Goal: Task Accomplishment & Management: Manage account settings

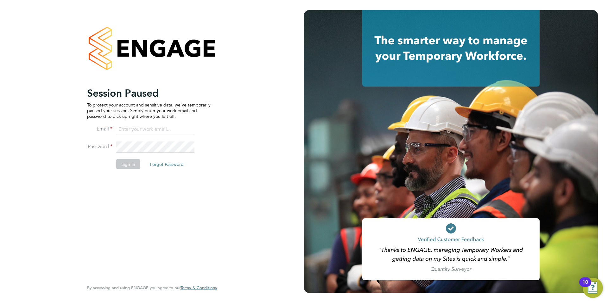
type input "samantha.orchard@uk.g4s.com"
click at [124, 165] on button "Sign In" at bounding box center [128, 164] width 24 height 10
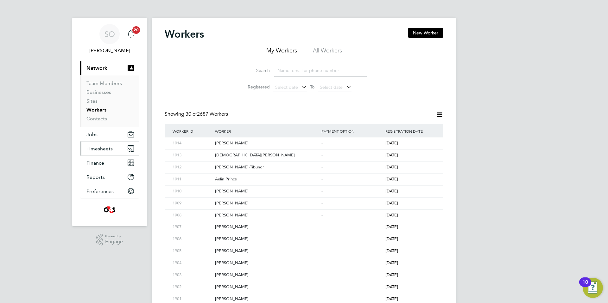
click at [104, 149] on span "Timesheets" at bounding box center [99, 149] width 26 height 6
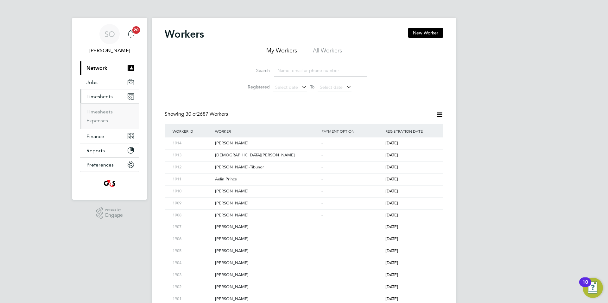
click at [107, 96] on span "Timesheets" at bounding box center [99, 97] width 26 height 6
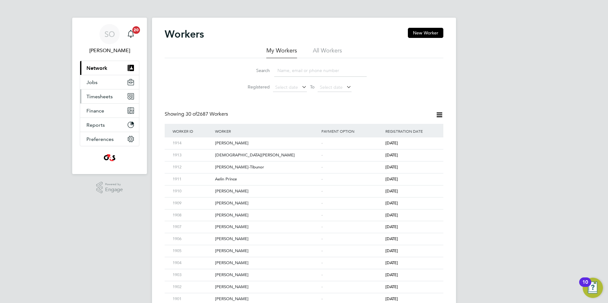
click at [103, 95] on span "Timesheets" at bounding box center [99, 97] width 26 height 6
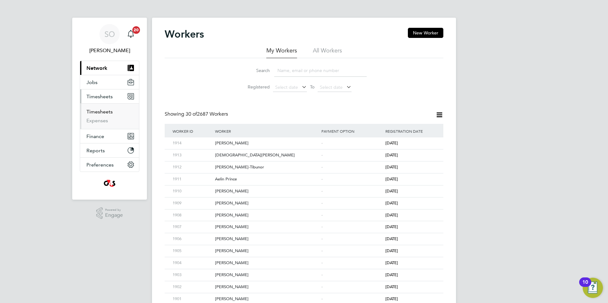
click at [96, 110] on link "Timesheets" at bounding box center [99, 112] width 26 height 6
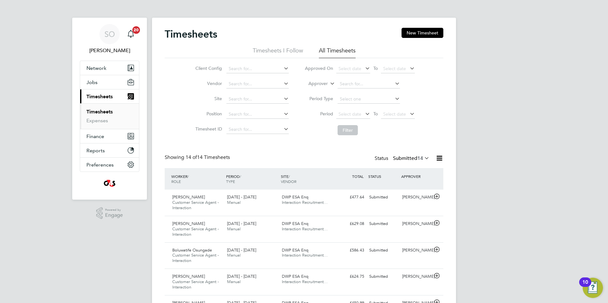
click at [342, 53] on li "All Timesheets" at bounding box center [337, 52] width 37 height 11
click at [351, 114] on span "Select date" at bounding box center [349, 114] width 23 height 6
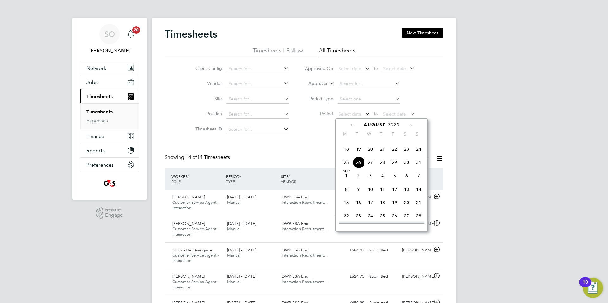
click at [346, 155] on span "18" at bounding box center [346, 149] width 12 height 12
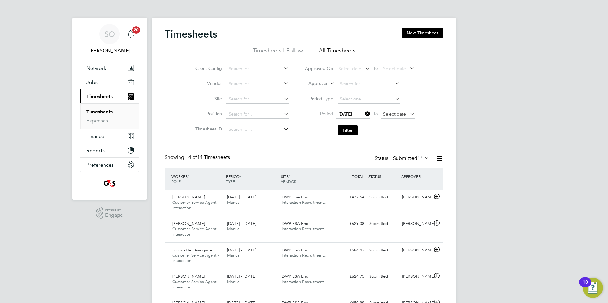
click at [389, 118] on span "Select date" at bounding box center [398, 114] width 34 height 9
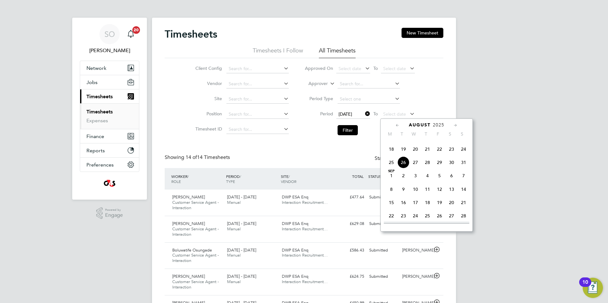
click at [464, 155] on span "24" at bounding box center [463, 149] width 12 height 12
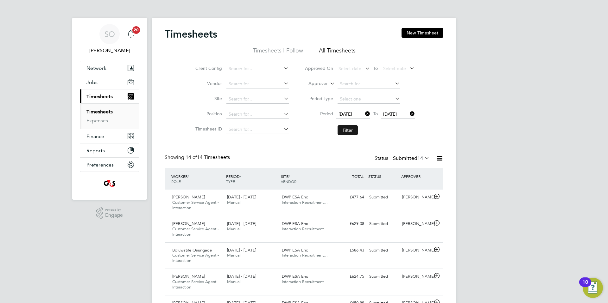
click at [344, 130] on button "Filter" at bounding box center [347, 130] width 20 height 10
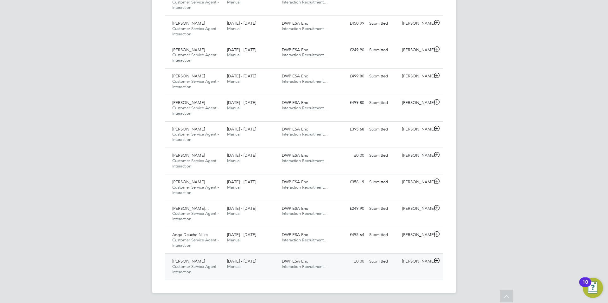
click at [436, 262] on icon at bounding box center [437, 261] width 8 height 5
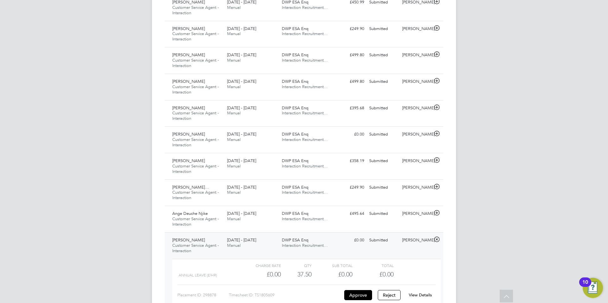
click at [426, 295] on link "View Details" at bounding box center [419, 295] width 23 height 5
click at [437, 212] on icon at bounding box center [437, 213] width 8 height 5
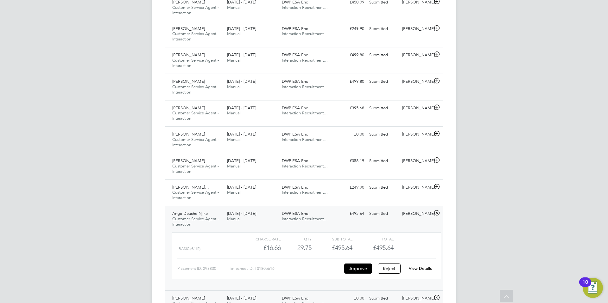
click at [422, 268] on link "View Details" at bounding box center [419, 268] width 23 height 5
click at [438, 188] on icon at bounding box center [437, 186] width 8 height 5
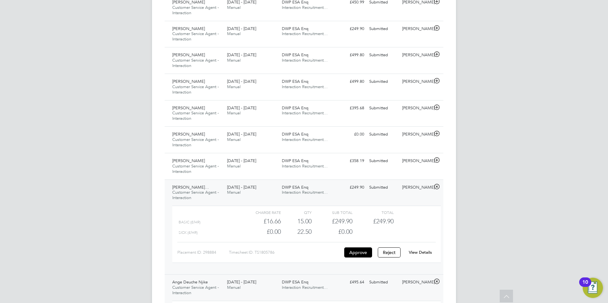
click at [423, 251] on link "View Details" at bounding box center [419, 252] width 23 height 5
click at [436, 160] on icon at bounding box center [437, 160] width 8 height 5
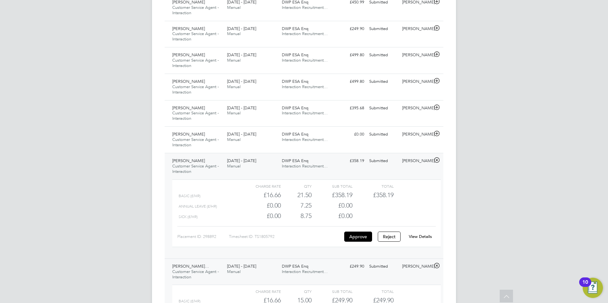
click at [423, 237] on link "View Details" at bounding box center [419, 236] width 23 height 5
click at [437, 134] on icon at bounding box center [437, 133] width 8 height 5
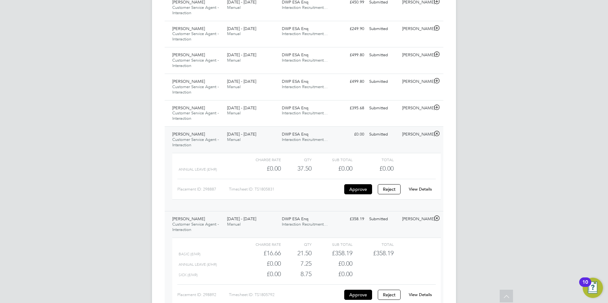
click at [427, 190] on link "View Details" at bounding box center [419, 189] width 23 height 5
click at [437, 109] on icon at bounding box center [437, 107] width 8 height 5
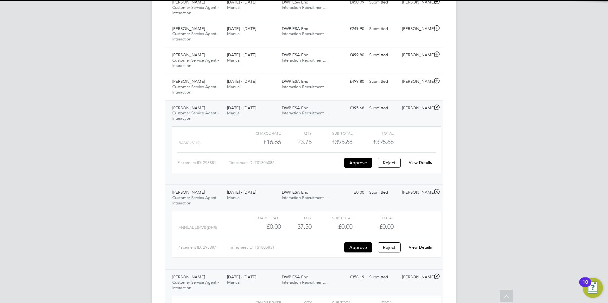
click at [426, 164] on link "View Details" at bounding box center [419, 162] width 23 height 5
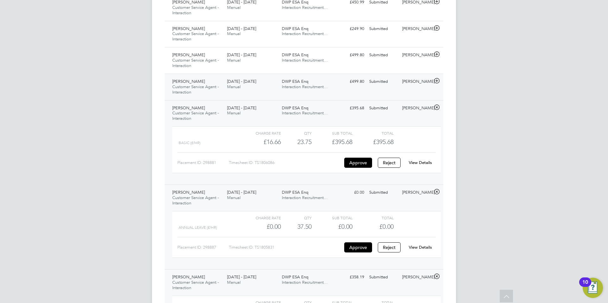
click at [437, 80] on icon at bounding box center [437, 80] width 8 height 5
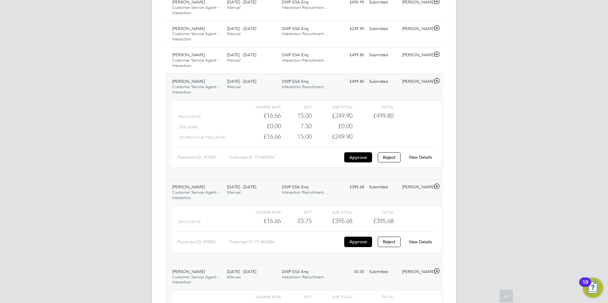
click at [422, 157] on link "View Details" at bounding box center [419, 157] width 23 height 5
click at [438, 54] on icon at bounding box center [437, 54] width 8 height 5
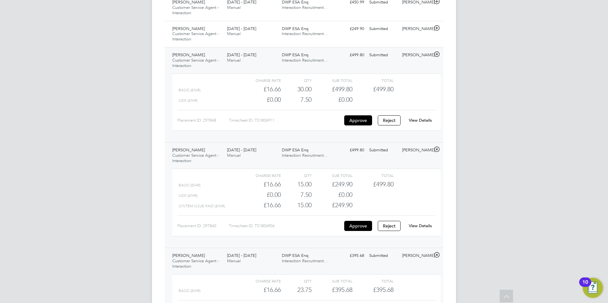
click at [427, 121] on link "View Details" at bounding box center [419, 120] width 23 height 5
click at [437, 28] on icon at bounding box center [437, 28] width 8 height 5
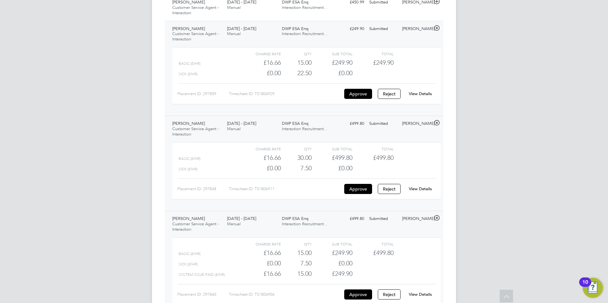
click at [427, 92] on link "View Details" at bounding box center [419, 93] width 23 height 5
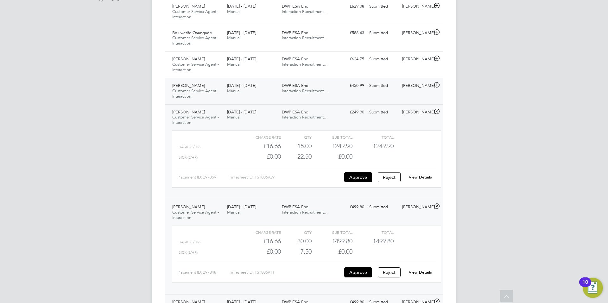
click at [437, 84] on icon at bounding box center [437, 85] width 8 height 5
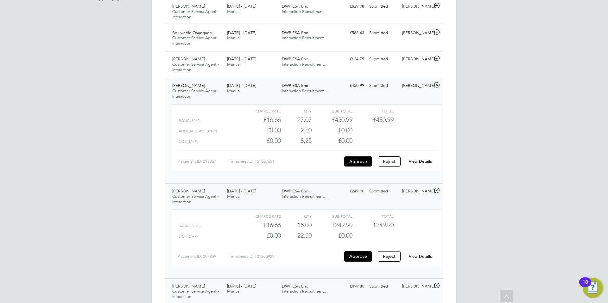
click at [421, 160] on link "View Details" at bounding box center [419, 161] width 23 height 5
click at [437, 58] on icon at bounding box center [437, 58] width 8 height 5
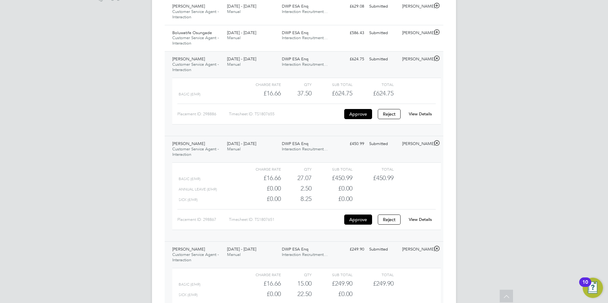
click at [426, 114] on link "View Details" at bounding box center [419, 113] width 23 height 5
click at [435, 33] on icon at bounding box center [437, 32] width 8 height 5
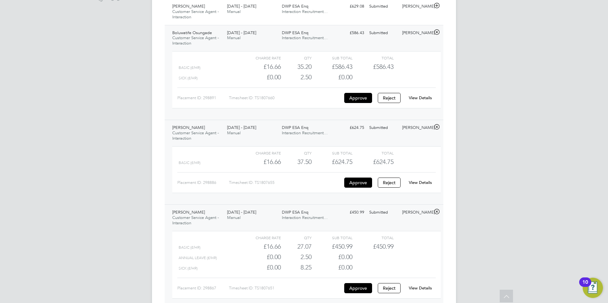
click at [420, 97] on link "View Details" at bounding box center [419, 97] width 23 height 5
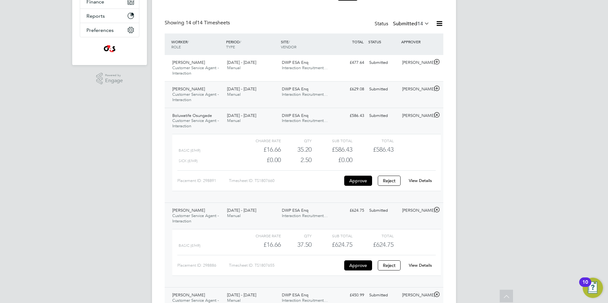
click at [436, 90] on icon at bounding box center [437, 88] width 8 height 5
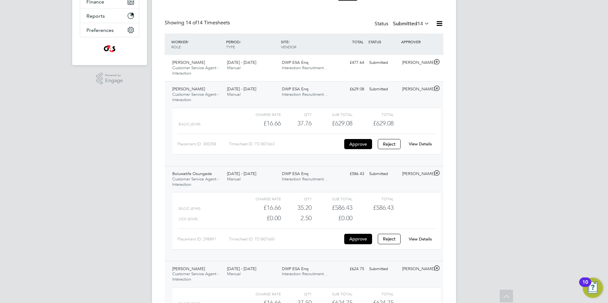
click at [422, 144] on link "View Details" at bounding box center [419, 143] width 23 height 5
click at [436, 62] on icon at bounding box center [437, 61] width 8 height 5
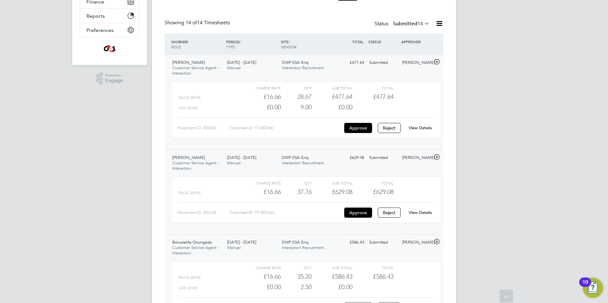
click at [423, 126] on link "View Details" at bounding box center [419, 127] width 23 height 5
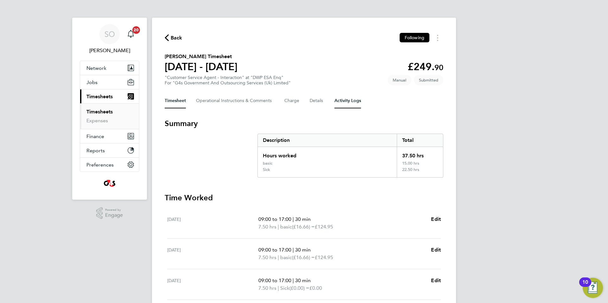
click at [351, 102] on Logs-tab "Activity Logs" at bounding box center [347, 100] width 27 height 15
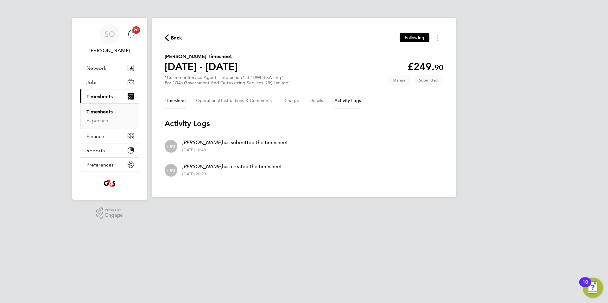
click at [172, 100] on button "Timesheet" at bounding box center [175, 100] width 21 height 15
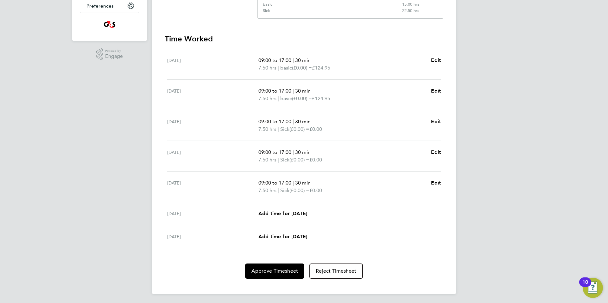
scroll to position [160, 0]
click at [264, 273] on span "Approve Timesheet" at bounding box center [274, 270] width 47 height 6
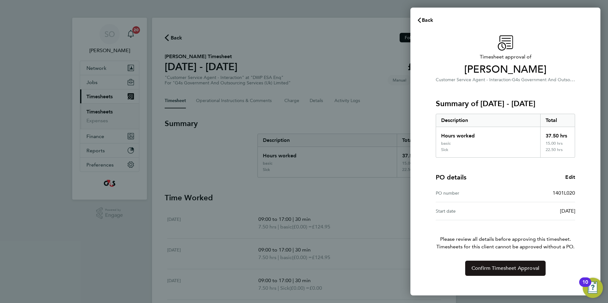
click at [481, 268] on span "Confirm Timesheet Approval" at bounding box center [505, 268] width 68 height 6
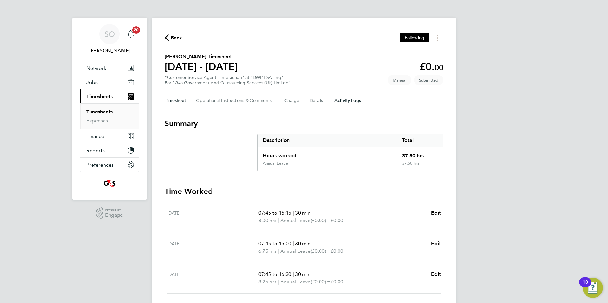
click at [359, 102] on Logs-tab "Activity Logs" at bounding box center [347, 100] width 27 height 15
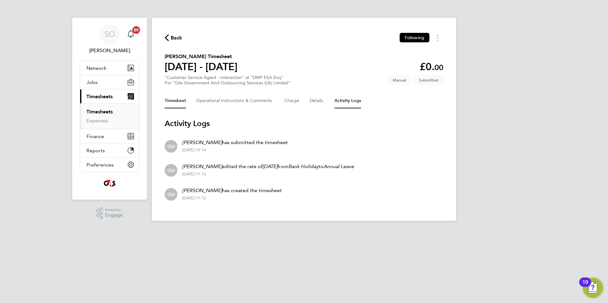
click at [175, 103] on button "Timesheet" at bounding box center [175, 100] width 21 height 15
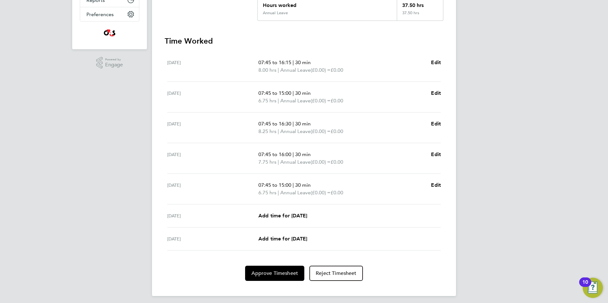
scroll to position [154, 0]
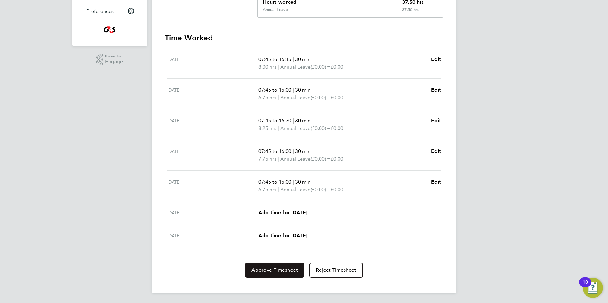
click at [271, 268] on span "Approve Timesheet" at bounding box center [274, 270] width 47 height 6
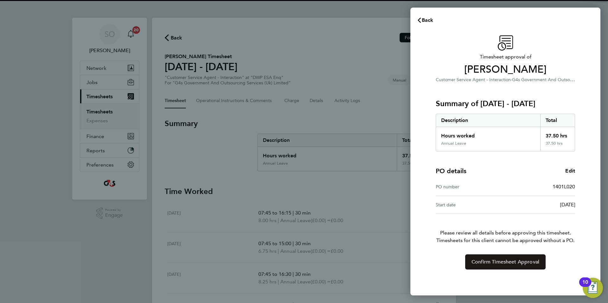
click at [536, 265] on span "Confirm Timesheet Approval" at bounding box center [505, 262] width 68 height 6
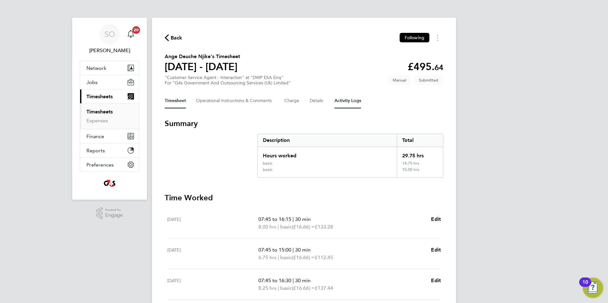
click at [348, 103] on Logs-tab "Activity Logs" at bounding box center [347, 100] width 27 height 15
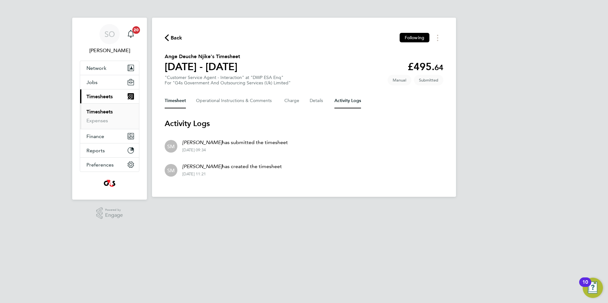
click at [178, 102] on button "Timesheet" at bounding box center [175, 100] width 21 height 15
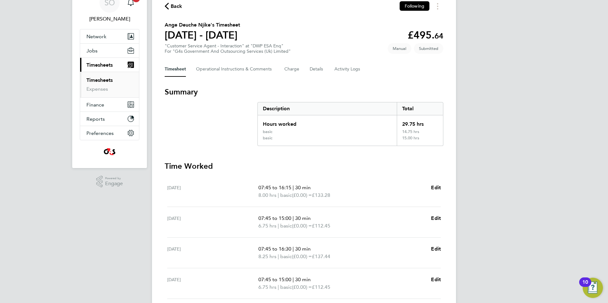
scroll to position [83, 0]
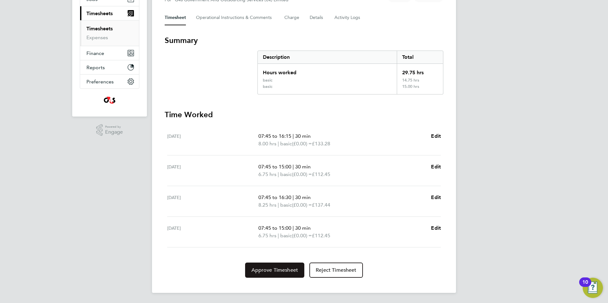
click at [281, 274] on button "Approve Timesheet" at bounding box center [274, 270] width 59 height 15
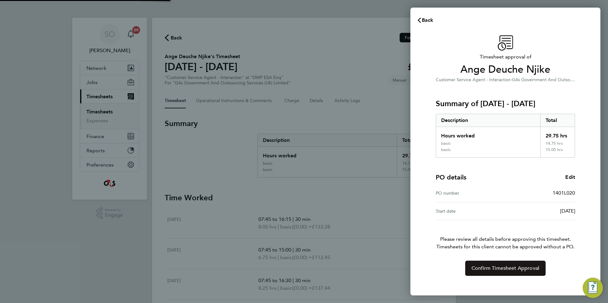
click at [490, 269] on span "Confirm Timesheet Approval" at bounding box center [505, 268] width 68 height 6
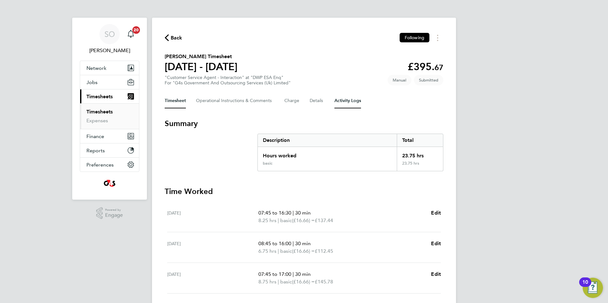
click at [349, 103] on Logs-tab "Activity Logs" at bounding box center [347, 100] width 27 height 15
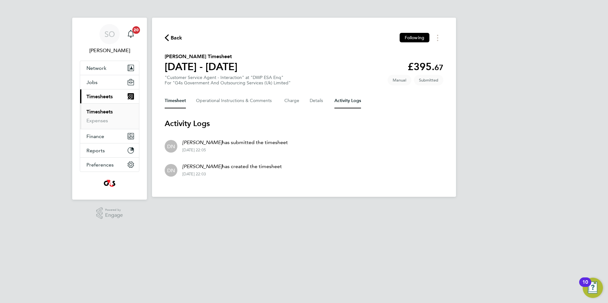
click at [181, 101] on button "Timesheet" at bounding box center [175, 100] width 21 height 15
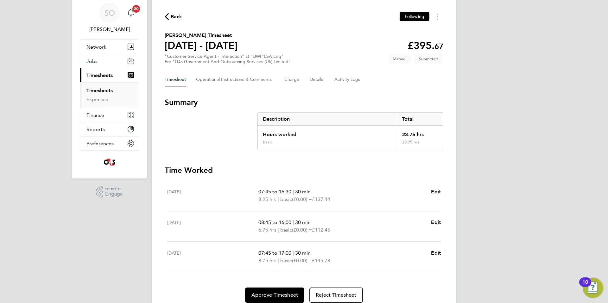
scroll to position [46, 0]
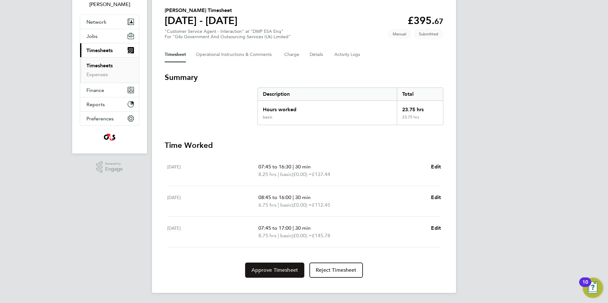
click at [263, 269] on span "Approve Timesheet" at bounding box center [274, 270] width 47 height 6
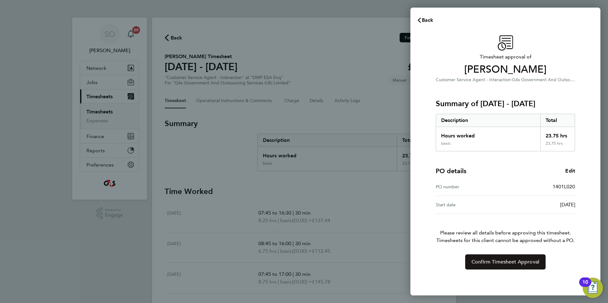
click at [494, 265] on span "Confirm Timesheet Approval" at bounding box center [505, 262] width 68 height 6
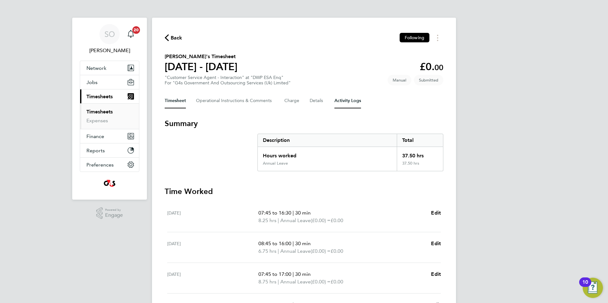
click at [346, 104] on Logs-tab "Activity Logs" at bounding box center [347, 100] width 27 height 15
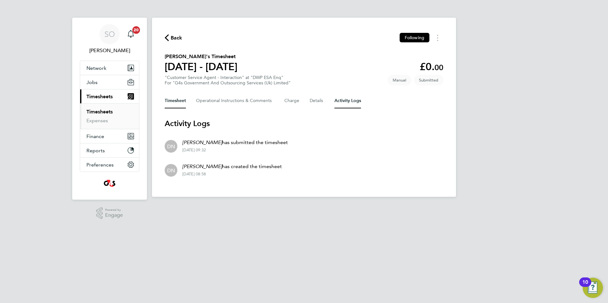
click at [165, 101] on button "Timesheet" at bounding box center [175, 100] width 21 height 15
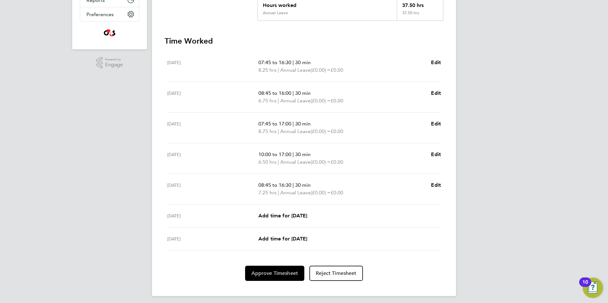
scroll to position [154, 0]
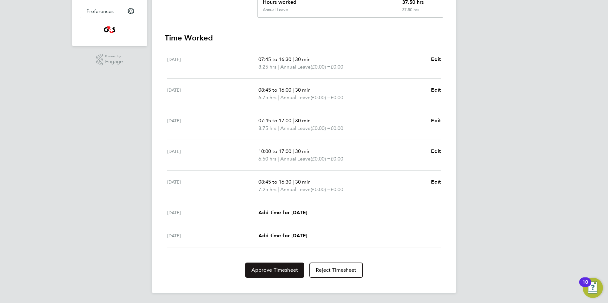
click at [287, 273] on span "Approve Timesheet" at bounding box center [274, 270] width 47 height 6
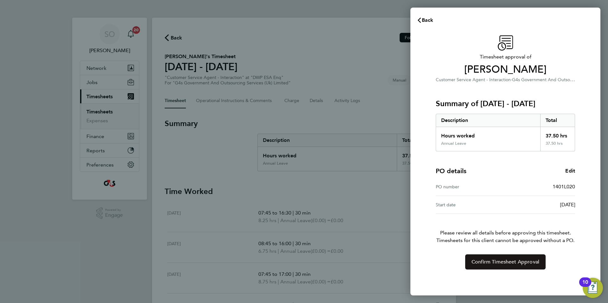
click at [483, 260] on span "Confirm Timesheet Approval" at bounding box center [505, 262] width 68 height 6
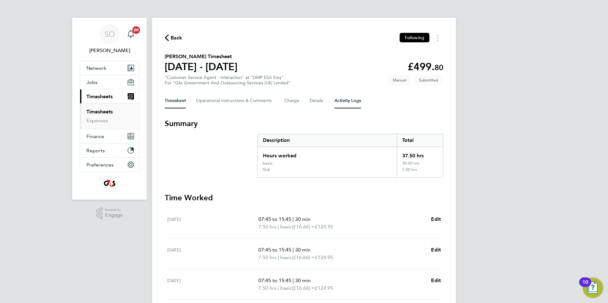
click at [358, 102] on Logs-tab "Activity Logs" at bounding box center [347, 100] width 27 height 15
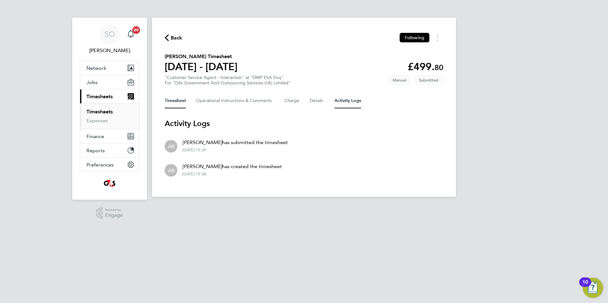
click at [169, 102] on button "Timesheet" at bounding box center [175, 100] width 21 height 15
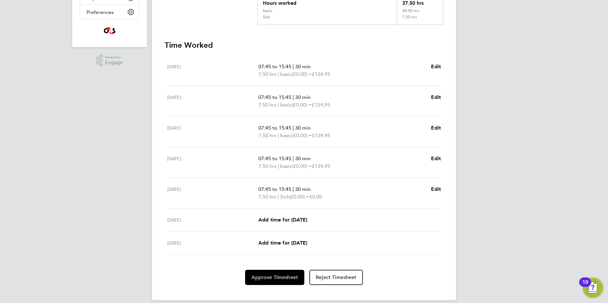
scroll to position [160, 0]
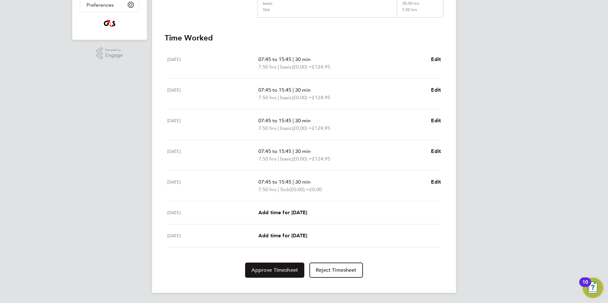
click at [261, 273] on span "Approve Timesheet" at bounding box center [274, 270] width 47 height 6
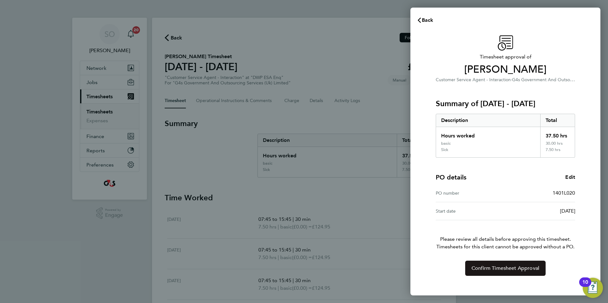
click at [501, 271] on span "Confirm Timesheet Approval" at bounding box center [505, 268] width 68 height 6
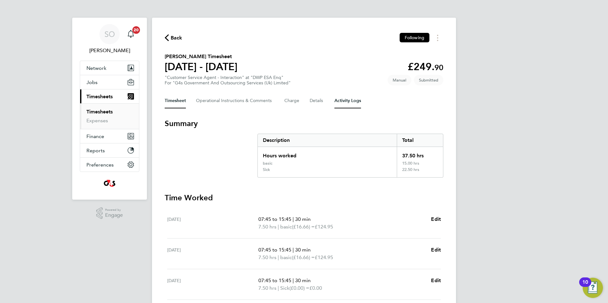
click at [355, 104] on Logs-tab "Activity Logs" at bounding box center [347, 100] width 27 height 15
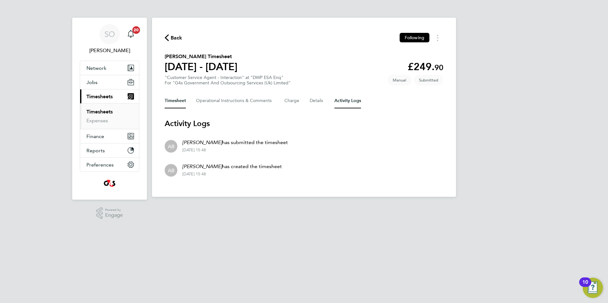
click at [172, 103] on button "Timesheet" at bounding box center [175, 100] width 21 height 15
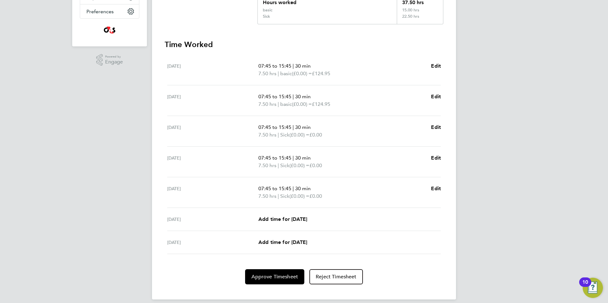
scroll to position [160, 0]
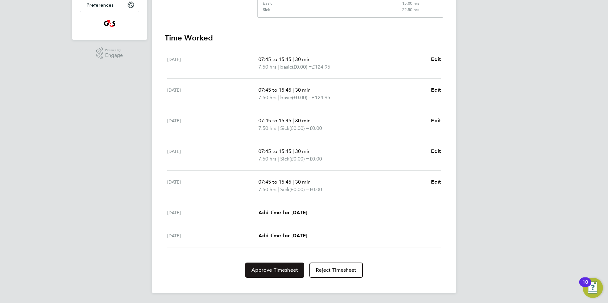
click at [279, 270] on span "Approve Timesheet" at bounding box center [274, 270] width 47 height 6
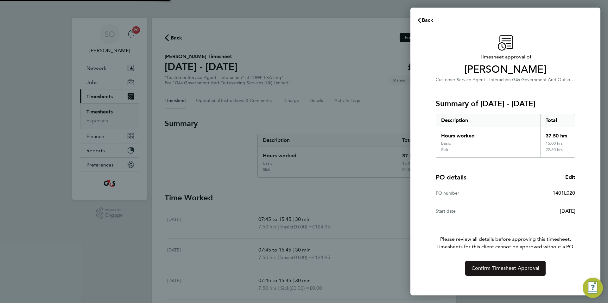
click at [530, 268] on span "Confirm Timesheet Approval" at bounding box center [505, 268] width 68 height 6
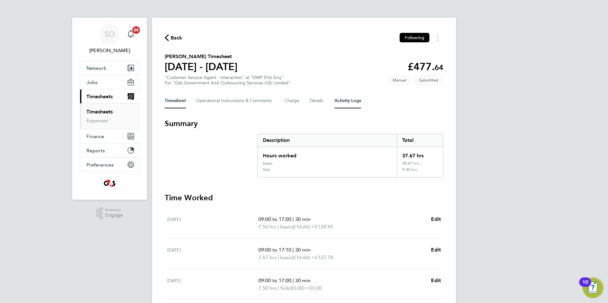
click at [352, 100] on Logs-tab "Activity Logs" at bounding box center [347, 100] width 27 height 15
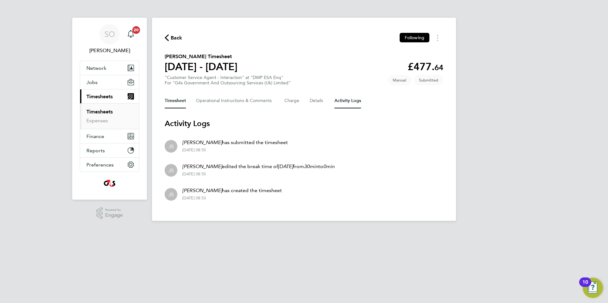
click at [176, 101] on button "Timesheet" at bounding box center [175, 100] width 21 height 15
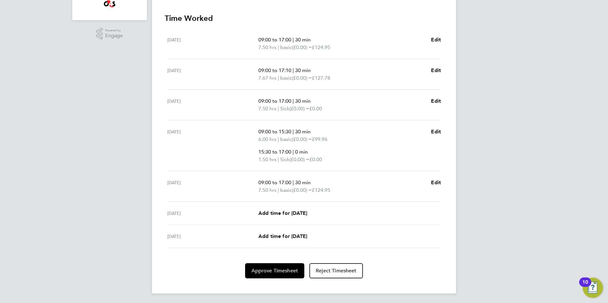
scroll to position [180, 0]
click at [280, 270] on span "Approve Timesheet" at bounding box center [274, 270] width 47 height 6
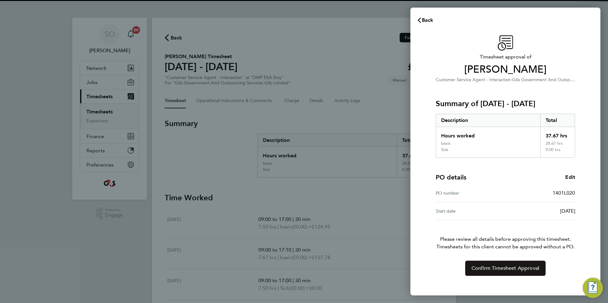
click at [508, 271] on span "Confirm Timesheet Approval" at bounding box center [505, 268] width 68 height 6
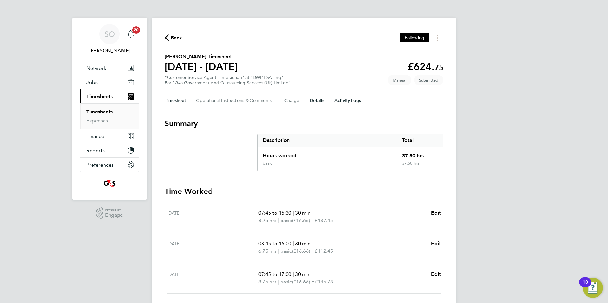
drag, startPoint x: 348, startPoint y: 103, endPoint x: 321, endPoint y: 106, distance: 27.0
click at [348, 103] on Logs-tab "Activity Logs" at bounding box center [347, 100] width 27 height 15
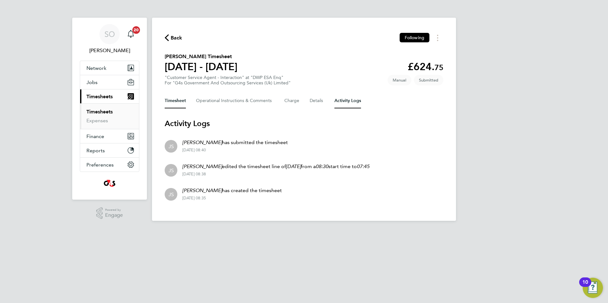
click at [176, 103] on button "Timesheet" at bounding box center [175, 100] width 21 height 15
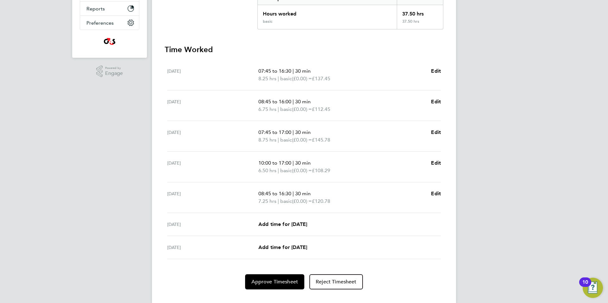
scroll to position [154, 0]
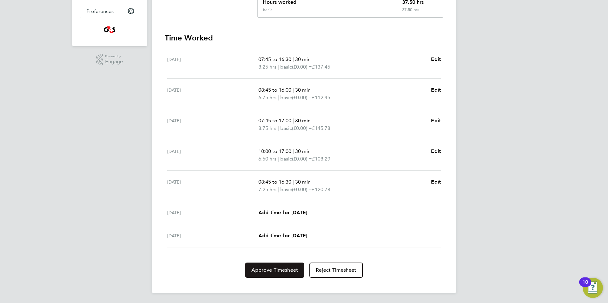
click at [271, 269] on span "Approve Timesheet" at bounding box center [274, 270] width 47 height 6
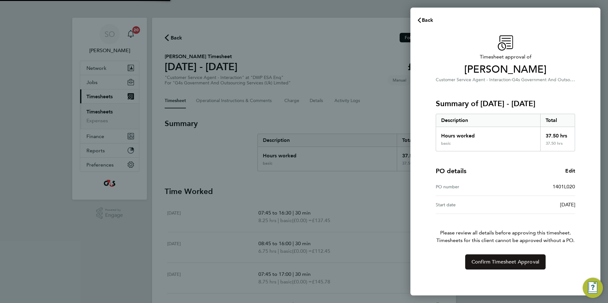
click at [493, 262] on span "Confirm Timesheet Approval" at bounding box center [505, 262] width 68 height 6
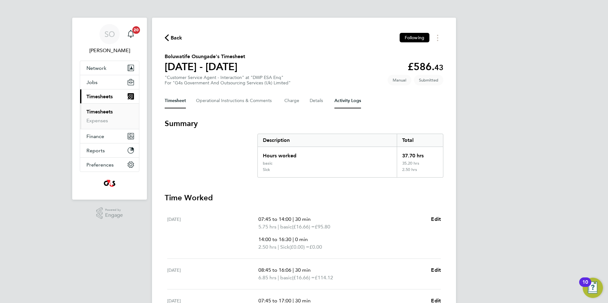
click at [353, 99] on Logs-tab "Activity Logs" at bounding box center [347, 100] width 27 height 15
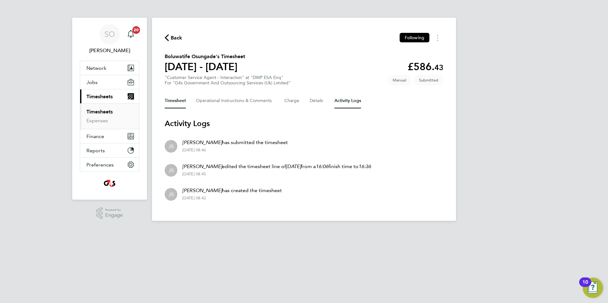
click at [177, 101] on button "Timesheet" at bounding box center [175, 100] width 21 height 15
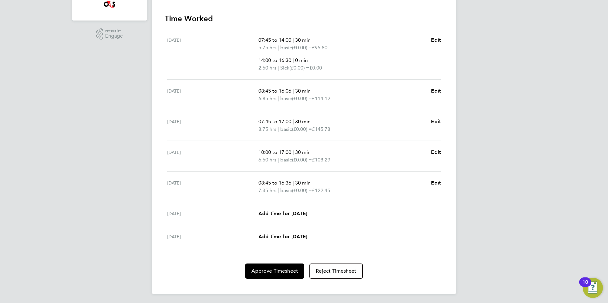
scroll to position [180, 0]
click at [260, 270] on span "Approve Timesheet" at bounding box center [274, 270] width 47 height 6
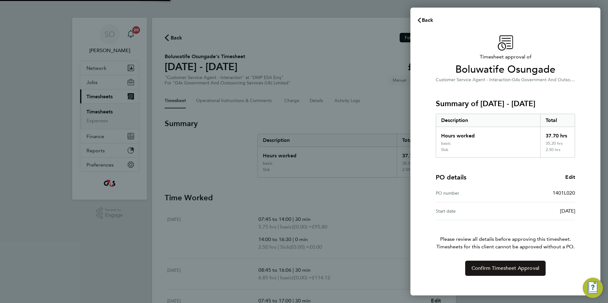
click at [494, 268] on span "Confirm Timesheet Approval" at bounding box center [505, 268] width 68 height 6
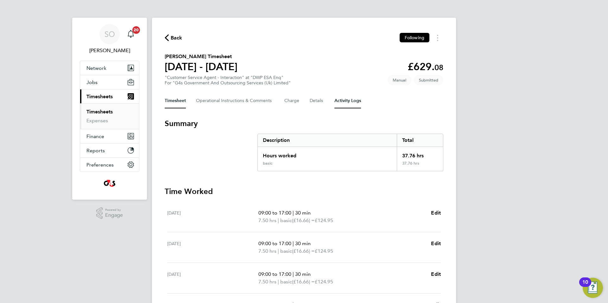
click at [345, 100] on Logs-tab "Activity Logs" at bounding box center [347, 100] width 27 height 15
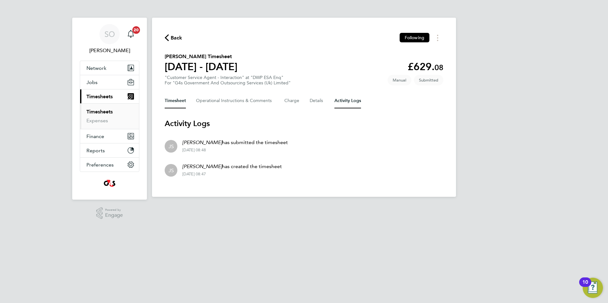
click at [174, 102] on button "Timesheet" at bounding box center [175, 100] width 21 height 15
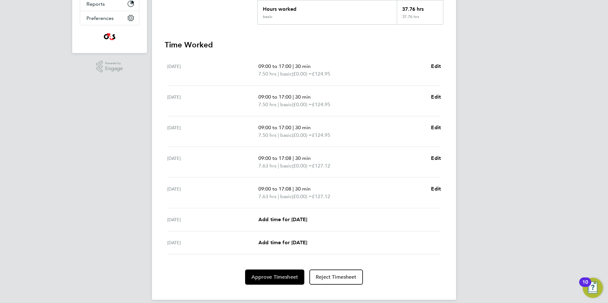
scroll to position [154, 0]
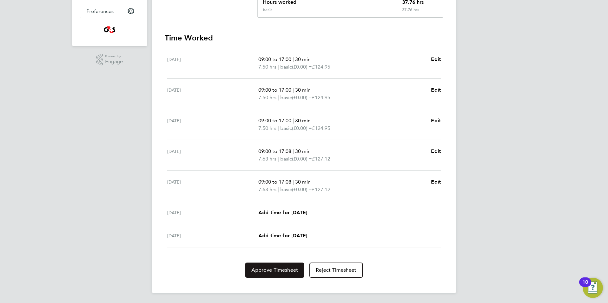
click at [266, 271] on span "Approve Timesheet" at bounding box center [274, 270] width 47 height 6
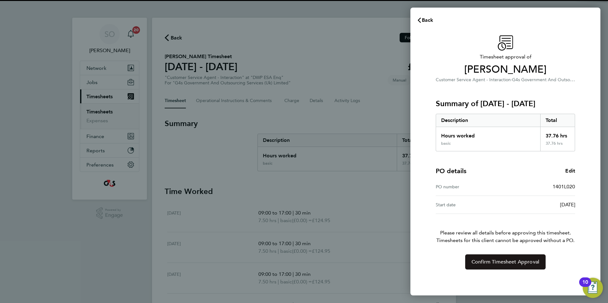
click at [498, 266] on button "Confirm Timesheet Approval" at bounding box center [505, 262] width 80 height 15
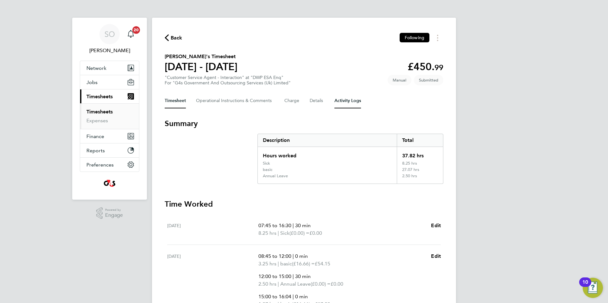
click at [347, 102] on Logs-tab "Activity Logs" at bounding box center [347, 100] width 27 height 15
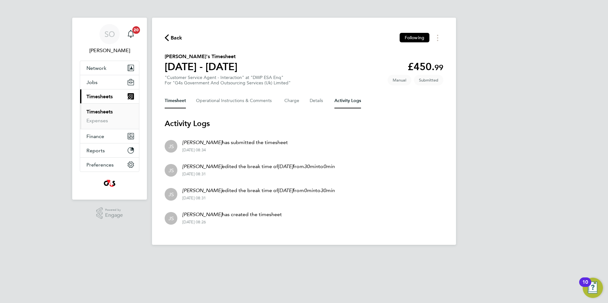
click at [173, 101] on button "Timesheet" at bounding box center [175, 100] width 21 height 15
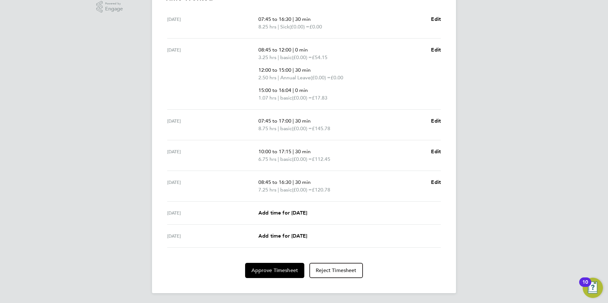
scroll to position [207, 0]
click at [271, 272] on span "Approve Timesheet" at bounding box center [274, 270] width 47 height 6
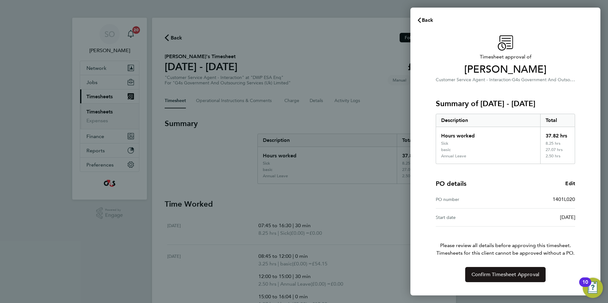
click at [500, 277] on span "Confirm Timesheet Approval" at bounding box center [505, 275] width 68 height 6
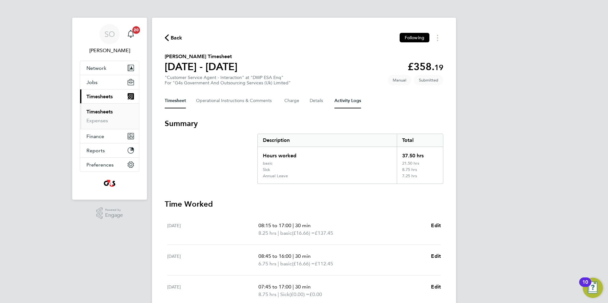
click at [350, 102] on Logs-tab "Activity Logs" at bounding box center [347, 100] width 27 height 15
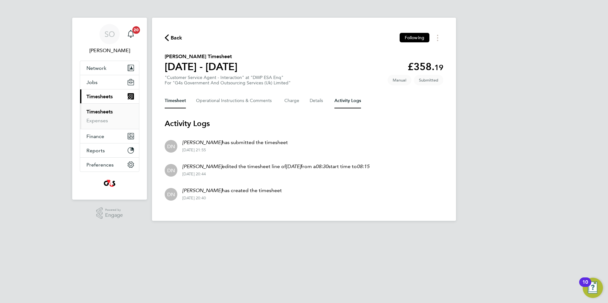
click at [173, 103] on button "Timesheet" at bounding box center [175, 100] width 21 height 15
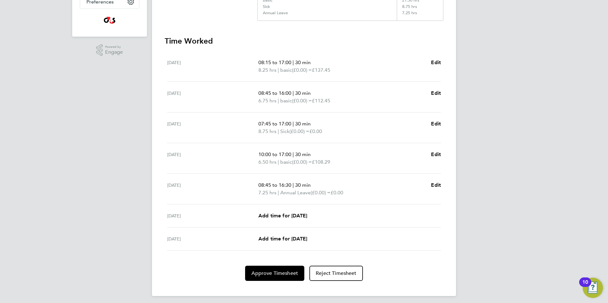
scroll to position [166, 0]
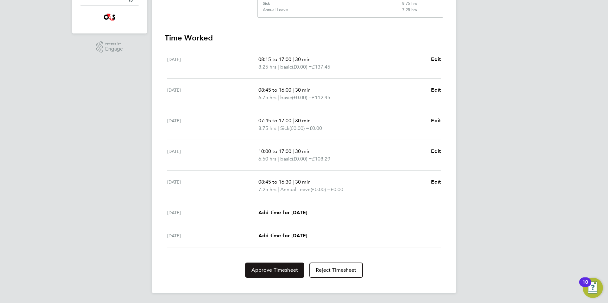
click at [275, 268] on span "Approve Timesheet" at bounding box center [274, 270] width 47 height 6
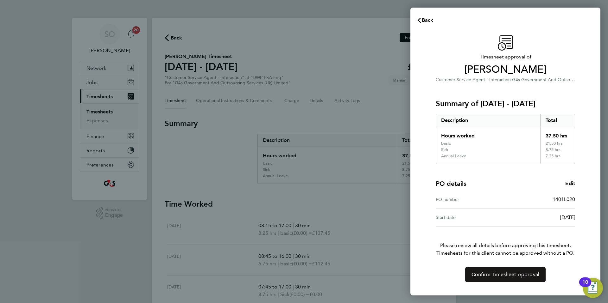
click at [478, 273] on span "Confirm Timesheet Approval" at bounding box center [505, 275] width 68 height 6
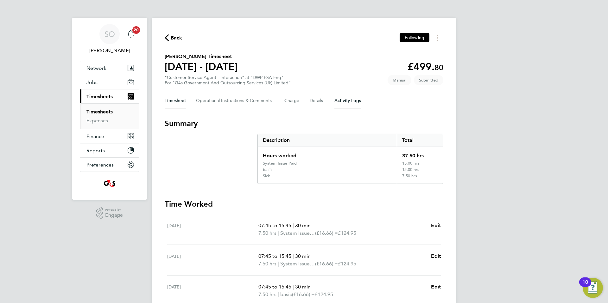
click at [344, 101] on Logs-tab "Activity Logs" at bounding box center [347, 100] width 27 height 15
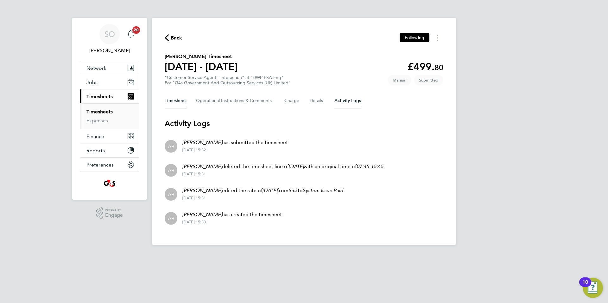
click at [173, 101] on button "Timesheet" at bounding box center [175, 100] width 21 height 15
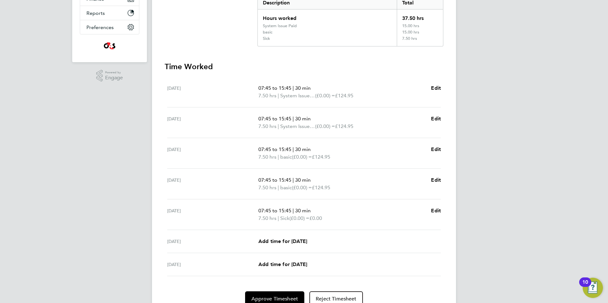
scroll to position [166, 0]
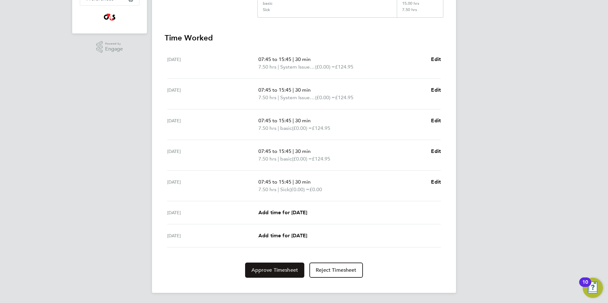
click at [263, 272] on span "Approve Timesheet" at bounding box center [274, 270] width 47 height 6
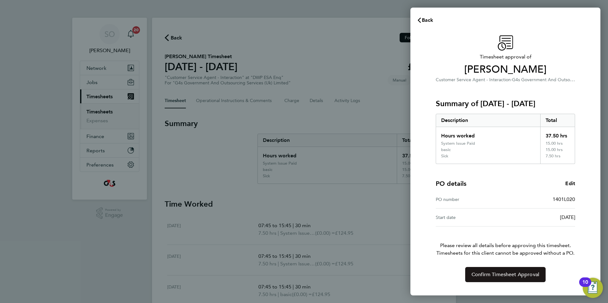
click at [493, 273] on span "Confirm Timesheet Approval" at bounding box center [505, 275] width 68 height 6
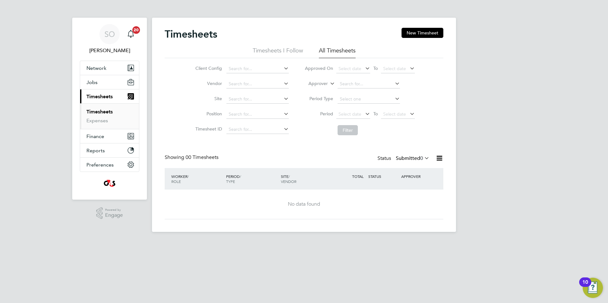
click at [423, 158] on icon at bounding box center [423, 158] width 0 height 9
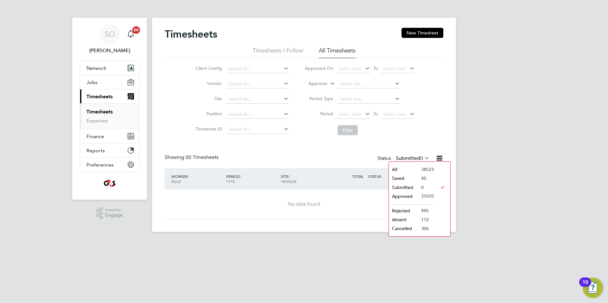
click at [414, 178] on li "Saved" at bounding box center [403, 178] width 29 height 9
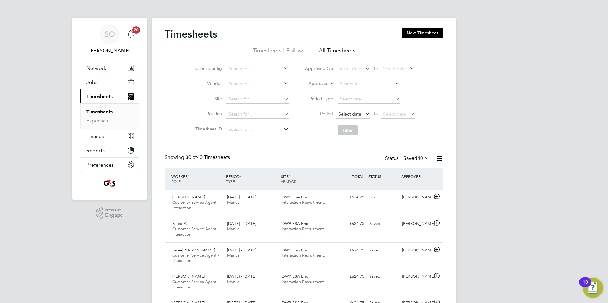
click at [345, 114] on span "Select date" at bounding box center [349, 114] width 23 height 6
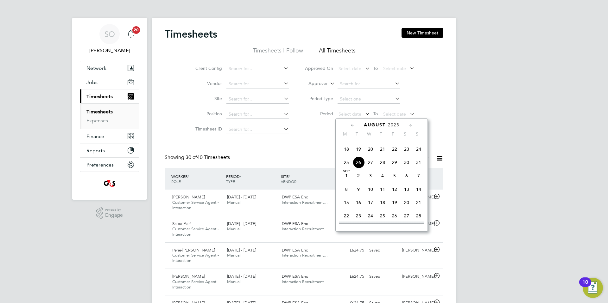
click at [432, 88] on div "Client Config Vendor Site Position Timesheet ID Approved On Select date To Sele…" at bounding box center [304, 98] width 278 height 80
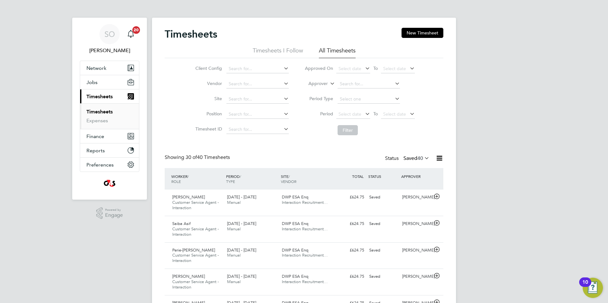
click at [423, 159] on icon at bounding box center [423, 158] width 0 height 9
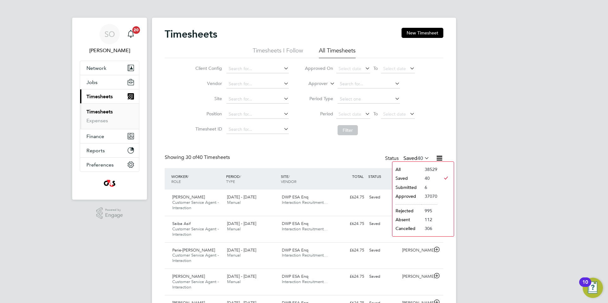
click at [420, 187] on li "Submitted" at bounding box center [406, 187] width 29 height 9
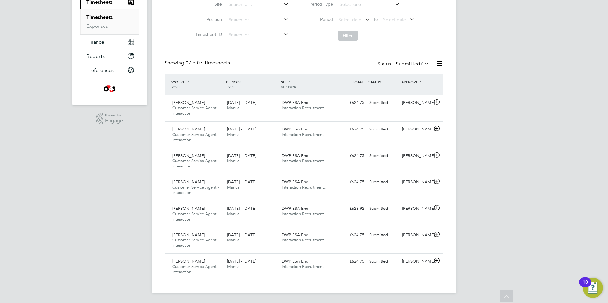
scroll to position [90, 0]
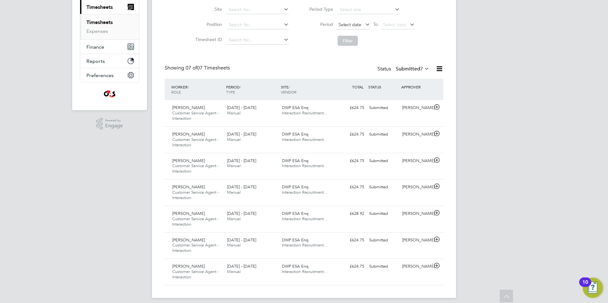
click at [347, 25] on span "Select date" at bounding box center [349, 25] width 23 height 6
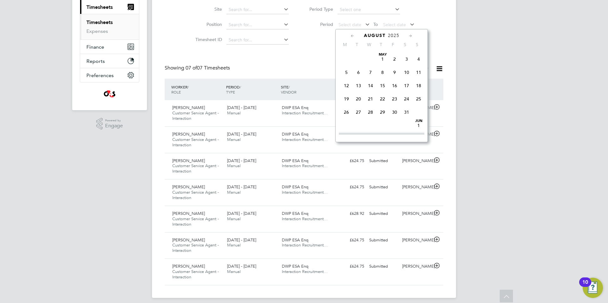
scroll to position [253, 0]
click at [345, 66] on span "18" at bounding box center [346, 60] width 12 height 12
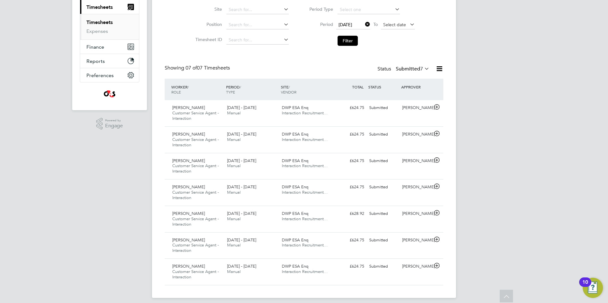
click at [386, 26] on span "Select date" at bounding box center [394, 25] width 23 height 6
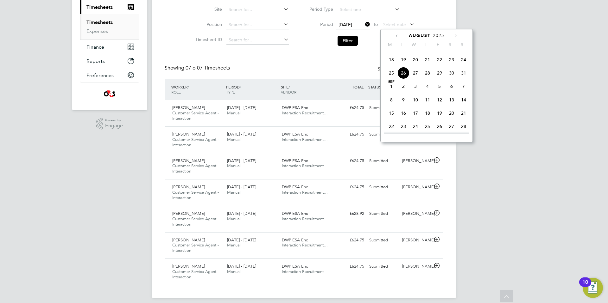
click at [461, 66] on span "24" at bounding box center [463, 60] width 12 height 12
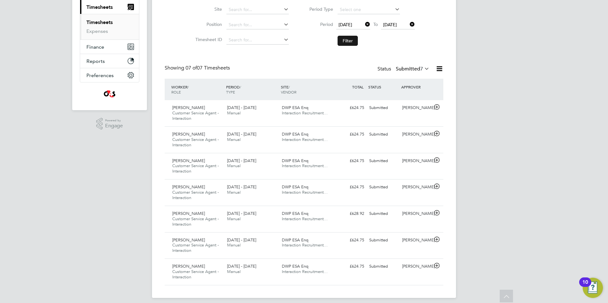
click at [346, 41] on button "Filter" at bounding box center [347, 41] width 20 height 10
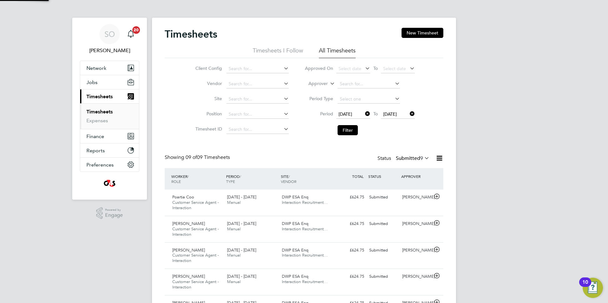
scroll to position [3, 3]
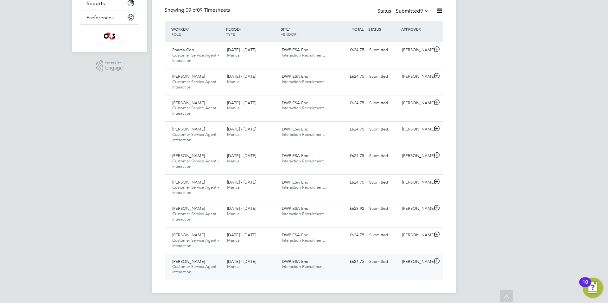
click at [437, 261] on icon at bounding box center [437, 261] width 8 height 5
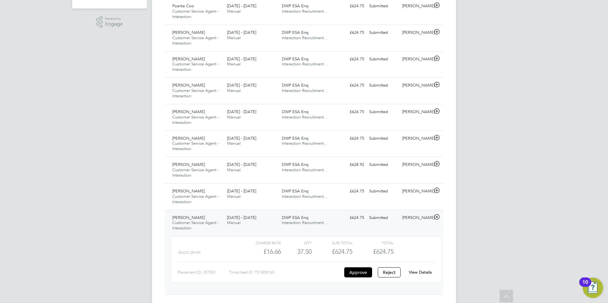
click at [417, 270] on div "View Details" at bounding box center [419, 273] width 31 height 10
click at [423, 273] on link "View Details" at bounding box center [419, 272] width 23 height 5
click at [438, 190] on icon at bounding box center [437, 190] width 8 height 5
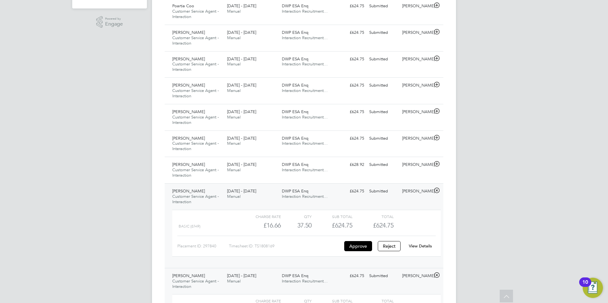
click at [415, 246] on link "View Details" at bounding box center [419, 246] width 23 height 5
click at [437, 164] on icon at bounding box center [437, 164] width 8 height 5
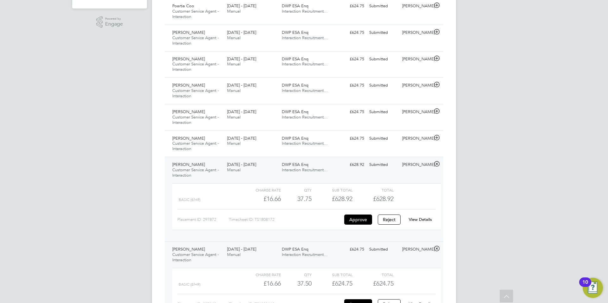
click at [424, 219] on link "View Details" at bounding box center [419, 219] width 23 height 5
click at [436, 138] on icon at bounding box center [437, 137] width 8 height 5
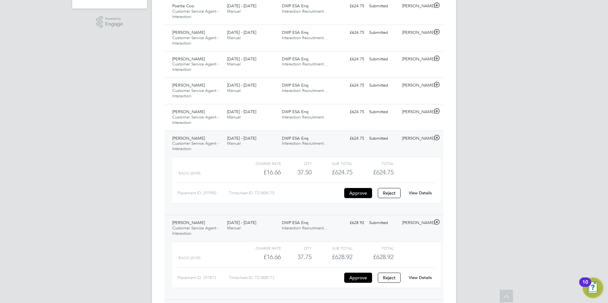
click at [422, 192] on link "View Details" at bounding box center [419, 192] width 23 height 5
click at [437, 111] on icon at bounding box center [437, 111] width 8 height 5
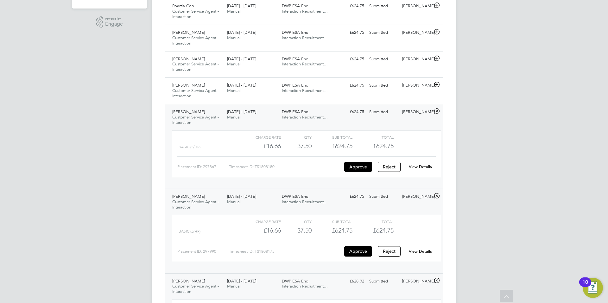
click at [422, 166] on link "View Details" at bounding box center [419, 166] width 23 height 5
click at [437, 83] on icon at bounding box center [437, 84] width 8 height 5
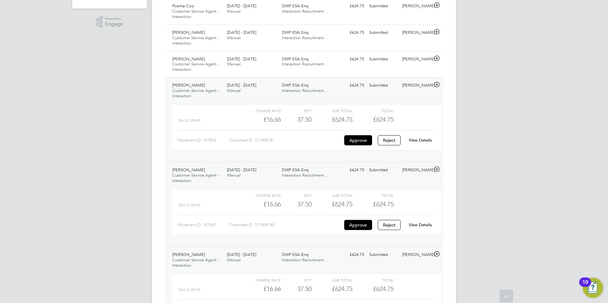
click at [426, 139] on link "View Details" at bounding box center [419, 140] width 23 height 5
click at [436, 58] on icon at bounding box center [437, 58] width 8 height 5
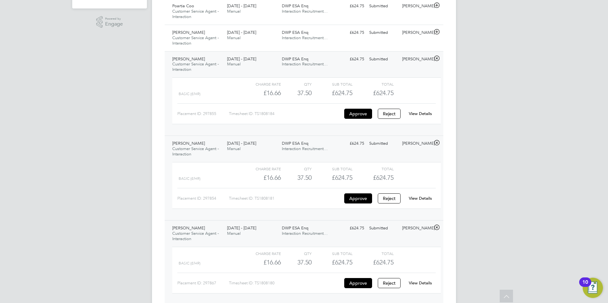
click at [421, 114] on link "View Details" at bounding box center [419, 113] width 23 height 5
click at [437, 31] on icon at bounding box center [437, 31] width 8 height 5
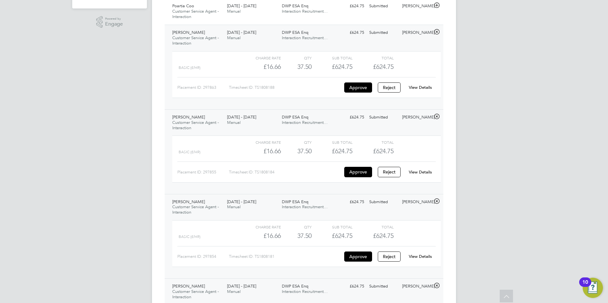
click at [424, 88] on link "View Details" at bounding box center [419, 87] width 23 height 5
click at [435, 7] on icon at bounding box center [437, 5] width 8 height 5
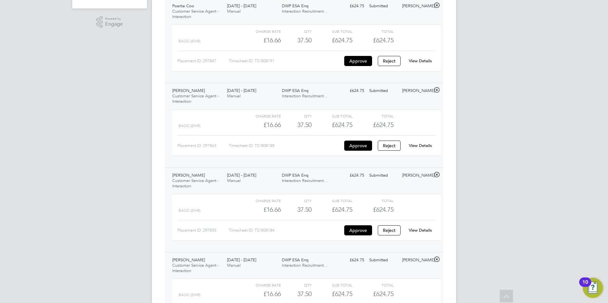
click at [425, 60] on link "View Details" at bounding box center [419, 60] width 23 height 5
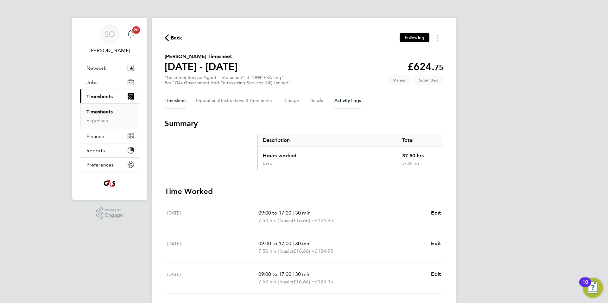
drag, startPoint x: 345, startPoint y: 101, endPoint x: 322, endPoint y: 106, distance: 24.0
click at [345, 101] on Logs-tab "Activity Logs" at bounding box center [347, 100] width 27 height 15
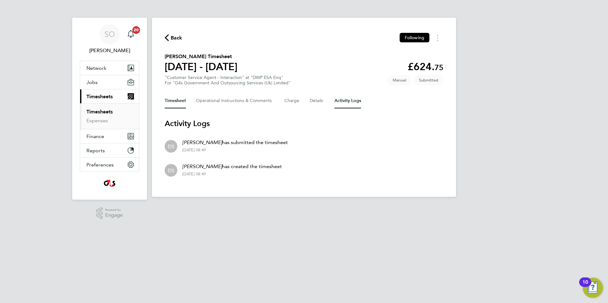
click at [169, 101] on button "Timesheet" at bounding box center [175, 100] width 21 height 15
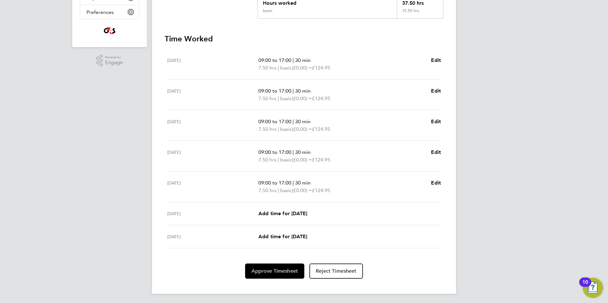
scroll to position [154, 0]
click at [287, 268] on span "Approve Timesheet" at bounding box center [274, 270] width 47 height 6
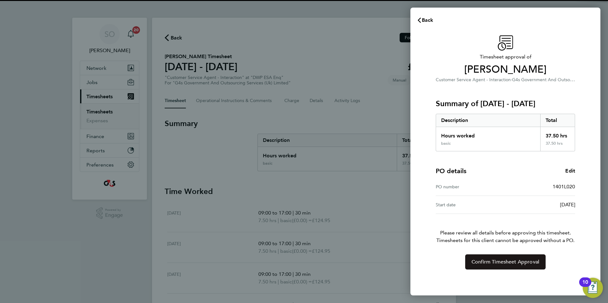
click at [520, 263] on span "Confirm Timesheet Approval" at bounding box center [505, 262] width 68 height 6
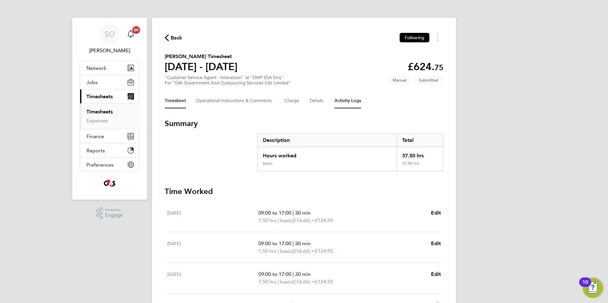
click at [347, 100] on Logs-tab "Activity Logs" at bounding box center [347, 100] width 27 height 15
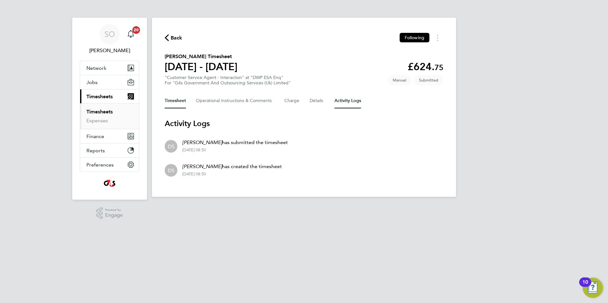
click at [175, 100] on button "Timesheet" at bounding box center [175, 100] width 21 height 15
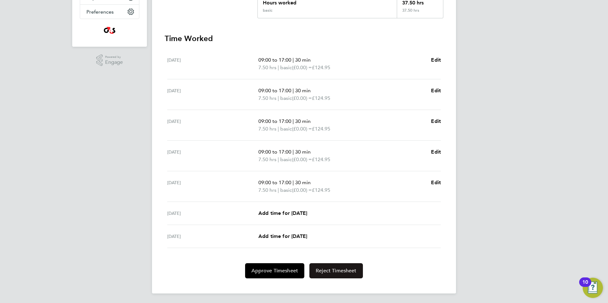
scroll to position [154, 0]
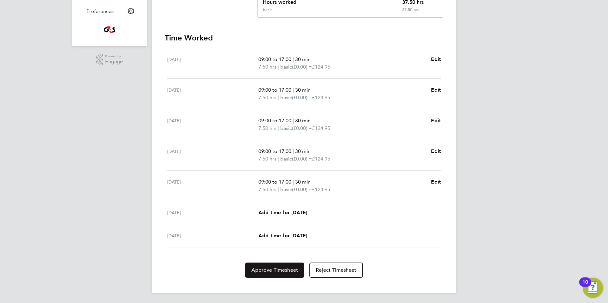
click at [282, 275] on button "Approve Timesheet" at bounding box center [274, 270] width 59 height 15
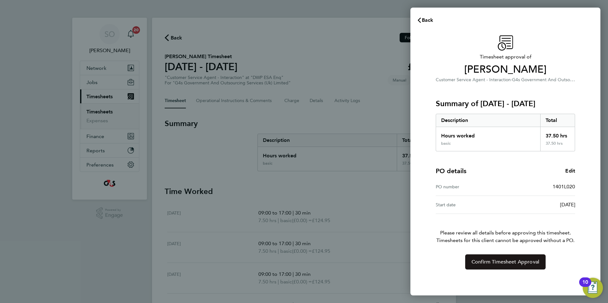
drag, startPoint x: 502, startPoint y: 261, endPoint x: 499, endPoint y: 257, distance: 4.5
click at [502, 260] on span "Confirm Timesheet Approval" at bounding box center [505, 262] width 68 height 6
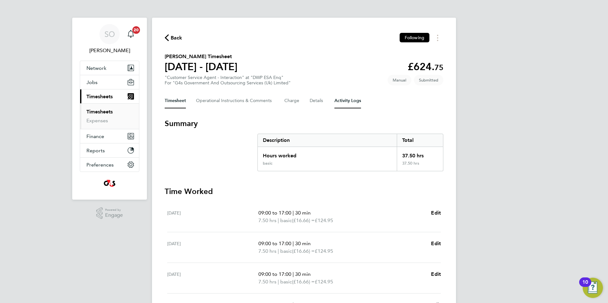
click at [342, 98] on Logs-tab "Activity Logs" at bounding box center [347, 100] width 27 height 15
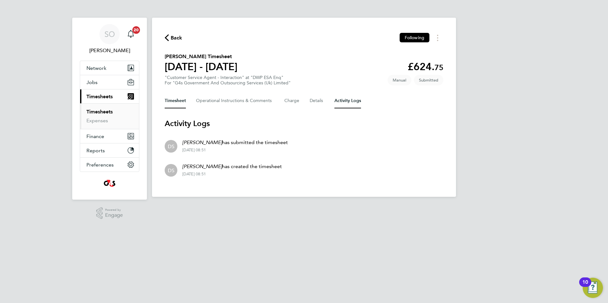
click at [183, 102] on button "Timesheet" at bounding box center [175, 100] width 21 height 15
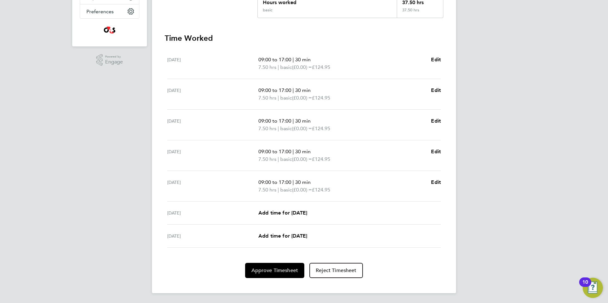
scroll to position [154, 0]
click at [266, 273] on span "Approve Timesheet" at bounding box center [274, 270] width 47 height 6
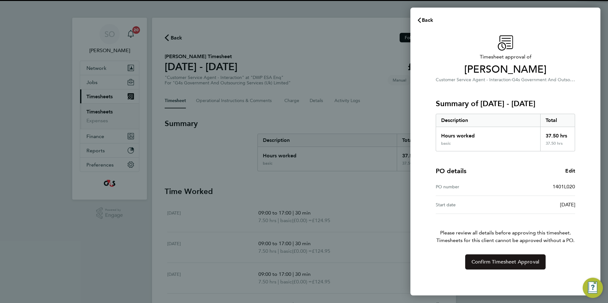
click at [490, 260] on span "Confirm Timesheet Approval" at bounding box center [505, 262] width 68 height 6
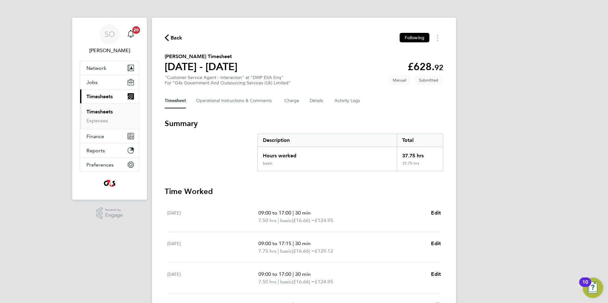
click at [431, 79] on span "Submitted" at bounding box center [428, 80] width 29 height 10
click at [357, 100] on Logs-tab "Activity Logs" at bounding box center [347, 100] width 27 height 15
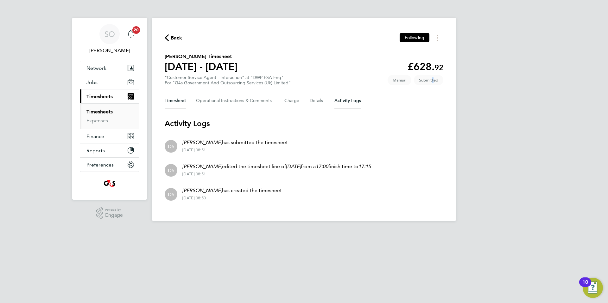
click at [175, 100] on button "Timesheet" at bounding box center [175, 100] width 21 height 15
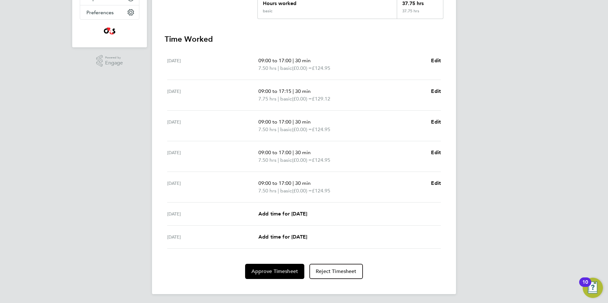
scroll to position [154, 0]
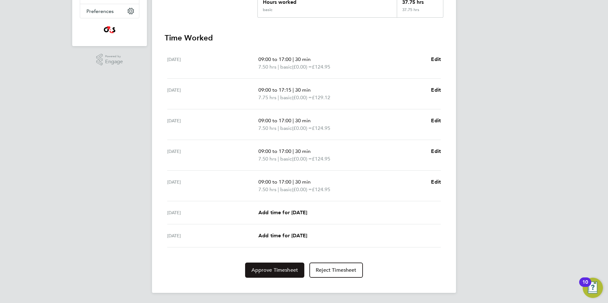
click at [279, 272] on span "Approve Timesheet" at bounding box center [274, 270] width 47 height 6
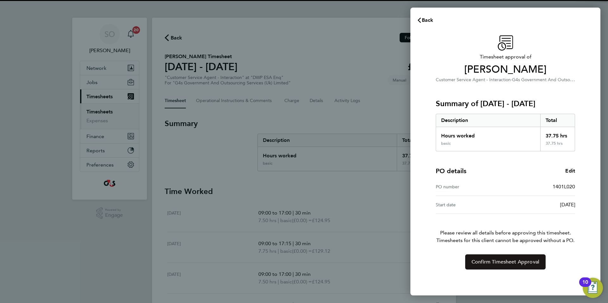
click at [477, 262] on span "Confirm Timesheet Approval" at bounding box center [505, 262] width 68 height 6
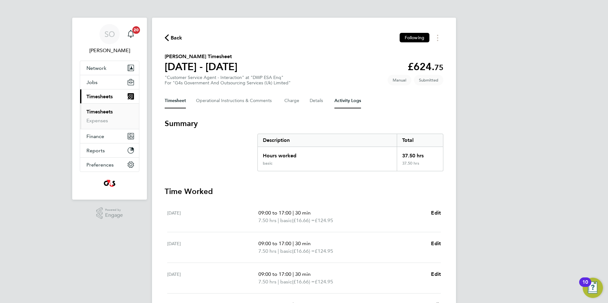
click at [349, 102] on Logs-tab "Activity Logs" at bounding box center [347, 100] width 27 height 15
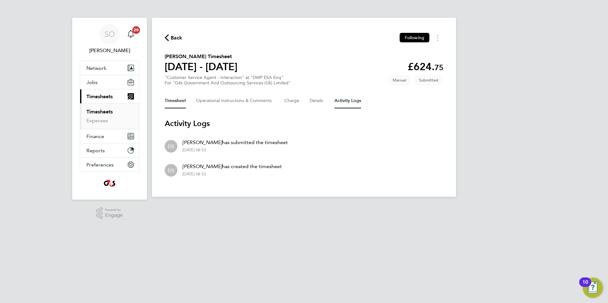
click at [173, 105] on button "Timesheet" at bounding box center [175, 100] width 21 height 15
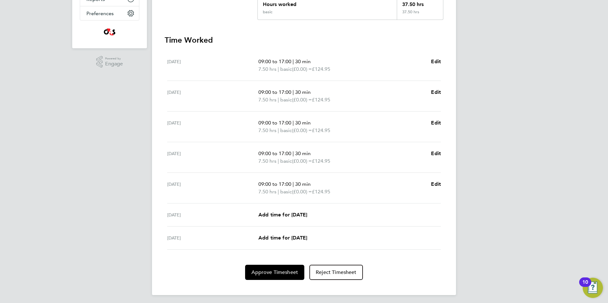
scroll to position [154, 0]
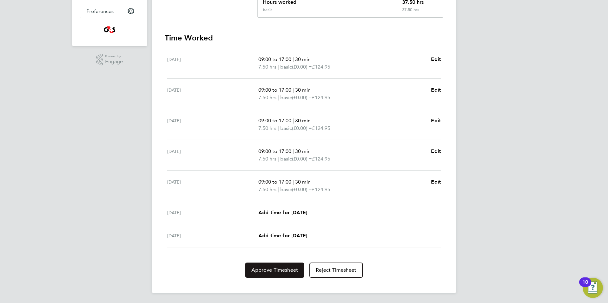
click at [286, 271] on span "Approve Timesheet" at bounding box center [274, 270] width 47 height 6
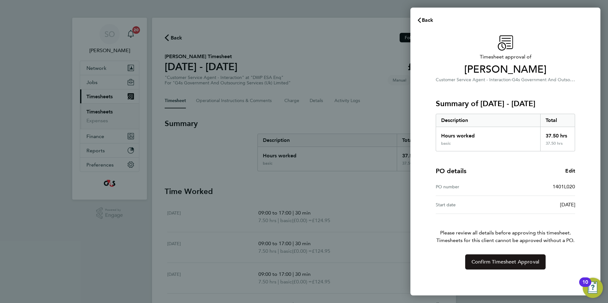
click at [468, 265] on button "Confirm Timesheet Approval" at bounding box center [505, 262] width 80 height 15
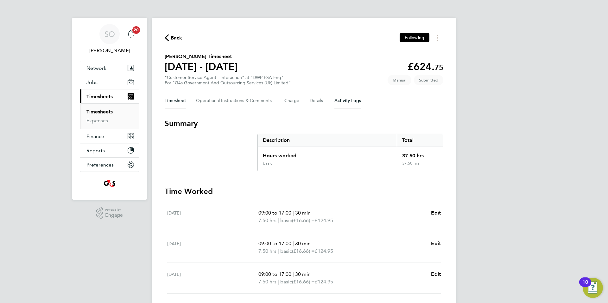
click at [354, 102] on Logs-tab "Activity Logs" at bounding box center [347, 100] width 27 height 15
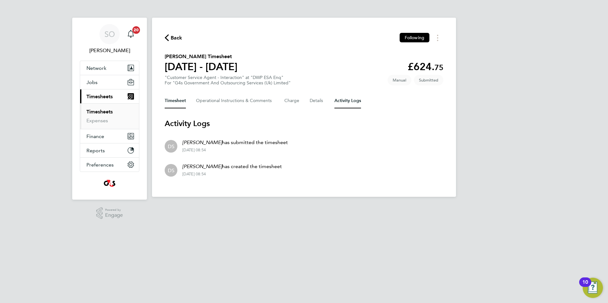
click at [171, 103] on button "Timesheet" at bounding box center [175, 100] width 21 height 15
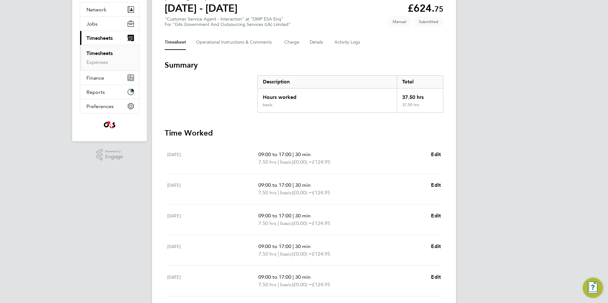
scroll to position [154, 0]
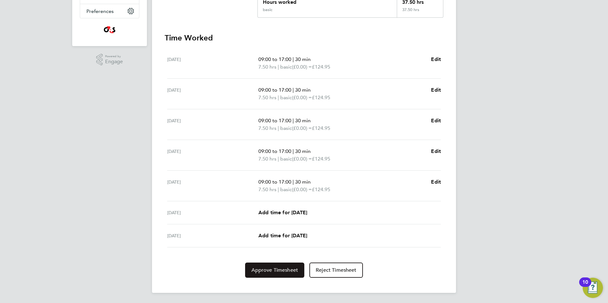
click at [263, 272] on span "Approve Timesheet" at bounding box center [274, 270] width 47 height 6
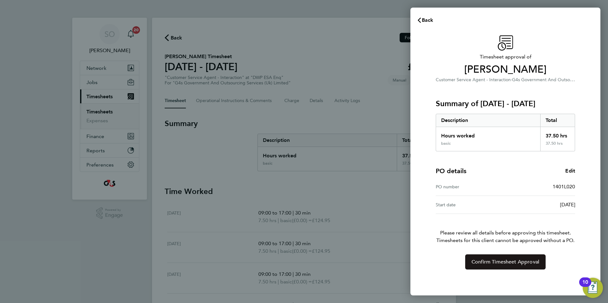
click at [470, 262] on button "Confirm Timesheet Approval" at bounding box center [505, 262] width 80 height 15
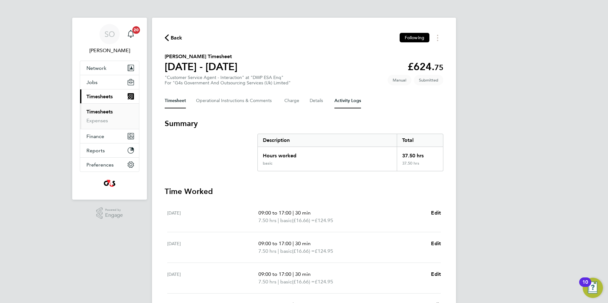
click at [345, 103] on Logs-tab "Activity Logs" at bounding box center [347, 100] width 27 height 15
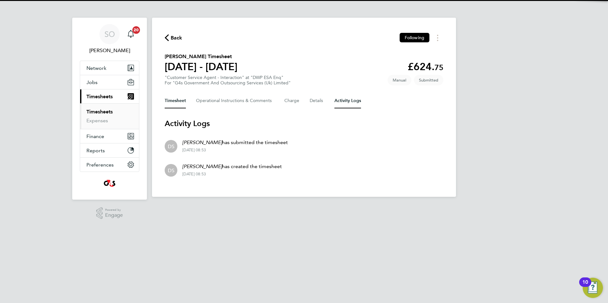
click at [172, 102] on button "Timesheet" at bounding box center [175, 100] width 21 height 15
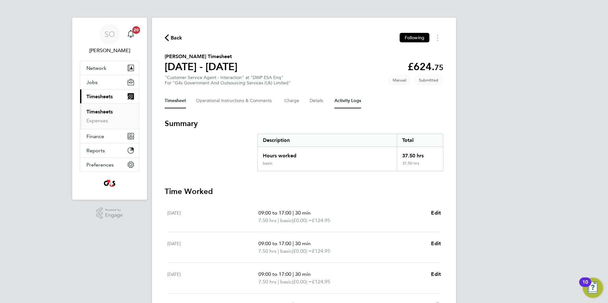
click at [346, 105] on Logs-tab "Activity Logs" at bounding box center [347, 100] width 27 height 15
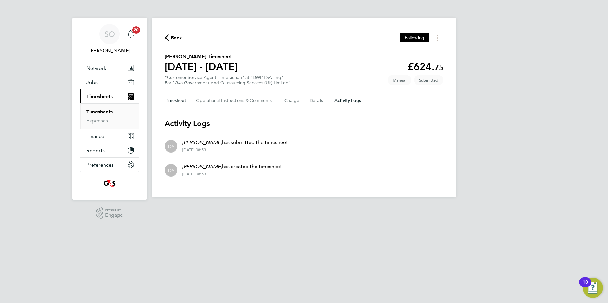
click at [178, 99] on button "Timesheet" at bounding box center [175, 100] width 21 height 15
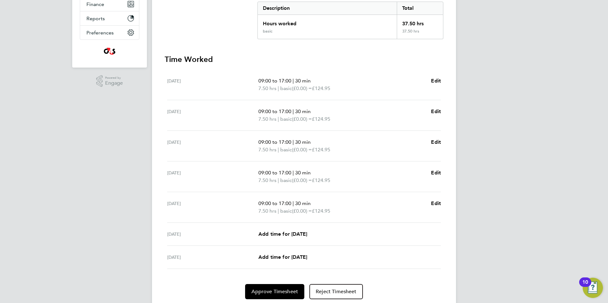
scroll to position [154, 0]
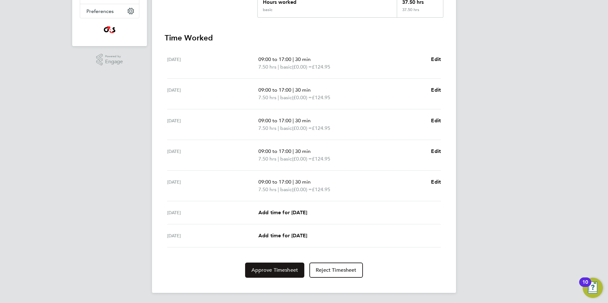
click at [280, 272] on span "Approve Timesheet" at bounding box center [274, 270] width 47 height 6
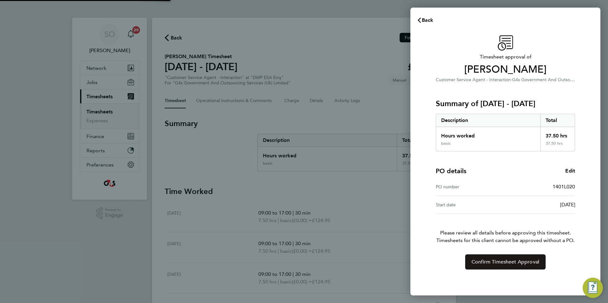
click at [508, 266] on button "Confirm Timesheet Approval" at bounding box center [505, 262] width 80 height 15
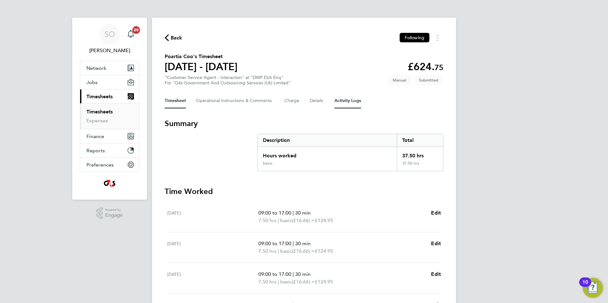
click at [350, 103] on Logs-tab "Activity Logs" at bounding box center [347, 100] width 27 height 15
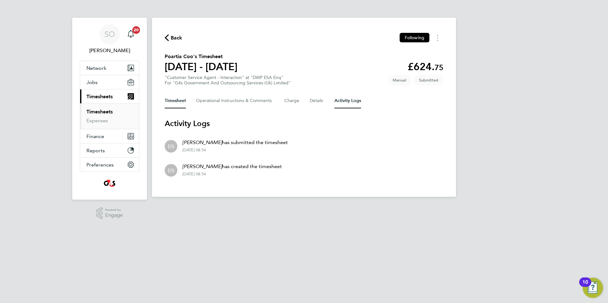
click at [180, 104] on button "Timesheet" at bounding box center [175, 100] width 21 height 15
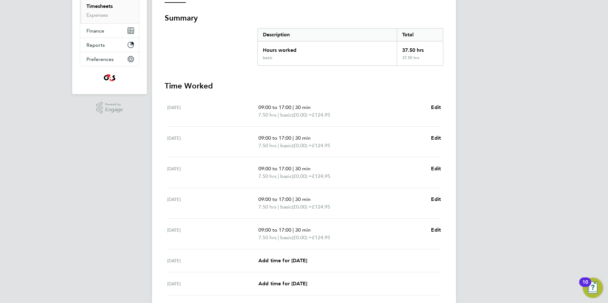
scroll to position [154, 0]
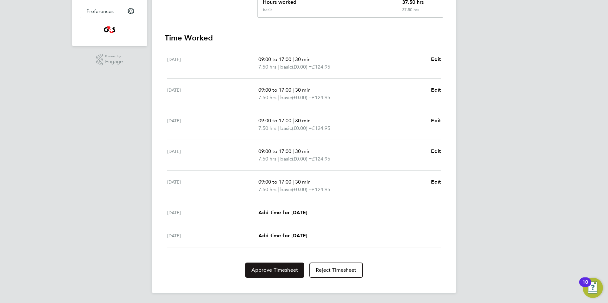
click at [272, 272] on span "Approve Timesheet" at bounding box center [274, 270] width 47 height 6
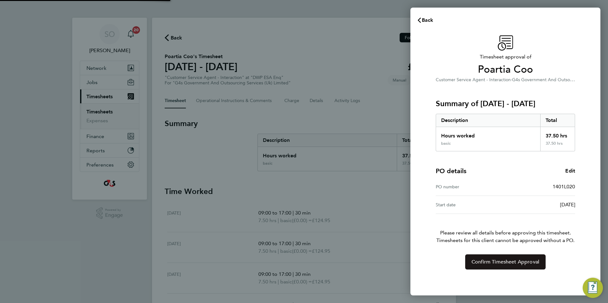
click at [488, 262] on span "Confirm Timesheet Approval" at bounding box center [505, 262] width 68 height 6
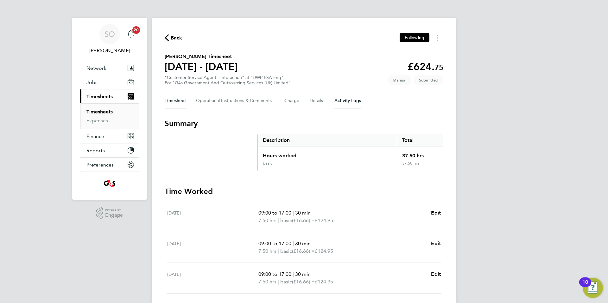
click at [347, 102] on Logs-tab "Activity Logs" at bounding box center [347, 100] width 27 height 15
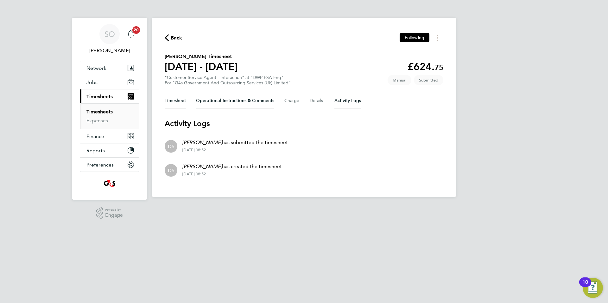
drag, startPoint x: 165, startPoint y: 101, endPoint x: 216, endPoint y: 107, distance: 50.6
click at [166, 101] on button "Timesheet" at bounding box center [175, 100] width 21 height 15
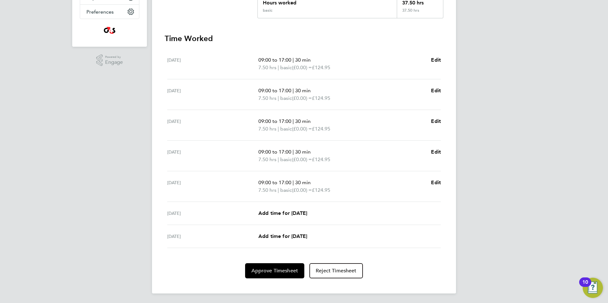
scroll to position [154, 0]
click at [279, 270] on span "Approve Timesheet" at bounding box center [274, 270] width 47 height 6
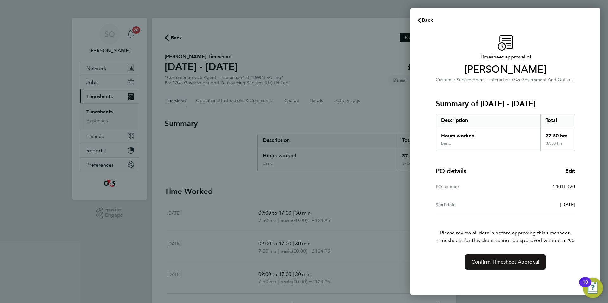
click at [469, 267] on button "Confirm Timesheet Approval" at bounding box center [505, 262] width 80 height 15
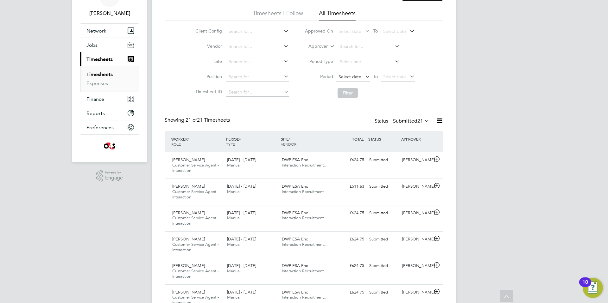
click at [346, 79] on span "Select date" at bounding box center [349, 77] width 23 height 6
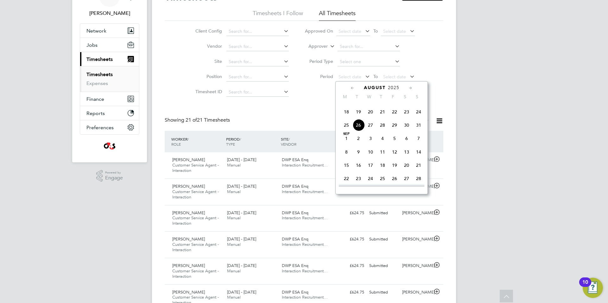
click at [346, 118] on span "18" at bounding box center [346, 112] width 12 height 12
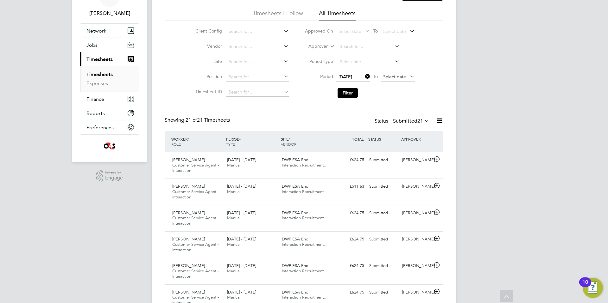
click at [388, 78] on span "Select date" at bounding box center [394, 77] width 23 height 6
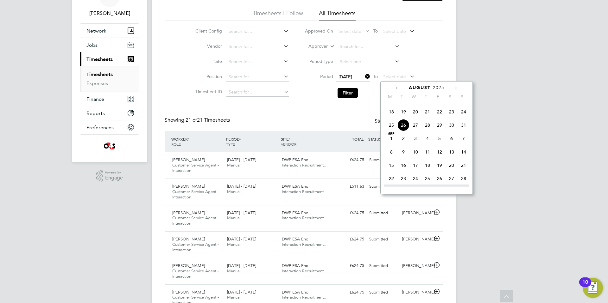
click at [463, 118] on span "24" at bounding box center [463, 112] width 12 height 12
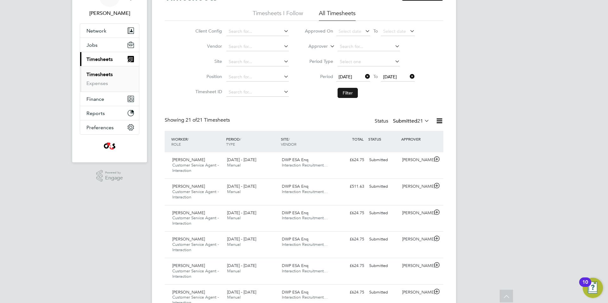
click at [347, 95] on button "Filter" at bounding box center [347, 93] width 20 height 10
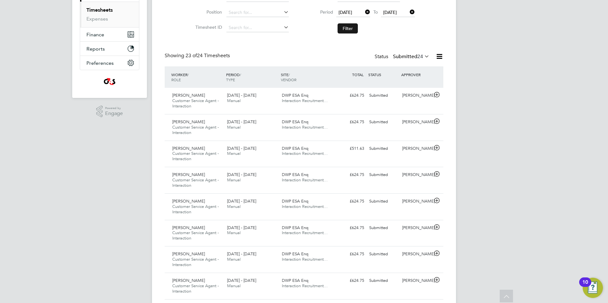
click at [346, 27] on button "Filter" at bounding box center [347, 28] width 20 height 10
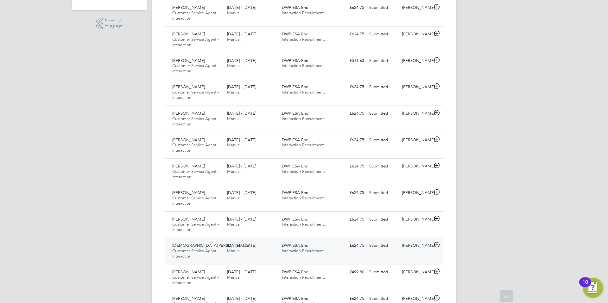
click at [437, 246] on icon at bounding box center [437, 245] width 8 height 5
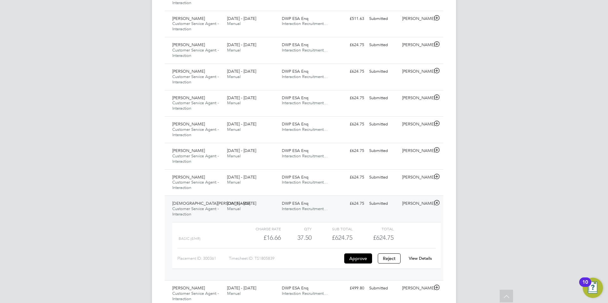
click at [422, 259] on link "View Details" at bounding box center [419, 258] width 23 height 5
click at [437, 176] on icon at bounding box center [437, 176] width 8 height 5
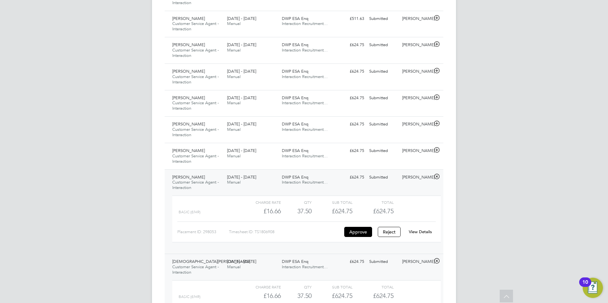
click at [425, 232] on link "View Details" at bounding box center [419, 231] width 23 height 5
click at [437, 150] on icon at bounding box center [437, 150] width 8 height 5
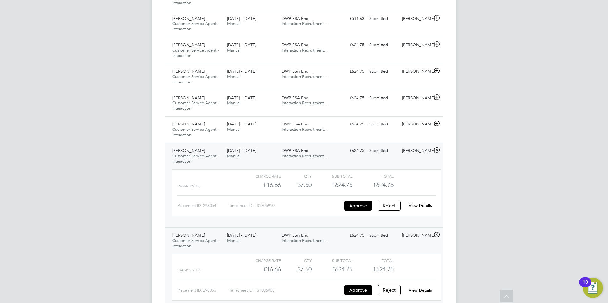
click at [422, 205] on link "View Details" at bounding box center [419, 205] width 23 height 5
click at [436, 123] on icon at bounding box center [437, 123] width 8 height 5
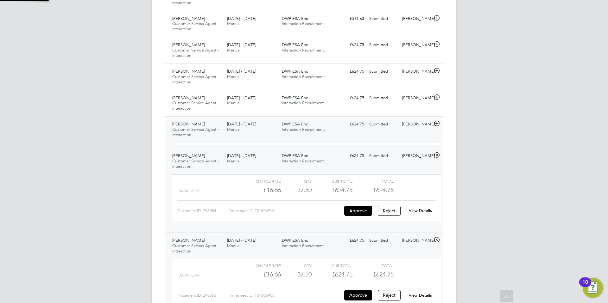
scroll to position [11, 62]
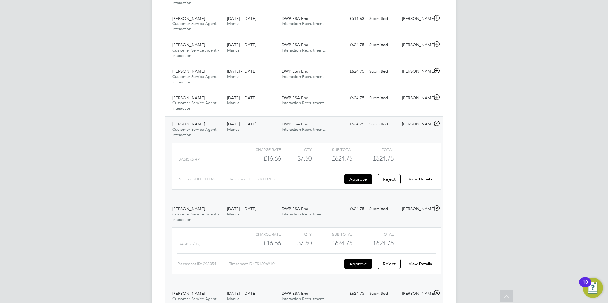
click at [422, 179] on link "View Details" at bounding box center [419, 179] width 23 height 5
click at [437, 97] on icon at bounding box center [437, 97] width 8 height 5
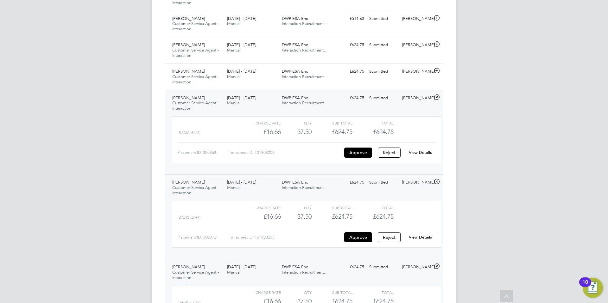
click at [426, 152] on link "View Details" at bounding box center [419, 152] width 23 height 5
click at [438, 71] on icon at bounding box center [437, 70] width 8 height 5
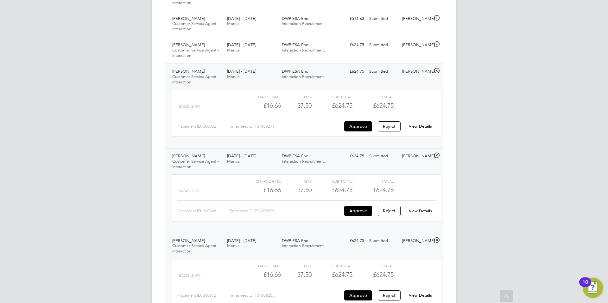
click at [421, 127] on link "View Details" at bounding box center [419, 126] width 23 height 5
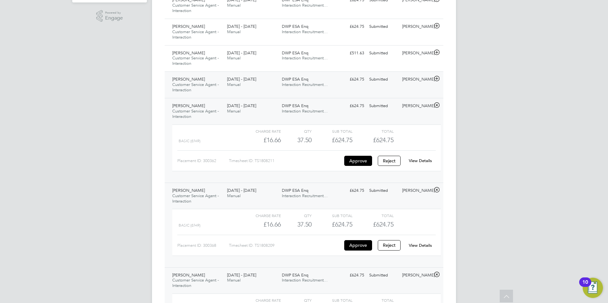
scroll to position [194, 0]
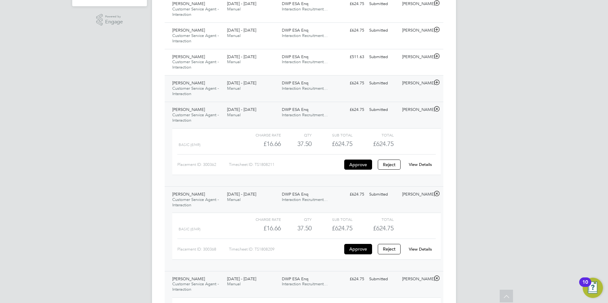
click at [439, 82] on icon at bounding box center [437, 82] width 8 height 5
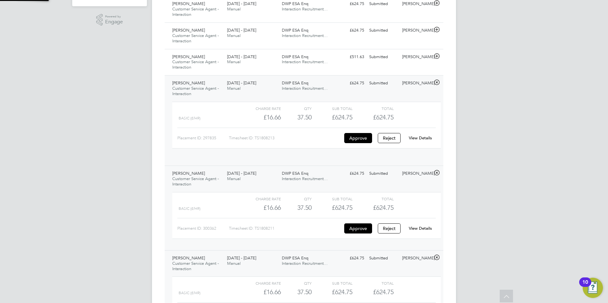
scroll to position [11, 62]
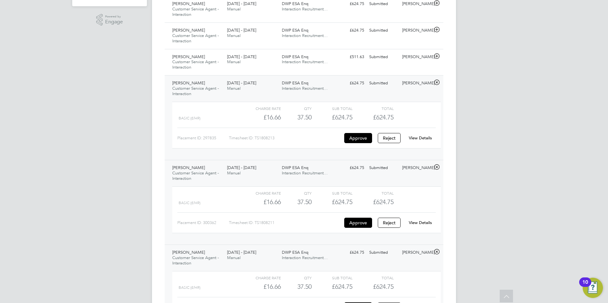
click at [424, 137] on link "View Details" at bounding box center [419, 137] width 23 height 5
click at [437, 55] on icon at bounding box center [437, 56] width 8 height 5
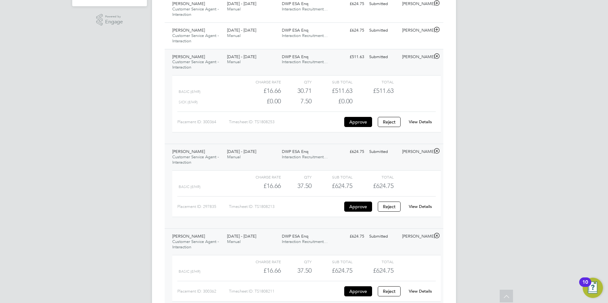
click at [423, 121] on link "View Details" at bounding box center [419, 121] width 23 height 5
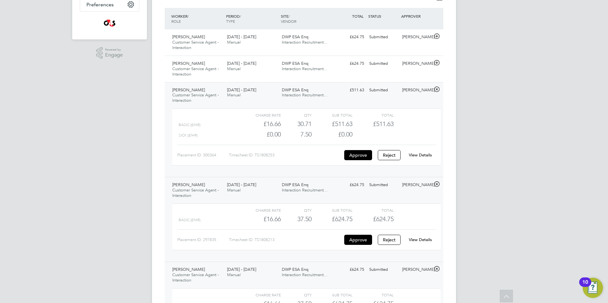
scroll to position [156, 0]
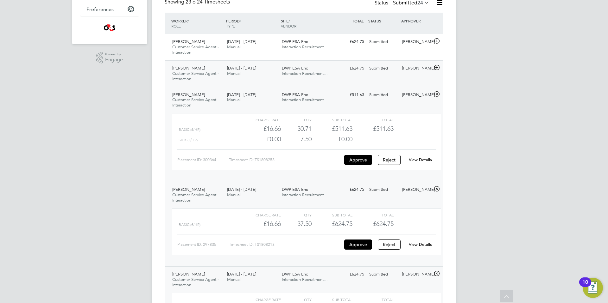
click at [436, 67] on icon at bounding box center [437, 67] width 8 height 5
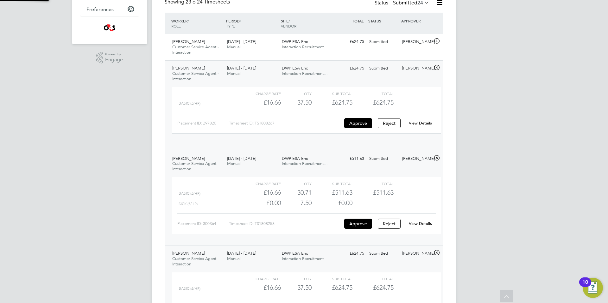
scroll to position [11, 62]
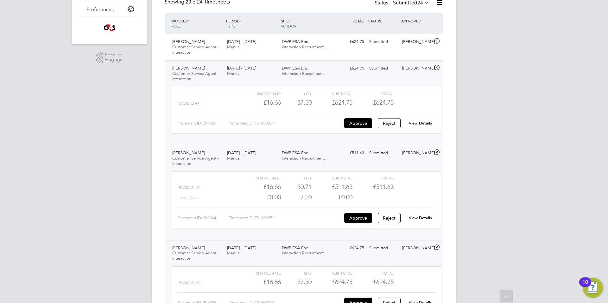
click at [428, 123] on link "View Details" at bounding box center [419, 123] width 23 height 5
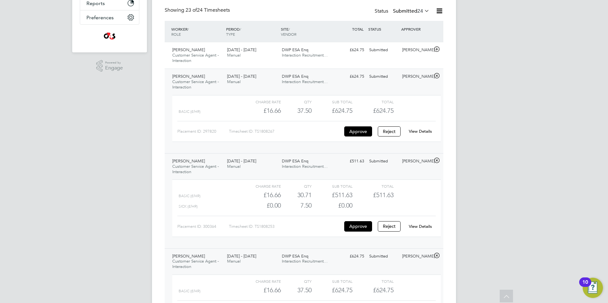
scroll to position [114, 0]
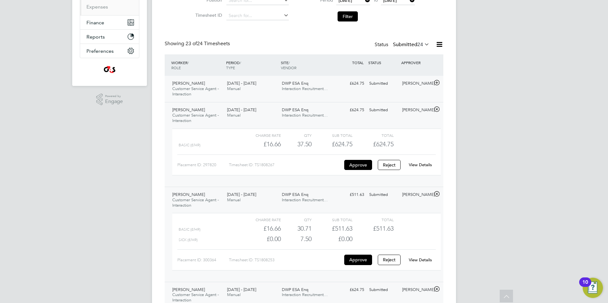
click at [436, 83] on icon at bounding box center [437, 82] width 8 height 5
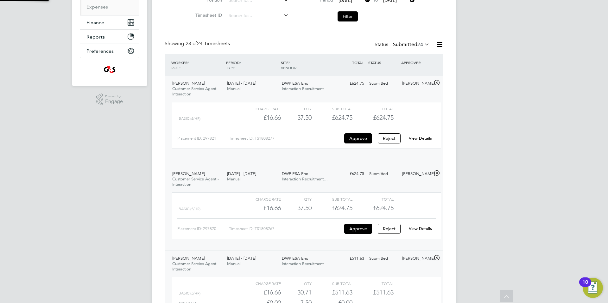
scroll to position [11, 62]
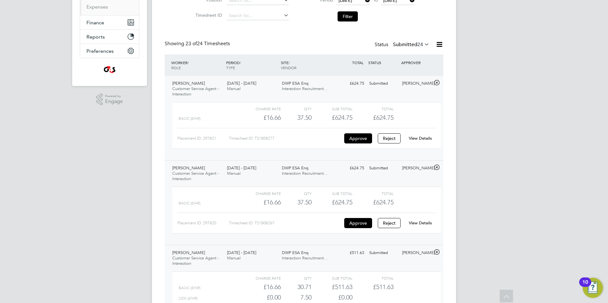
click at [427, 137] on link "View Details" at bounding box center [419, 138] width 23 height 5
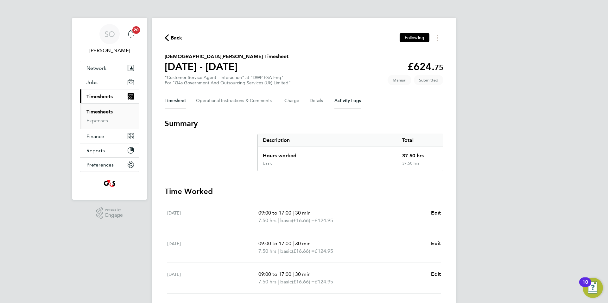
click at [351, 103] on Logs-tab "Activity Logs" at bounding box center [347, 100] width 27 height 15
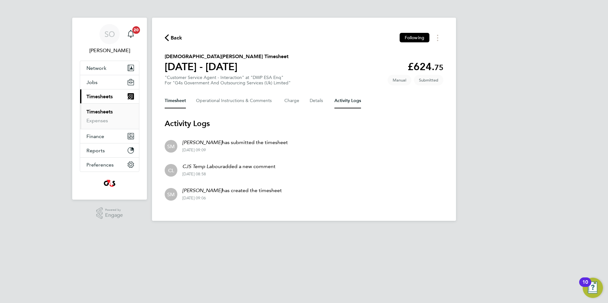
click at [178, 102] on button "Timesheet" at bounding box center [175, 100] width 21 height 15
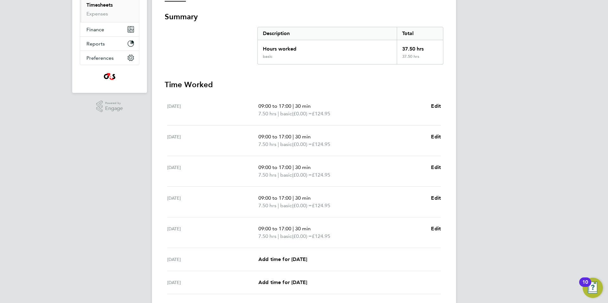
scroll to position [154, 0]
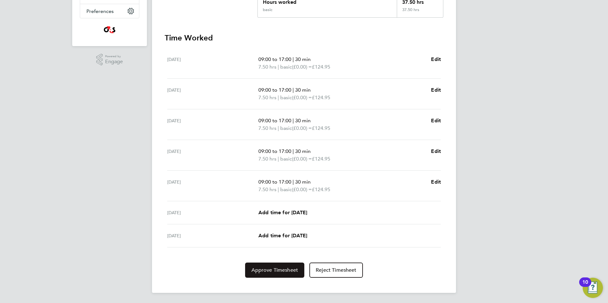
click at [275, 269] on span "Approve Timesheet" at bounding box center [274, 270] width 47 height 6
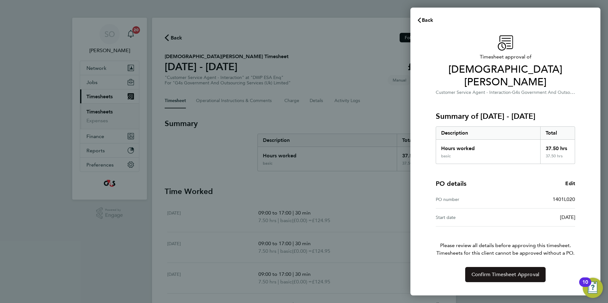
click at [500, 272] on span "Confirm Timesheet Approval" at bounding box center [505, 275] width 68 height 6
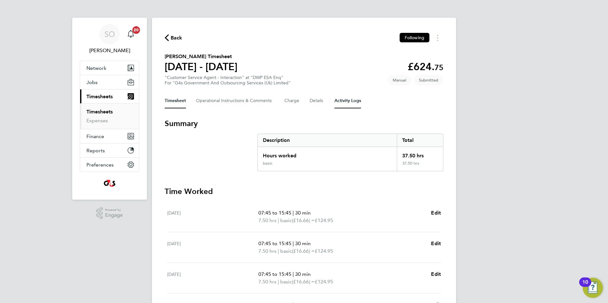
click at [355, 100] on Logs-tab "Activity Logs" at bounding box center [347, 100] width 27 height 15
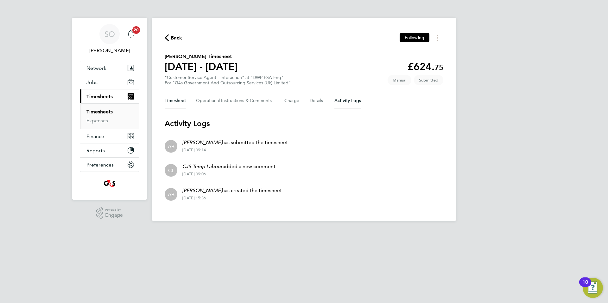
click at [175, 101] on button "Timesheet" at bounding box center [175, 100] width 21 height 15
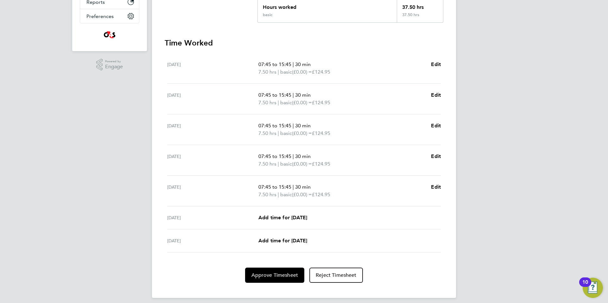
scroll to position [154, 0]
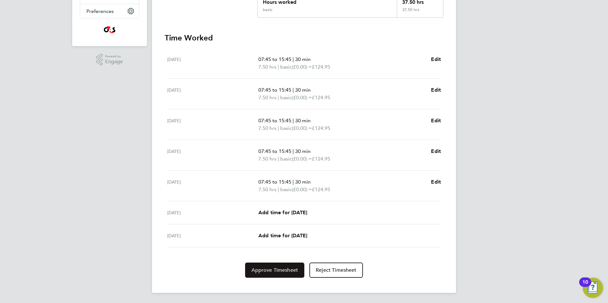
click at [266, 273] on span "Approve Timesheet" at bounding box center [274, 270] width 47 height 6
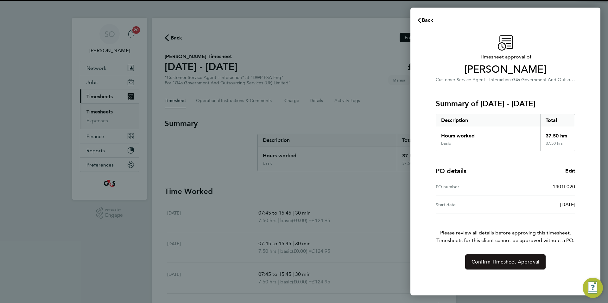
click at [502, 262] on span "Confirm Timesheet Approval" at bounding box center [505, 262] width 68 height 6
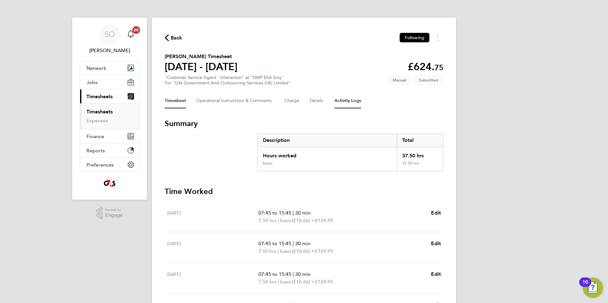
click at [349, 104] on Logs-tab "Activity Logs" at bounding box center [347, 100] width 27 height 15
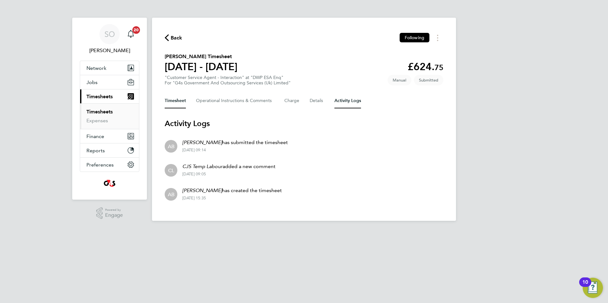
click at [174, 100] on button "Timesheet" at bounding box center [175, 100] width 21 height 15
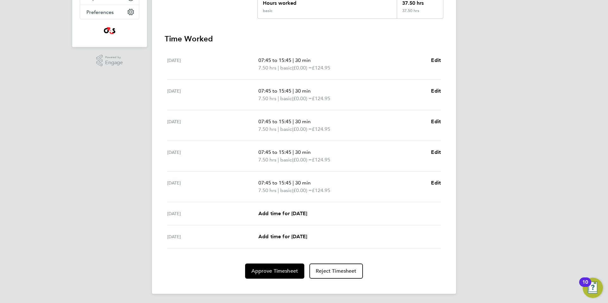
scroll to position [154, 0]
click at [255, 272] on span "Approve Timesheet" at bounding box center [274, 270] width 47 height 6
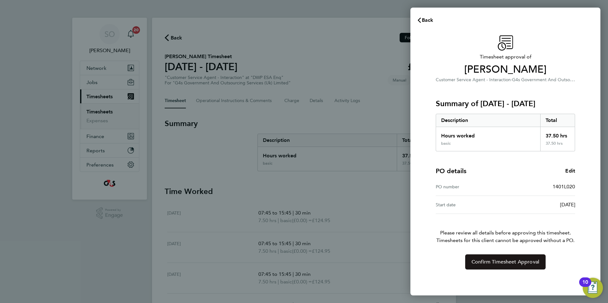
click at [503, 264] on span "Confirm Timesheet Approval" at bounding box center [505, 262] width 68 height 6
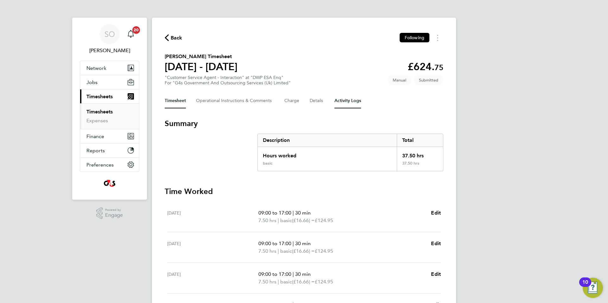
click at [353, 98] on Logs-tab "Activity Logs" at bounding box center [347, 100] width 27 height 15
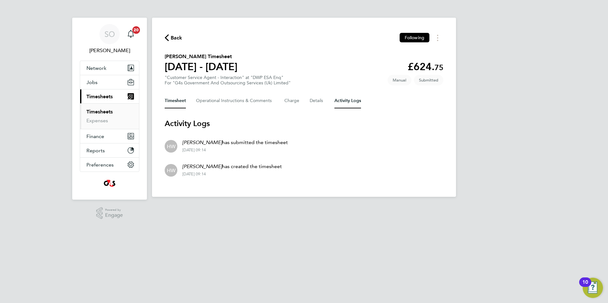
click at [178, 101] on button "Timesheet" at bounding box center [175, 100] width 21 height 15
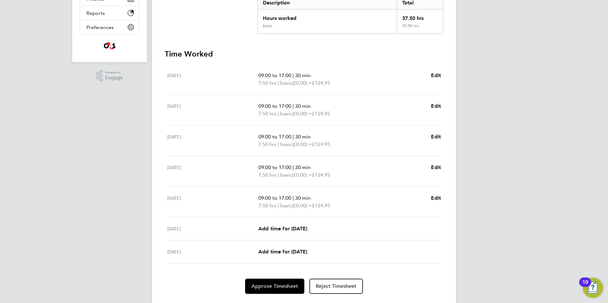
scroll to position [154, 0]
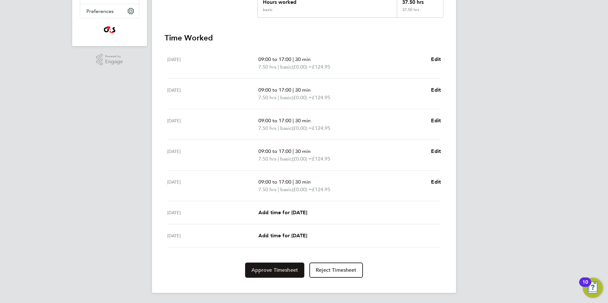
click at [272, 274] on button "Approve Timesheet" at bounding box center [274, 270] width 59 height 15
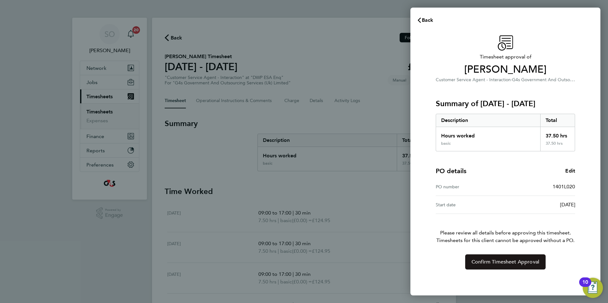
click at [488, 264] on span "Confirm Timesheet Approval" at bounding box center [505, 262] width 68 height 6
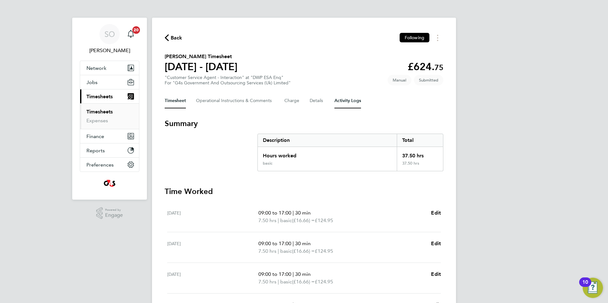
click at [351, 99] on Logs-tab "Activity Logs" at bounding box center [347, 100] width 27 height 15
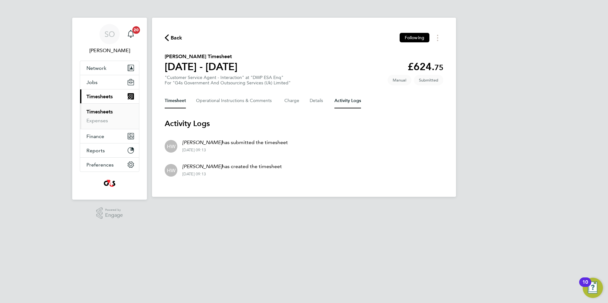
click at [174, 100] on button "Timesheet" at bounding box center [175, 100] width 21 height 15
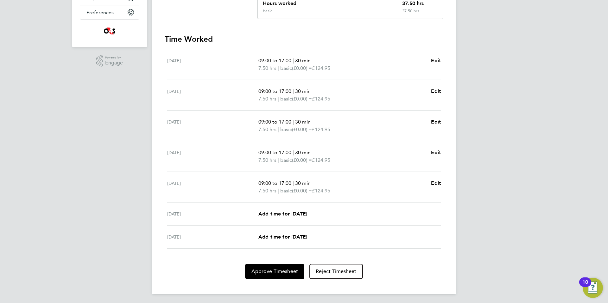
scroll to position [154, 0]
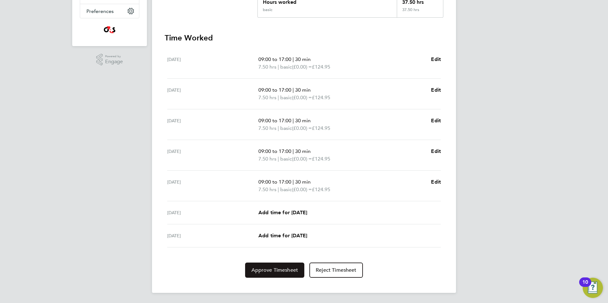
click at [268, 272] on span "Approve Timesheet" at bounding box center [274, 270] width 47 height 6
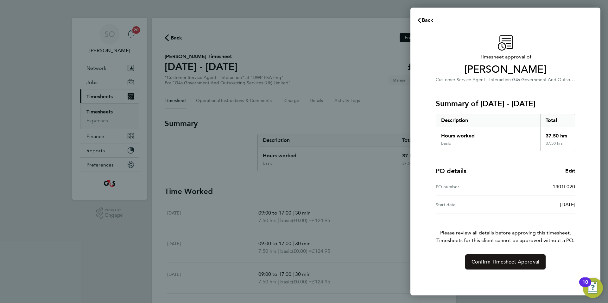
click at [485, 265] on span "Confirm Timesheet Approval" at bounding box center [505, 262] width 68 height 6
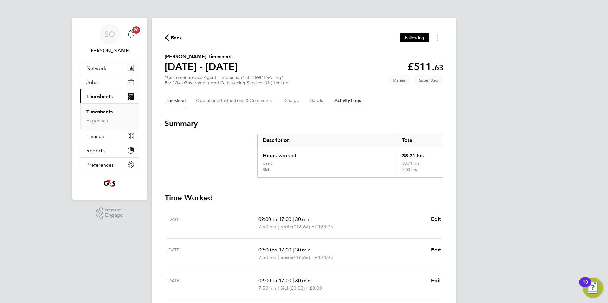
click at [345, 102] on Logs-tab "Activity Logs" at bounding box center [347, 100] width 27 height 15
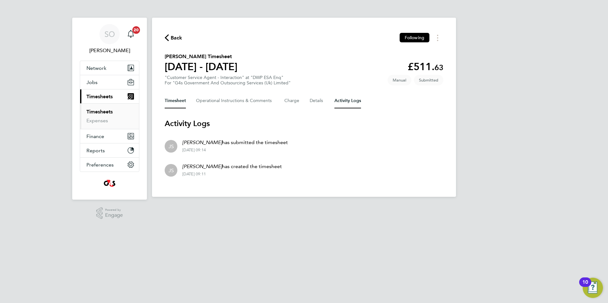
click at [173, 103] on button "Timesheet" at bounding box center [175, 100] width 21 height 15
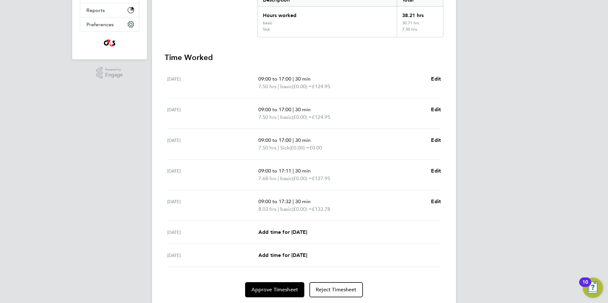
scroll to position [160, 0]
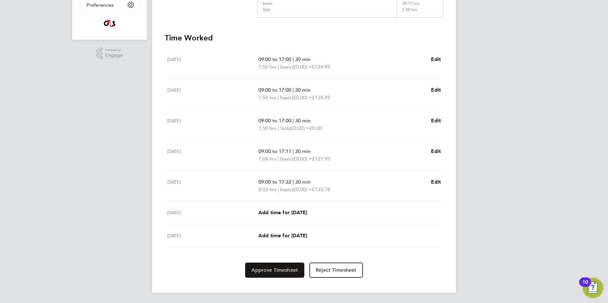
click at [288, 275] on button "Approve Timesheet" at bounding box center [274, 270] width 59 height 15
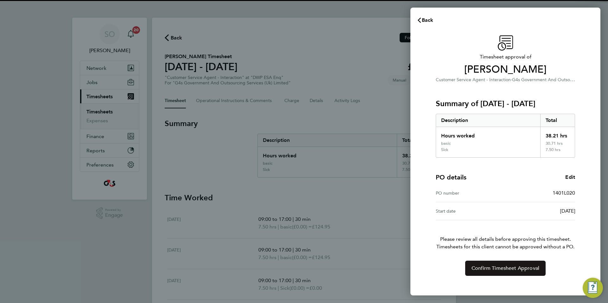
click at [489, 268] on span "Confirm Timesheet Approval" at bounding box center [505, 268] width 68 height 6
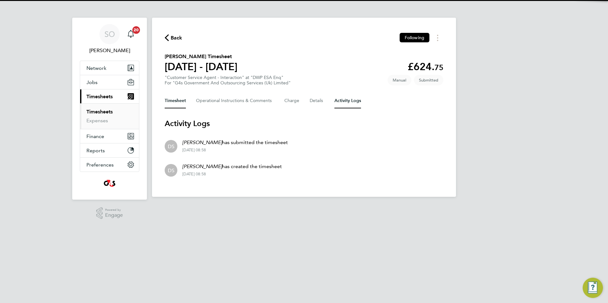
click at [170, 101] on button "Timesheet" at bounding box center [175, 100] width 21 height 15
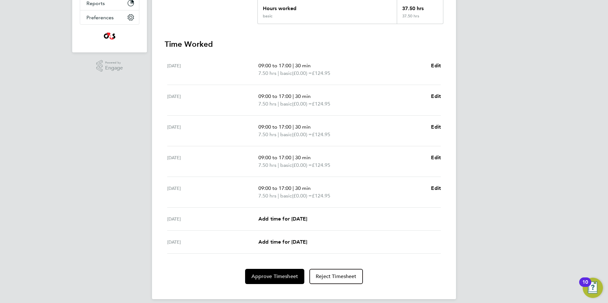
scroll to position [154, 0]
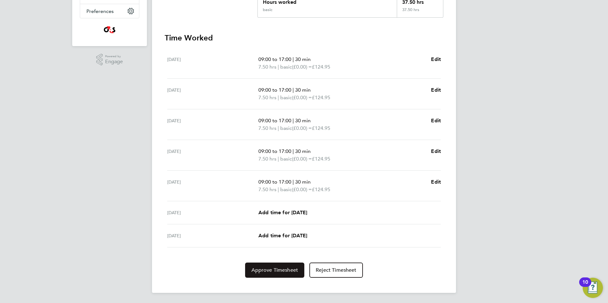
click at [264, 273] on span "Approve Timesheet" at bounding box center [274, 270] width 47 height 6
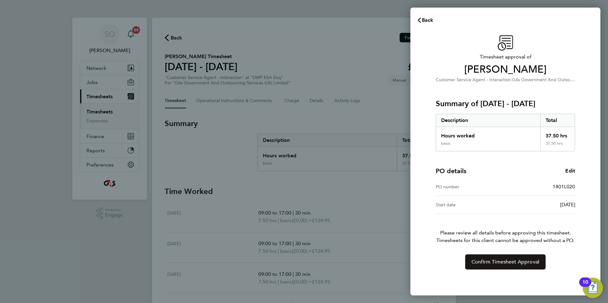
click at [506, 264] on span "Confirm Timesheet Approval" at bounding box center [505, 262] width 68 height 6
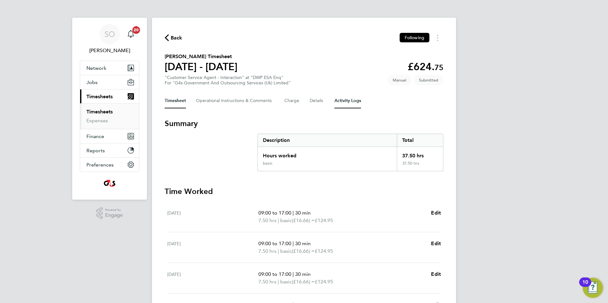
click at [352, 102] on Logs-tab "Activity Logs" at bounding box center [347, 100] width 27 height 15
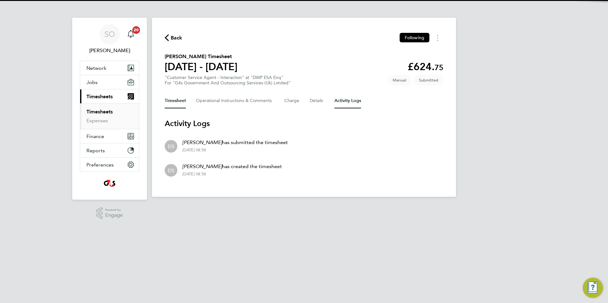
click at [171, 102] on button "Timesheet" at bounding box center [175, 100] width 21 height 15
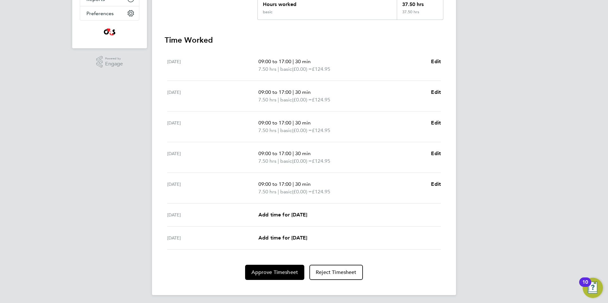
scroll to position [154, 0]
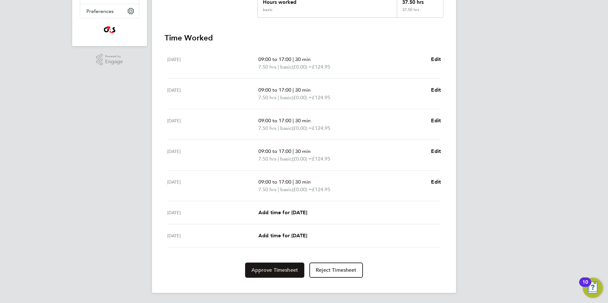
click at [266, 271] on span "Approve Timesheet" at bounding box center [274, 270] width 47 height 6
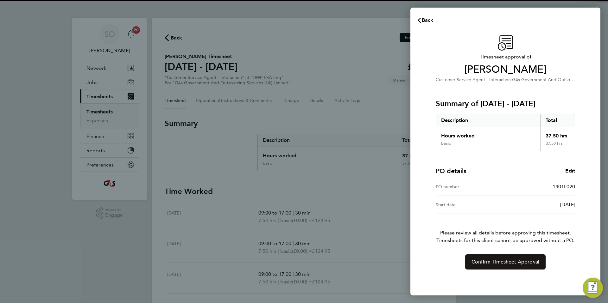
click at [489, 269] on button "Confirm Timesheet Approval" at bounding box center [505, 262] width 80 height 15
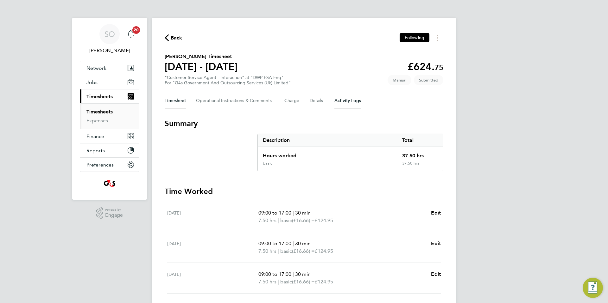
click at [353, 104] on Logs-tab "Activity Logs" at bounding box center [347, 100] width 27 height 15
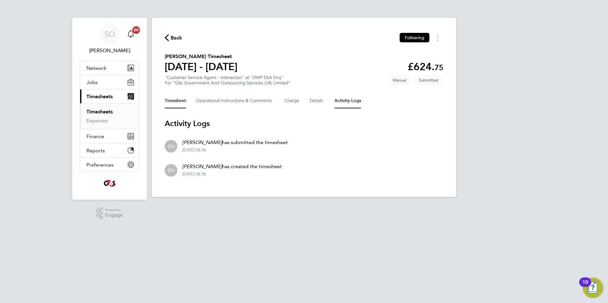
click at [175, 101] on button "Timesheet" at bounding box center [175, 100] width 21 height 15
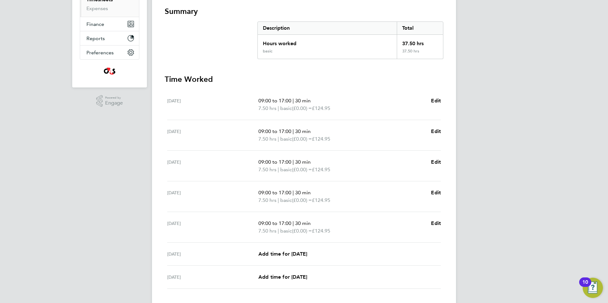
scroll to position [154, 0]
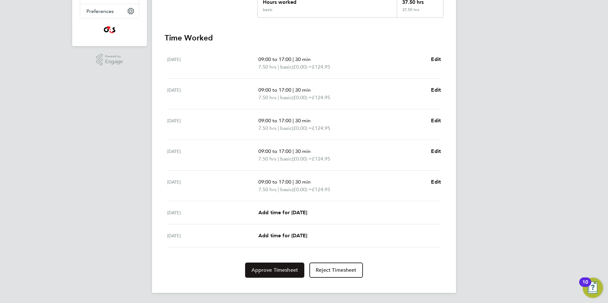
click at [269, 271] on span "Approve Timesheet" at bounding box center [274, 270] width 47 height 6
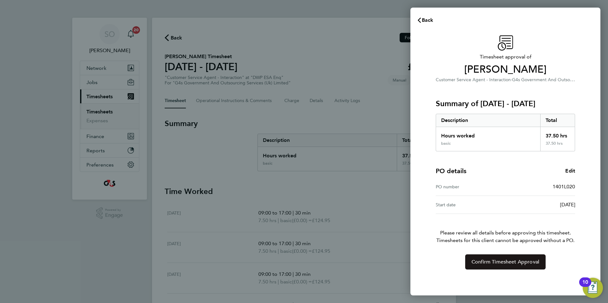
click at [519, 266] on button "Confirm Timesheet Approval" at bounding box center [505, 262] width 80 height 15
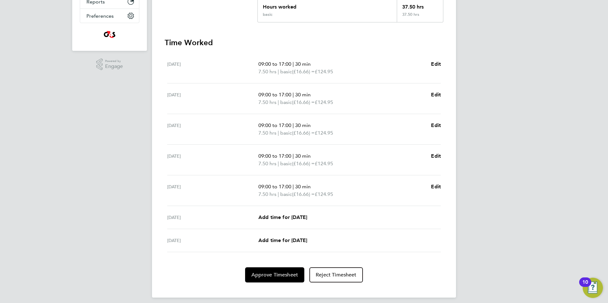
scroll to position [154, 0]
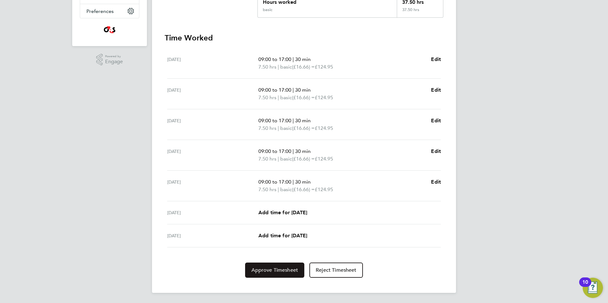
click at [269, 275] on button "Approve Timesheet" at bounding box center [274, 270] width 59 height 15
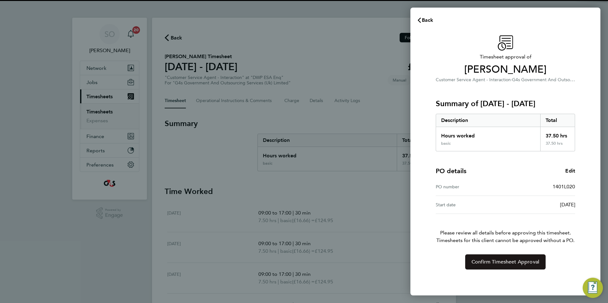
click at [497, 264] on span "Confirm Timesheet Approval" at bounding box center [505, 262] width 68 height 6
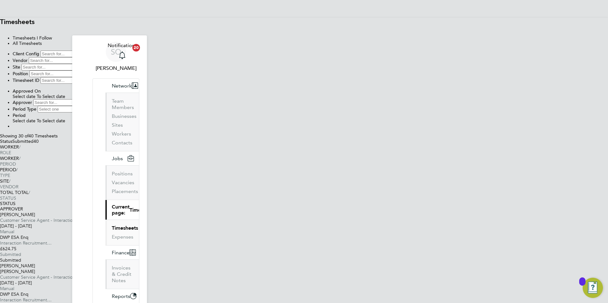
click at [56, 118] on span "Select date" at bounding box center [44, 120] width 23 height 5
click at [13, 128] on button "Filter" at bounding box center [13, 128] width 0 height 0
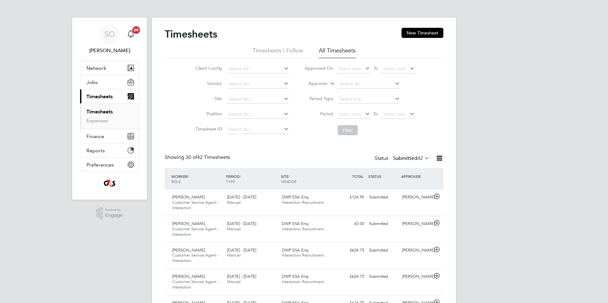
click at [346, 112] on span "Select date" at bounding box center [349, 114] width 23 height 6
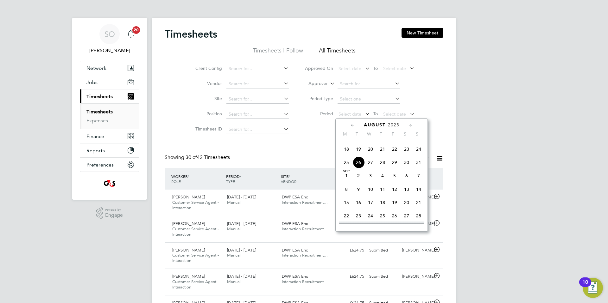
click at [346, 155] on span "18" at bounding box center [346, 149] width 12 height 12
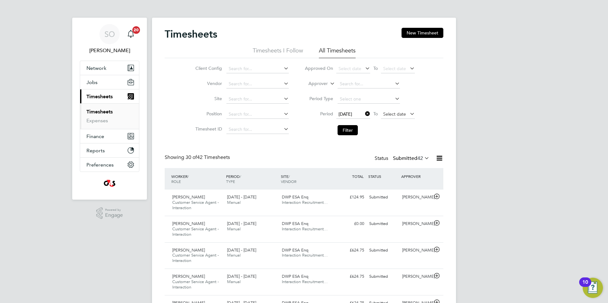
click at [395, 114] on span "Select date" at bounding box center [394, 114] width 23 height 6
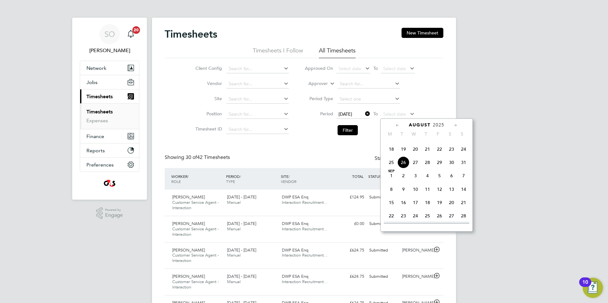
click at [463, 155] on span "24" at bounding box center [463, 149] width 12 height 12
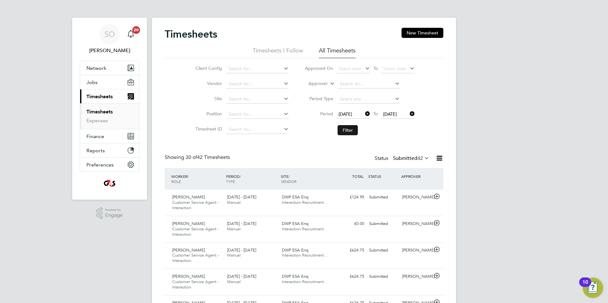
click at [345, 128] on button "Filter" at bounding box center [347, 130] width 20 height 10
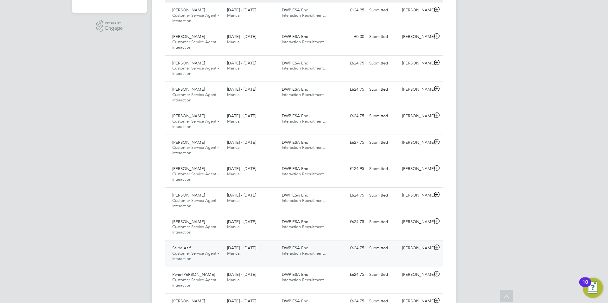
click at [437, 249] on icon at bounding box center [437, 247] width 8 height 5
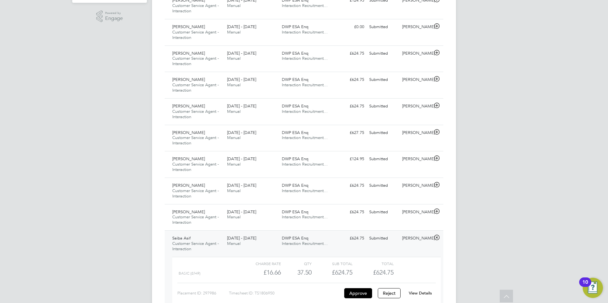
click at [423, 294] on link "View Details" at bounding box center [419, 293] width 23 height 5
click at [437, 211] on icon at bounding box center [437, 211] width 8 height 5
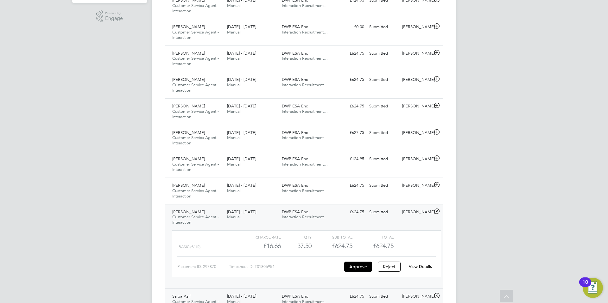
click at [415, 267] on link "View Details" at bounding box center [419, 266] width 23 height 5
click at [435, 183] on icon at bounding box center [437, 185] width 8 height 5
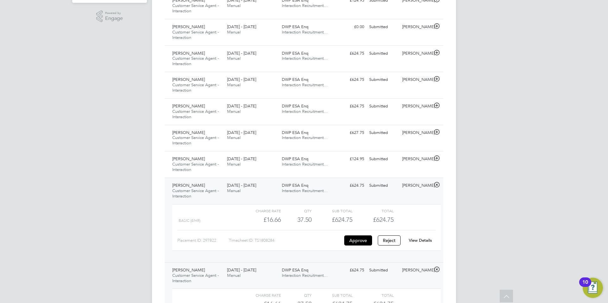
click at [421, 241] on link "View Details" at bounding box center [419, 240] width 23 height 5
click at [437, 156] on icon at bounding box center [437, 158] width 8 height 5
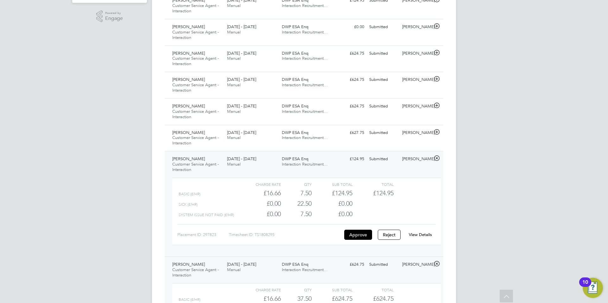
click at [419, 234] on link "View Details" at bounding box center [419, 234] width 23 height 5
click at [437, 133] on icon at bounding box center [437, 132] width 8 height 5
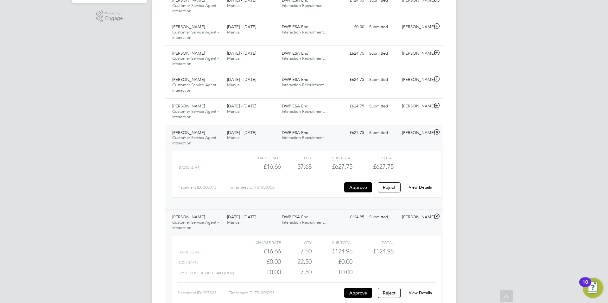
click at [425, 187] on link "View Details" at bounding box center [419, 187] width 23 height 5
click at [436, 105] on icon at bounding box center [437, 105] width 8 height 5
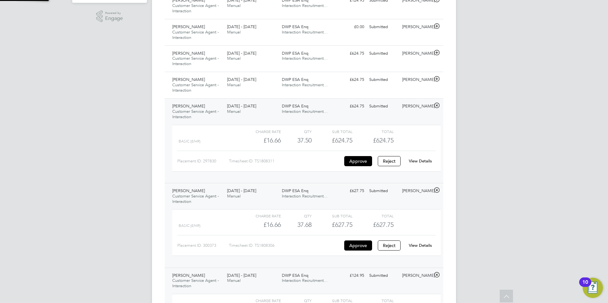
scroll to position [11, 62]
click at [428, 163] on link "View Details" at bounding box center [419, 161] width 23 height 5
click at [436, 79] on icon at bounding box center [437, 79] width 8 height 5
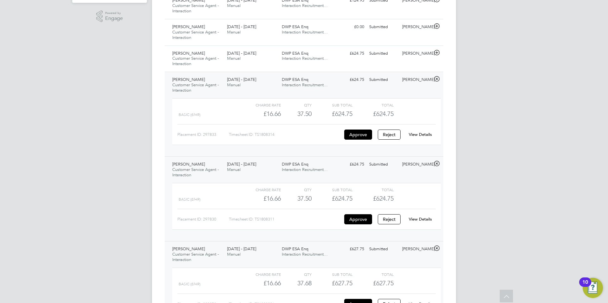
click at [424, 135] on link "View Details" at bounding box center [419, 134] width 23 height 5
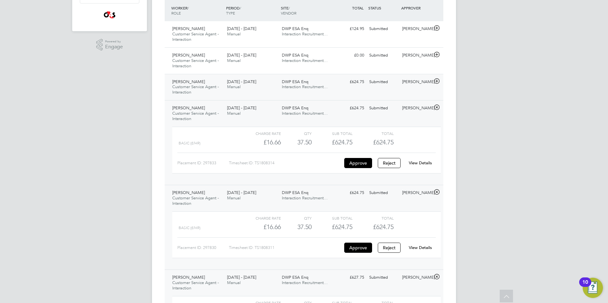
scroll to position [162, 0]
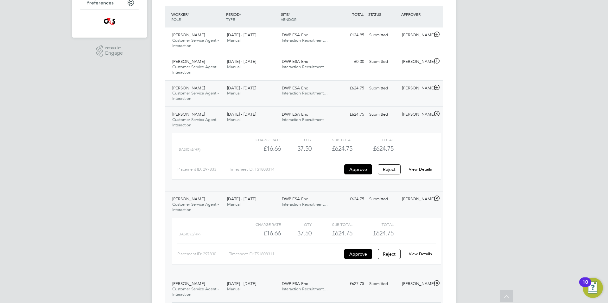
click at [437, 89] on icon at bounding box center [437, 87] width 8 height 5
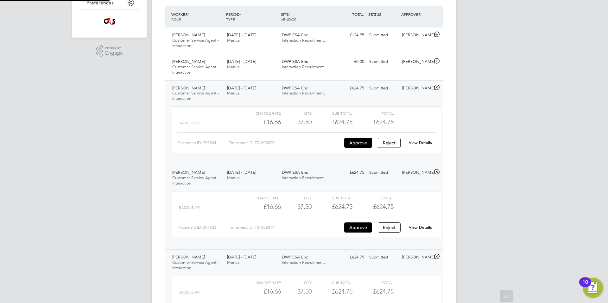
scroll to position [11, 62]
click at [425, 141] on link "View Details" at bounding box center [419, 142] width 23 height 5
click at [438, 61] on icon at bounding box center [437, 61] width 8 height 5
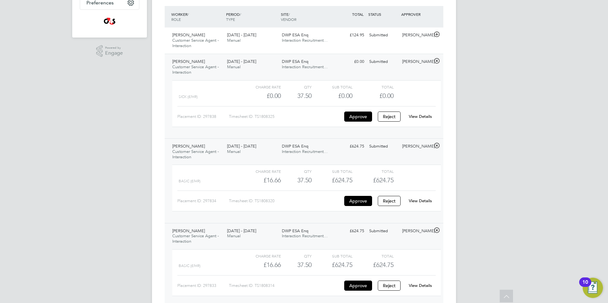
click at [419, 115] on link "View Details" at bounding box center [419, 116] width 23 height 5
click at [436, 33] on icon at bounding box center [437, 34] width 8 height 5
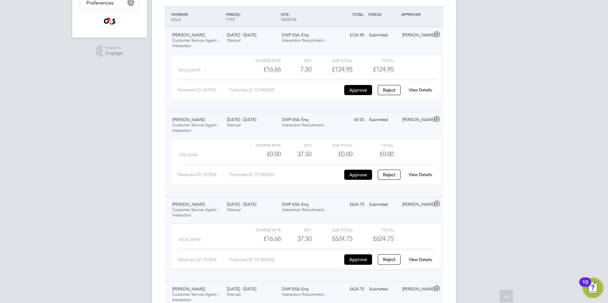
click at [421, 90] on link "View Details" at bounding box center [419, 89] width 23 height 5
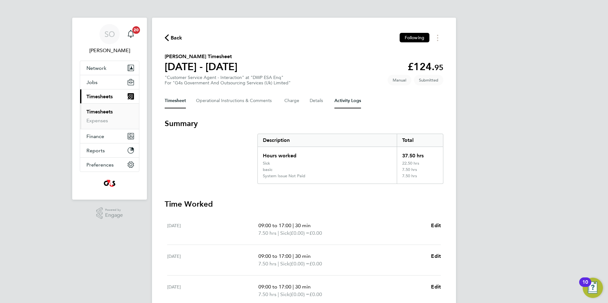
click at [347, 100] on Logs-tab "Activity Logs" at bounding box center [347, 100] width 27 height 15
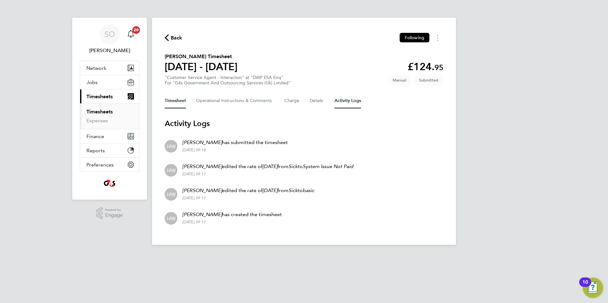
click at [174, 100] on button "Timesheet" at bounding box center [175, 100] width 21 height 15
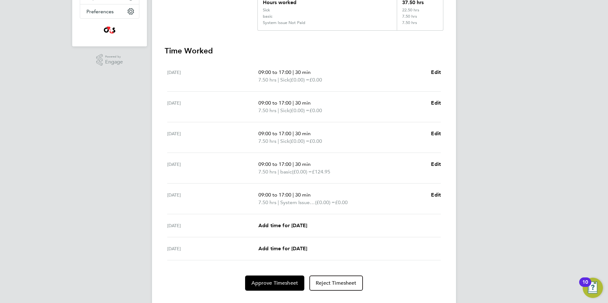
scroll to position [166, 0]
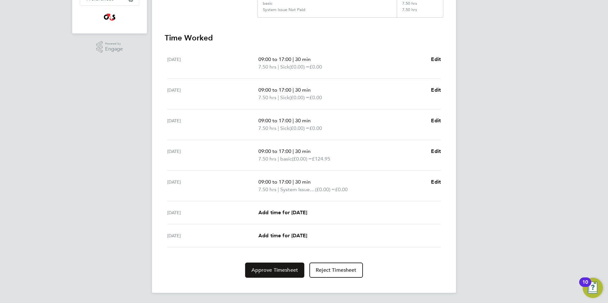
click at [274, 273] on button "Approve Timesheet" at bounding box center [274, 270] width 59 height 15
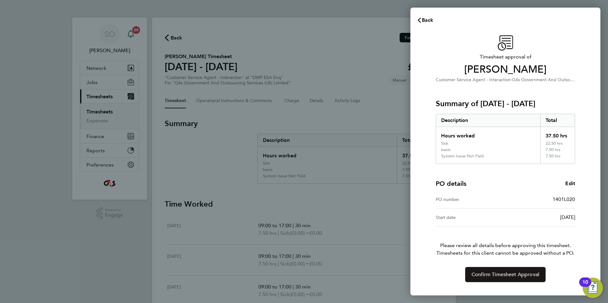
click at [482, 273] on span "Confirm Timesheet Approval" at bounding box center [505, 275] width 68 height 6
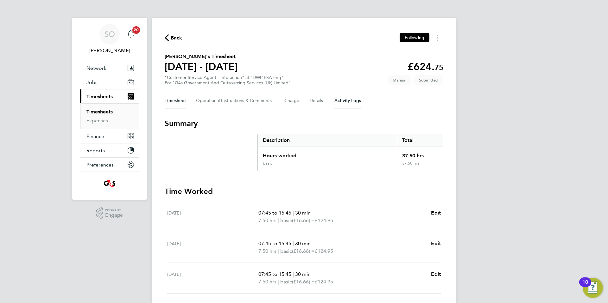
click at [349, 99] on Logs-tab "Activity Logs" at bounding box center [347, 100] width 27 height 15
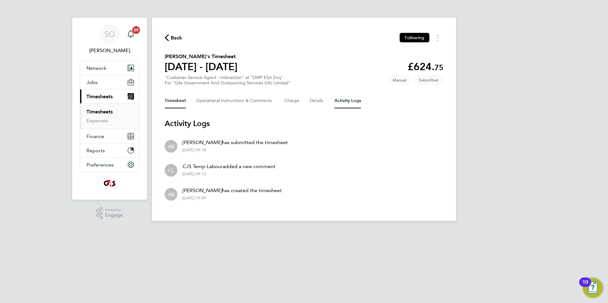
click at [175, 102] on button "Timesheet" at bounding box center [175, 100] width 21 height 15
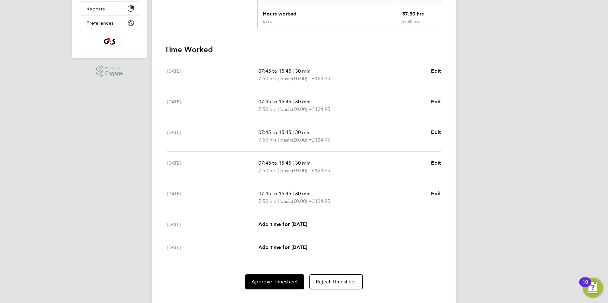
scroll to position [154, 0]
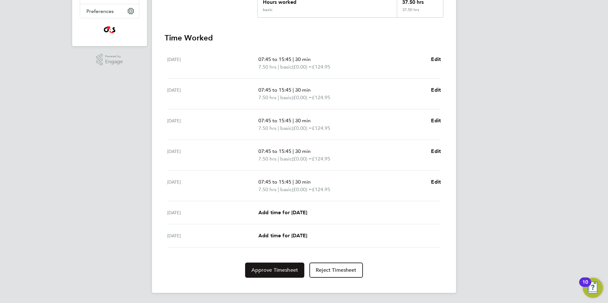
click at [283, 270] on span "Approve Timesheet" at bounding box center [274, 270] width 47 height 6
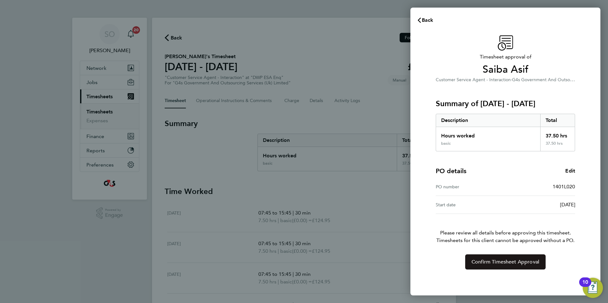
click at [503, 264] on span "Confirm Timesheet Approval" at bounding box center [505, 262] width 68 height 6
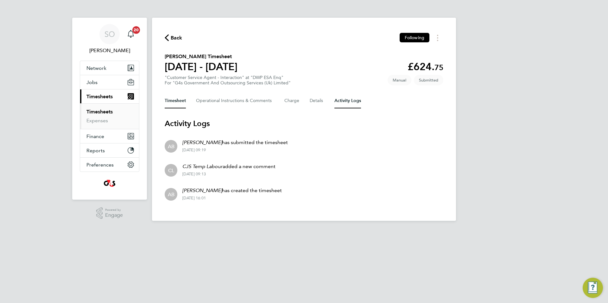
click at [179, 98] on button "Timesheet" at bounding box center [175, 100] width 21 height 15
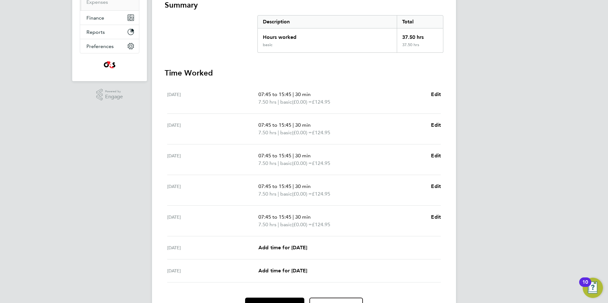
scroll to position [154, 0]
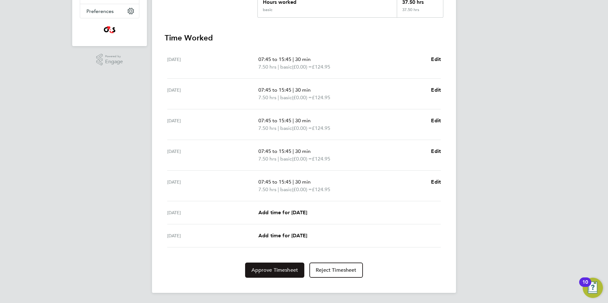
click at [286, 274] on button "Approve Timesheet" at bounding box center [274, 270] width 59 height 15
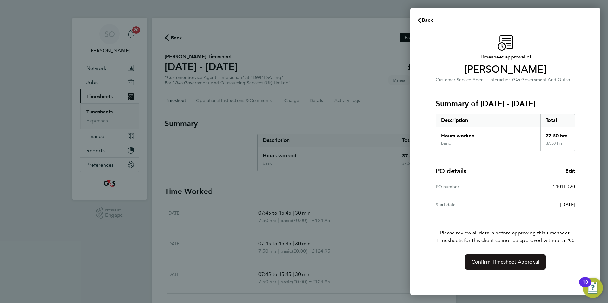
click at [509, 262] on span "Confirm Timesheet Approval" at bounding box center [505, 262] width 68 height 6
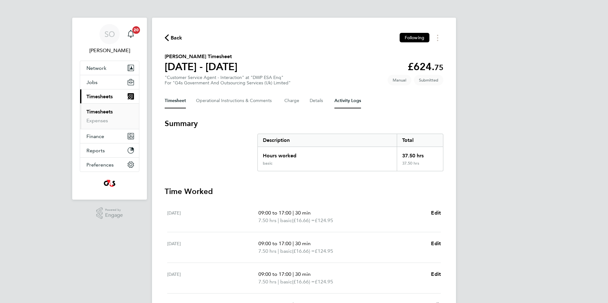
click at [349, 102] on Logs-tab "Activity Logs" at bounding box center [347, 100] width 27 height 15
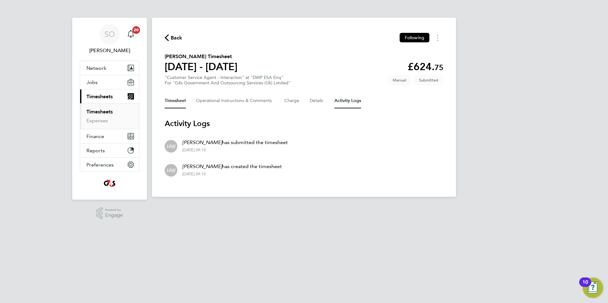
click at [177, 101] on button "Timesheet" at bounding box center [175, 100] width 21 height 15
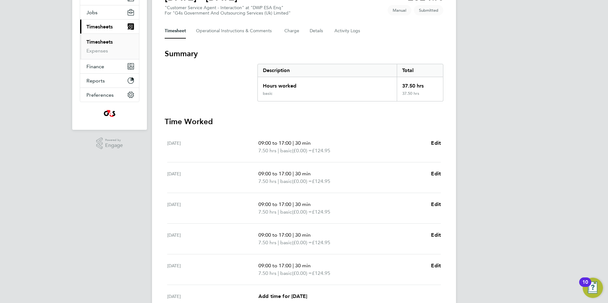
scroll to position [154, 0]
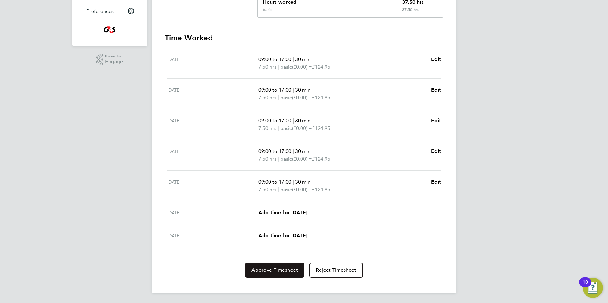
click at [262, 274] on button "Approve Timesheet" at bounding box center [274, 270] width 59 height 15
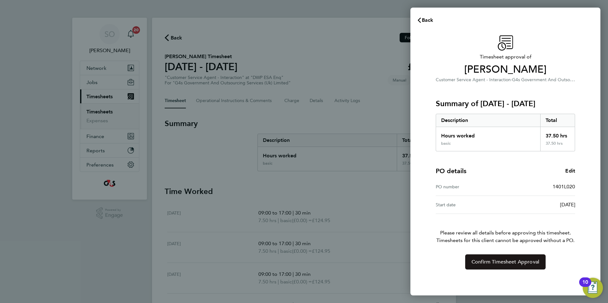
click at [474, 262] on span "Confirm Timesheet Approval" at bounding box center [505, 262] width 68 height 6
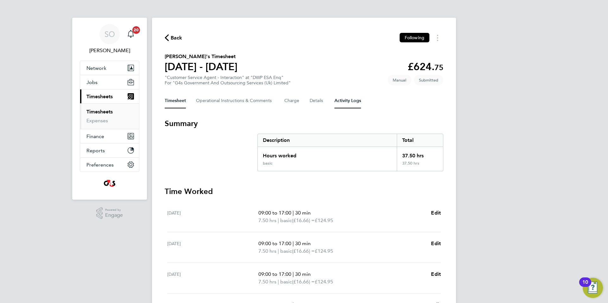
click at [346, 100] on Logs-tab "Activity Logs" at bounding box center [347, 100] width 27 height 15
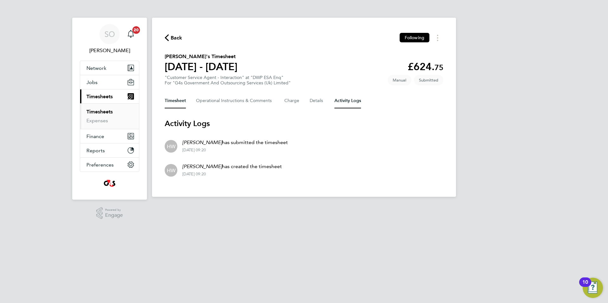
click at [178, 102] on button "Timesheet" at bounding box center [175, 100] width 21 height 15
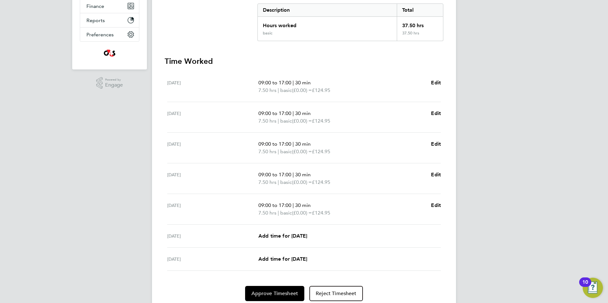
scroll to position [154, 0]
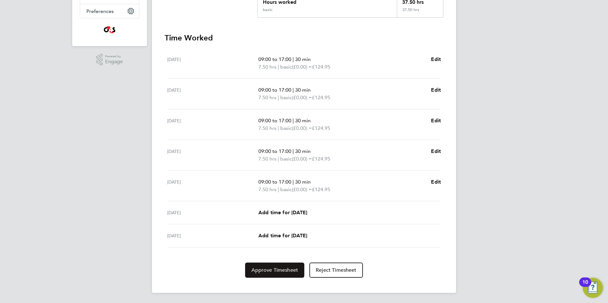
click at [275, 271] on span "Approve Timesheet" at bounding box center [274, 270] width 47 height 6
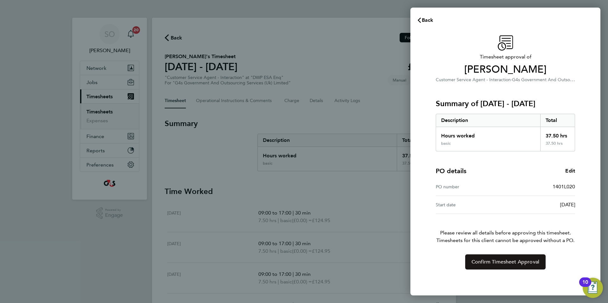
click at [483, 264] on span "Confirm Timesheet Approval" at bounding box center [505, 262] width 68 height 6
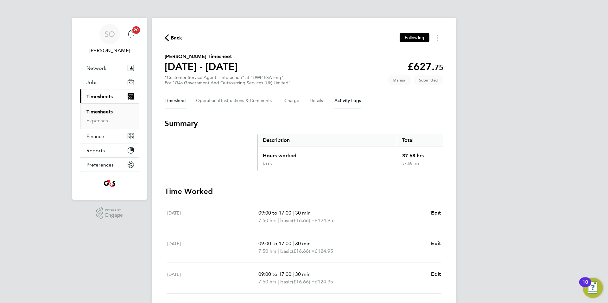
click at [351, 100] on Logs-tab "Activity Logs" at bounding box center [347, 100] width 27 height 15
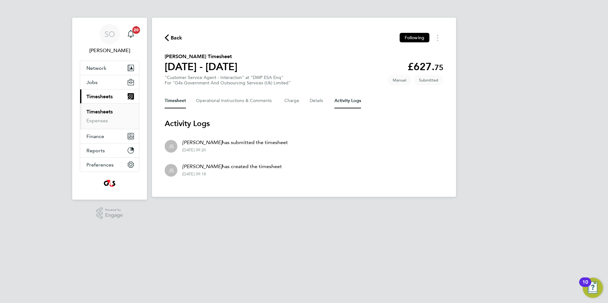
click at [173, 101] on button "Timesheet" at bounding box center [175, 100] width 21 height 15
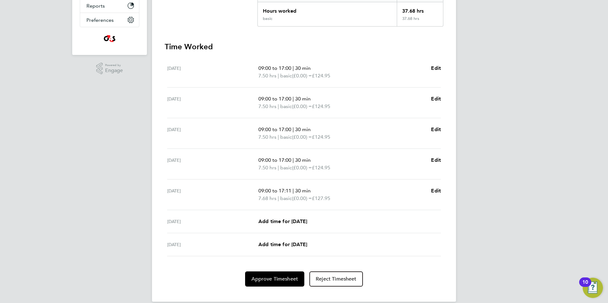
scroll to position [154, 0]
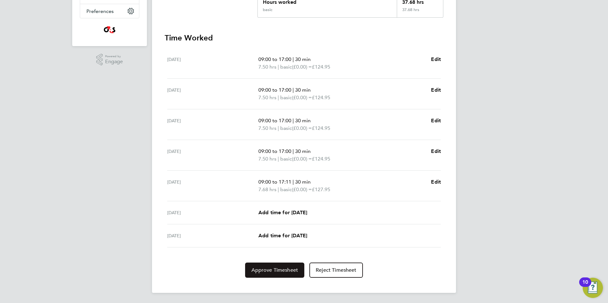
click at [264, 271] on span "Approve Timesheet" at bounding box center [274, 270] width 47 height 6
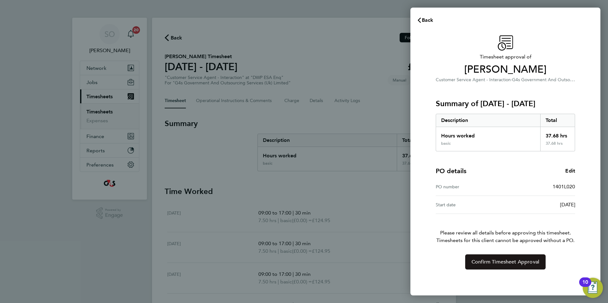
click at [477, 265] on span "Confirm Timesheet Approval" at bounding box center [505, 262] width 68 height 6
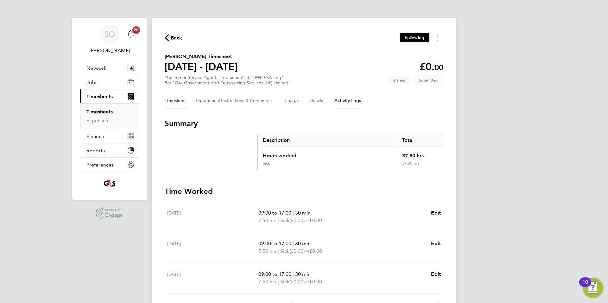
click at [345, 102] on Logs-tab "Activity Logs" at bounding box center [347, 100] width 27 height 15
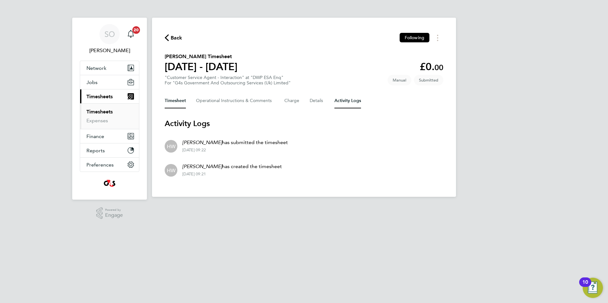
click at [171, 99] on button "Timesheet" at bounding box center [175, 100] width 21 height 15
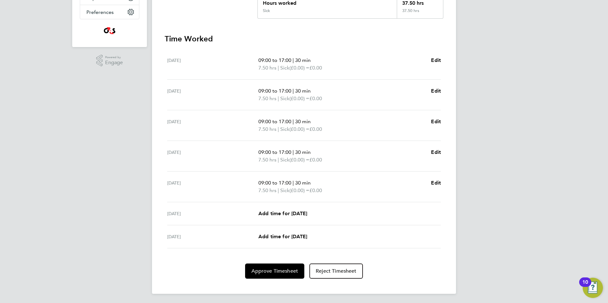
scroll to position [154, 0]
click at [284, 271] on span "Approve Timesheet" at bounding box center [274, 270] width 47 height 6
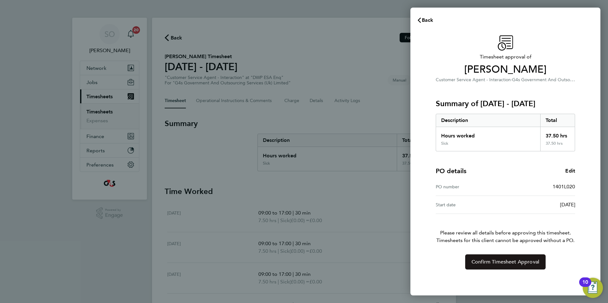
click at [493, 262] on span "Confirm Timesheet Approval" at bounding box center [505, 262] width 68 height 6
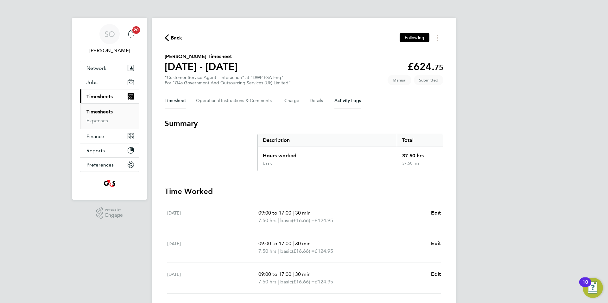
click at [345, 97] on Logs-tab "Activity Logs" at bounding box center [347, 100] width 27 height 15
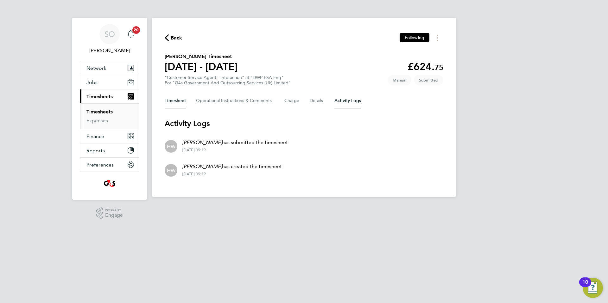
click at [179, 103] on button "Timesheet" at bounding box center [175, 100] width 21 height 15
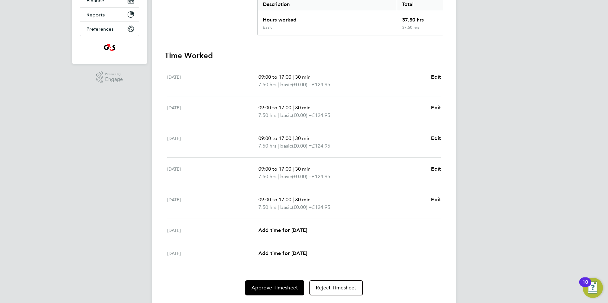
scroll to position [154, 0]
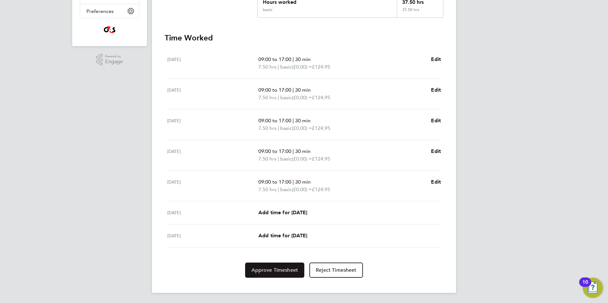
click at [275, 271] on span "Approve Timesheet" at bounding box center [274, 270] width 47 height 6
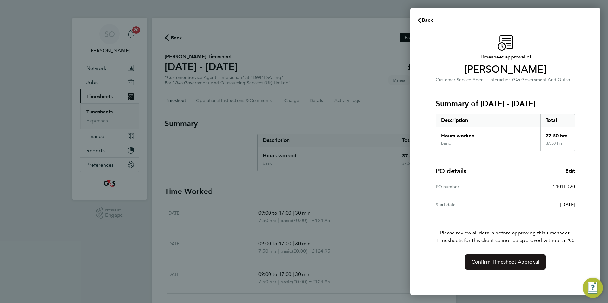
click at [514, 265] on button "Confirm Timesheet Approval" at bounding box center [505, 262] width 80 height 15
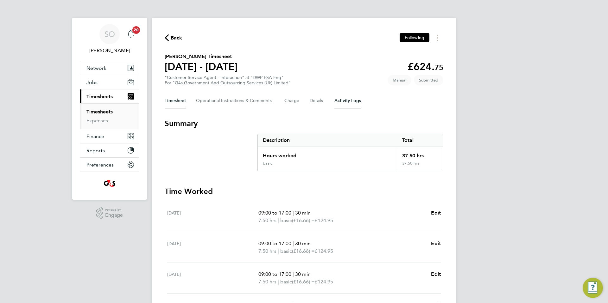
click at [353, 100] on Logs-tab "Activity Logs" at bounding box center [347, 100] width 27 height 15
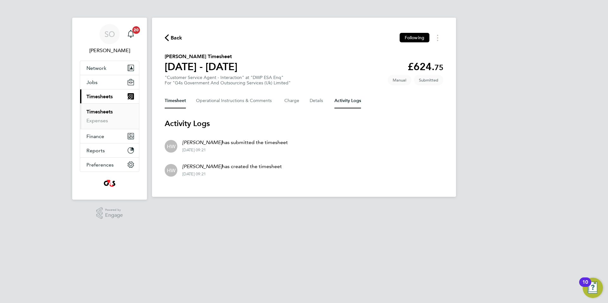
click at [173, 103] on button "Timesheet" at bounding box center [175, 100] width 21 height 15
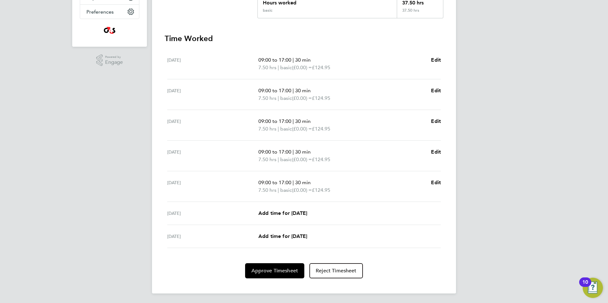
scroll to position [154, 0]
click at [269, 272] on span "Approve Timesheet" at bounding box center [274, 270] width 47 height 6
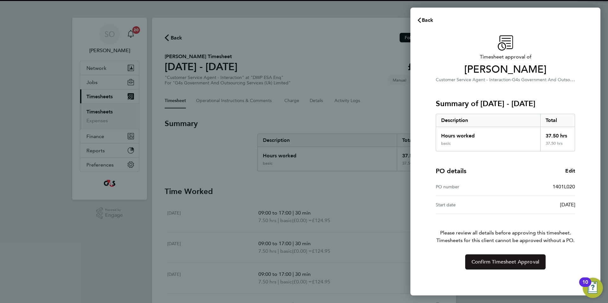
click at [486, 266] on button "Confirm Timesheet Approval" at bounding box center [505, 262] width 80 height 15
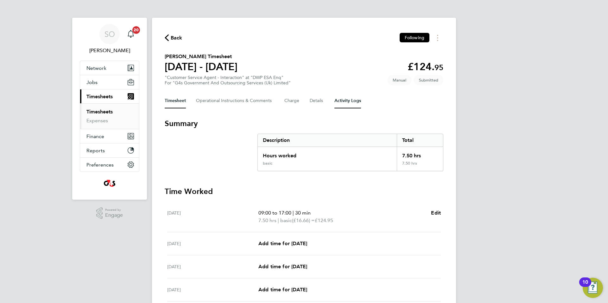
click at [354, 101] on Logs-tab "Activity Logs" at bounding box center [347, 100] width 27 height 15
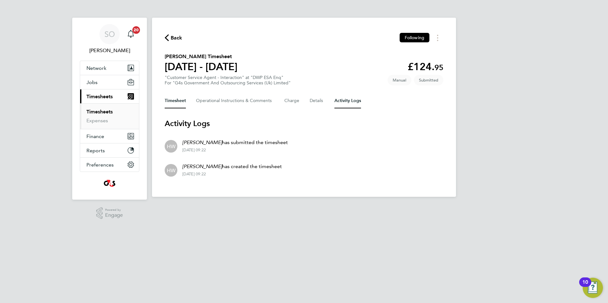
click at [176, 101] on button "Timesheet" at bounding box center [175, 100] width 21 height 15
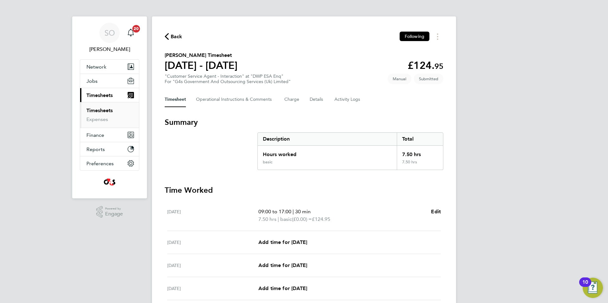
scroll to position [0, 0]
click at [341, 102] on Logs-tab "Activity Logs" at bounding box center [347, 100] width 27 height 15
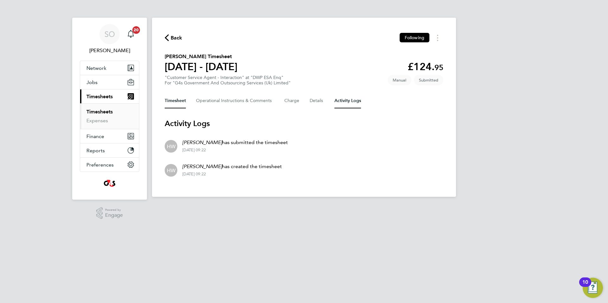
click at [173, 102] on button "Timesheet" at bounding box center [175, 100] width 21 height 15
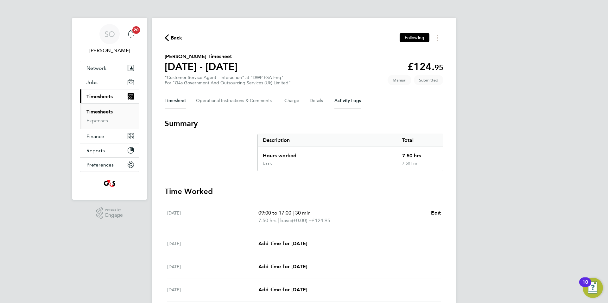
click at [353, 102] on Logs-tab "Activity Logs" at bounding box center [347, 100] width 27 height 15
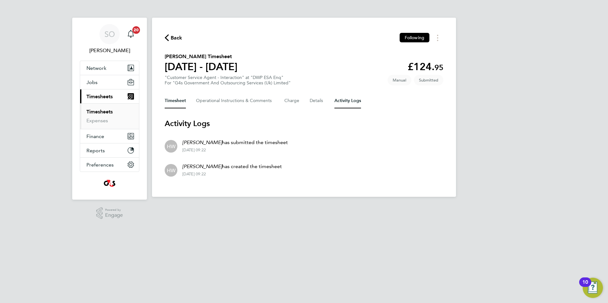
click at [176, 102] on button "Timesheet" at bounding box center [175, 100] width 21 height 15
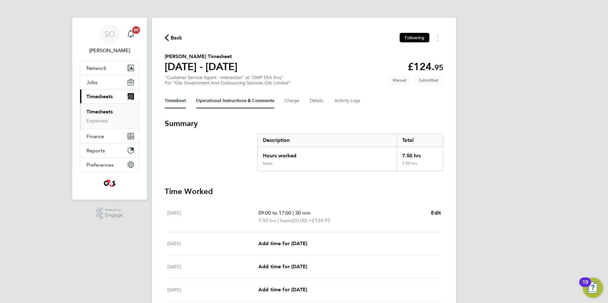
click at [260, 101] on Comments-tab "Operational Instructions & Comments" at bounding box center [235, 100] width 78 height 15
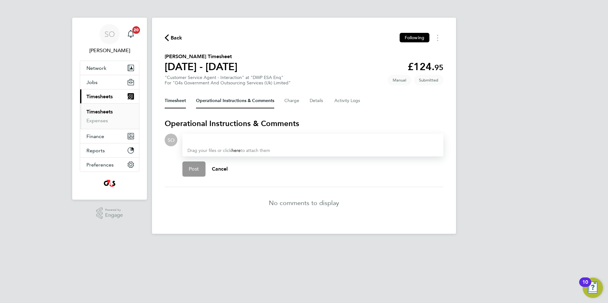
click at [181, 103] on button "Timesheet" at bounding box center [175, 100] width 21 height 15
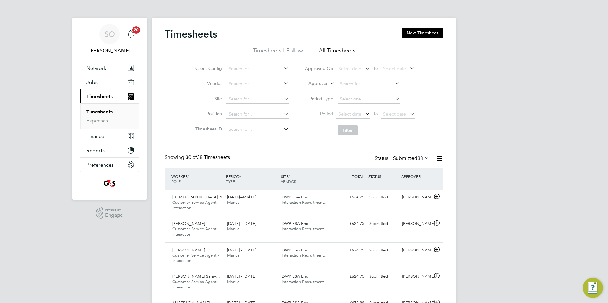
click at [346, 114] on span "Select date" at bounding box center [349, 114] width 23 height 6
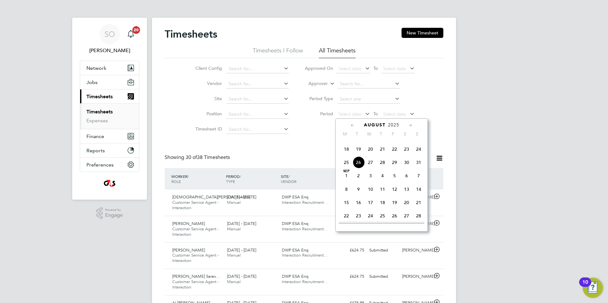
click at [346, 155] on span "18" at bounding box center [346, 149] width 12 height 12
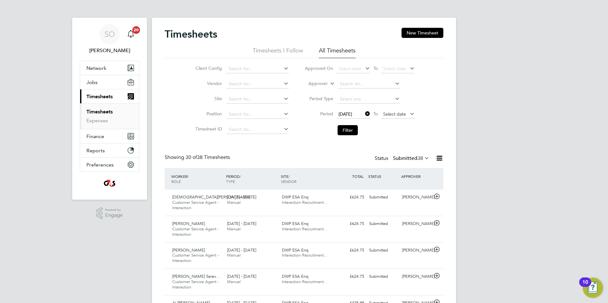
click at [389, 113] on span "Select date" at bounding box center [394, 114] width 23 height 6
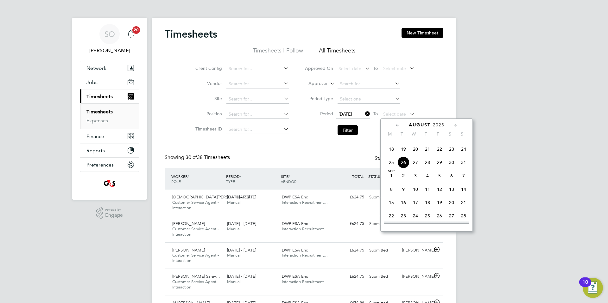
click at [465, 155] on span "24" at bounding box center [463, 149] width 12 height 12
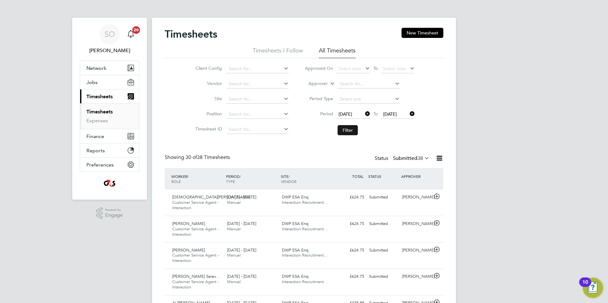
click at [348, 130] on button "Filter" at bounding box center [347, 130] width 20 height 10
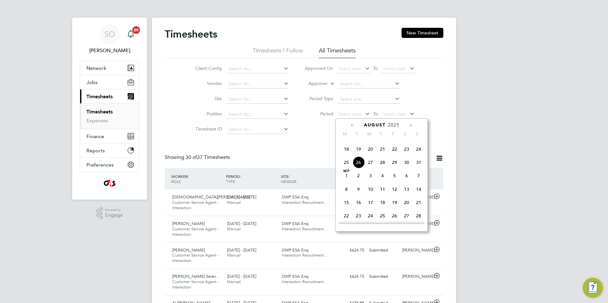
click at [346, 155] on span "18" at bounding box center [346, 149] width 12 height 12
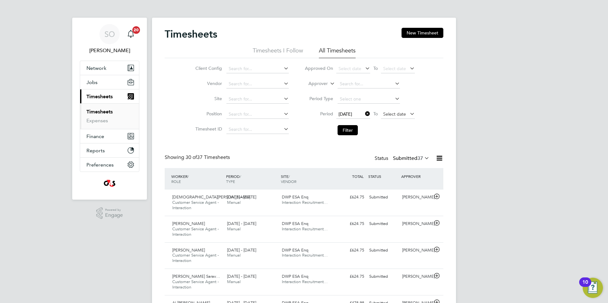
click at [389, 114] on span "Select date" at bounding box center [394, 114] width 23 height 6
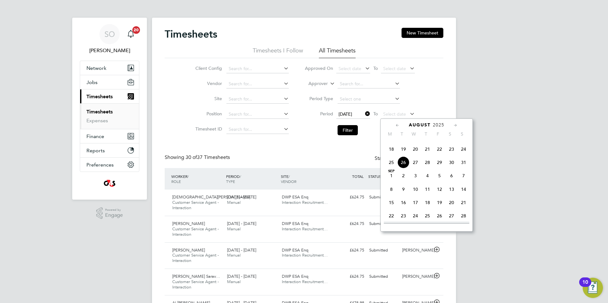
click at [464, 155] on span "24" at bounding box center [463, 149] width 12 height 12
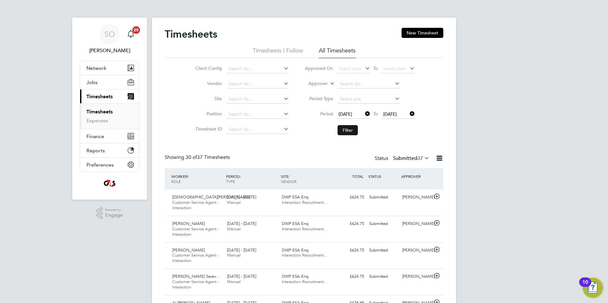
drag, startPoint x: 348, startPoint y: 129, endPoint x: 354, endPoint y: 127, distance: 6.7
click at [348, 128] on button "Filter" at bounding box center [347, 130] width 20 height 10
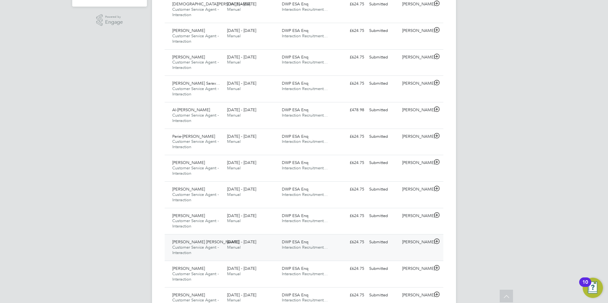
click at [437, 241] on icon at bounding box center [437, 241] width 8 height 5
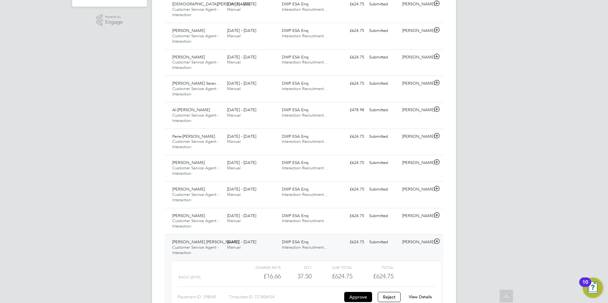
click at [425, 297] on link "View Details" at bounding box center [419, 297] width 23 height 5
click at [437, 215] on icon at bounding box center [437, 215] width 8 height 5
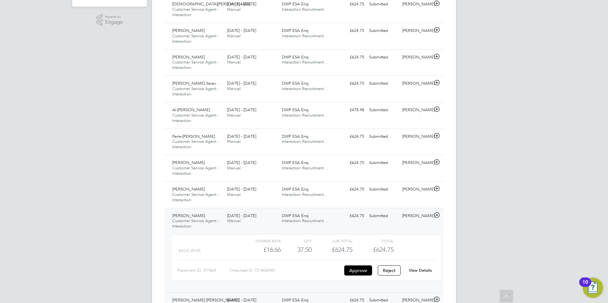
click at [425, 271] on link "View Details" at bounding box center [419, 270] width 23 height 5
click at [437, 190] on icon at bounding box center [437, 188] width 8 height 5
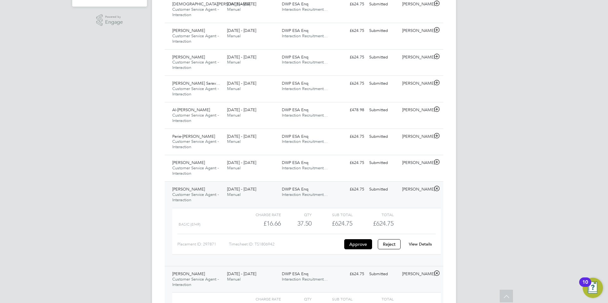
click at [419, 244] on link "View Details" at bounding box center [419, 244] width 23 height 5
click at [439, 160] on icon at bounding box center [437, 162] width 8 height 5
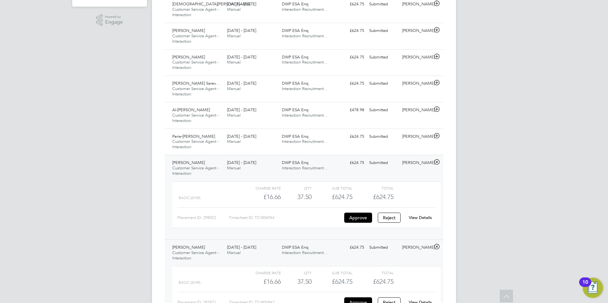
click at [419, 218] on link "View Details" at bounding box center [419, 217] width 23 height 5
click at [437, 135] on icon at bounding box center [437, 136] width 8 height 5
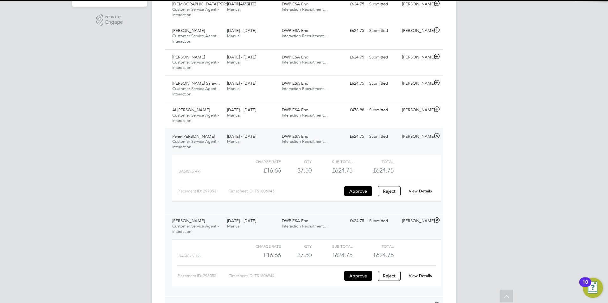
click at [422, 191] on link "View Details" at bounding box center [419, 191] width 23 height 5
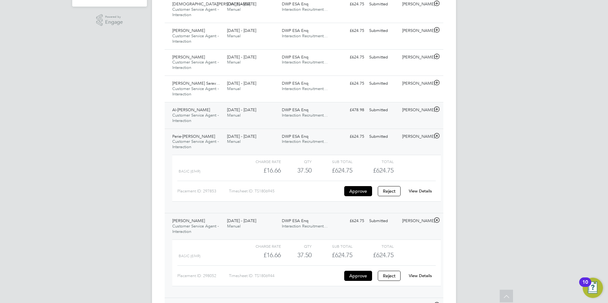
click at [437, 109] on icon at bounding box center [437, 109] width 8 height 5
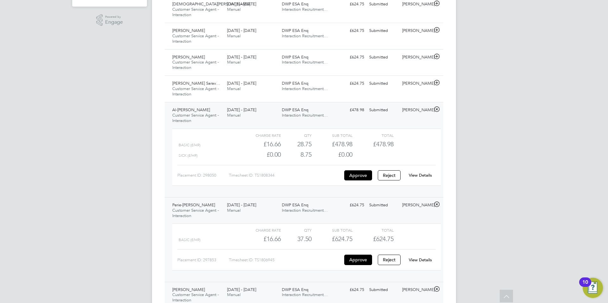
click at [420, 176] on link "View Details" at bounding box center [419, 175] width 23 height 5
click at [436, 83] on icon at bounding box center [437, 82] width 8 height 5
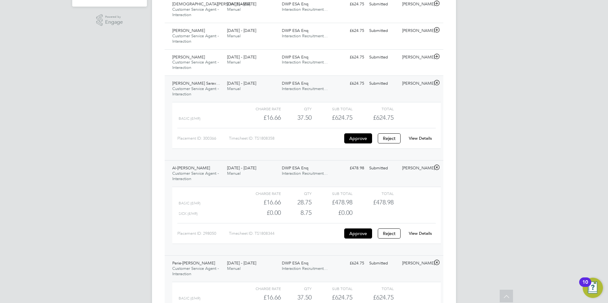
click at [427, 139] on link "View Details" at bounding box center [419, 138] width 23 height 5
click at [436, 57] on icon at bounding box center [437, 56] width 8 height 5
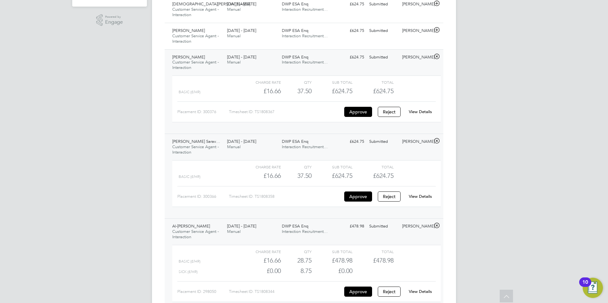
click at [428, 110] on link "View Details" at bounding box center [419, 111] width 23 height 5
click at [436, 29] on icon at bounding box center [437, 30] width 8 height 5
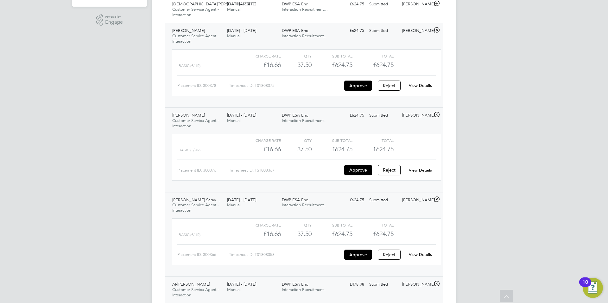
click at [421, 83] on link "View Details" at bounding box center [419, 85] width 23 height 5
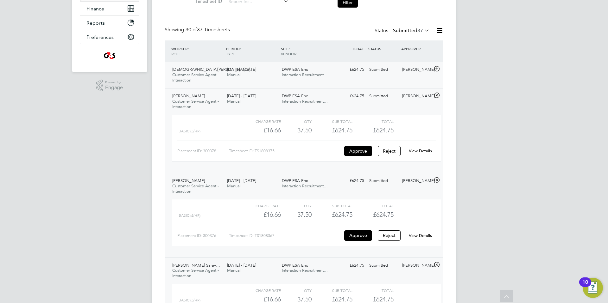
click at [437, 68] on icon at bounding box center [437, 68] width 8 height 5
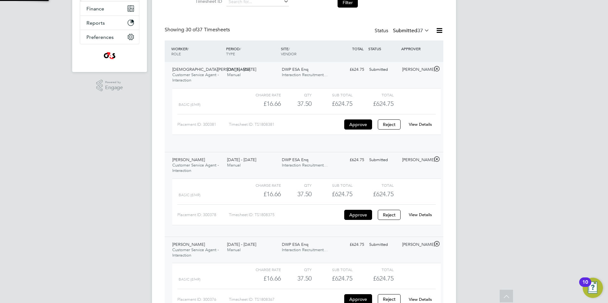
scroll to position [11, 62]
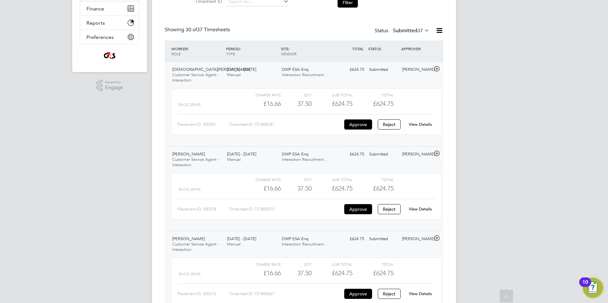
click at [422, 123] on link "View Details" at bounding box center [419, 124] width 23 height 5
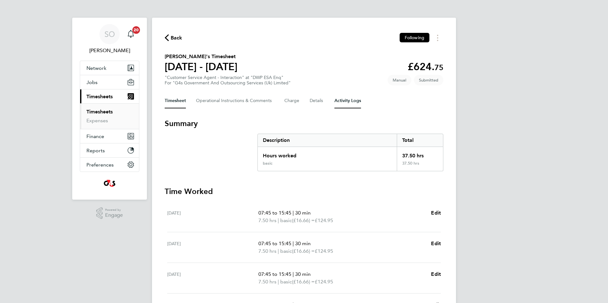
click at [344, 98] on Logs-tab "Activity Logs" at bounding box center [347, 100] width 27 height 15
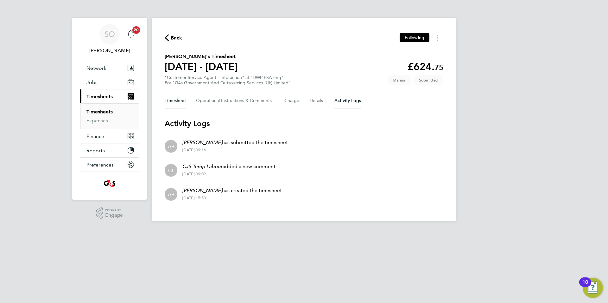
click at [177, 102] on button "Timesheet" at bounding box center [175, 100] width 21 height 15
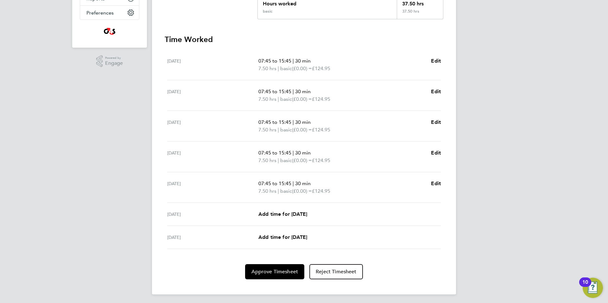
scroll to position [154, 0]
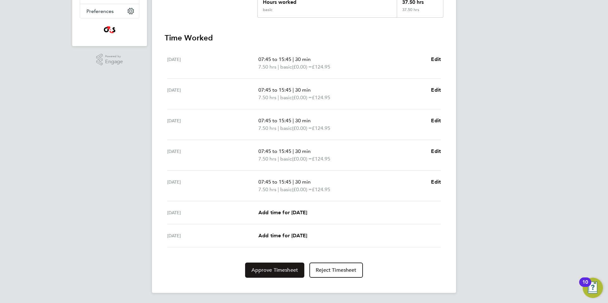
click at [273, 270] on span "Approve Timesheet" at bounding box center [274, 270] width 47 height 6
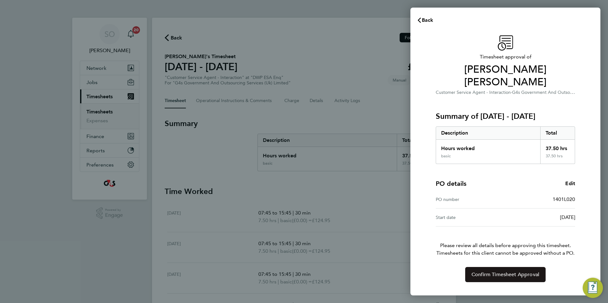
click at [485, 272] on span "Confirm Timesheet Approval" at bounding box center [505, 275] width 68 height 6
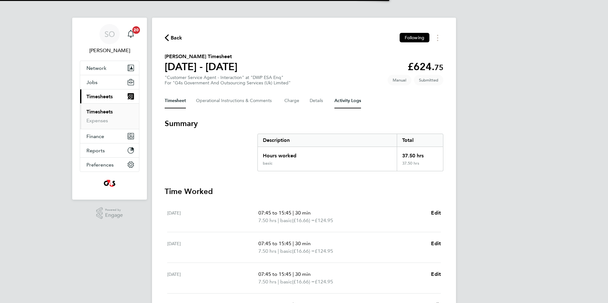
click at [344, 103] on Logs-tab "Activity Logs" at bounding box center [347, 100] width 27 height 15
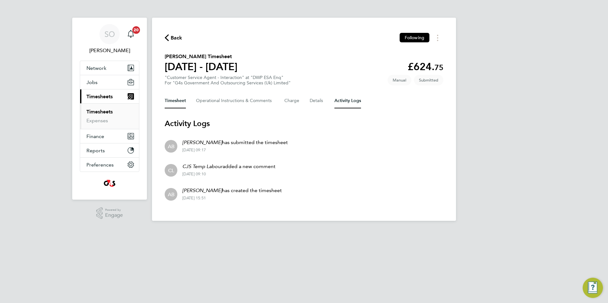
click at [171, 98] on button "Timesheet" at bounding box center [175, 100] width 21 height 15
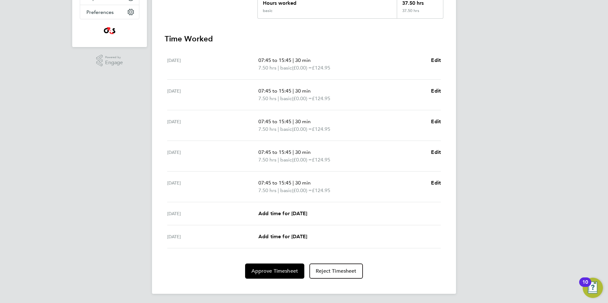
scroll to position [154, 0]
click at [285, 269] on span "Approve Timesheet" at bounding box center [274, 270] width 47 height 6
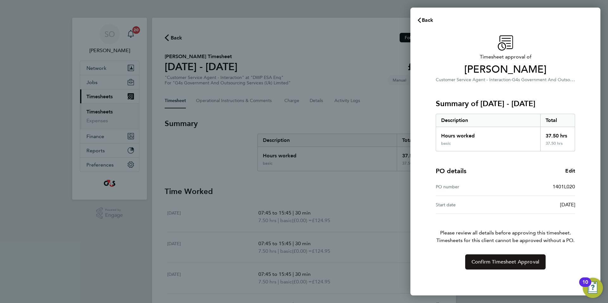
click at [470, 260] on button "Confirm Timesheet Approval" at bounding box center [505, 262] width 80 height 15
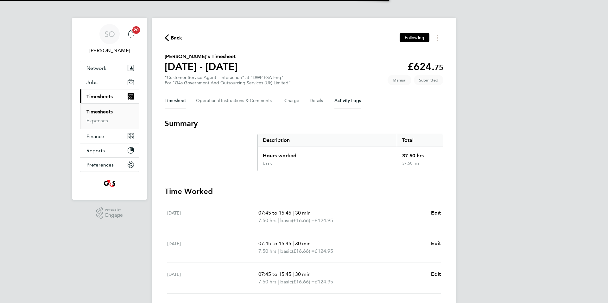
click at [351, 99] on Logs-tab "Activity Logs" at bounding box center [347, 100] width 27 height 15
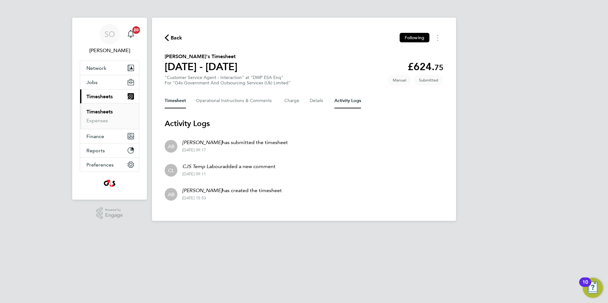
click at [174, 100] on button "Timesheet" at bounding box center [175, 100] width 21 height 15
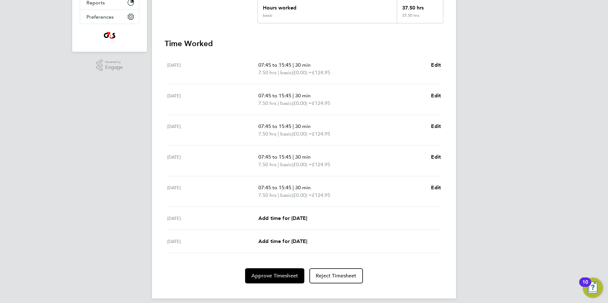
scroll to position [154, 0]
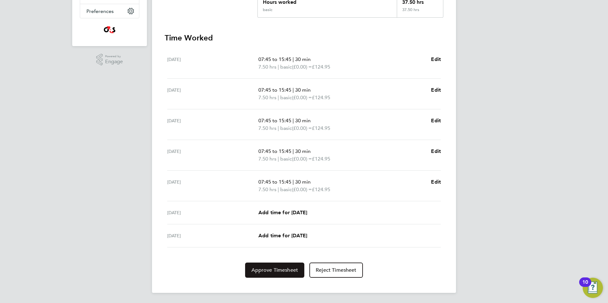
click at [265, 274] on button "Approve Timesheet" at bounding box center [274, 270] width 59 height 15
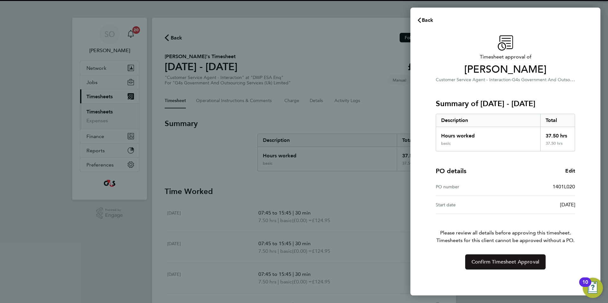
click at [475, 261] on span "Confirm Timesheet Approval" at bounding box center [505, 262] width 68 height 6
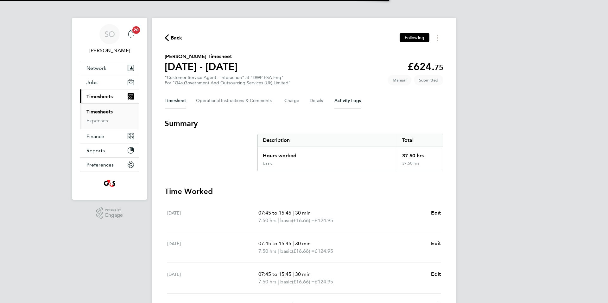
click at [351, 101] on Logs-tab "Activity Logs" at bounding box center [347, 100] width 27 height 15
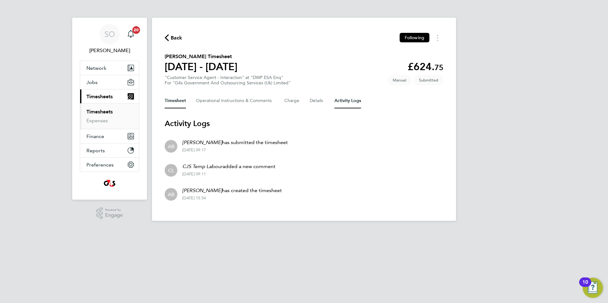
click at [169, 100] on button "Timesheet" at bounding box center [175, 100] width 21 height 15
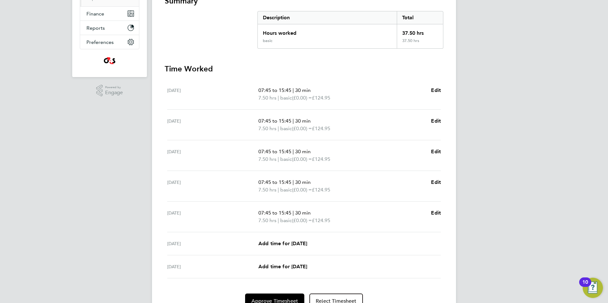
scroll to position [154, 0]
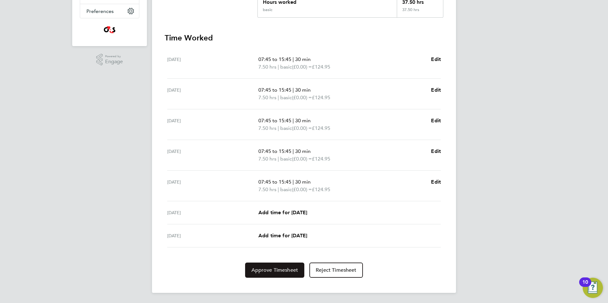
click at [272, 270] on span "Approve Timesheet" at bounding box center [274, 270] width 47 height 6
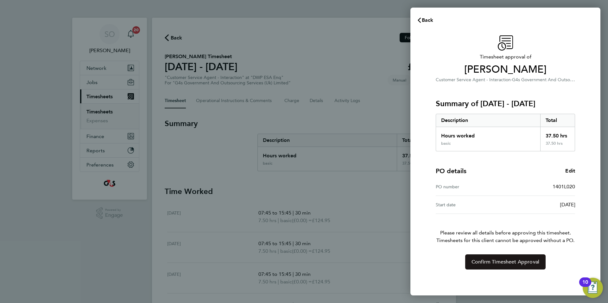
click at [493, 262] on span "Confirm Timesheet Approval" at bounding box center [505, 262] width 68 height 6
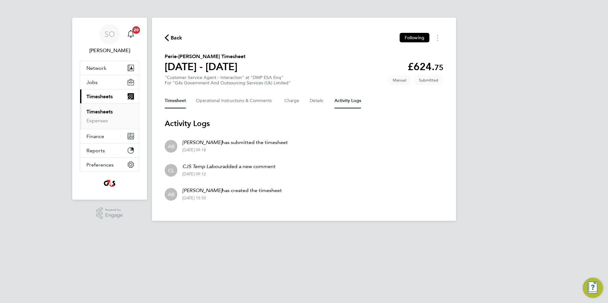
click at [170, 100] on button "Timesheet" at bounding box center [175, 100] width 21 height 15
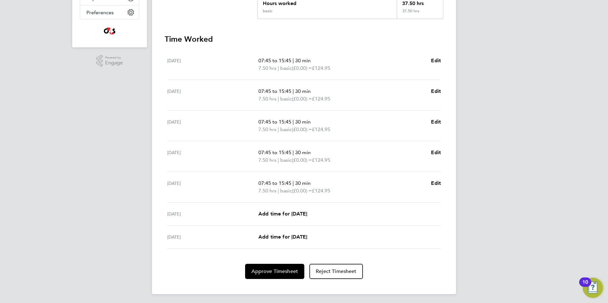
scroll to position [154, 0]
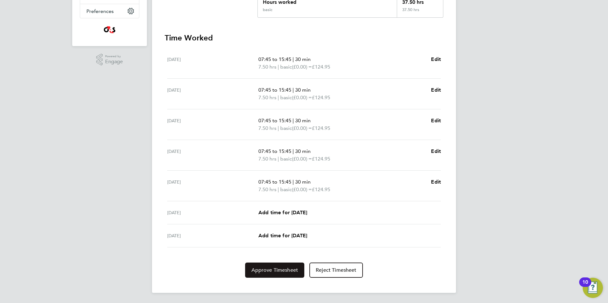
click at [265, 274] on button "Approve Timesheet" at bounding box center [274, 270] width 59 height 15
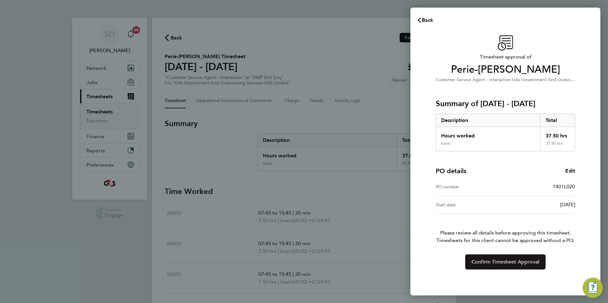
click at [497, 259] on span "Confirm Timesheet Approval" at bounding box center [505, 262] width 68 height 6
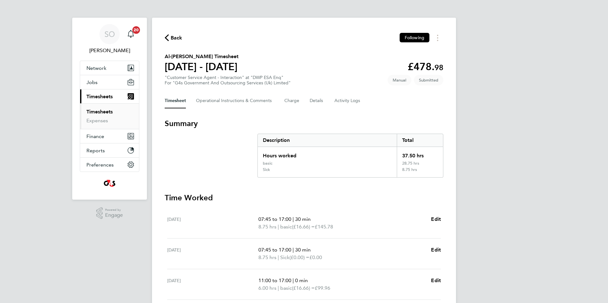
click at [346, 102] on Logs-tab "Activity Logs" at bounding box center [347, 100] width 27 height 15
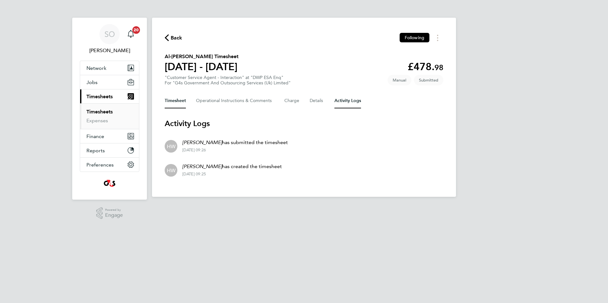
click at [174, 99] on button "Timesheet" at bounding box center [175, 100] width 21 height 15
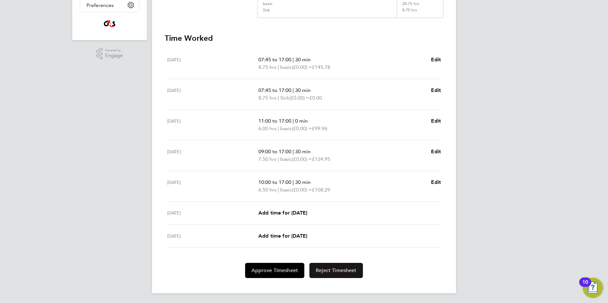
scroll to position [160, 0]
click at [273, 270] on span "Approve Timesheet" at bounding box center [274, 270] width 47 height 6
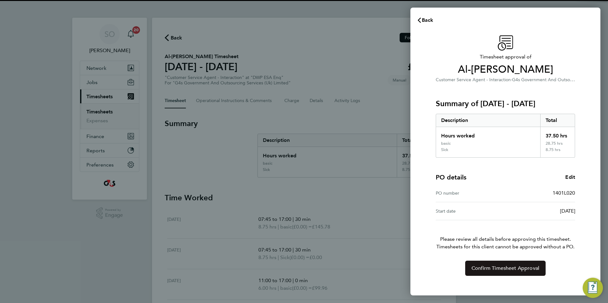
click at [491, 269] on span "Confirm Timesheet Approval" at bounding box center [505, 268] width 68 height 6
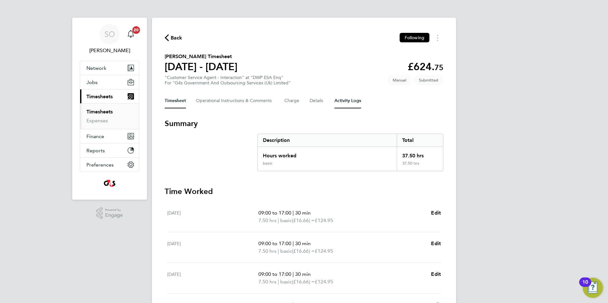
click at [347, 104] on Logs-tab "Activity Logs" at bounding box center [347, 100] width 27 height 15
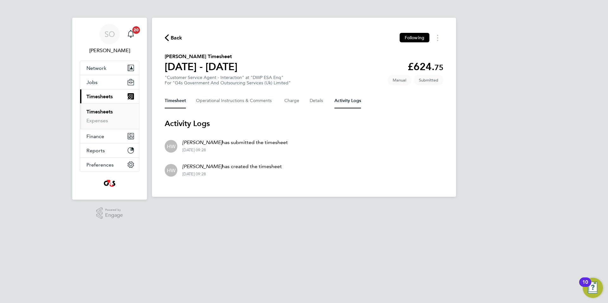
click at [175, 100] on button "Timesheet" at bounding box center [175, 100] width 21 height 15
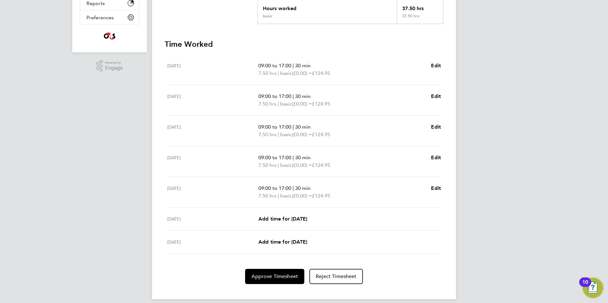
scroll to position [154, 0]
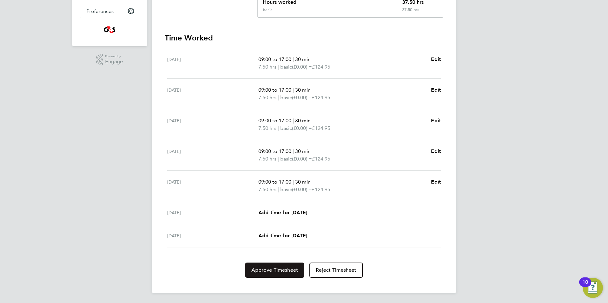
click at [273, 272] on span "Approve Timesheet" at bounding box center [274, 270] width 47 height 6
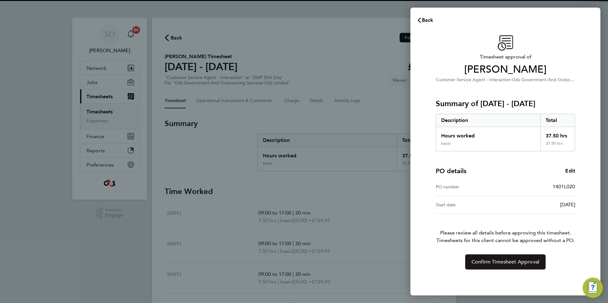
click at [478, 266] on button "Confirm Timesheet Approval" at bounding box center [505, 262] width 80 height 15
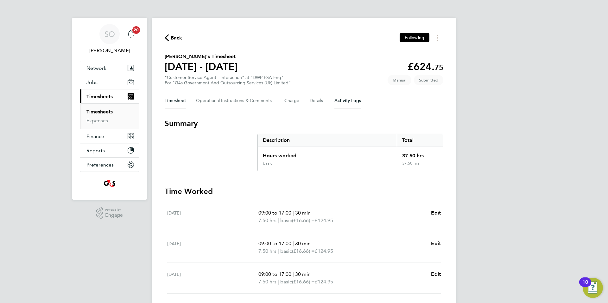
click at [354, 103] on Logs-tab "Activity Logs" at bounding box center [347, 100] width 27 height 15
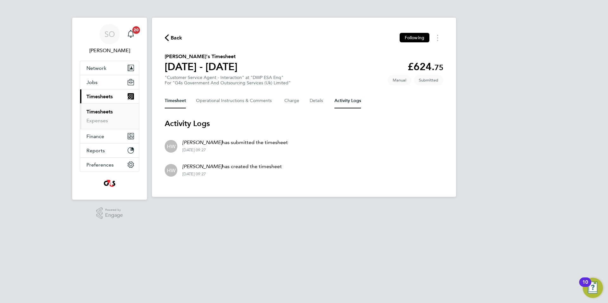
click at [174, 101] on button "Timesheet" at bounding box center [175, 100] width 21 height 15
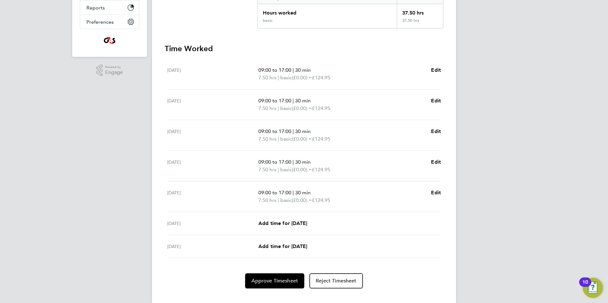
scroll to position [154, 0]
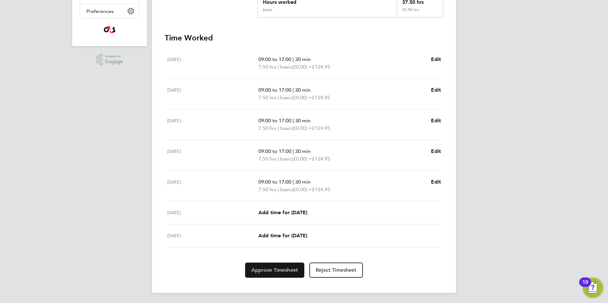
click at [252, 274] on button "Approve Timesheet" at bounding box center [274, 270] width 59 height 15
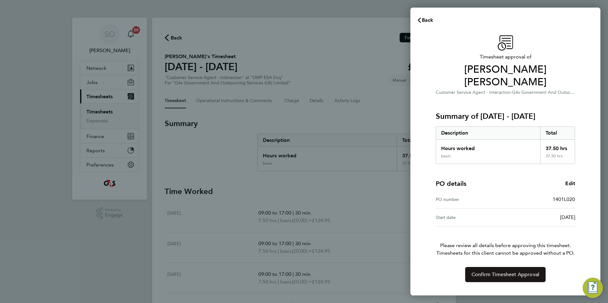
click at [472, 268] on button "Confirm Timesheet Approval" at bounding box center [505, 274] width 80 height 15
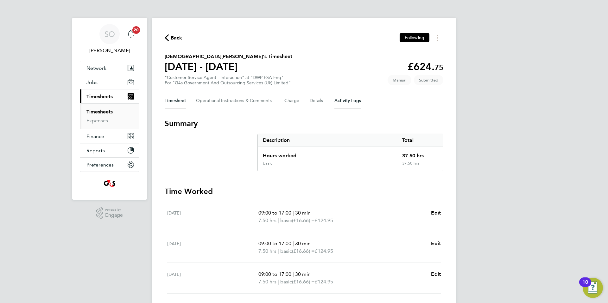
click at [347, 102] on Logs-tab "Activity Logs" at bounding box center [347, 100] width 27 height 15
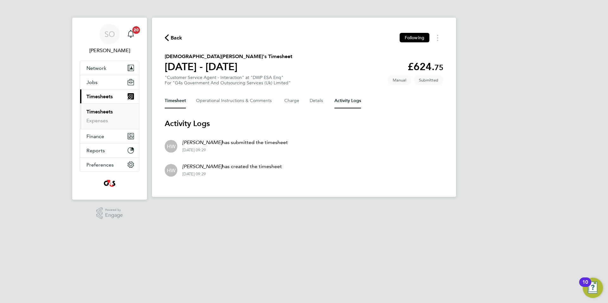
drag, startPoint x: 175, startPoint y: 102, endPoint x: 296, endPoint y: 110, distance: 121.8
click at [174, 102] on button "Timesheet" at bounding box center [175, 100] width 21 height 15
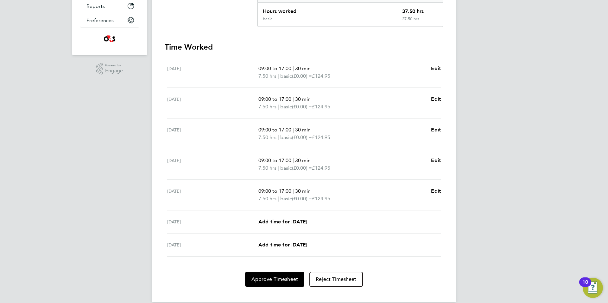
scroll to position [154, 0]
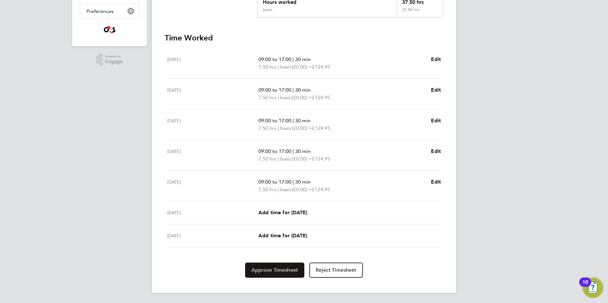
click at [264, 273] on span "Approve Timesheet" at bounding box center [274, 270] width 47 height 6
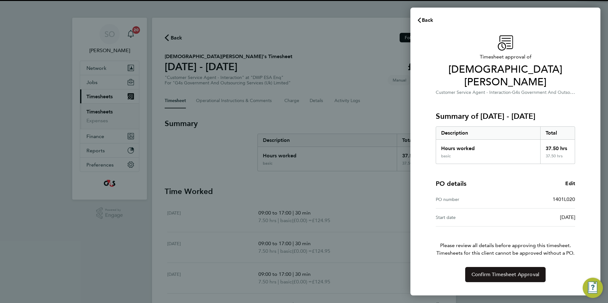
click at [489, 267] on button "Confirm Timesheet Approval" at bounding box center [505, 274] width 80 height 15
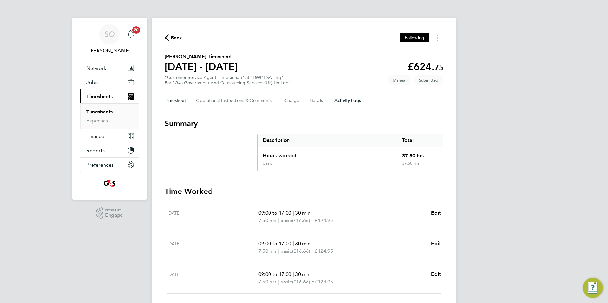
click at [349, 100] on Logs-tab "Activity Logs" at bounding box center [347, 100] width 27 height 15
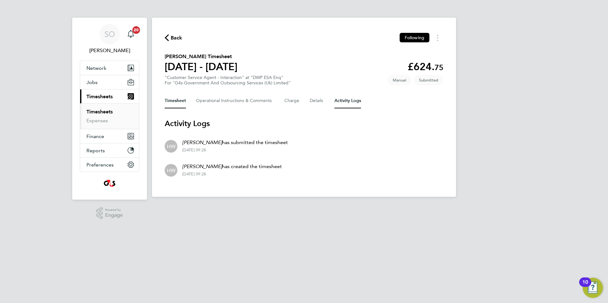
click at [174, 102] on button "Timesheet" at bounding box center [175, 100] width 21 height 15
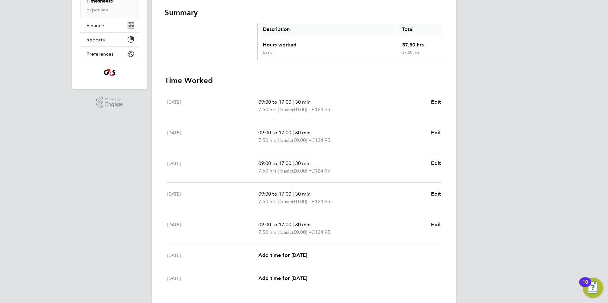
scroll to position [154, 0]
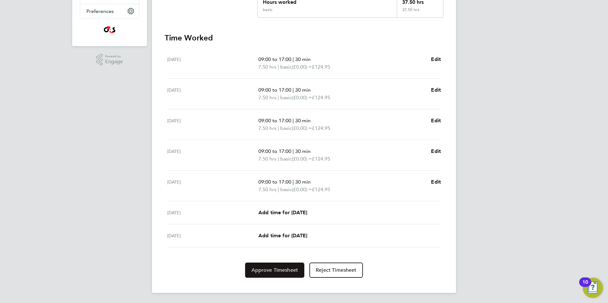
click at [272, 268] on span "Approve Timesheet" at bounding box center [274, 270] width 47 height 6
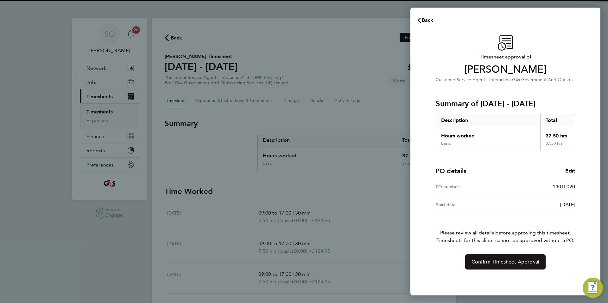
click at [474, 259] on span "Confirm Timesheet Approval" at bounding box center [505, 262] width 68 height 6
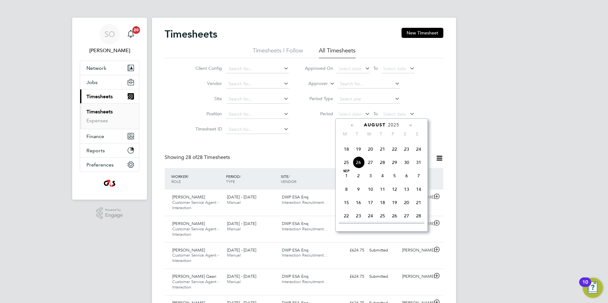
click at [347, 155] on span "18" at bounding box center [346, 149] width 12 height 12
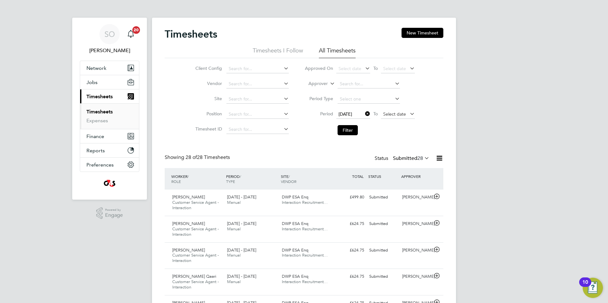
click at [390, 110] on span "Select date" at bounding box center [398, 114] width 34 height 9
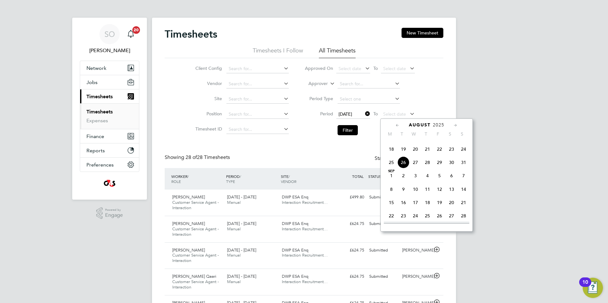
click at [463, 155] on span "24" at bounding box center [463, 149] width 12 height 12
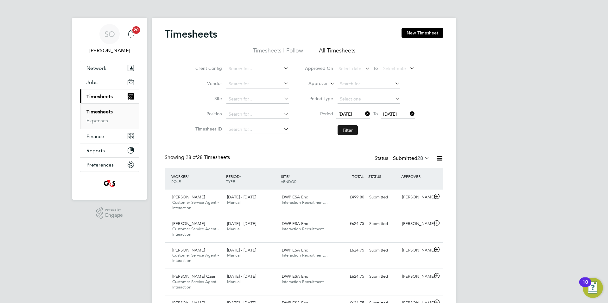
click at [351, 129] on button "Filter" at bounding box center [347, 130] width 20 height 10
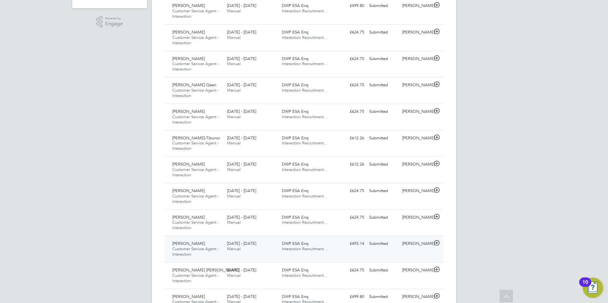
click at [436, 244] on icon at bounding box center [437, 243] width 8 height 5
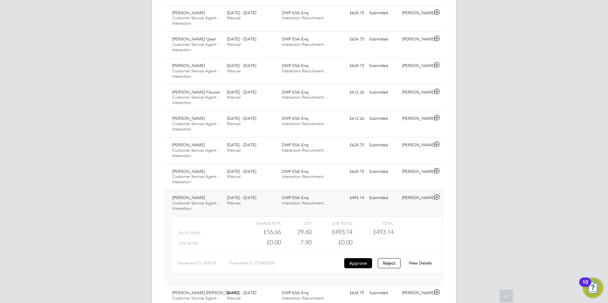
click at [425, 263] on link "View Details" at bounding box center [419, 263] width 23 height 5
click at [438, 171] on icon at bounding box center [437, 171] width 8 height 5
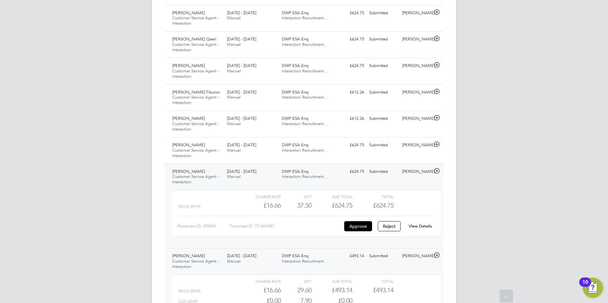
click at [425, 225] on link "View Details" at bounding box center [419, 226] width 23 height 5
click at [437, 145] on icon at bounding box center [437, 144] width 8 height 5
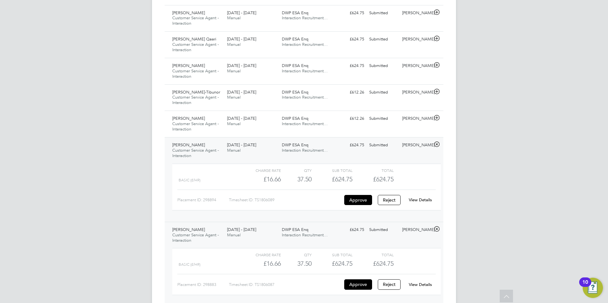
click at [425, 200] on link "View Details" at bounding box center [419, 199] width 23 height 5
click at [436, 118] on icon at bounding box center [437, 117] width 8 height 5
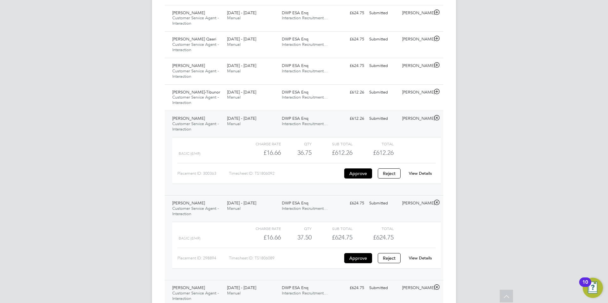
click at [427, 173] on link "View Details" at bounding box center [419, 173] width 23 height 5
click at [436, 92] on icon at bounding box center [437, 91] width 8 height 5
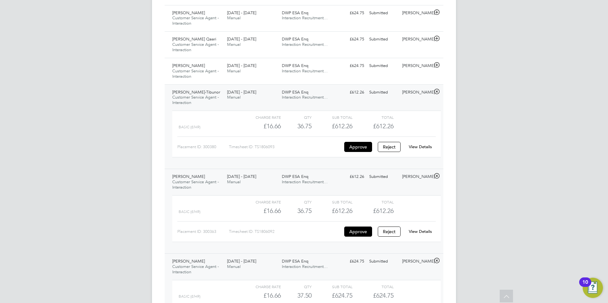
click at [420, 146] on link "View Details" at bounding box center [419, 146] width 23 height 5
click at [436, 65] on icon at bounding box center [437, 65] width 8 height 5
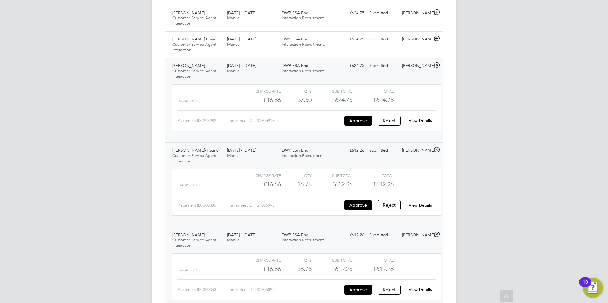
click at [426, 118] on div "View Details" at bounding box center [419, 121] width 31 height 10
click at [437, 38] on icon at bounding box center [437, 38] width 8 height 5
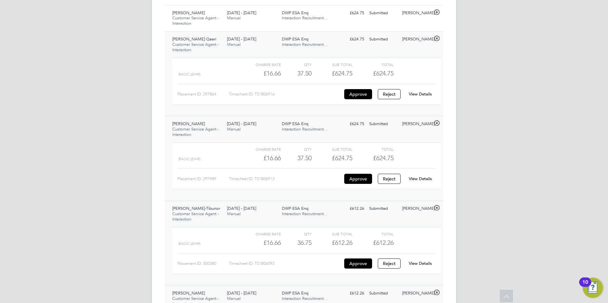
click at [421, 90] on div "View Details" at bounding box center [419, 94] width 31 height 10
click at [426, 94] on link "View Details" at bounding box center [419, 93] width 23 height 5
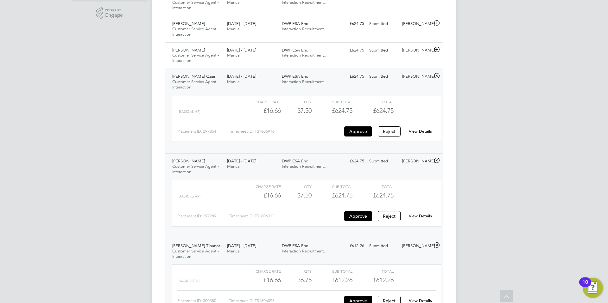
scroll to position [189, 0]
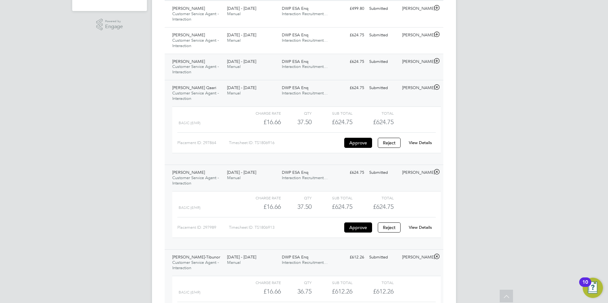
click at [437, 61] on icon at bounding box center [437, 61] width 8 height 5
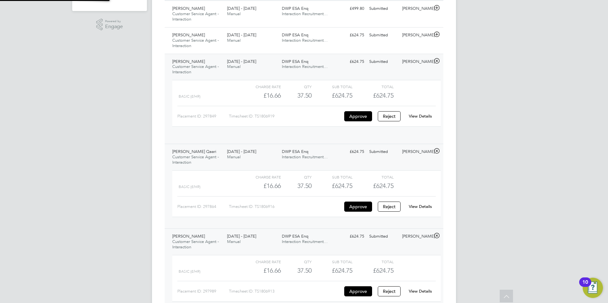
scroll to position [11, 62]
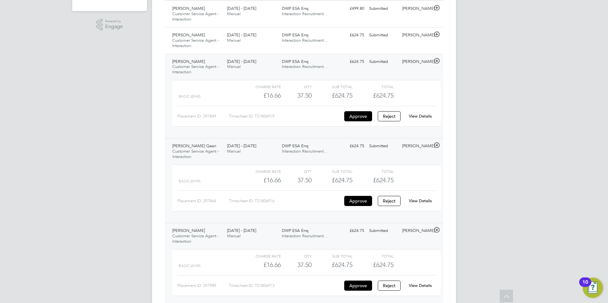
click at [423, 115] on link "View Details" at bounding box center [419, 116] width 23 height 5
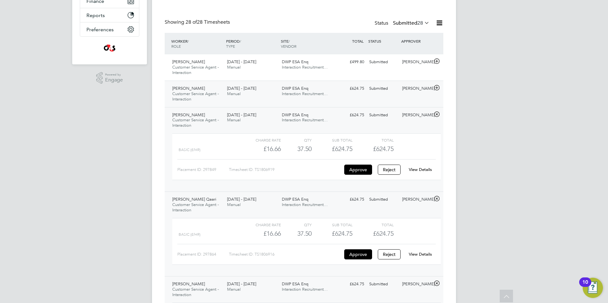
scroll to position [135, 0]
click at [436, 88] on icon at bounding box center [437, 88] width 8 height 5
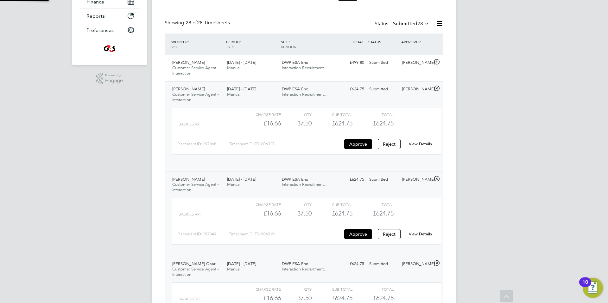
scroll to position [11, 62]
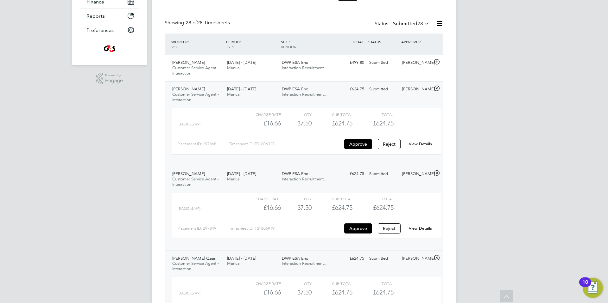
click at [425, 143] on link "View Details" at bounding box center [419, 143] width 23 height 5
click at [436, 63] on icon at bounding box center [437, 61] width 8 height 5
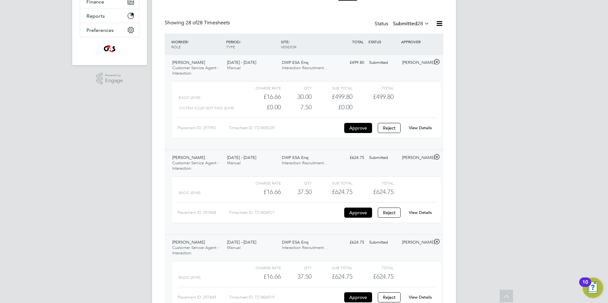
click at [427, 129] on link "View Details" at bounding box center [419, 127] width 23 height 5
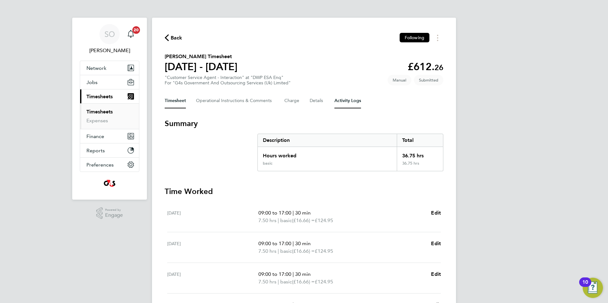
click at [354, 100] on Logs-tab "Activity Logs" at bounding box center [347, 100] width 27 height 15
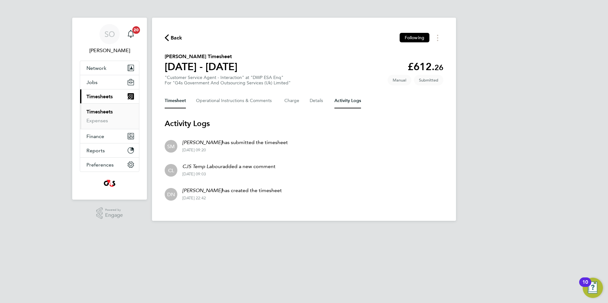
click at [179, 101] on button "Timesheet" at bounding box center [175, 100] width 21 height 15
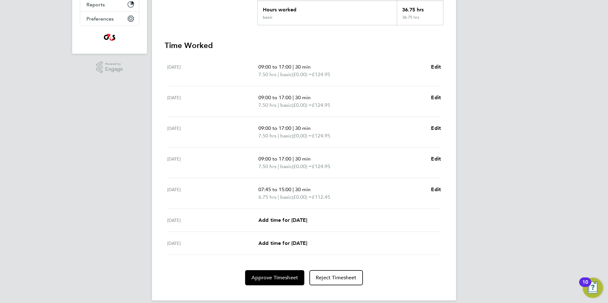
scroll to position [154, 0]
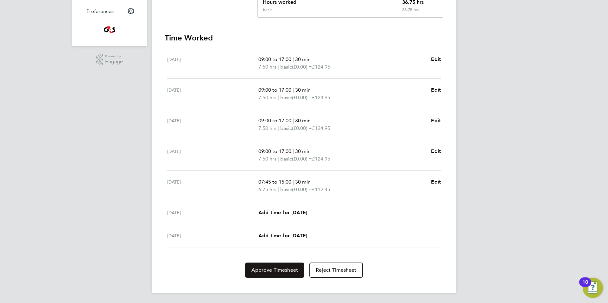
click at [266, 272] on span "Approve Timesheet" at bounding box center [274, 270] width 47 height 6
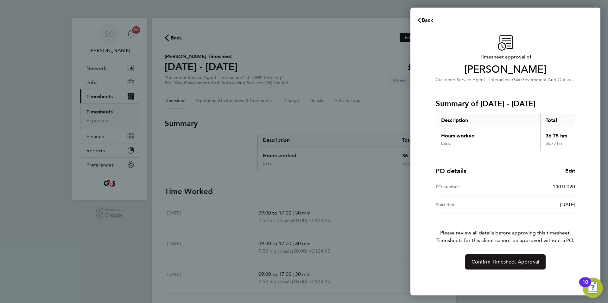
click at [474, 264] on span "Confirm Timesheet Approval" at bounding box center [505, 262] width 68 height 6
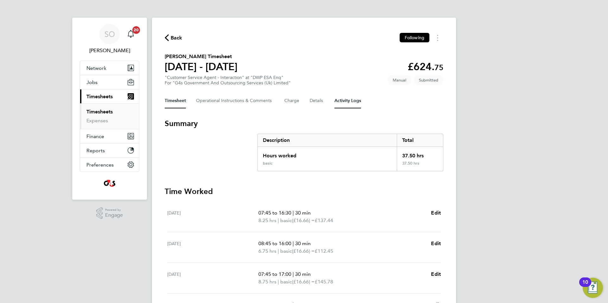
click at [348, 99] on Logs-tab "Activity Logs" at bounding box center [347, 100] width 27 height 15
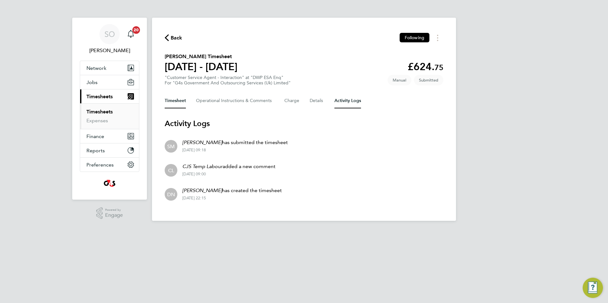
click at [171, 101] on button "Timesheet" at bounding box center [175, 100] width 21 height 15
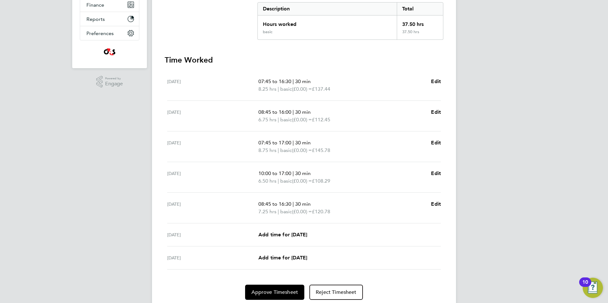
scroll to position [154, 0]
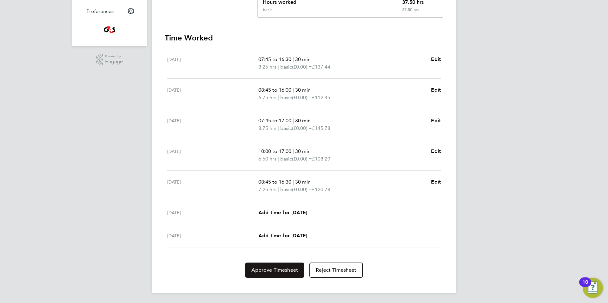
click at [272, 269] on span "Approve Timesheet" at bounding box center [274, 270] width 47 height 6
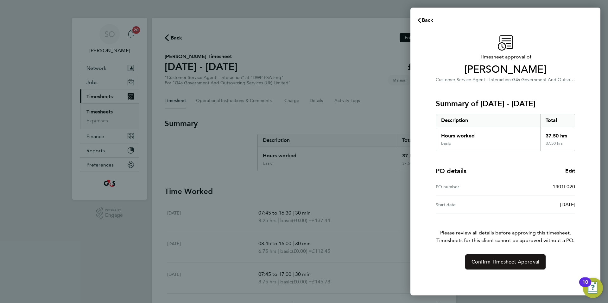
click at [477, 264] on span "Confirm Timesheet Approval" at bounding box center [505, 262] width 68 height 6
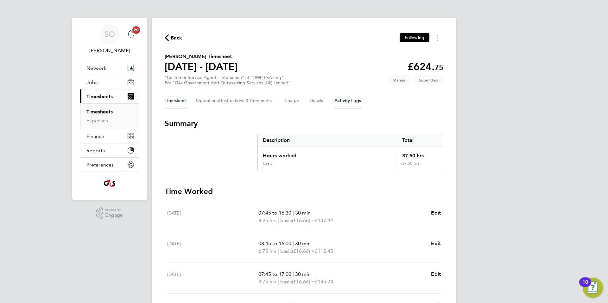
click at [345, 101] on Logs-tab "Activity Logs" at bounding box center [347, 100] width 27 height 15
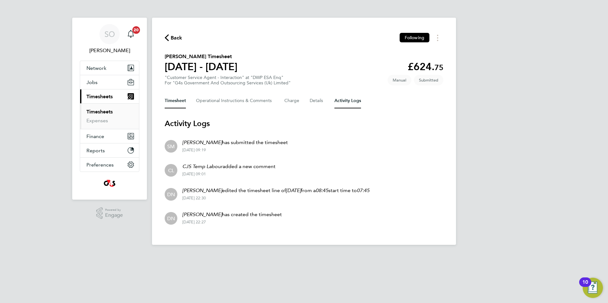
click at [174, 98] on button "Timesheet" at bounding box center [175, 100] width 21 height 15
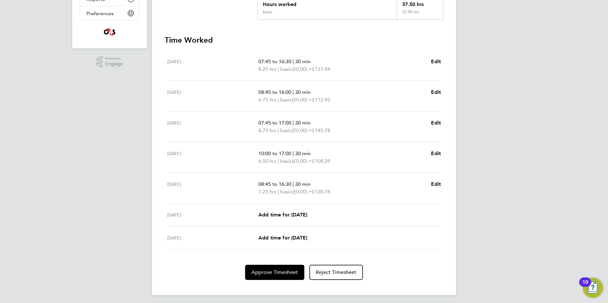
scroll to position [154, 0]
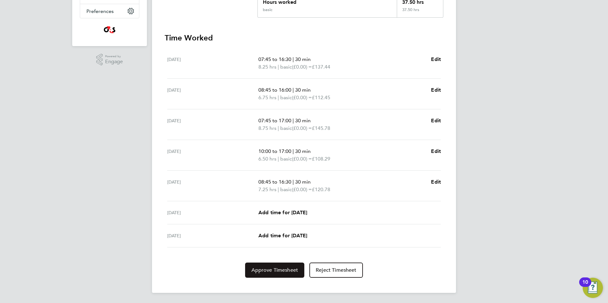
click at [264, 270] on span "Approve Timesheet" at bounding box center [274, 270] width 47 height 6
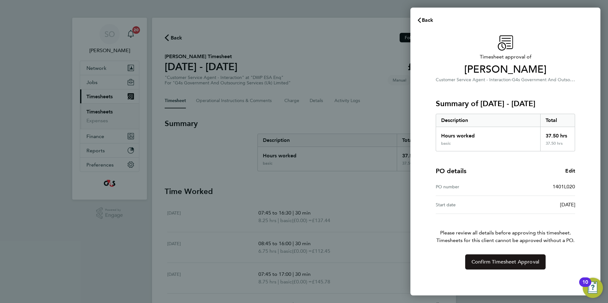
click at [480, 260] on span "Confirm Timesheet Approval" at bounding box center [505, 262] width 68 height 6
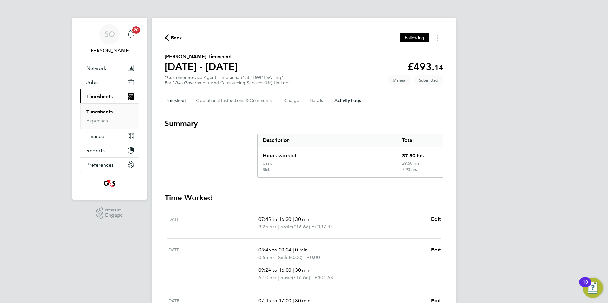
click at [346, 99] on Logs-tab "Activity Logs" at bounding box center [347, 100] width 27 height 15
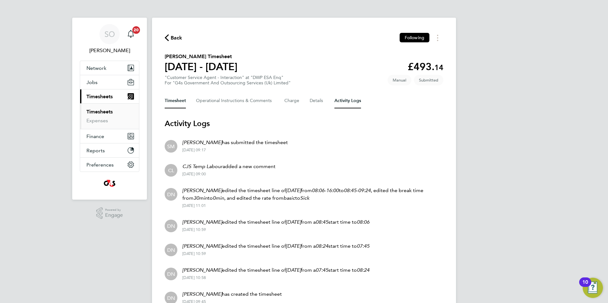
click at [172, 100] on button "Timesheet" at bounding box center [175, 100] width 21 height 15
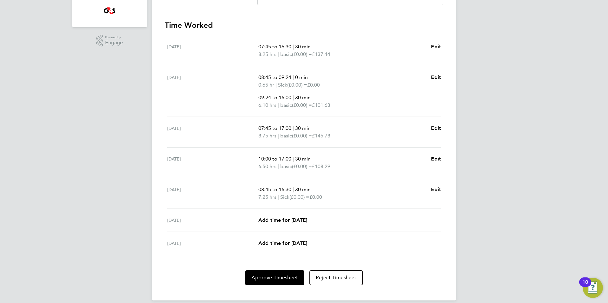
scroll to position [180, 0]
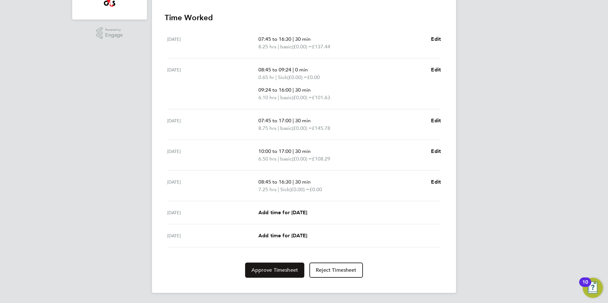
click at [284, 272] on span "Approve Timesheet" at bounding box center [274, 270] width 47 height 6
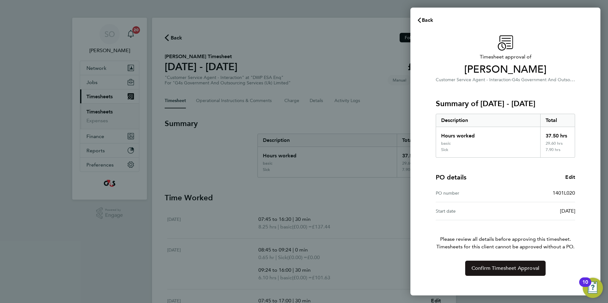
click at [500, 269] on span "Confirm Timesheet Approval" at bounding box center [505, 268] width 68 height 6
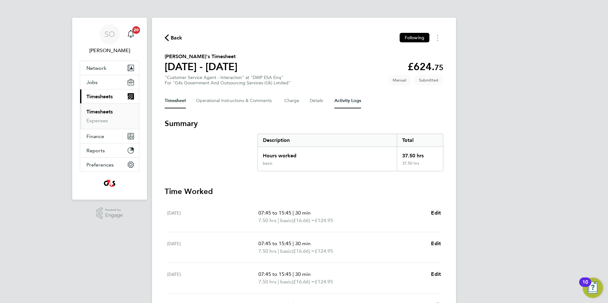
drag, startPoint x: 357, startPoint y: 102, endPoint x: 333, endPoint y: 116, distance: 28.4
click at [356, 102] on Logs-tab "Activity Logs" at bounding box center [347, 100] width 27 height 15
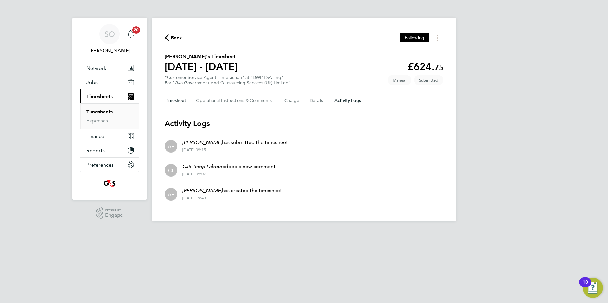
click at [175, 102] on button "Timesheet" at bounding box center [175, 100] width 21 height 15
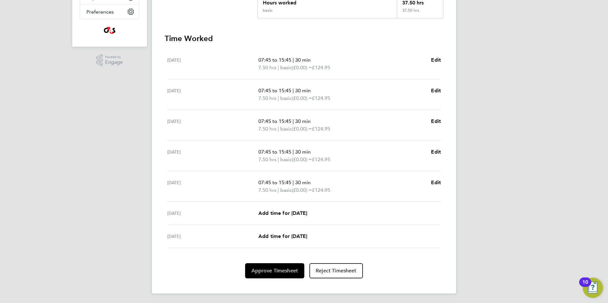
scroll to position [154, 0]
click at [262, 271] on span "Approve Timesheet" at bounding box center [274, 270] width 47 height 6
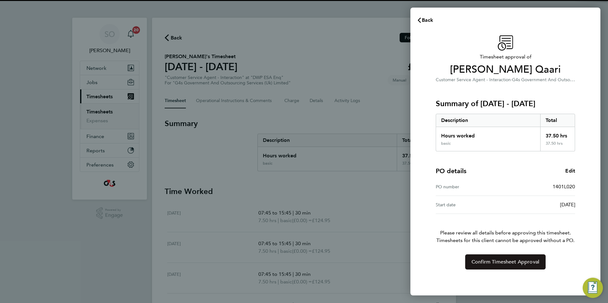
click at [481, 259] on button "Confirm Timesheet Approval" at bounding box center [505, 262] width 80 height 15
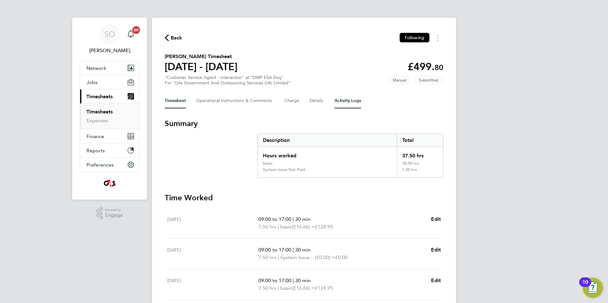
click at [346, 101] on Logs-tab "Activity Logs" at bounding box center [347, 100] width 27 height 15
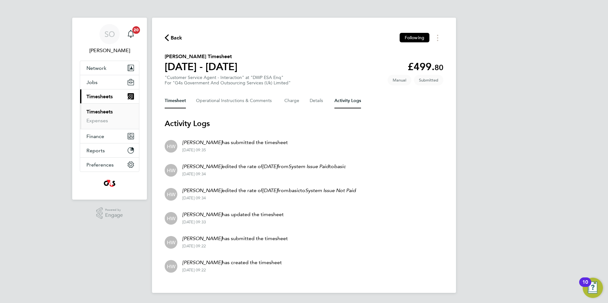
drag, startPoint x: 169, startPoint y: 101, endPoint x: 175, endPoint y: 98, distance: 7.1
click at [169, 101] on button "Timesheet" at bounding box center [175, 100] width 21 height 15
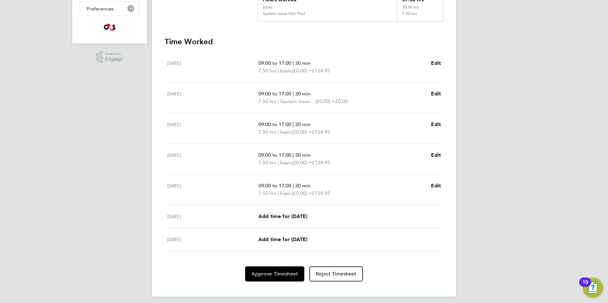
scroll to position [160, 0]
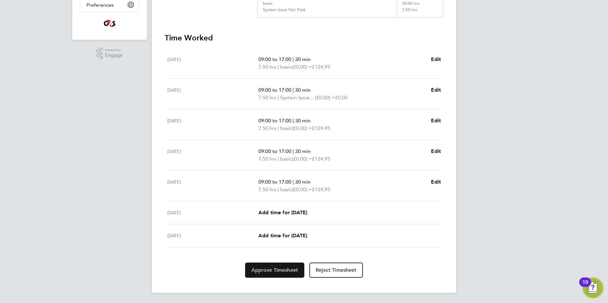
click at [272, 271] on span "Approve Timesheet" at bounding box center [274, 270] width 47 height 6
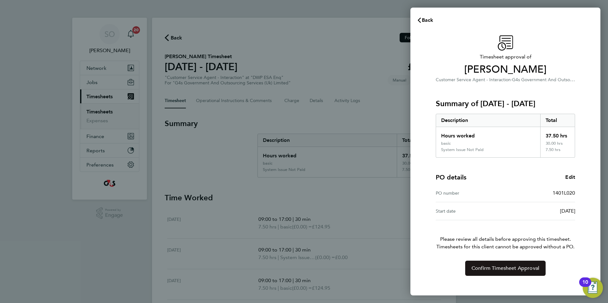
click at [494, 272] on button "Confirm Timesheet Approval" at bounding box center [505, 268] width 80 height 15
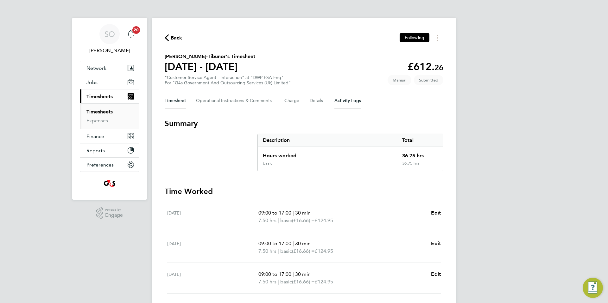
click at [348, 101] on Logs-tab "Activity Logs" at bounding box center [347, 100] width 27 height 15
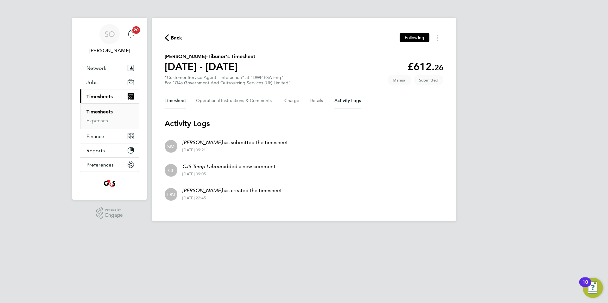
click at [170, 101] on button "Timesheet" at bounding box center [175, 100] width 21 height 15
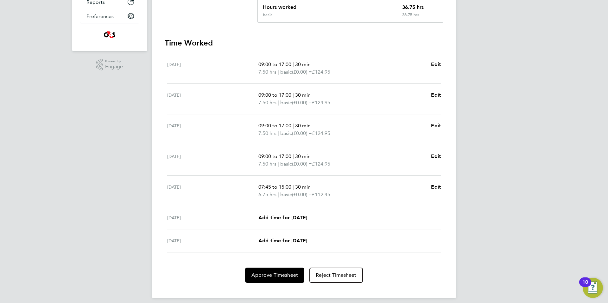
scroll to position [154, 0]
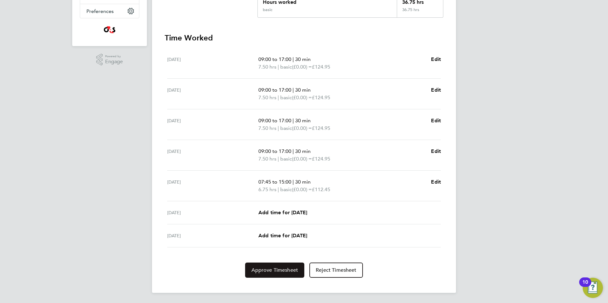
click at [274, 272] on span "Approve Timesheet" at bounding box center [274, 270] width 47 height 6
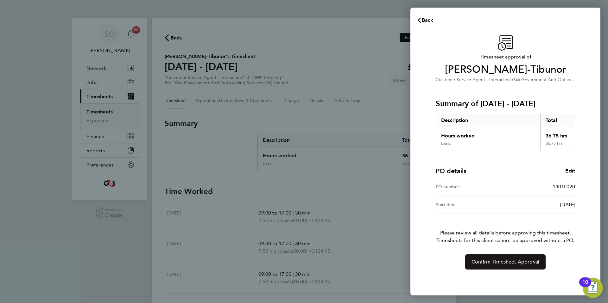
click at [471, 264] on button "Confirm Timesheet Approval" at bounding box center [505, 262] width 80 height 15
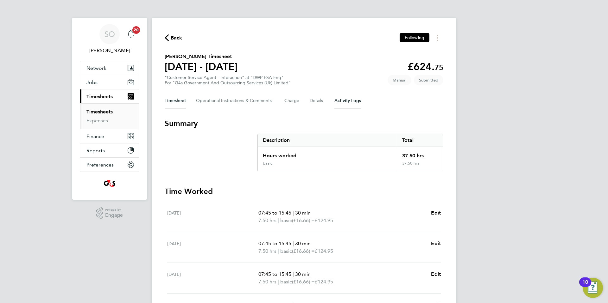
click at [350, 101] on Logs-tab "Activity Logs" at bounding box center [347, 100] width 27 height 15
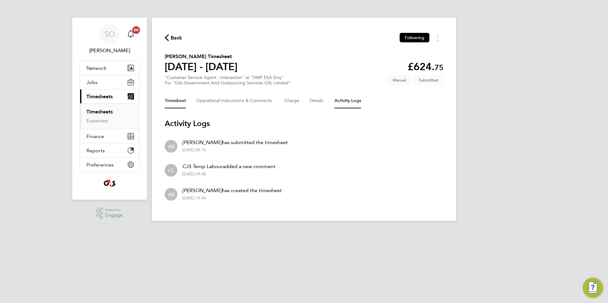
click at [169, 101] on button "Timesheet" at bounding box center [175, 100] width 21 height 15
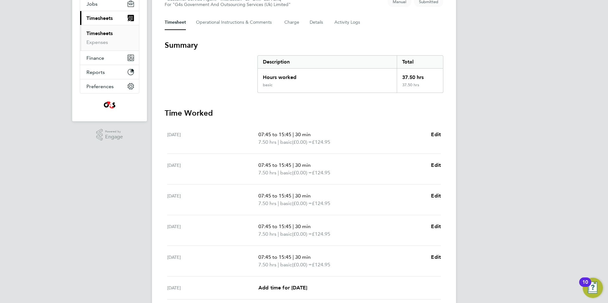
scroll to position [154, 0]
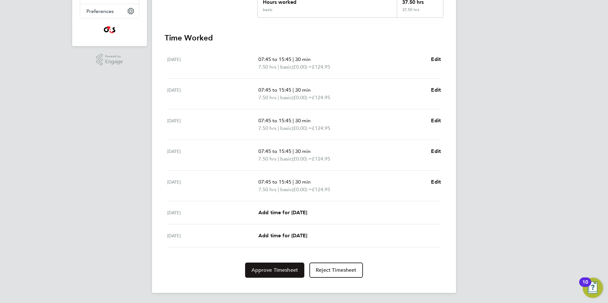
click at [273, 270] on span "Approve Timesheet" at bounding box center [274, 270] width 47 height 6
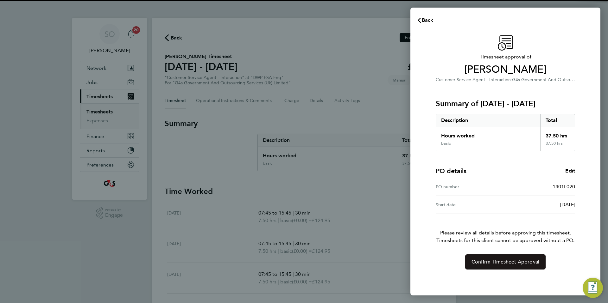
click at [492, 258] on button "Confirm Timesheet Approval" at bounding box center [505, 262] width 80 height 15
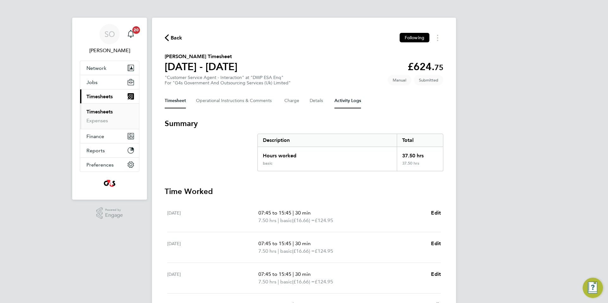
drag, startPoint x: 357, startPoint y: 101, endPoint x: 341, endPoint y: 103, distance: 16.6
click at [357, 101] on Logs-tab "Activity Logs" at bounding box center [347, 100] width 27 height 15
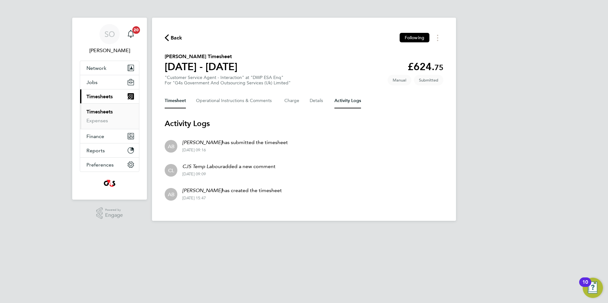
click at [178, 100] on button "Timesheet" at bounding box center [175, 100] width 21 height 15
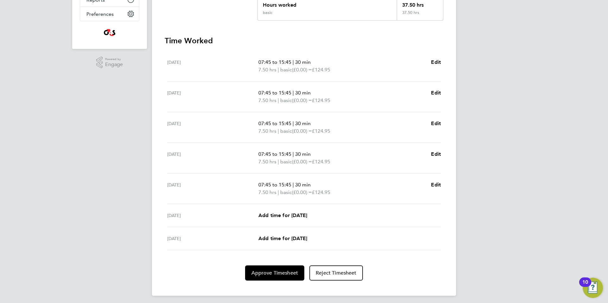
scroll to position [154, 0]
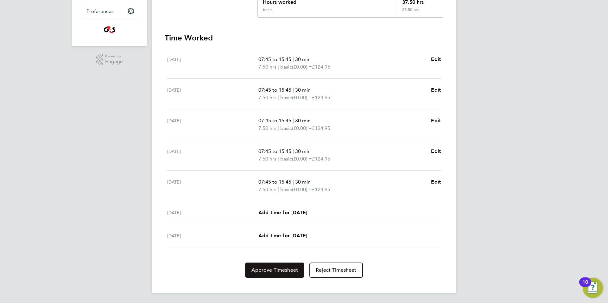
click at [272, 267] on span "Approve Timesheet" at bounding box center [274, 270] width 47 height 6
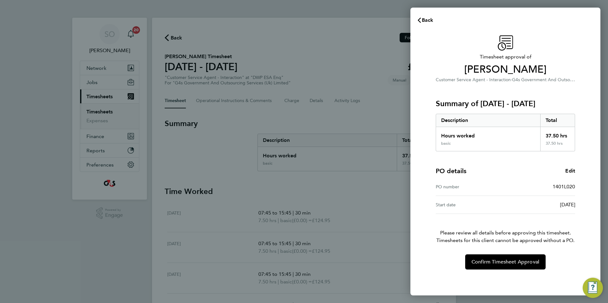
click at [496, 252] on div "Timesheet approval of Hannah Sharif Customer Service Agent - Interaction · G4s …" at bounding box center [505, 152] width 154 height 234
click at [496, 262] on span "Confirm Timesheet Approval" at bounding box center [505, 262] width 68 height 6
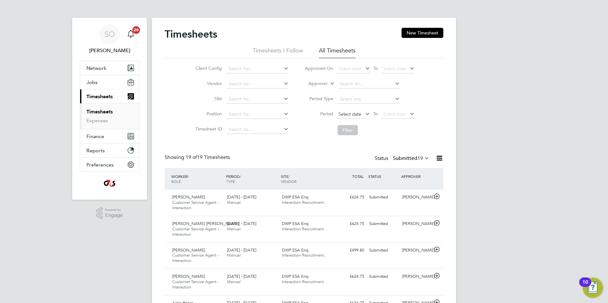
click at [352, 115] on span "Select date" at bounding box center [349, 114] width 23 height 6
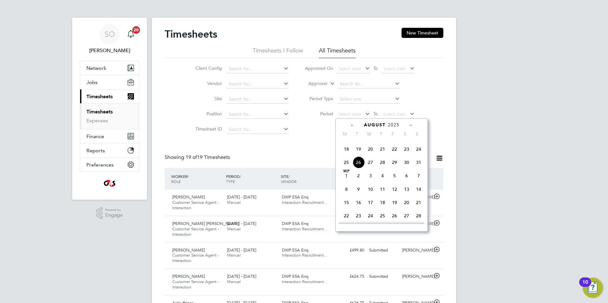
click at [347, 155] on span "18" at bounding box center [346, 149] width 12 height 12
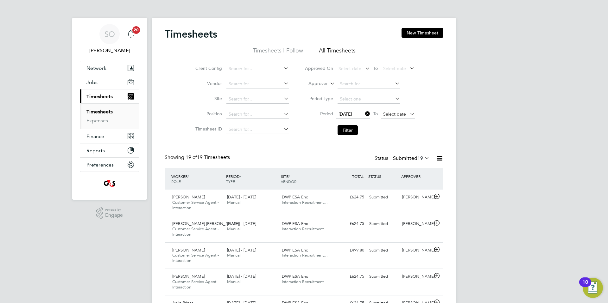
click at [382, 112] on span "Select date" at bounding box center [398, 114] width 34 height 9
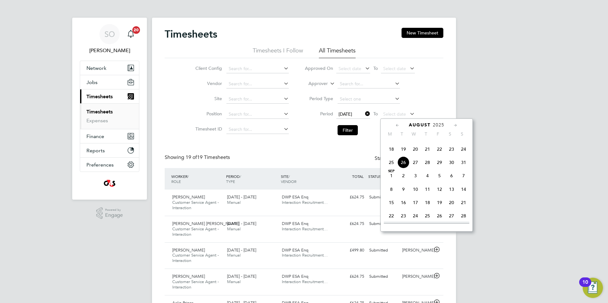
click at [464, 155] on span "24" at bounding box center [463, 149] width 12 height 12
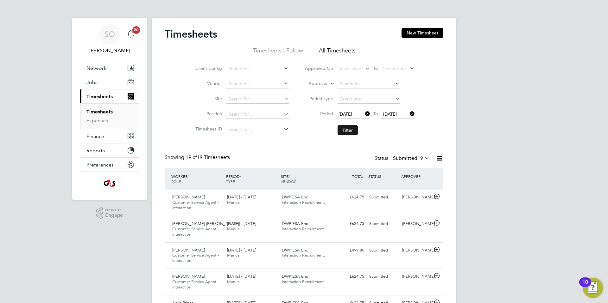
click at [350, 130] on button "Filter" at bounding box center [347, 130] width 20 height 10
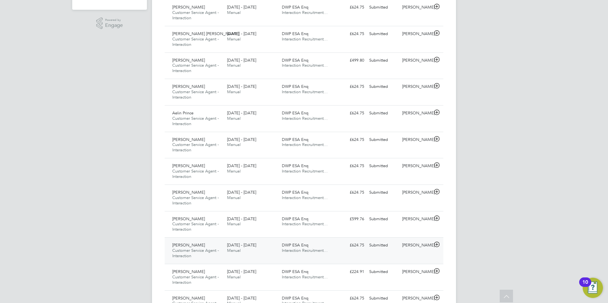
click at [436, 246] on icon at bounding box center [437, 244] width 8 height 5
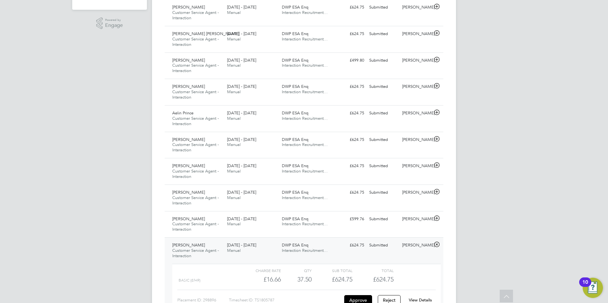
click at [422, 299] on link "View Details" at bounding box center [419, 300] width 23 height 5
click at [436, 218] on icon at bounding box center [437, 218] width 8 height 5
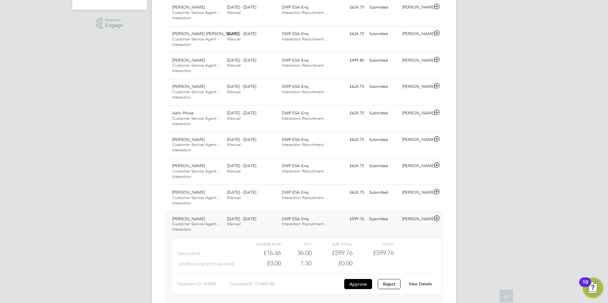
click at [414, 285] on link "View Details" at bounding box center [419, 284] width 23 height 5
click at [436, 192] on icon at bounding box center [437, 192] width 8 height 5
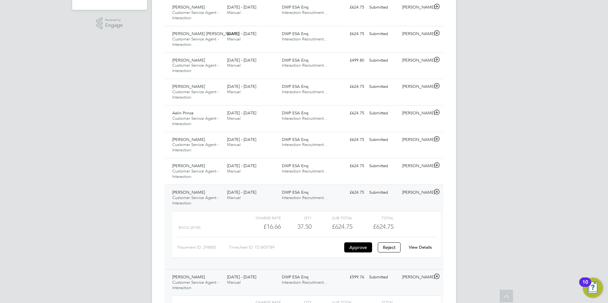
click at [418, 248] on link "View Details" at bounding box center [419, 247] width 23 height 5
click at [436, 166] on icon at bounding box center [437, 165] width 8 height 5
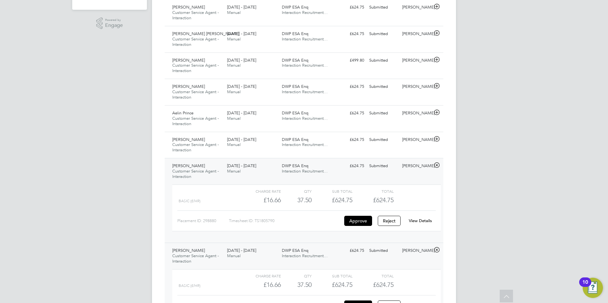
click at [422, 218] on div "View Details" at bounding box center [419, 221] width 31 height 10
click at [423, 221] on link "View Details" at bounding box center [419, 220] width 23 height 5
click at [437, 139] on icon at bounding box center [437, 139] width 8 height 5
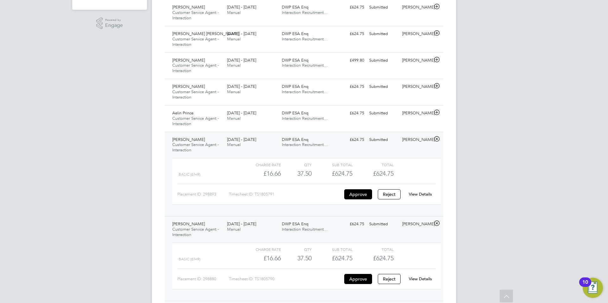
click at [420, 196] on link "View Details" at bounding box center [419, 194] width 23 height 5
click at [437, 113] on icon at bounding box center [437, 112] width 8 height 5
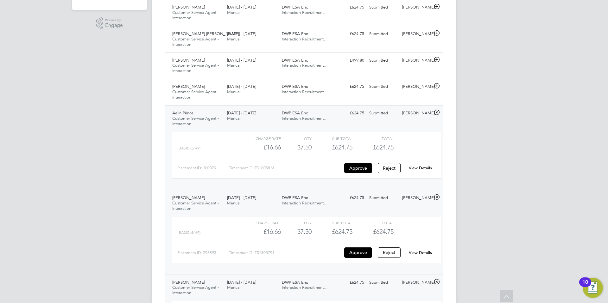
click at [427, 166] on link "View Details" at bounding box center [419, 167] width 23 height 5
click at [436, 84] on icon at bounding box center [437, 86] width 8 height 5
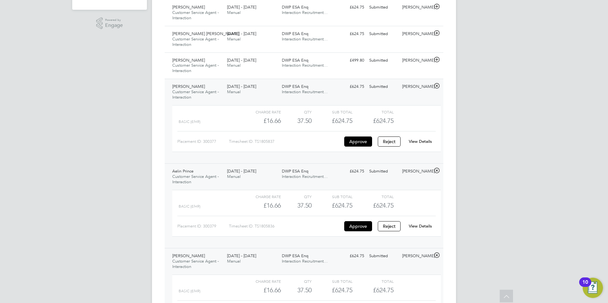
click at [427, 142] on link "View Details" at bounding box center [419, 141] width 23 height 5
click at [437, 59] on icon at bounding box center [437, 59] width 8 height 5
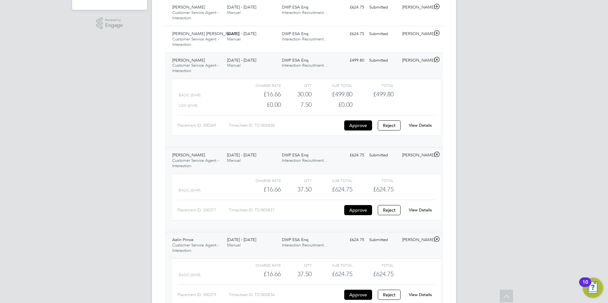
click at [426, 126] on link "View Details" at bounding box center [419, 125] width 23 height 5
click at [436, 32] on icon at bounding box center [437, 33] width 8 height 5
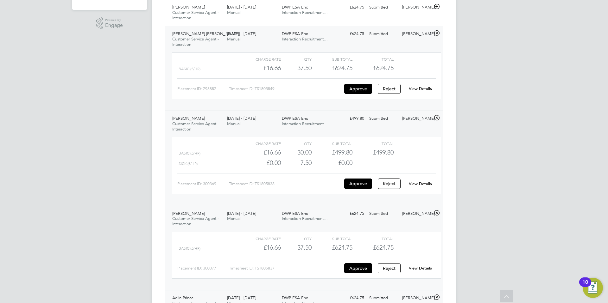
click at [423, 87] on link "View Details" at bounding box center [419, 88] width 23 height 5
click at [437, 4] on icon at bounding box center [437, 6] width 8 height 5
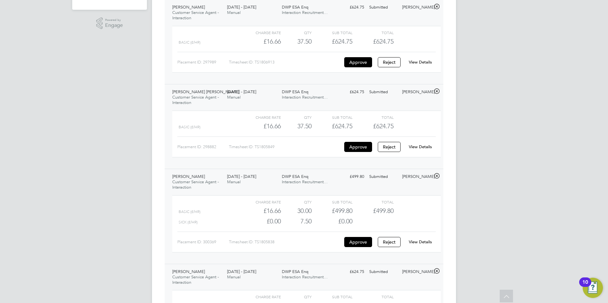
click at [423, 62] on link "View Details" at bounding box center [419, 61] width 23 height 5
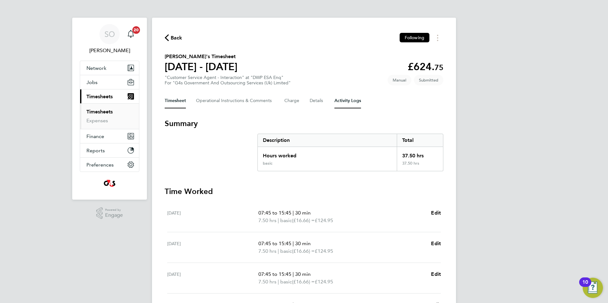
click at [353, 103] on Logs-tab "Activity Logs" at bounding box center [347, 100] width 27 height 15
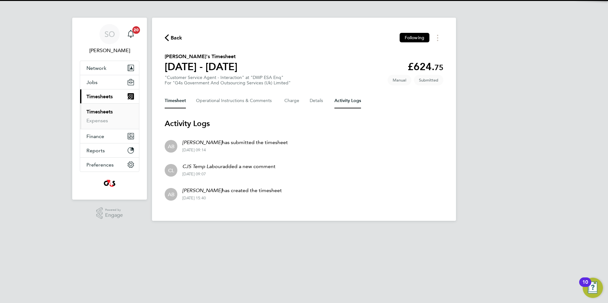
click at [171, 103] on button "Timesheet" at bounding box center [175, 100] width 21 height 15
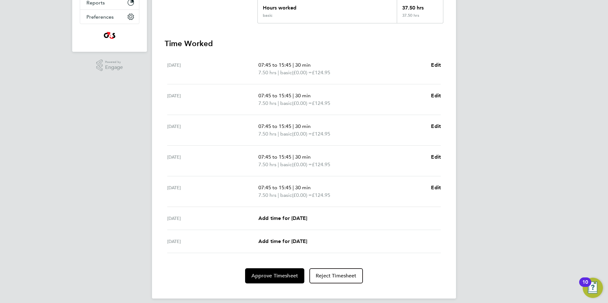
scroll to position [154, 0]
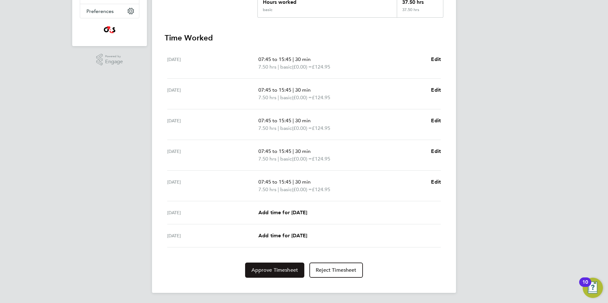
click at [284, 271] on span "Approve Timesheet" at bounding box center [274, 270] width 47 height 6
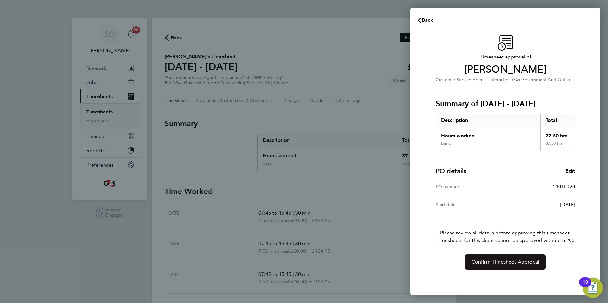
click at [498, 265] on span "Confirm Timesheet Approval" at bounding box center [505, 262] width 68 height 6
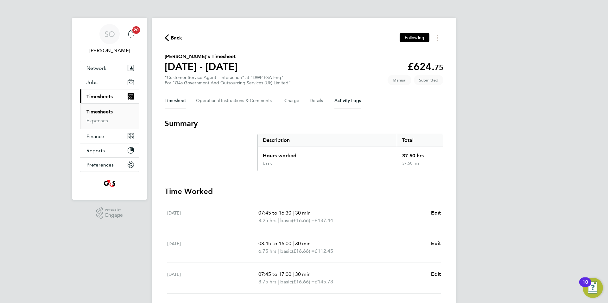
click at [354, 104] on Logs-tab "Activity Logs" at bounding box center [347, 100] width 27 height 15
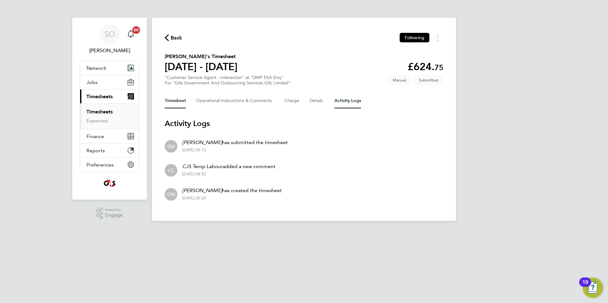
click at [172, 101] on button "Timesheet" at bounding box center [175, 100] width 21 height 15
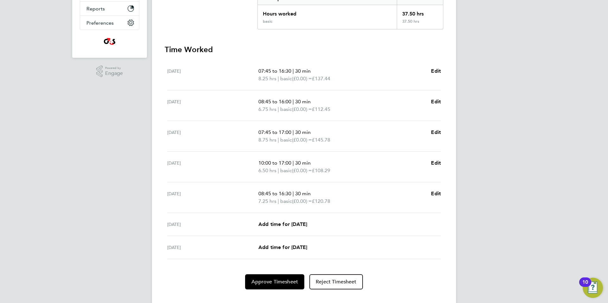
scroll to position [154, 0]
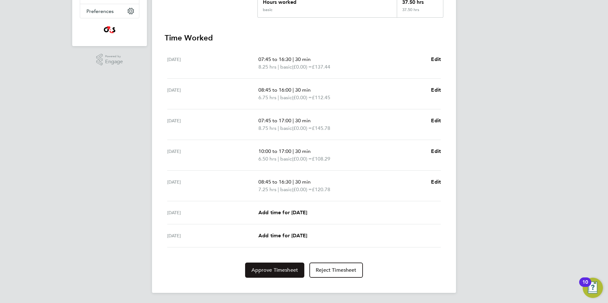
click at [272, 273] on span "Approve Timesheet" at bounding box center [274, 270] width 47 height 6
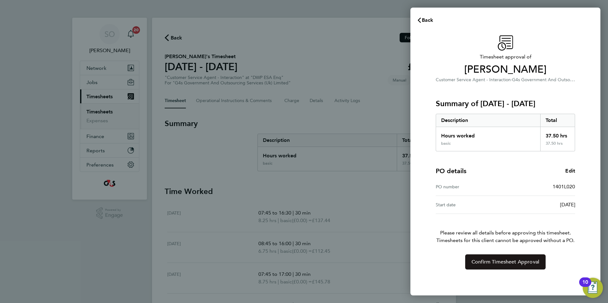
click at [492, 261] on span "Confirm Timesheet Approval" at bounding box center [505, 262] width 68 height 6
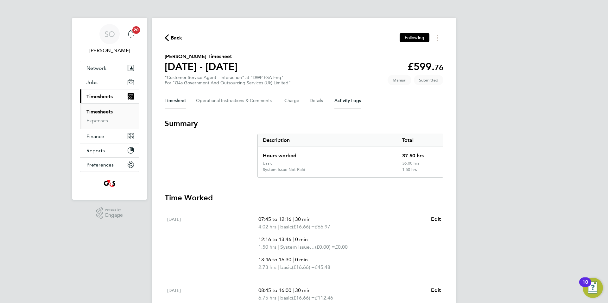
click at [346, 103] on Logs-tab "Activity Logs" at bounding box center [347, 100] width 27 height 15
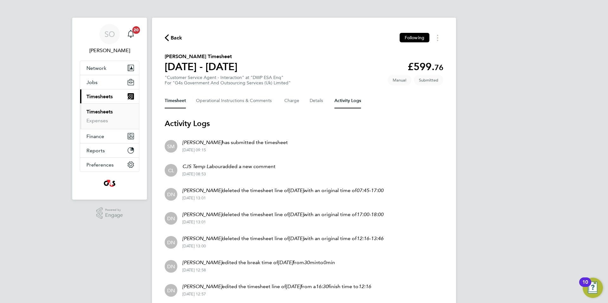
click at [170, 100] on button "Timesheet" at bounding box center [175, 100] width 21 height 15
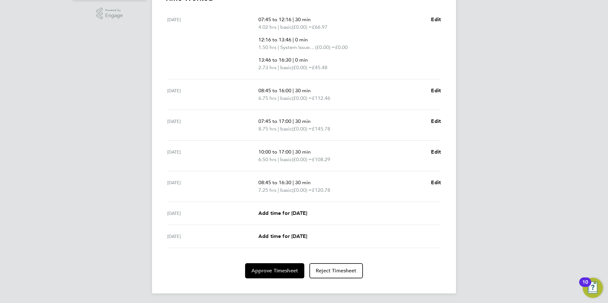
scroll to position [201, 0]
click at [279, 273] on span "Approve Timesheet" at bounding box center [274, 270] width 47 height 6
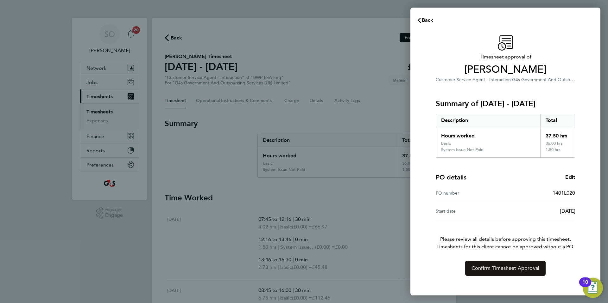
click at [481, 268] on span "Confirm Timesheet Approval" at bounding box center [505, 268] width 68 height 6
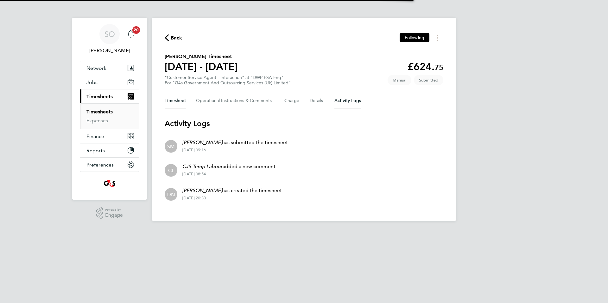
click at [173, 101] on button "Timesheet" at bounding box center [175, 100] width 21 height 15
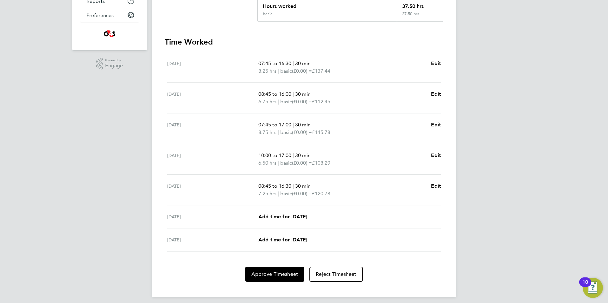
scroll to position [154, 0]
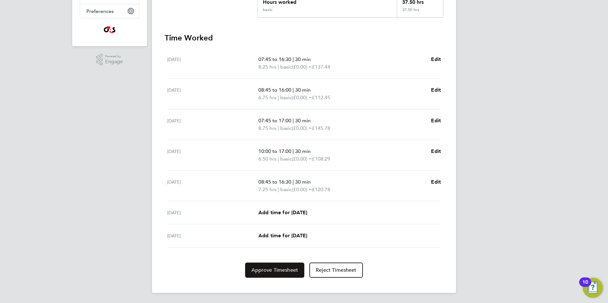
click at [271, 271] on span "Approve Timesheet" at bounding box center [274, 270] width 47 height 6
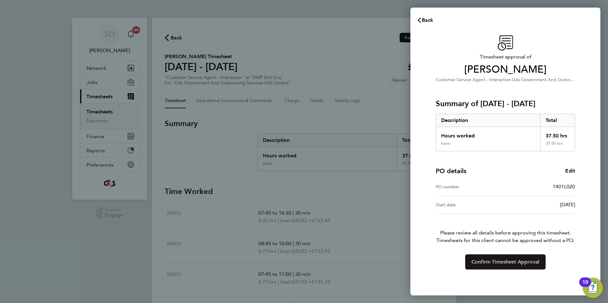
click at [499, 262] on span "Confirm Timesheet Approval" at bounding box center [505, 262] width 68 height 6
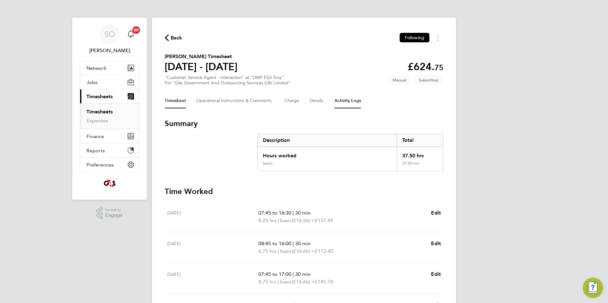
click at [349, 100] on Logs-tab "Activity Logs" at bounding box center [347, 100] width 27 height 15
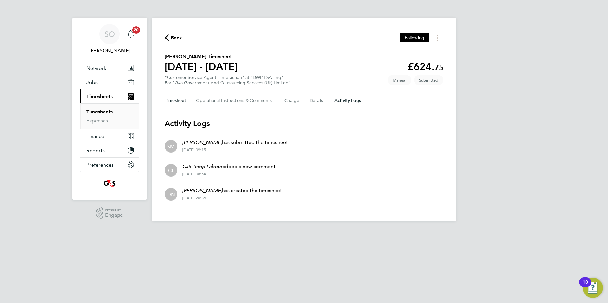
click at [172, 101] on button "Timesheet" at bounding box center [175, 100] width 21 height 15
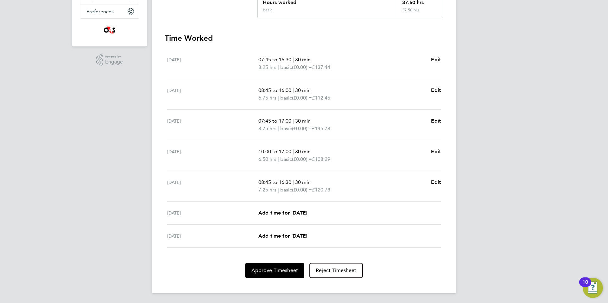
scroll to position [154, 0]
click at [267, 271] on span "Approve Timesheet" at bounding box center [274, 270] width 47 height 6
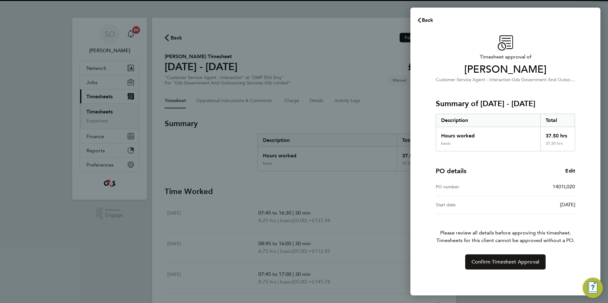
click at [485, 265] on span "Confirm Timesheet Approval" at bounding box center [505, 262] width 68 height 6
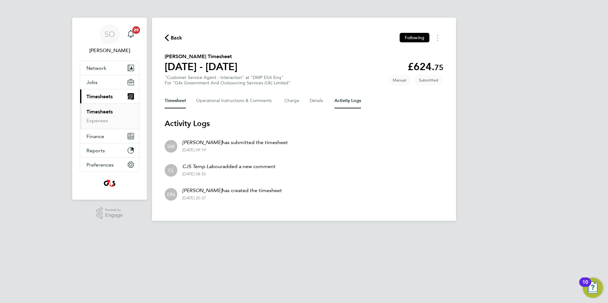
click at [176, 101] on button "Timesheet" at bounding box center [175, 100] width 21 height 15
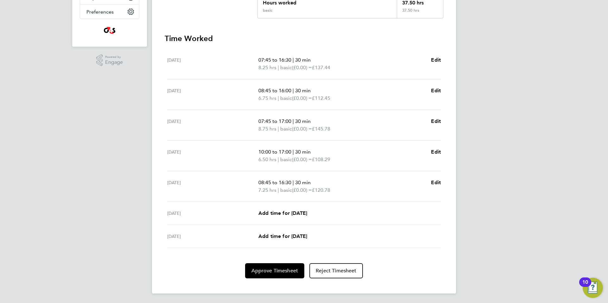
scroll to position [154, 0]
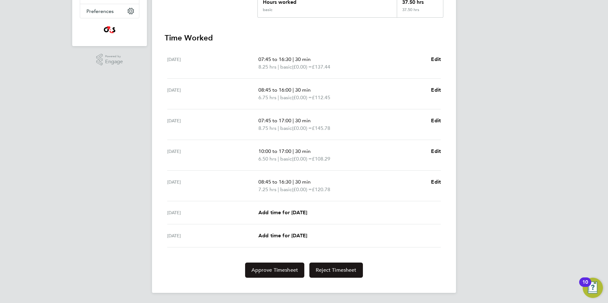
click at [262, 272] on span "Approve Timesheet" at bounding box center [274, 270] width 47 height 6
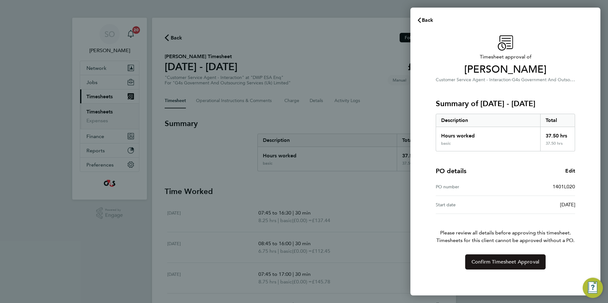
click at [501, 262] on span "Confirm Timesheet Approval" at bounding box center [505, 262] width 68 height 6
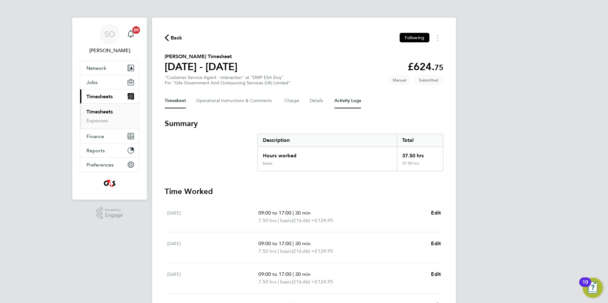
click at [350, 101] on Logs-tab "Activity Logs" at bounding box center [347, 100] width 27 height 15
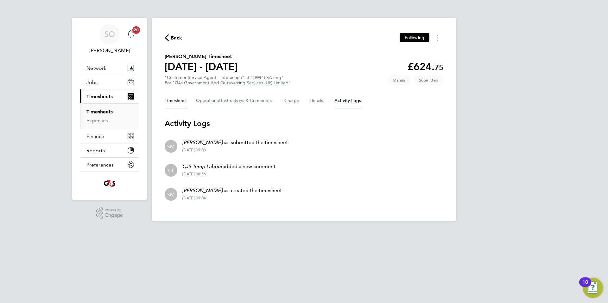
click at [173, 101] on button "Timesheet" at bounding box center [175, 100] width 21 height 15
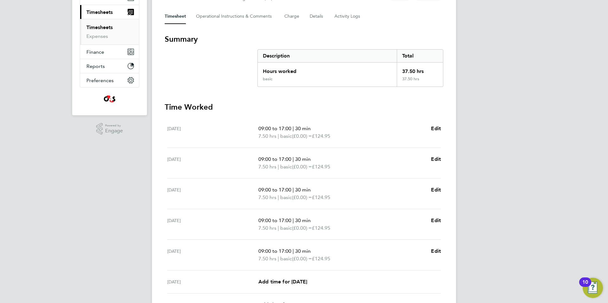
scroll to position [154, 0]
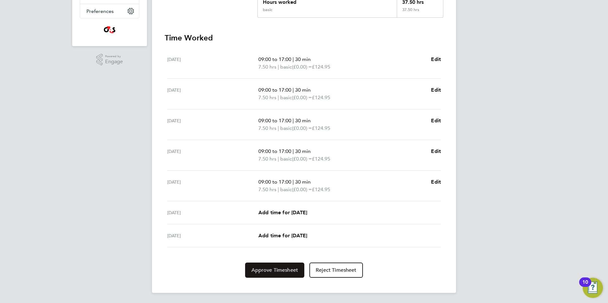
click at [264, 274] on button "Approve Timesheet" at bounding box center [274, 270] width 59 height 15
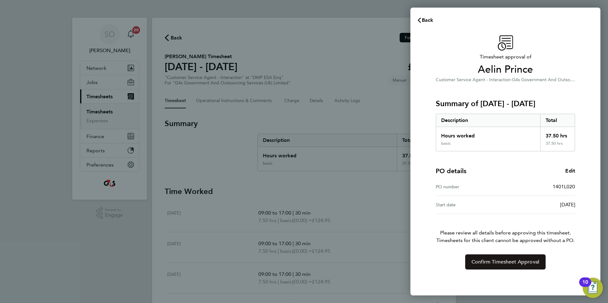
click at [486, 261] on span "Confirm Timesheet Approval" at bounding box center [505, 262] width 68 height 6
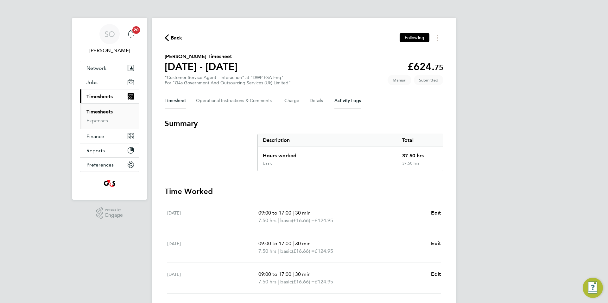
click at [352, 102] on Logs-tab "Activity Logs" at bounding box center [347, 100] width 27 height 15
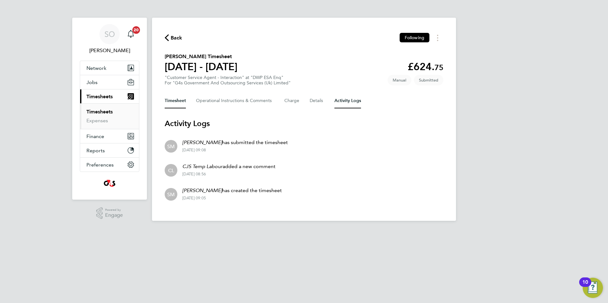
click at [178, 102] on button "Timesheet" at bounding box center [175, 100] width 21 height 15
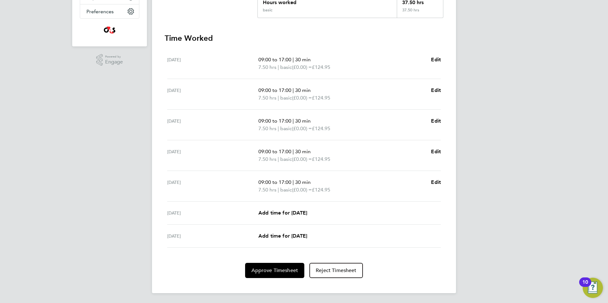
scroll to position [154, 0]
click at [266, 271] on span "Approve Timesheet" at bounding box center [274, 270] width 47 height 6
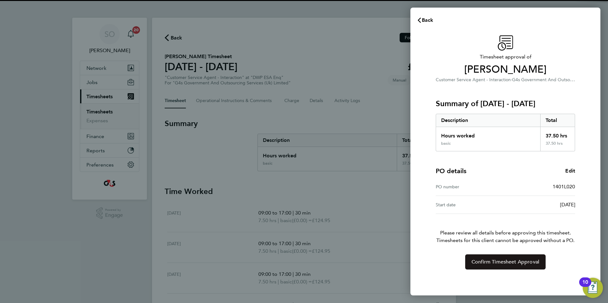
click at [490, 265] on button "Confirm Timesheet Approval" at bounding box center [505, 262] width 80 height 15
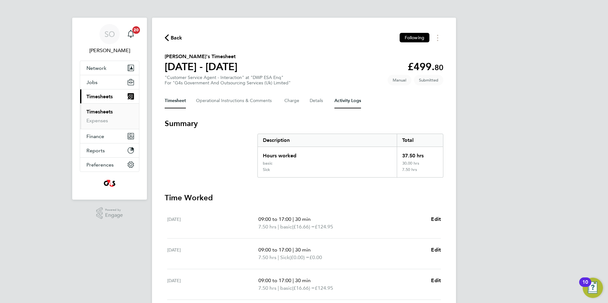
click at [346, 102] on Logs-tab "Activity Logs" at bounding box center [347, 100] width 27 height 15
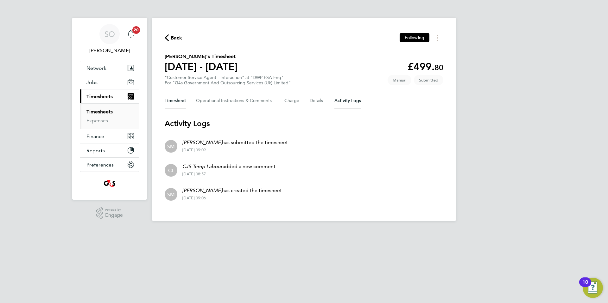
click at [175, 100] on button "Timesheet" at bounding box center [175, 100] width 21 height 15
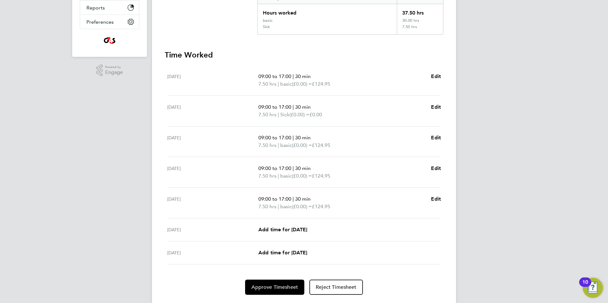
scroll to position [160, 0]
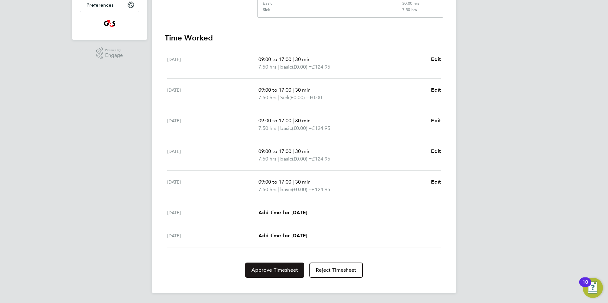
drag, startPoint x: 270, startPoint y: 269, endPoint x: 290, endPoint y: 273, distance: 20.7
click at [271, 269] on span "Approve Timesheet" at bounding box center [274, 270] width 47 height 6
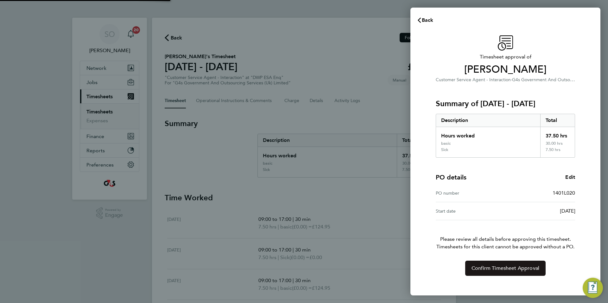
click at [495, 268] on span "Confirm Timesheet Approval" at bounding box center [505, 268] width 68 height 6
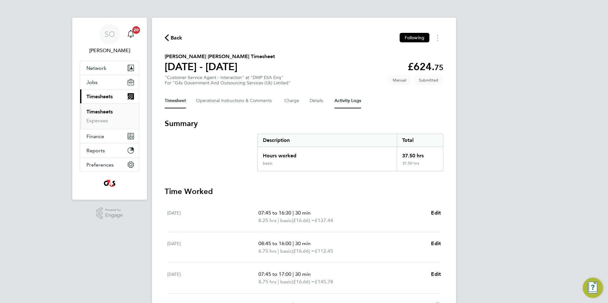
click at [350, 102] on Logs-tab "Activity Logs" at bounding box center [347, 100] width 27 height 15
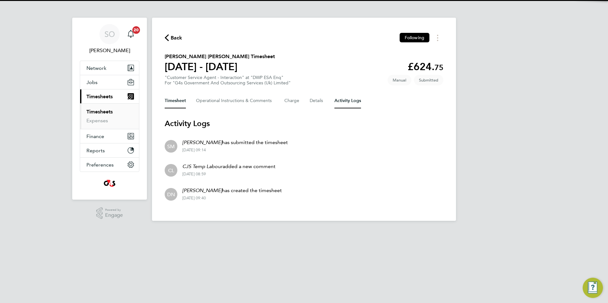
click at [173, 101] on button "Timesheet" at bounding box center [175, 100] width 21 height 15
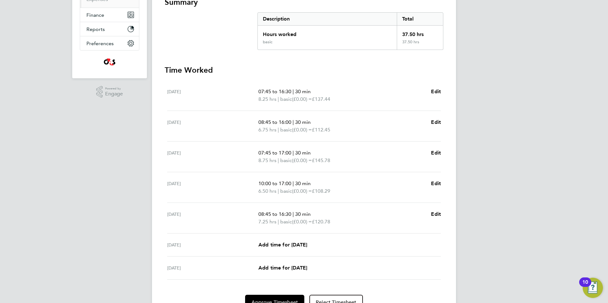
scroll to position [154, 0]
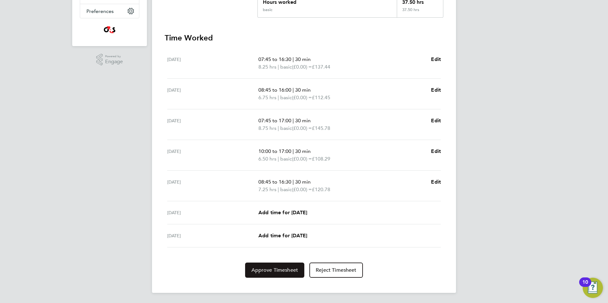
click at [268, 269] on span "Approve Timesheet" at bounding box center [274, 270] width 47 height 6
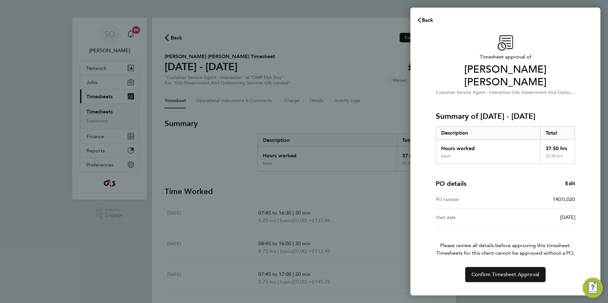
click at [522, 267] on button "Confirm Timesheet Approval" at bounding box center [505, 274] width 80 height 15
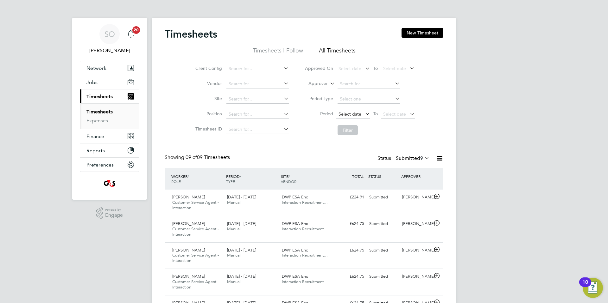
click at [357, 113] on span "Select date" at bounding box center [349, 114] width 23 height 6
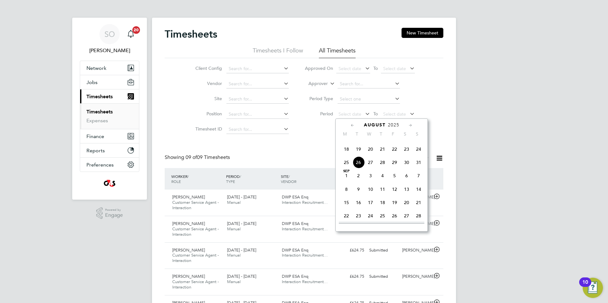
click at [347, 155] on span "18" at bounding box center [346, 149] width 12 height 12
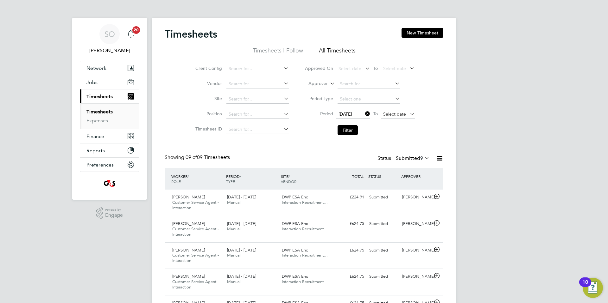
click at [394, 115] on span "Select date" at bounding box center [394, 114] width 23 height 6
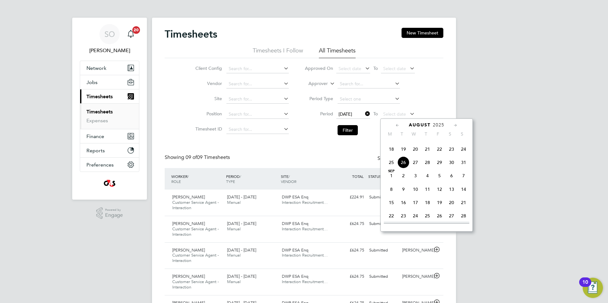
click at [465, 155] on span "24" at bounding box center [463, 149] width 12 height 12
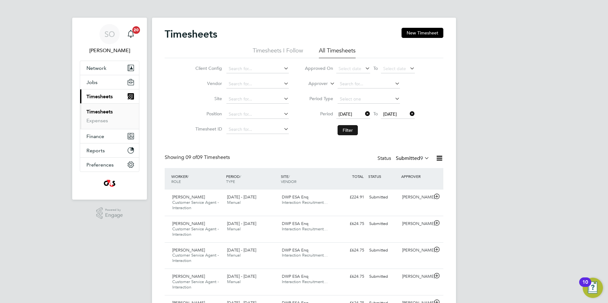
click at [347, 129] on button "Filter" at bounding box center [347, 130] width 20 height 10
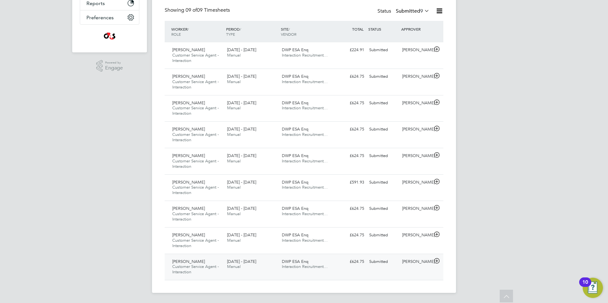
click at [435, 261] on icon at bounding box center [437, 261] width 8 height 5
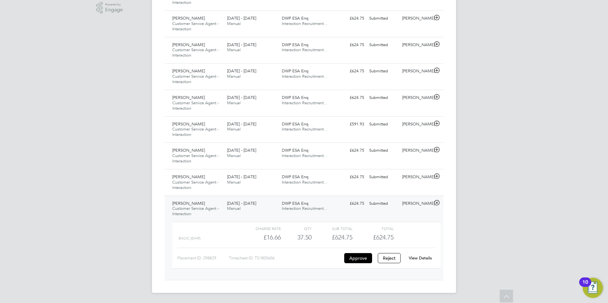
click at [427, 259] on link "View Details" at bounding box center [419, 258] width 23 height 5
click at [437, 176] on icon at bounding box center [437, 176] width 8 height 5
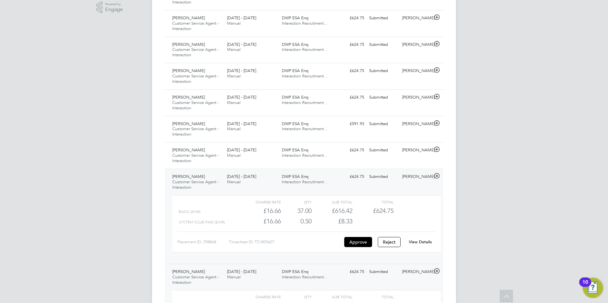
click at [421, 242] on link "View Details" at bounding box center [419, 242] width 23 height 5
click at [437, 148] on icon at bounding box center [437, 149] width 8 height 5
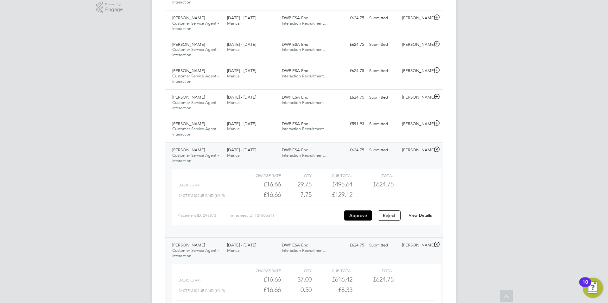
click at [419, 216] on link "View Details" at bounding box center [419, 215] width 23 height 5
click at [436, 123] on icon at bounding box center [437, 123] width 8 height 5
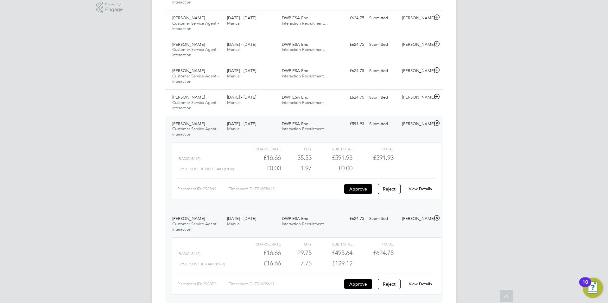
click at [426, 187] on link "View Details" at bounding box center [419, 188] width 23 height 5
click at [436, 97] on icon at bounding box center [437, 96] width 8 height 5
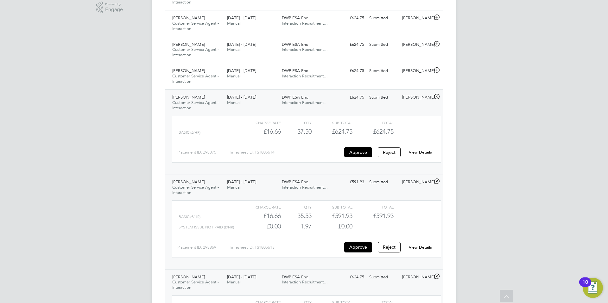
click at [421, 151] on link "View Details" at bounding box center [419, 152] width 23 height 5
click at [436, 70] on icon at bounding box center [437, 70] width 8 height 5
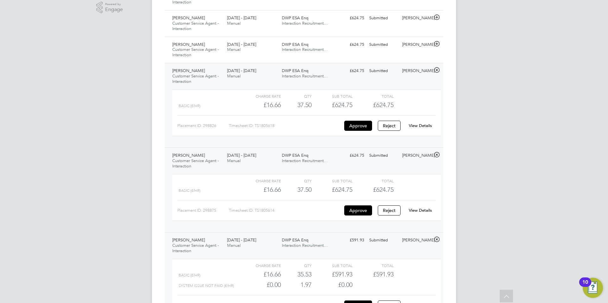
click at [428, 125] on link "View Details" at bounding box center [419, 125] width 23 height 5
click at [436, 44] on icon at bounding box center [437, 43] width 8 height 5
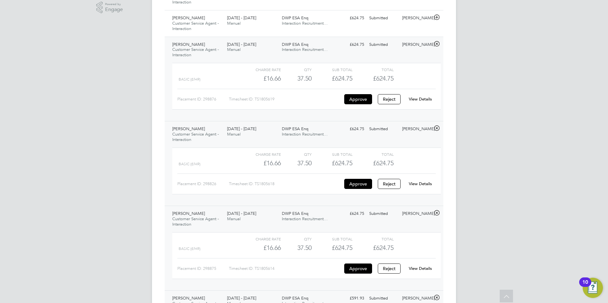
click at [427, 97] on link "View Details" at bounding box center [419, 99] width 23 height 5
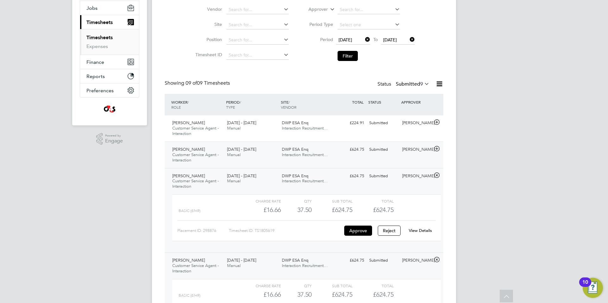
click at [437, 148] on icon at bounding box center [437, 148] width 8 height 5
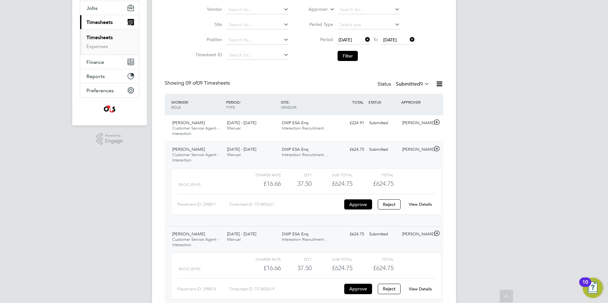
click at [423, 204] on link "View Details" at bounding box center [419, 204] width 23 height 5
click at [435, 120] on icon at bounding box center [437, 122] width 8 height 5
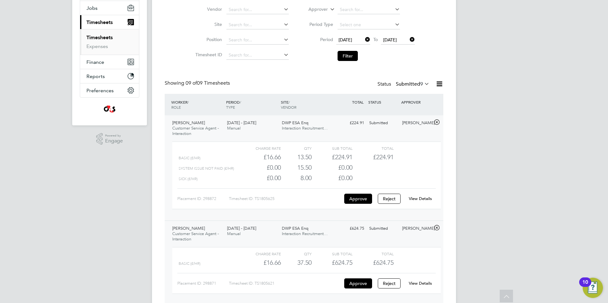
click at [420, 199] on link "View Details" at bounding box center [419, 198] width 23 height 5
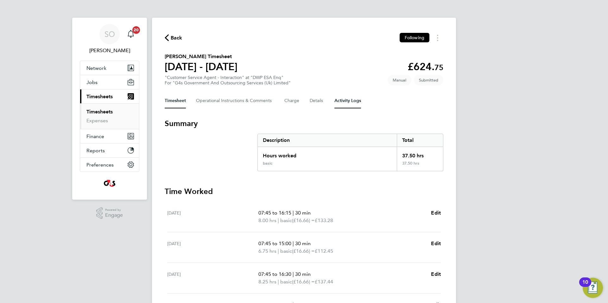
click at [352, 100] on Logs-tab "Activity Logs" at bounding box center [347, 100] width 27 height 15
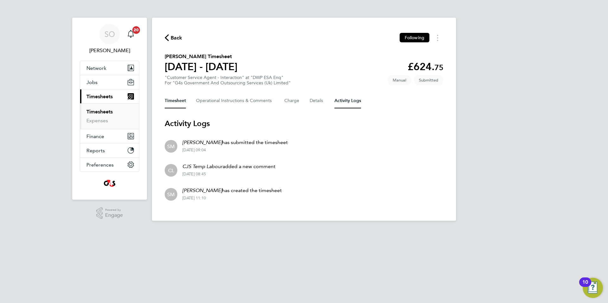
click at [179, 101] on button "Timesheet" at bounding box center [175, 100] width 21 height 15
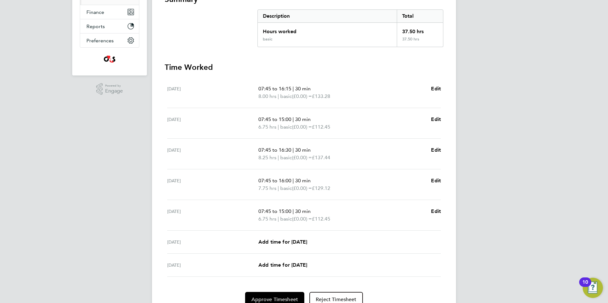
scroll to position [154, 0]
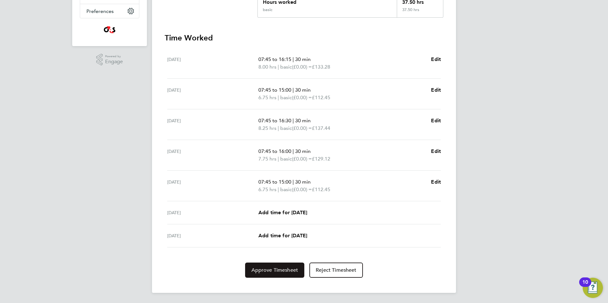
click at [287, 273] on span "Approve Timesheet" at bounding box center [274, 270] width 47 height 6
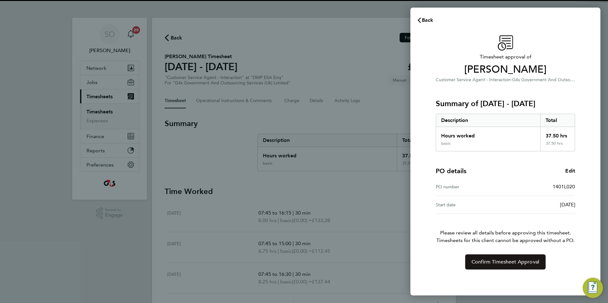
click at [486, 265] on span "Confirm Timesheet Approval" at bounding box center [505, 262] width 68 height 6
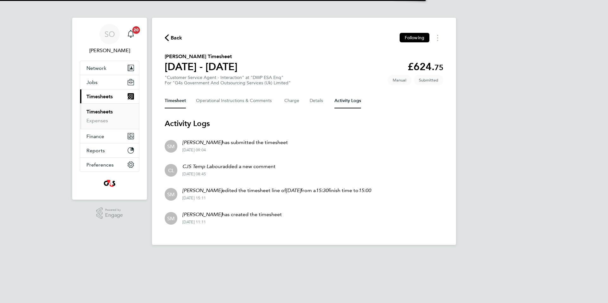
click at [170, 101] on button "Timesheet" at bounding box center [175, 100] width 21 height 15
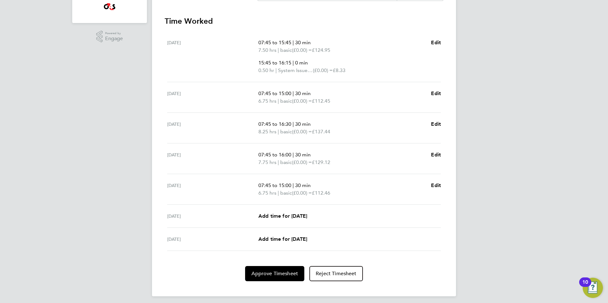
scroll to position [180, 0]
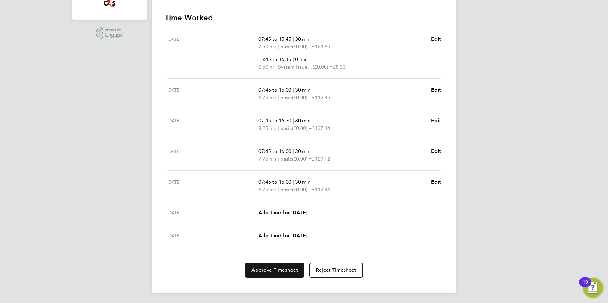
click at [277, 273] on span "Approve Timesheet" at bounding box center [274, 270] width 47 height 6
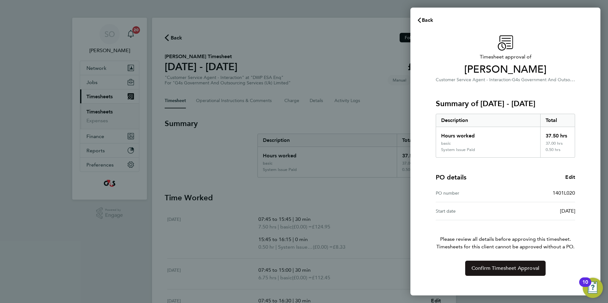
click at [494, 271] on span "Confirm Timesheet Approval" at bounding box center [505, 268] width 68 height 6
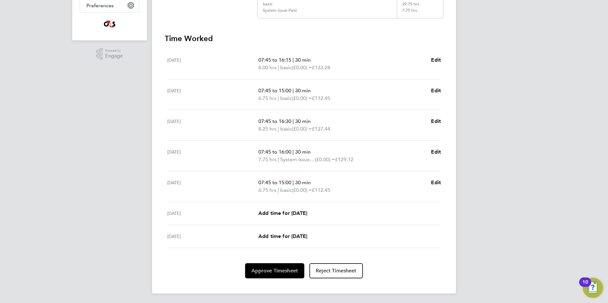
scroll to position [160, 0]
click at [272, 272] on span "Approve Timesheet" at bounding box center [274, 270] width 47 height 6
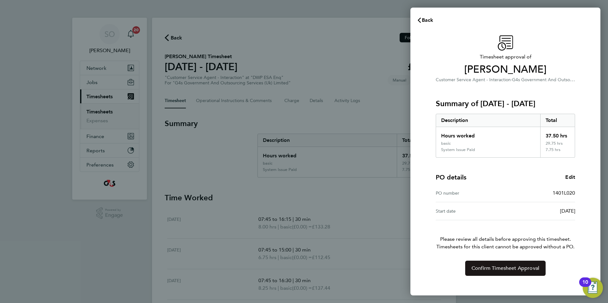
click at [493, 270] on span "Confirm Timesheet Approval" at bounding box center [505, 268] width 68 height 6
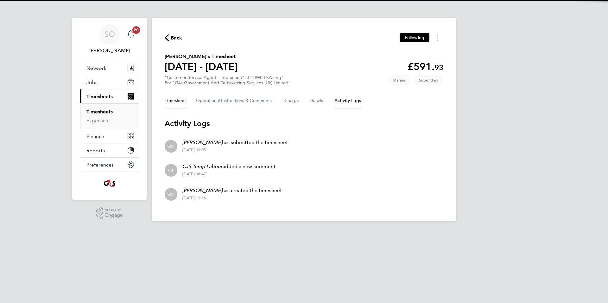
click at [170, 100] on button "Timesheet" at bounding box center [175, 100] width 21 height 15
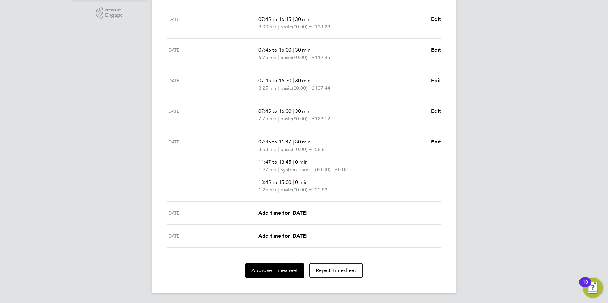
scroll to position [201, 0]
click at [279, 271] on span "Approve Timesheet" at bounding box center [274, 270] width 47 height 6
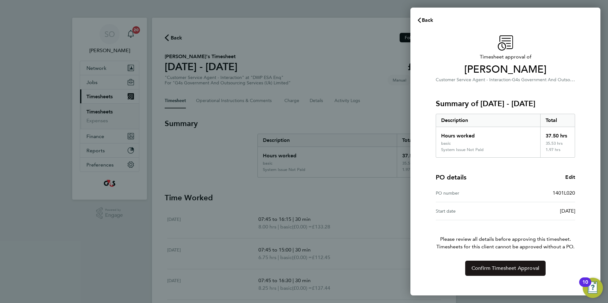
click at [511, 272] on button "Confirm Timesheet Approval" at bounding box center [505, 268] width 80 height 15
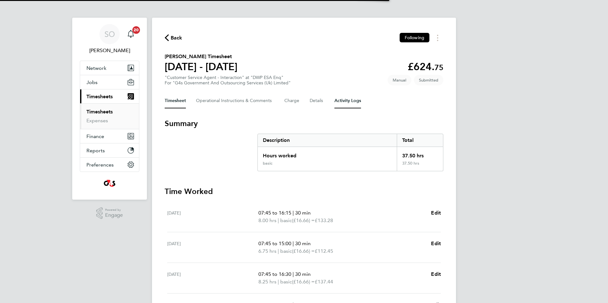
click at [353, 102] on Logs-tab "Activity Logs" at bounding box center [347, 100] width 27 height 15
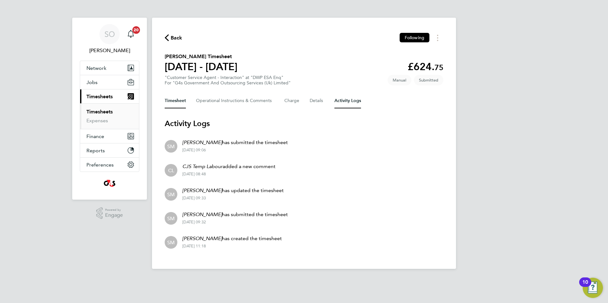
click at [171, 99] on button "Timesheet" at bounding box center [175, 100] width 21 height 15
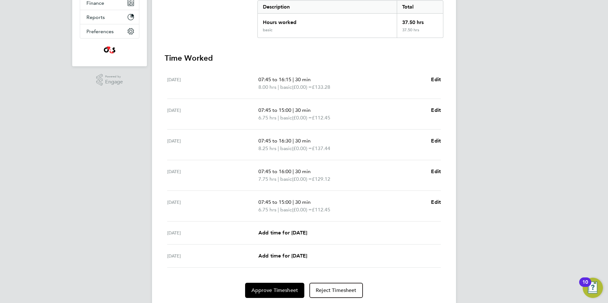
scroll to position [154, 0]
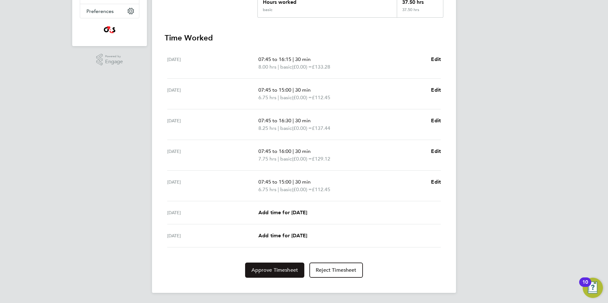
click at [261, 273] on span "Approve Timesheet" at bounding box center [274, 270] width 47 height 6
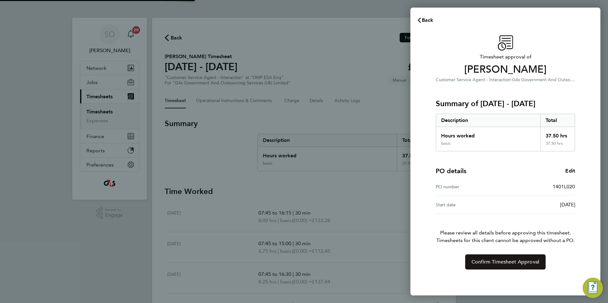
click at [475, 266] on button "Confirm Timesheet Approval" at bounding box center [505, 262] width 80 height 15
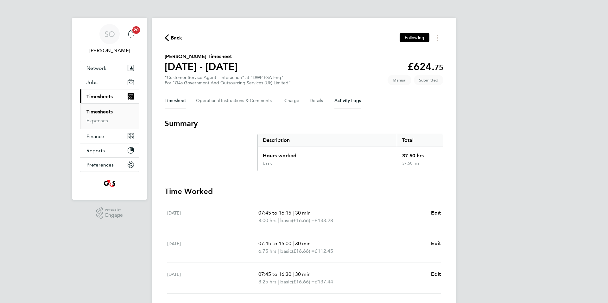
click at [347, 97] on Logs-tab "Activity Logs" at bounding box center [347, 100] width 27 height 15
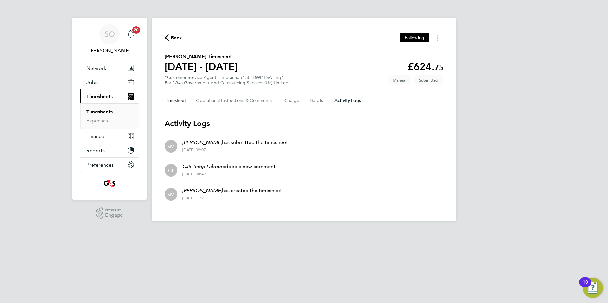
click at [171, 102] on button "Timesheet" at bounding box center [175, 100] width 21 height 15
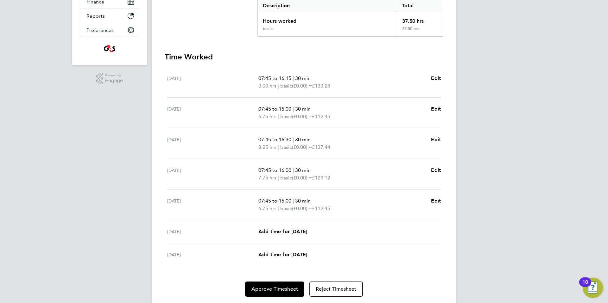
scroll to position [154, 0]
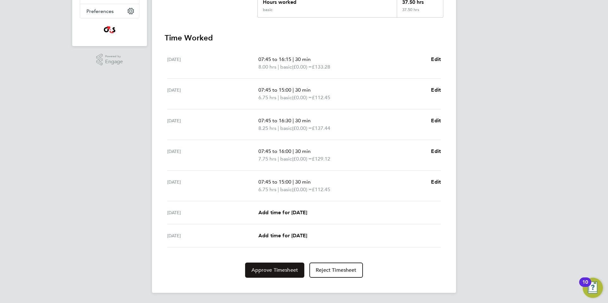
click at [263, 271] on span "Approve Timesheet" at bounding box center [274, 270] width 47 height 6
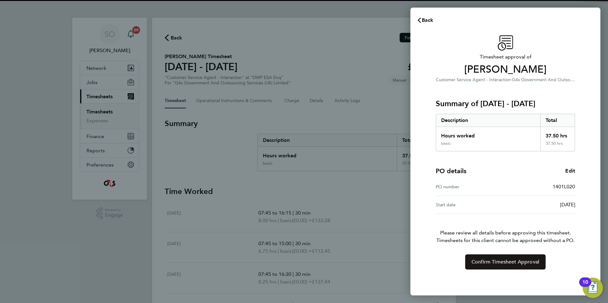
click at [485, 264] on span "Confirm Timesheet Approval" at bounding box center [505, 262] width 68 height 6
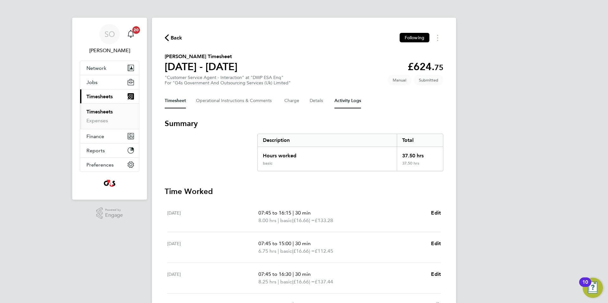
click at [352, 98] on Logs-tab "Activity Logs" at bounding box center [347, 100] width 27 height 15
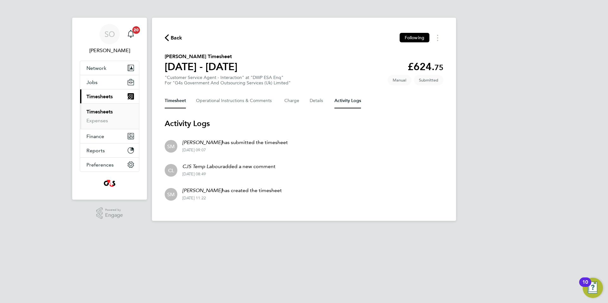
click at [171, 103] on button "Timesheet" at bounding box center [175, 100] width 21 height 15
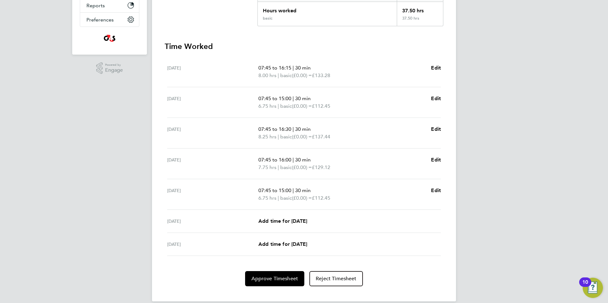
scroll to position [154, 0]
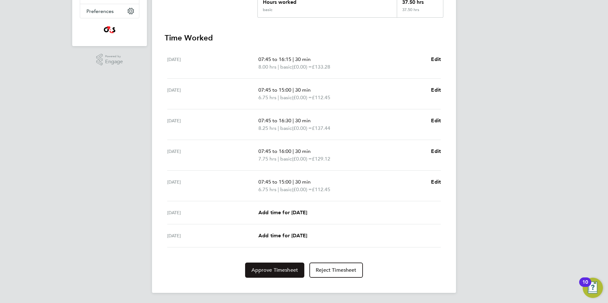
click at [272, 274] on button "Approve Timesheet" at bounding box center [274, 270] width 59 height 15
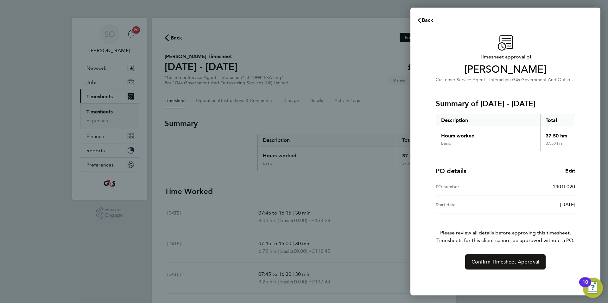
click at [479, 263] on span "Confirm Timesheet Approval" at bounding box center [505, 262] width 68 height 6
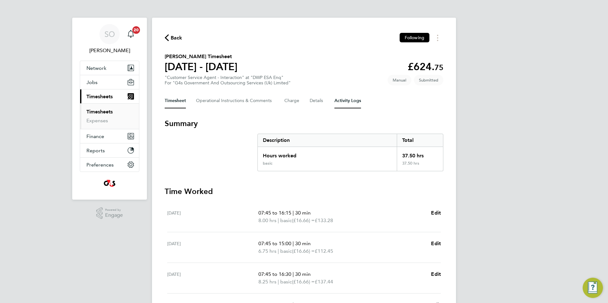
click at [347, 100] on Logs-tab "Activity Logs" at bounding box center [347, 100] width 27 height 15
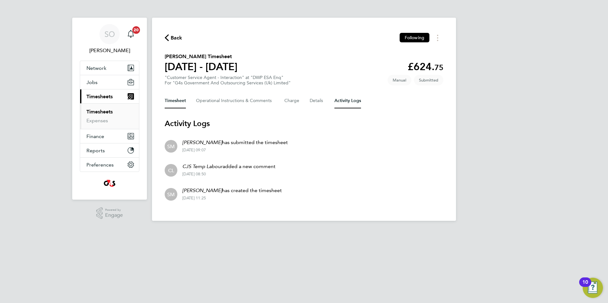
click at [170, 100] on button "Timesheet" at bounding box center [175, 100] width 21 height 15
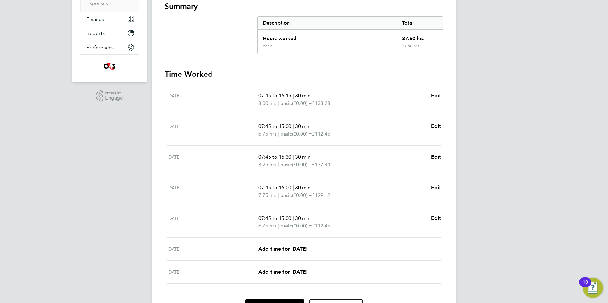
scroll to position [154, 0]
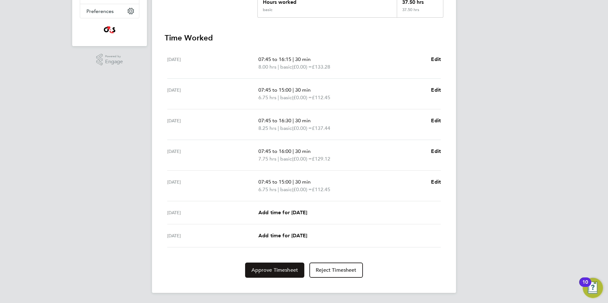
click at [271, 269] on span "Approve Timesheet" at bounding box center [274, 270] width 47 height 6
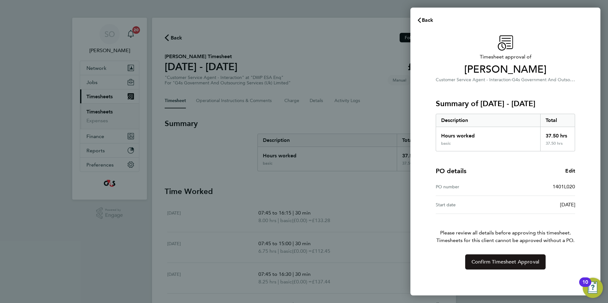
click at [476, 265] on span "Confirm Timesheet Approval" at bounding box center [505, 262] width 68 height 6
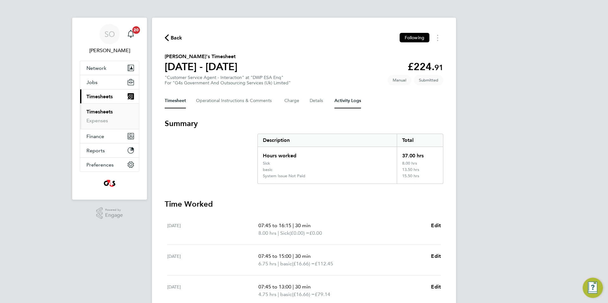
click at [352, 103] on Logs-tab "Activity Logs" at bounding box center [347, 100] width 27 height 15
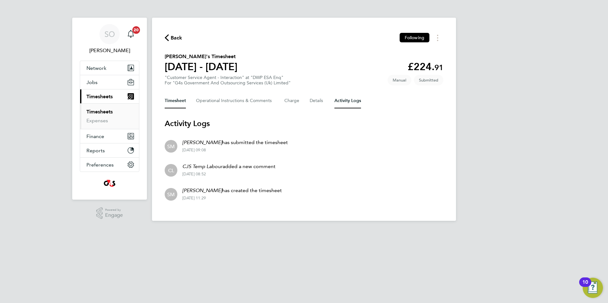
click at [176, 102] on button "Timesheet" at bounding box center [175, 100] width 21 height 15
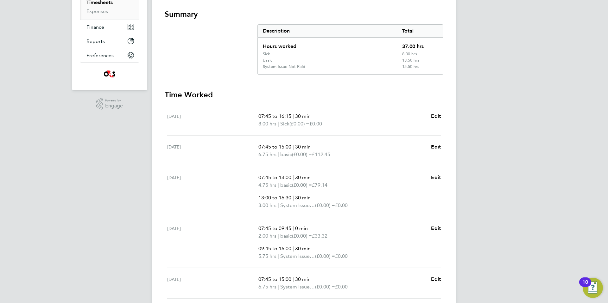
scroll to position [110, 0]
click at [440, 177] on span "Edit" at bounding box center [436, 177] width 10 height 6
select select "30"
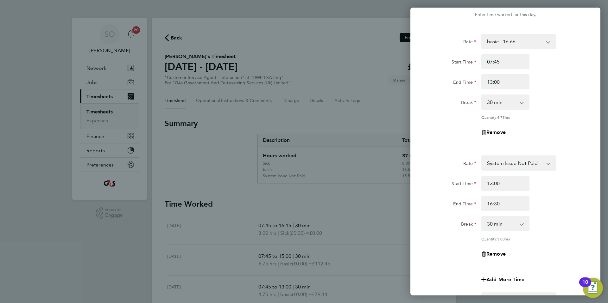
scroll to position [34, 0]
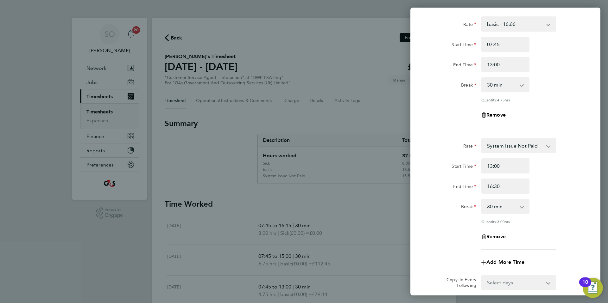
click at [522, 205] on app-icon-cross-button at bounding box center [525, 207] width 8 height 14
click at [502, 206] on select "0 min 15 min 30 min 45 min 60 min 75 min 90 min" at bounding box center [501, 207] width 39 height 14
select select "0"
click at [482, 200] on select "0 min 15 min 30 min 45 min 60 min 75 min 90 min" at bounding box center [501, 207] width 39 height 14
click at [564, 201] on div "Break 0 min 15 min 30 min 45 min 60 min 75 min 90 min" at bounding box center [504, 206] width 159 height 15
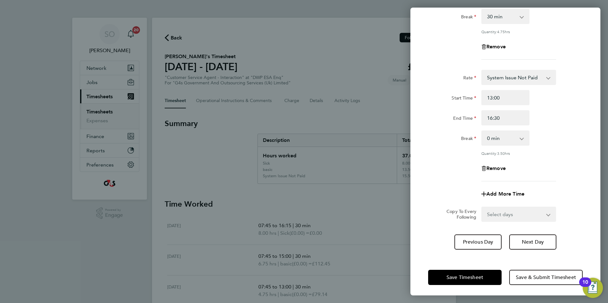
scroll to position [103, 0]
click at [452, 277] on span "Save Timesheet" at bounding box center [464, 277] width 37 height 6
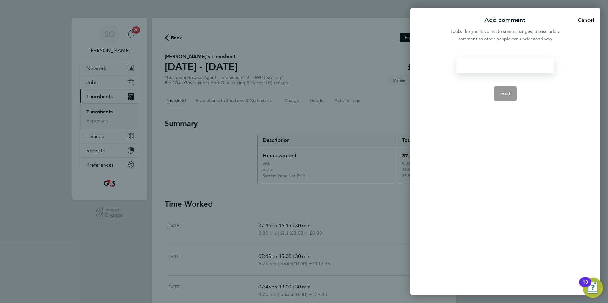
click at [471, 65] on div at bounding box center [505, 65] width 98 height 15
click at [471, 68] on div at bounding box center [505, 65] width 98 height 15
click at [502, 97] on span "Post" at bounding box center [505, 93] width 10 height 6
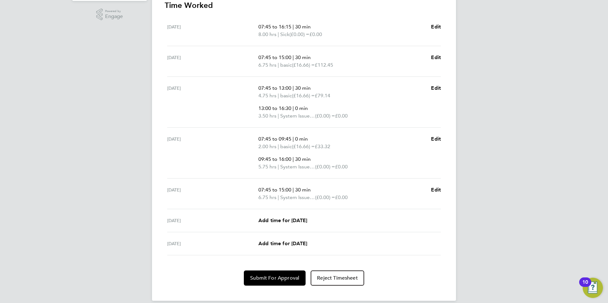
scroll to position [207, 0]
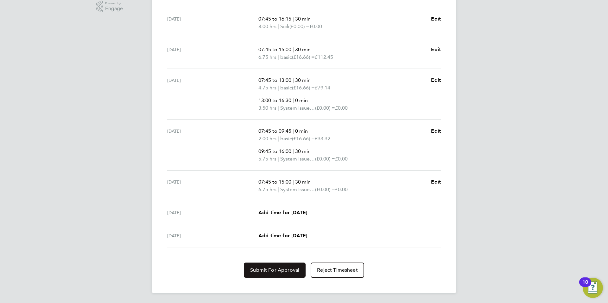
click at [283, 273] on span "Submit For Approval" at bounding box center [274, 270] width 49 height 6
click at [275, 271] on span "Approve Timesheet" at bounding box center [274, 270] width 47 height 6
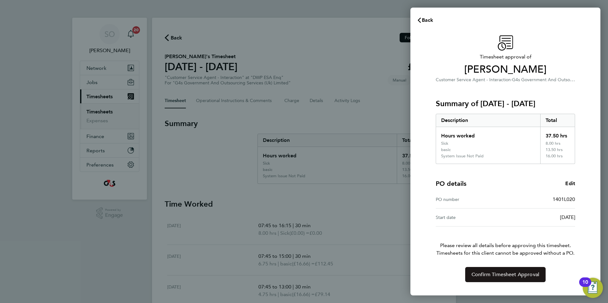
click at [539, 273] on button "Confirm Timesheet Approval" at bounding box center [505, 274] width 80 height 15
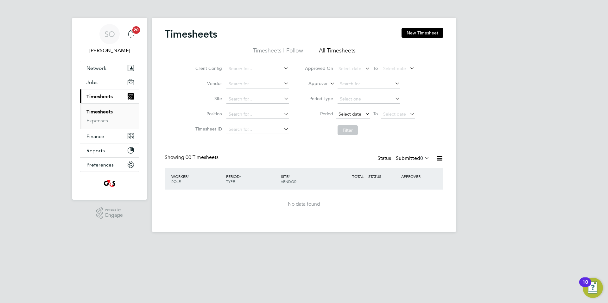
click at [346, 116] on span "Select date" at bounding box center [349, 114] width 23 height 6
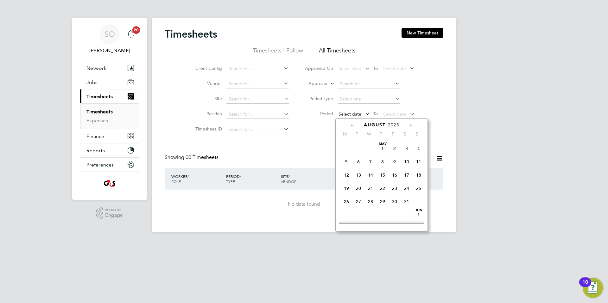
scroll to position [253, 0]
click at [347, 155] on span "18" at bounding box center [346, 149] width 12 height 12
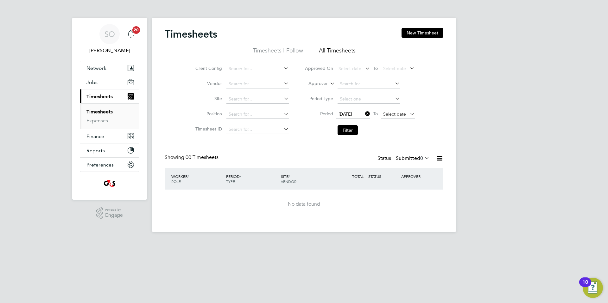
click at [389, 114] on span "Select date" at bounding box center [394, 114] width 23 height 6
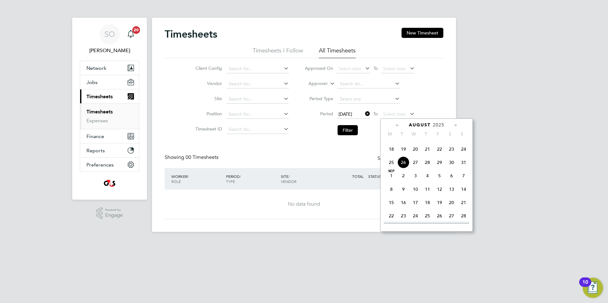
click at [464, 155] on span "24" at bounding box center [463, 149] width 12 height 12
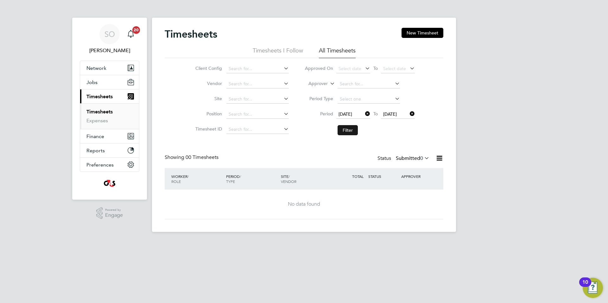
click at [347, 129] on button "Filter" at bounding box center [347, 130] width 20 height 10
click at [423, 158] on icon at bounding box center [423, 158] width 0 height 9
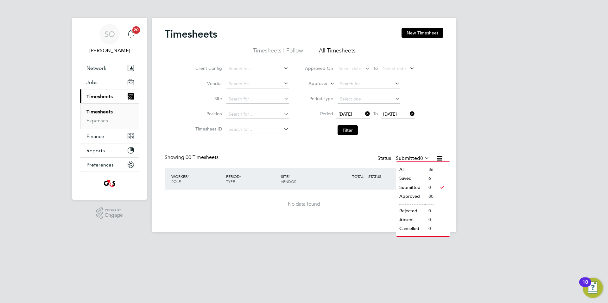
click at [408, 178] on li "Saved" at bounding box center [410, 178] width 29 height 9
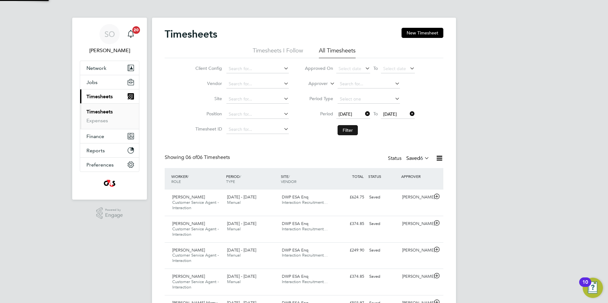
scroll to position [0, 0]
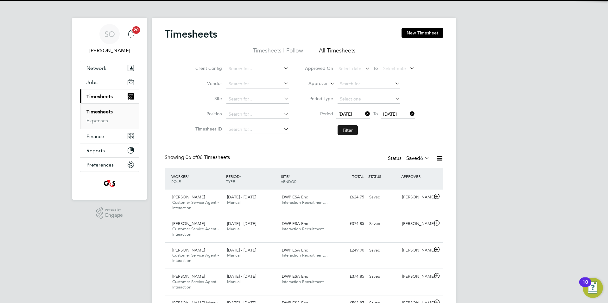
click at [349, 129] on button "Filter" at bounding box center [347, 130] width 20 height 10
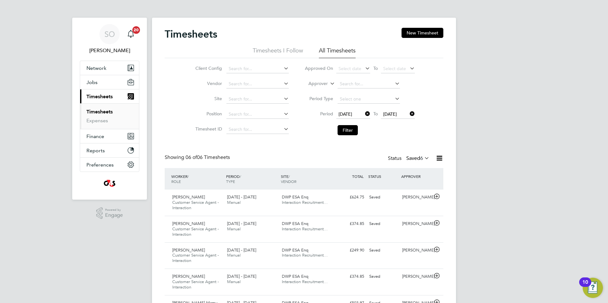
scroll to position [3, 3]
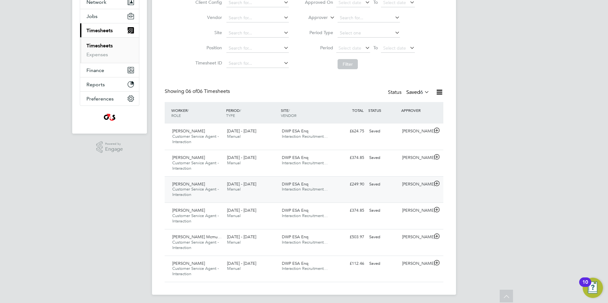
scroll to position [68, 0]
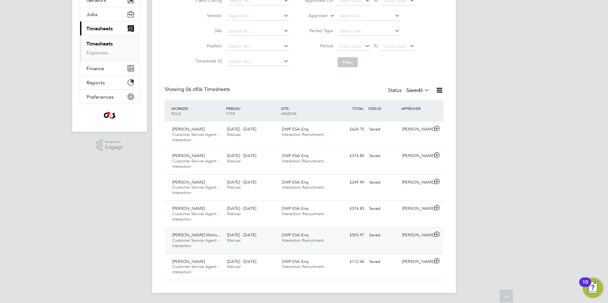
click at [209, 238] on span "[PERSON_NAME] Mcmu…" at bounding box center [196, 235] width 49 height 5
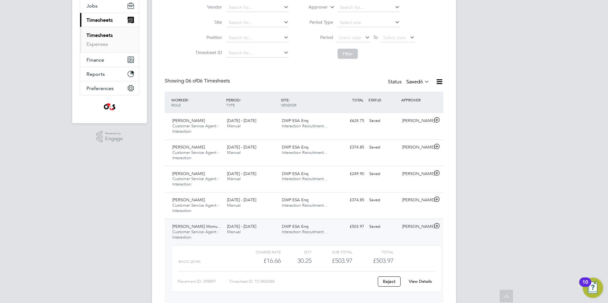
scroll to position [78, 0]
click at [430, 279] on link "View Details" at bounding box center [419, 280] width 23 height 5
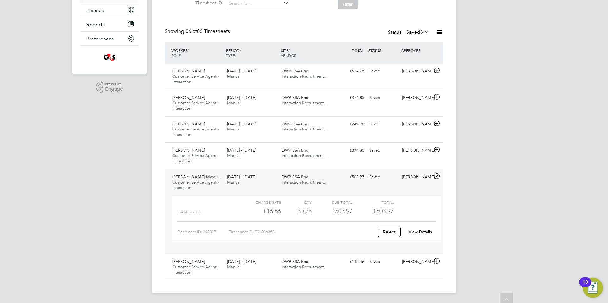
scroll to position [0, 0]
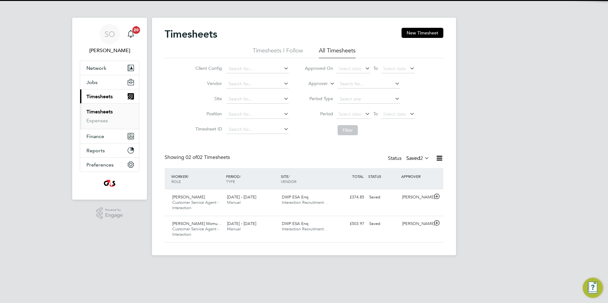
scroll to position [16, 55]
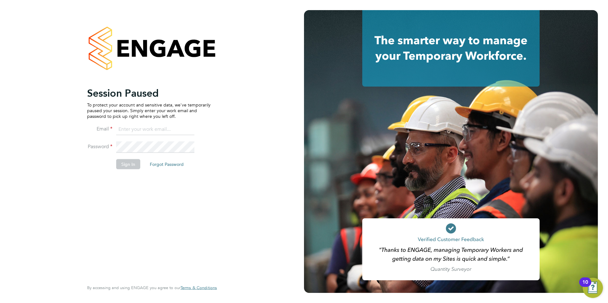
type input "samantha.orchard@uk.g4s.com"
click at [128, 165] on button "Sign In" at bounding box center [128, 164] width 24 height 10
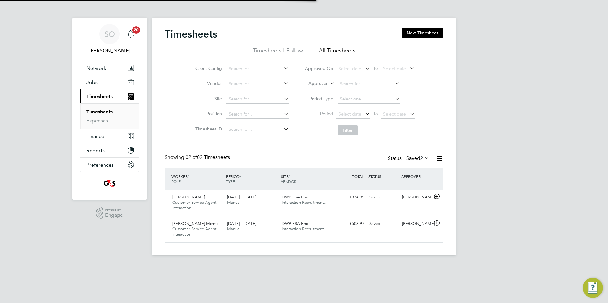
scroll to position [16, 55]
click at [343, 114] on span "Select date" at bounding box center [349, 114] width 23 height 6
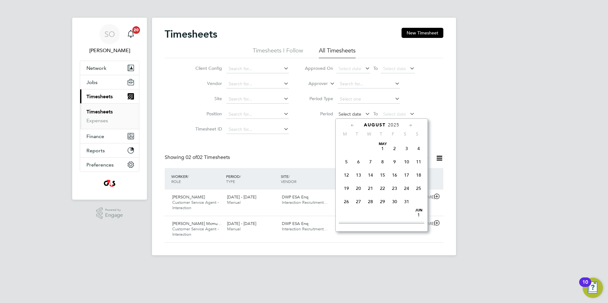
scroll to position [253, 0]
click at [346, 155] on span "18" at bounding box center [346, 149] width 12 height 12
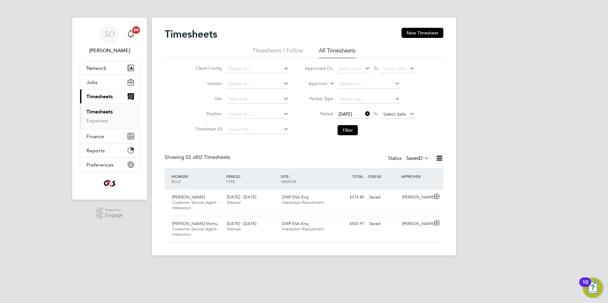
click at [389, 113] on span "Select date" at bounding box center [394, 114] width 23 height 6
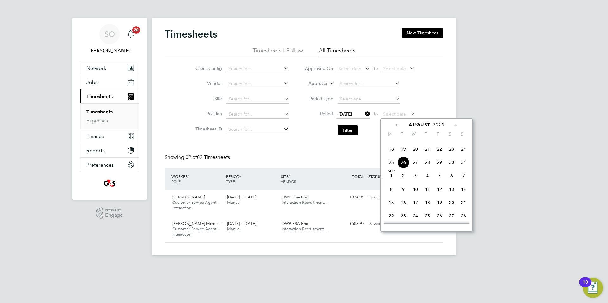
click at [464, 155] on span "24" at bounding box center [463, 149] width 12 height 12
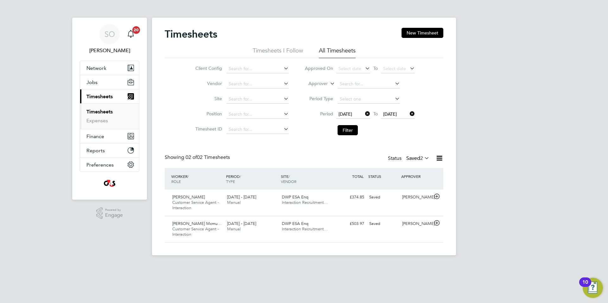
click at [423, 157] on icon at bounding box center [423, 158] width 0 height 9
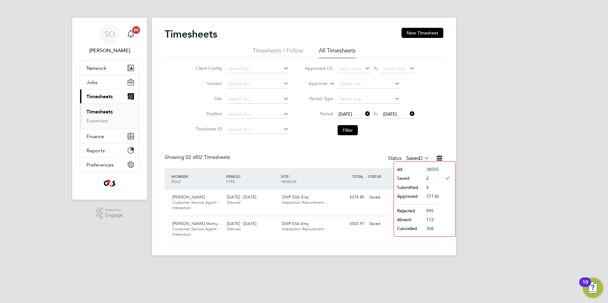
click at [412, 187] on li "Submitted" at bounding box center [408, 187] width 29 height 9
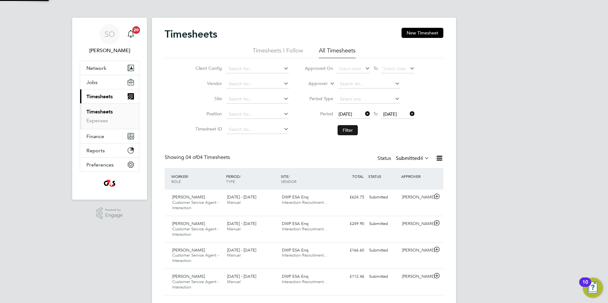
scroll to position [0, 0]
click at [345, 133] on button "Filter" at bounding box center [347, 130] width 20 height 10
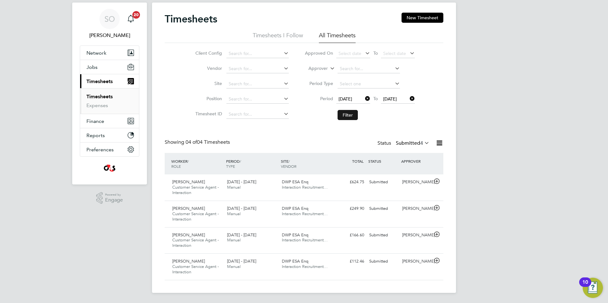
click at [347, 117] on button "Filter" at bounding box center [347, 115] width 20 height 10
click at [437, 260] on icon at bounding box center [437, 261] width 8 height 5
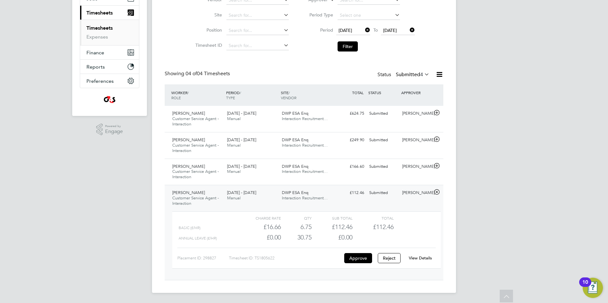
click at [424, 258] on link "View Details" at bounding box center [419, 258] width 23 height 5
click at [436, 167] on icon at bounding box center [437, 166] width 8 height 5
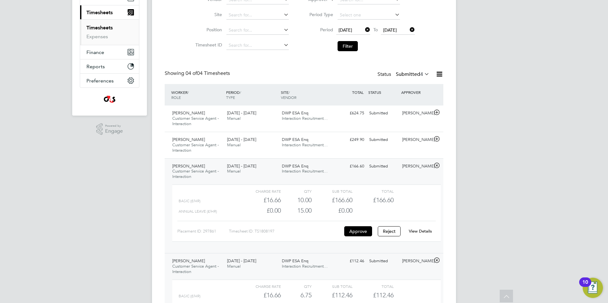
click at [426, 232] on link "View Details" at bounding box center [419, 231] width 23 height 5
click at [436, 138] on icon at bounding box center [437, 139] width 8 height 5
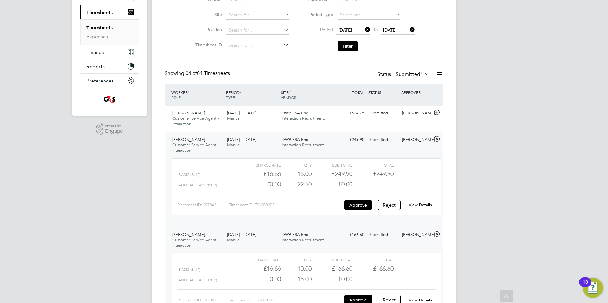
click at [423, 204] on link "View Details" at bounding box center [419, 205] width 23 height 5
click at [436, 111] on icon at bounding box center [437, 112] width 8 height 5
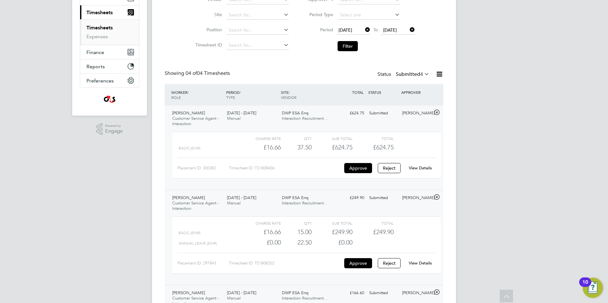
click at [421, 167] on link "View Details" at bounding box center [419, 167] width 23 height 5
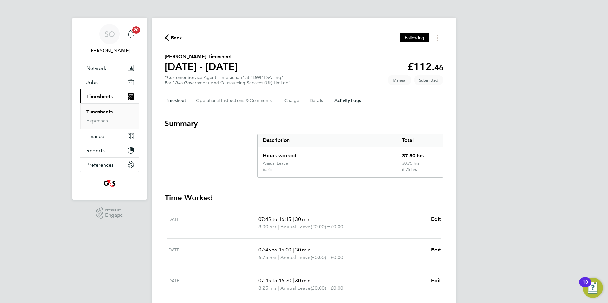
click at [351, 99] on Logs-tab "Activity Logs" at bounding box center [347, 100] width 27 height 15
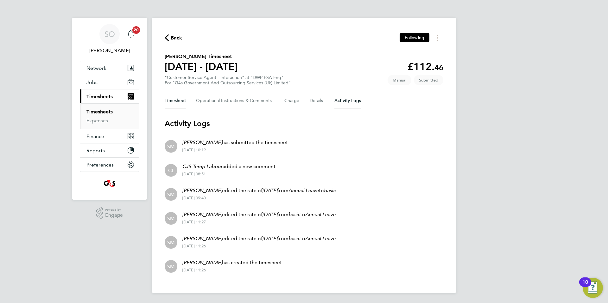
click at [169, 97] on button "Timesheet" at bounding box center [175, 100] width 21 height 15
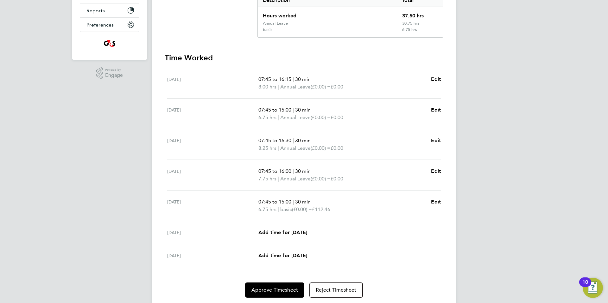
scroll to position [160, 0]
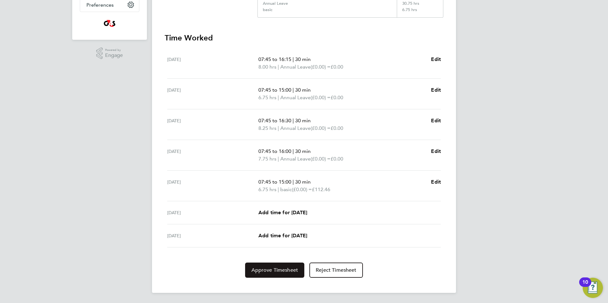
click at [272, 272] on span "Approve Timesheet" at bounding box center [274, 270] width 47 height 6
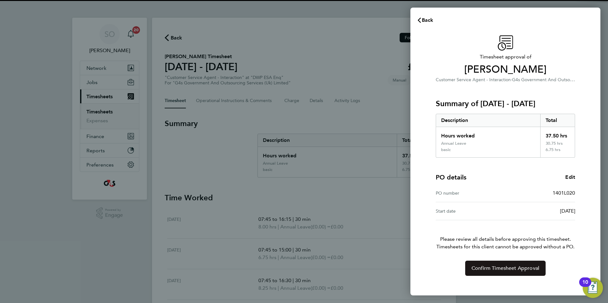
click at [472, 271] on span "Confirm Timesheet Approval" at bounding box center [505, 268] width 68 height 6
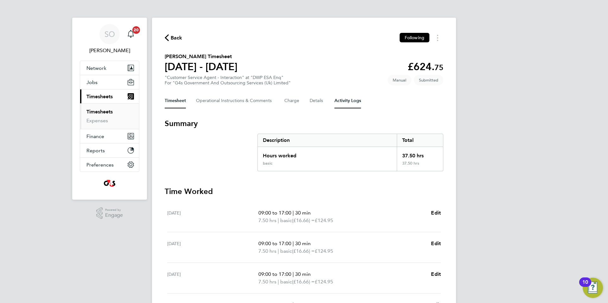
click at [354, 103] on Logs-tab "Activity Logs" at bounding box center [347, 100] width 27 height 15
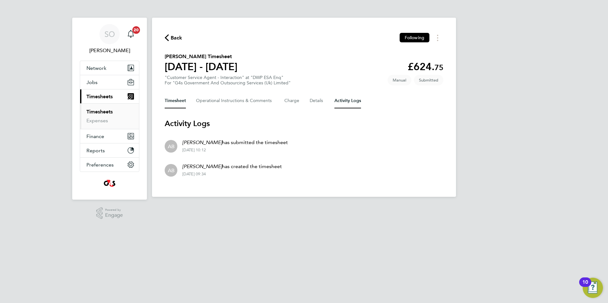
click at [175, 104] on button "Timesheet" at bounding box center [175, 100] width 21 height 15
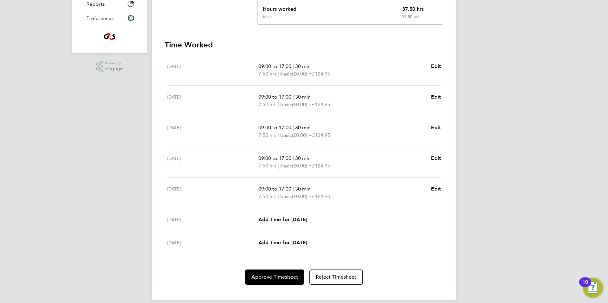
scroll to position [154, 0]
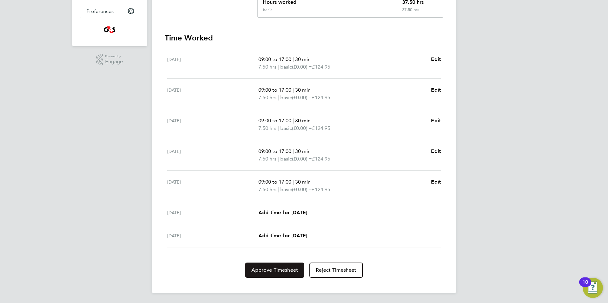
click at [277, 273] on span "Approve Timesheet" at bounding box center [274, 270] width 47 height 6
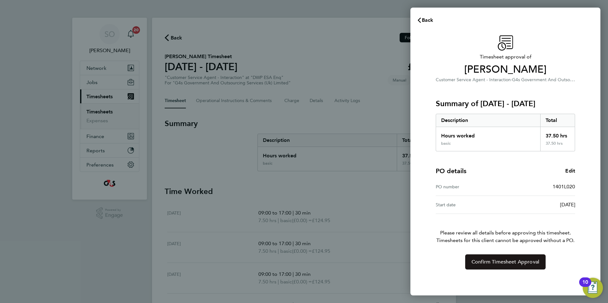
click at [494, 261] on span "Confirm Timesheet Approval" at bounding box center [505, 262] width 68 height 6
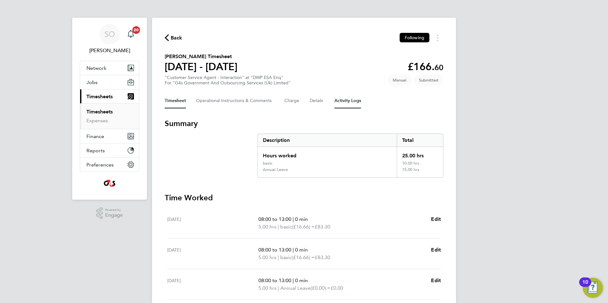
click at [350, 106] on Logs-tab "Activity Logs" at bounding box center [347, 100] width 27 height 15
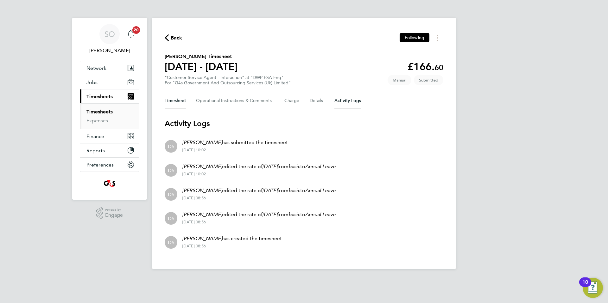
click at [179, 103] on button "Timesheet" at bounding box center [175, 100] width 21 height 15
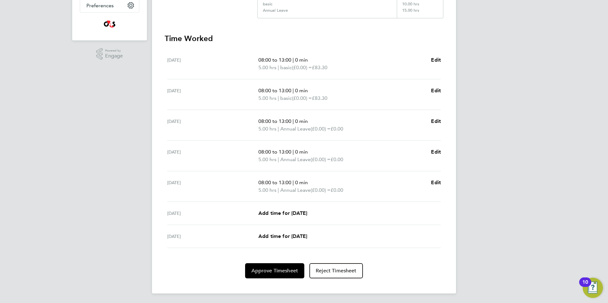
scroll to position [160, 0]
click at [278, 273] on span "Approve Timesheet" at bounding box center [274, 270] width 47 height 6
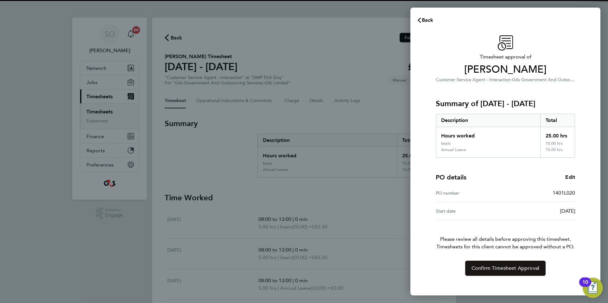
click at [486, 266] on span "Confirm Timesheet Approval" at bounding box center [505, 268] width 68 height 6
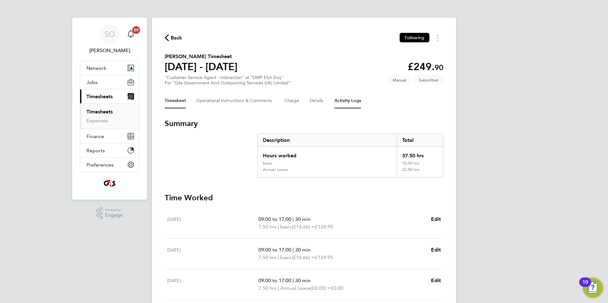
click at [350, 104] on Logs-tab "Activity Logs" at bounding box center [347, 100] width 27 height 15
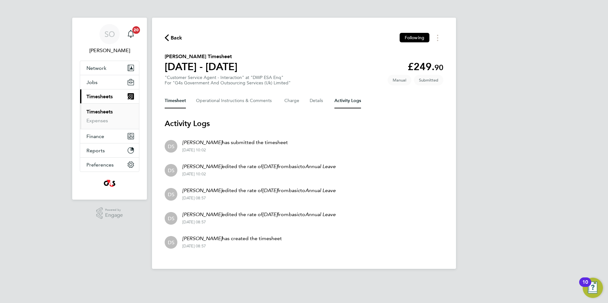
click at [170, 103] on button "Timesheet" at bounding box center [175, 100] width 21 height 15
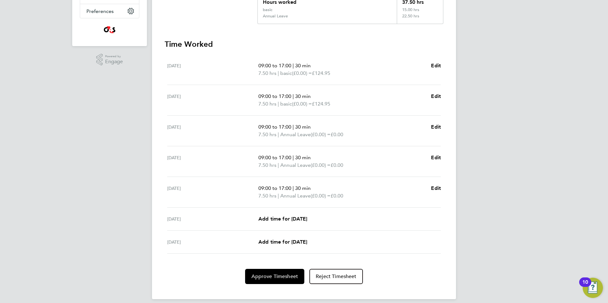
scroll to position [160, 0]
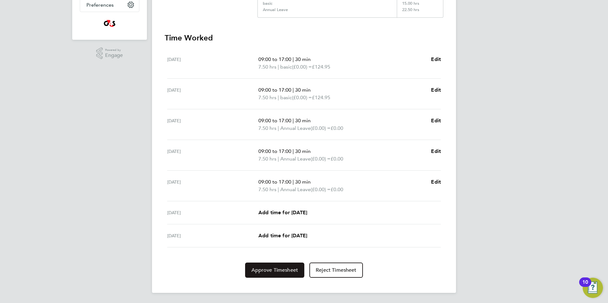
click at [275, 268] on span "Approve Timesheet" at bounding box center [274, 270] width 47 height 6
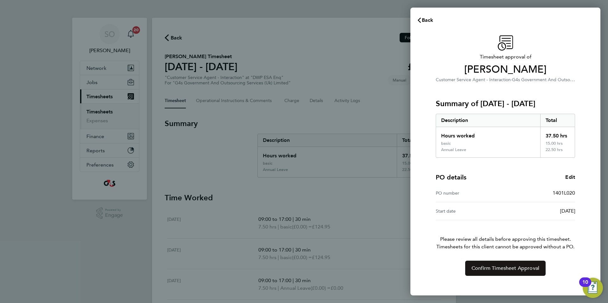
click at [487, 270] on span "Confirm Timesheet Approval" at bounding box center [505, 268] width 68 height 6
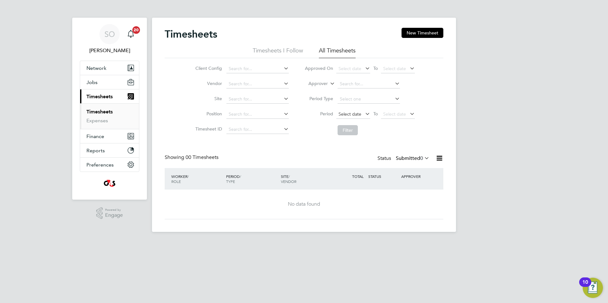
click at [353, 114] on span "Select date" at bounding box center [349, 114] width 23 height 6
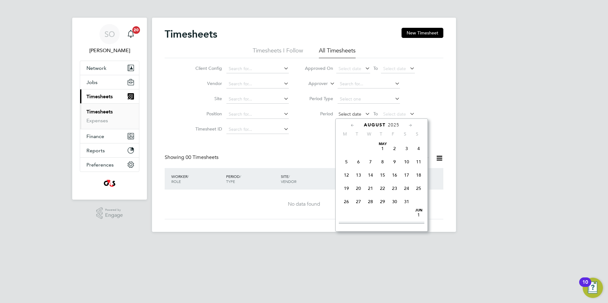
scroll to position [253, 0]
click at [346, 155] on span "18" at bounding box center [346, 149] width 12 height 12
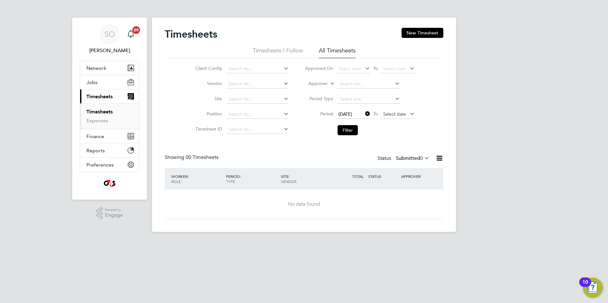
click at [390, 116] on span "Select date" at bounding box center [394, 114] width 23 height 6
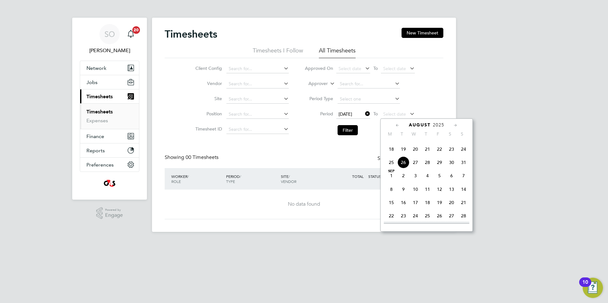
click at [463, 155] on span "24" at bounding box center [463, 149] width 12 height 12
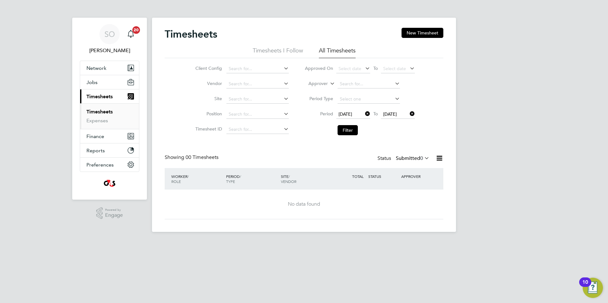
click at [423, 158] on icon at bounding box center [423, 158] width 0 height 9
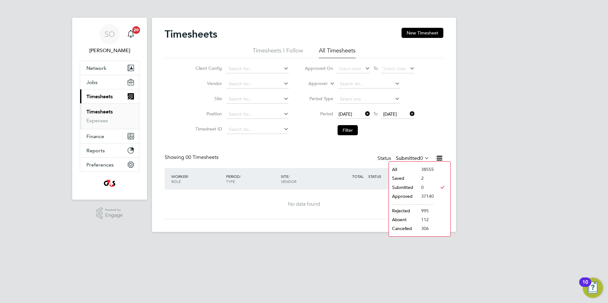
click at [413, 178] on li "Saved" at bounding box center [403, 178] width 29 height 9
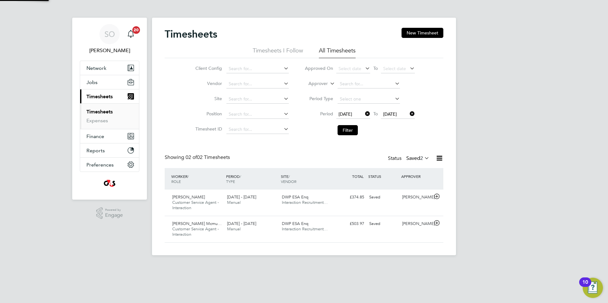
scroll to position [16, 55]
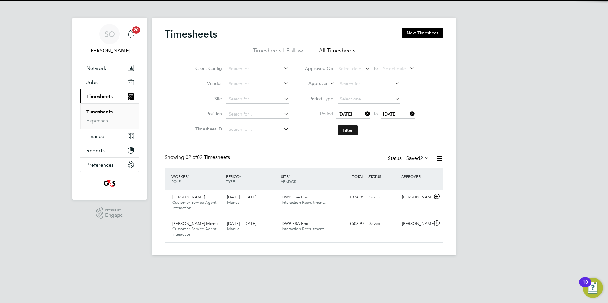
click at [352, 134] on button "Filter" at bounding box center [347, 130] width 20 height 10
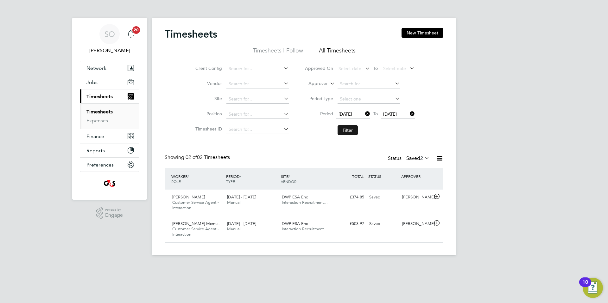
scroll to position [0, 0]
click at [421, 31] on button "New Timesheet" at bounding box center [422, 33] width 42 height 10
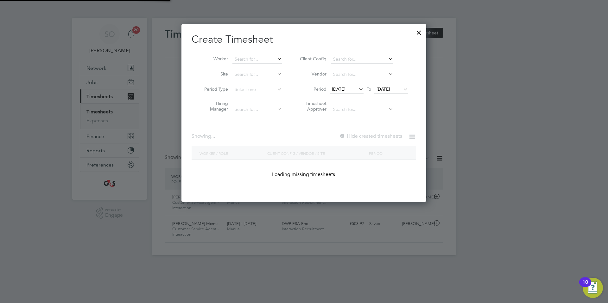
scroll to position [203, 245]
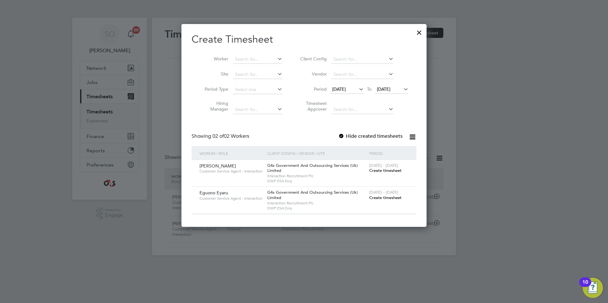
click at [343, 88] on span "[DATE]" at bounding box center [339, 89] width 14 height 6
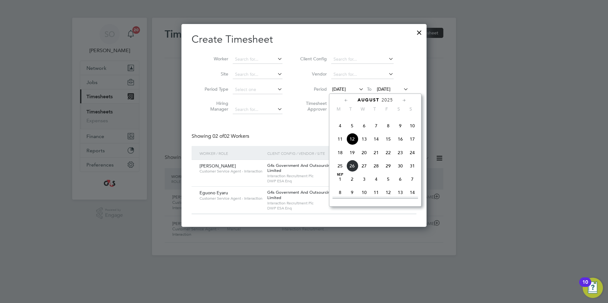
click at [341, 159] on span "18" at bounding box center [340, 153] width 12 height 12
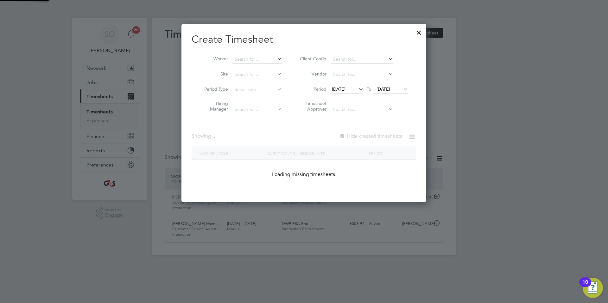
scroll to position [203, 245]
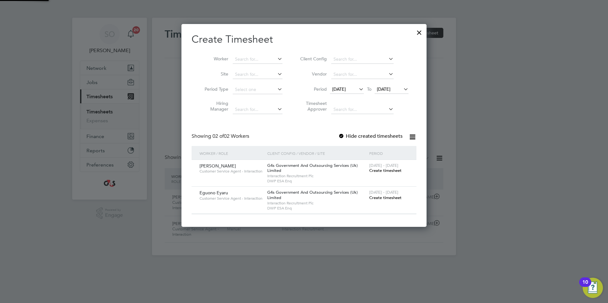
click at [387, 90] on span "[DATE]" at bounding box center [384, 89] width 14 height 6
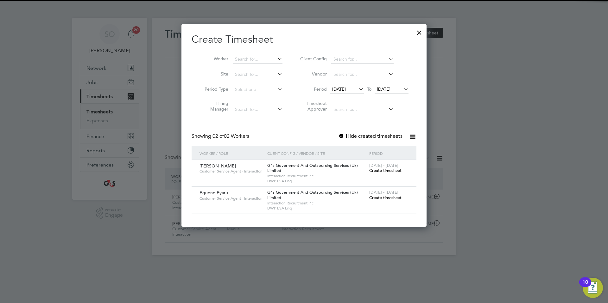
scroll to position [239, 0]
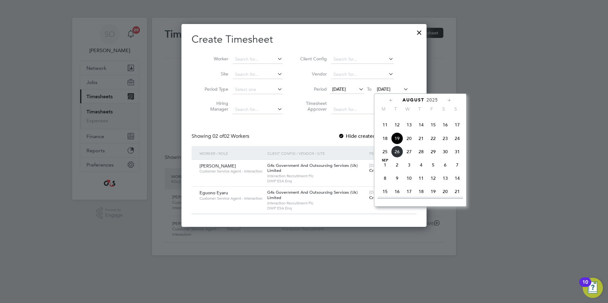
click at [457, 145] on span "24" at bounding box center [457, 139] width 12 height 12
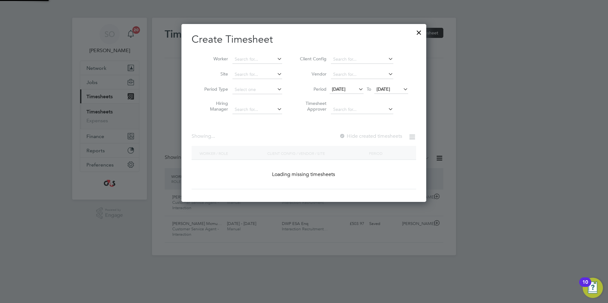
scroll to position [203, 245]
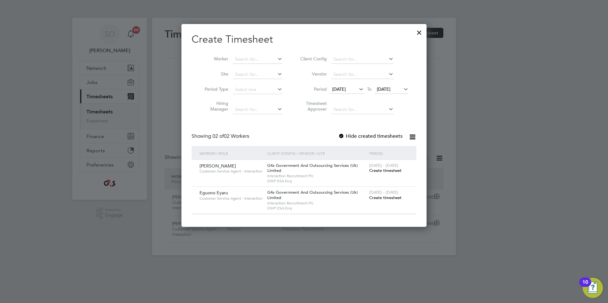
click at [341, 137] on div at bounding box center [341, 137] width 6 height 6
click at [243, 59] on input at bounding box center [258, 59] width 50 height 9
type input "aar"
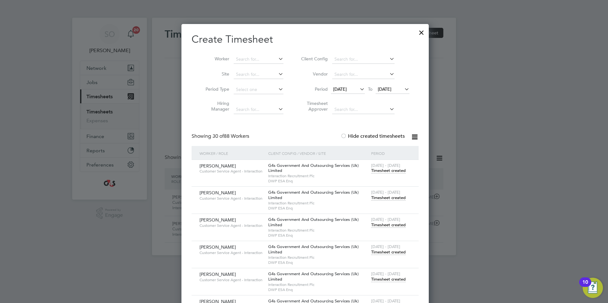
scroll to position [3, 3]
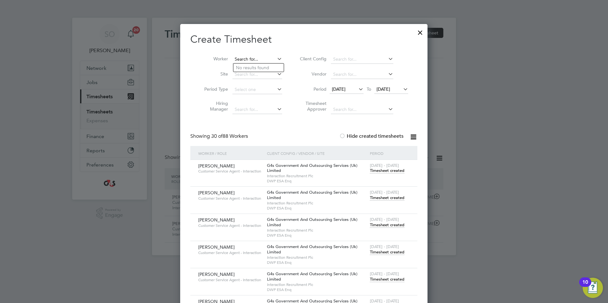
click at [251, 60] on input at bounding box center [257, 59] width 50 height 9
click at [253, 85] on li "Abbey Potts" at bounding box center [260, 85] width 55 height 9
type input "Abbey Potts"
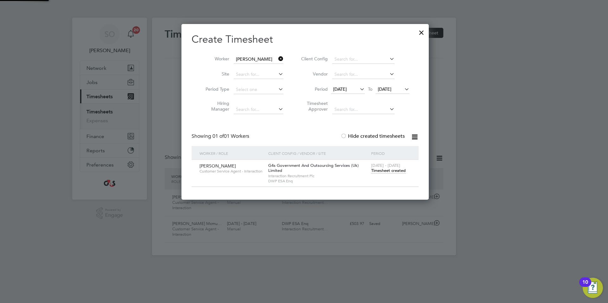
scroll to position [176, 247]
click at [391, 171] on span "Timesheet created" at bounding box center [387, 171] width 34 height 6
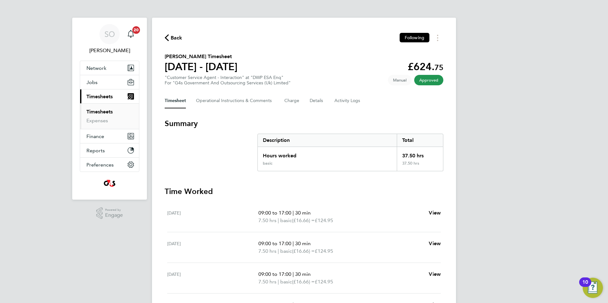
click at [167, 34] on icon "button" at bounding box center [167, 37] width 4 height 7
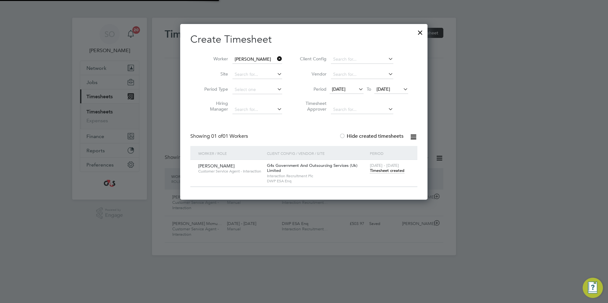
scroll to position [16, 55]
click at [243, 59] on input at bounding box center [257, 59] width 50 height 9
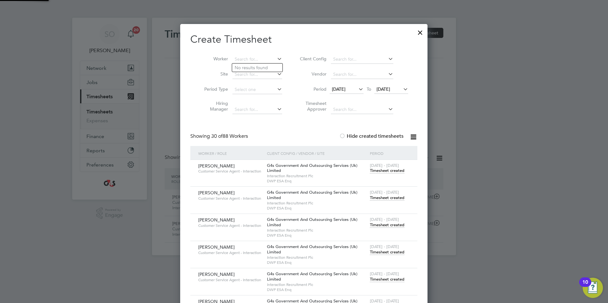
scroll to position [984, 247]
click at [257, 68] on li "Al-Tam ash Khan" at bounding box center [271, 68] width 78 height 9
type input "Al-Tamash Khan"
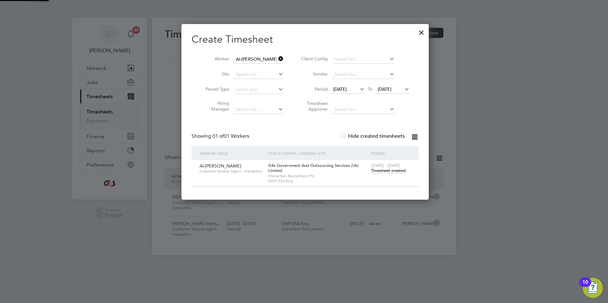
scroll to position [176, 247]
click at [386, 172] on span "Timesheet created" at bounding box center [387, 171] width 34 height 6
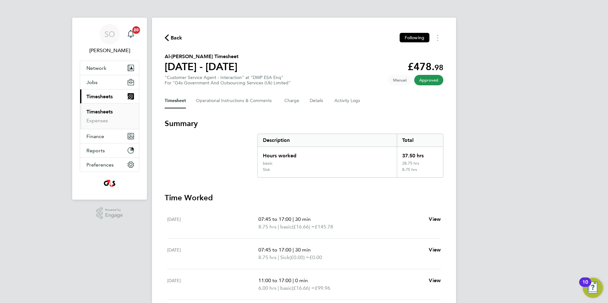
click at [166, 39] on icon "button" at bounding box center [167, 37] width 4 height 7
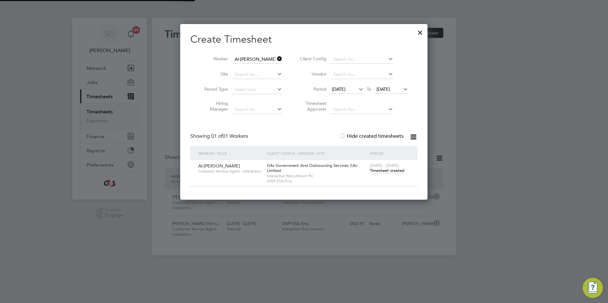
scroll to position [16, 55]
click at [240, 60] on input at bounding box center [257, 59] width 50 height 9
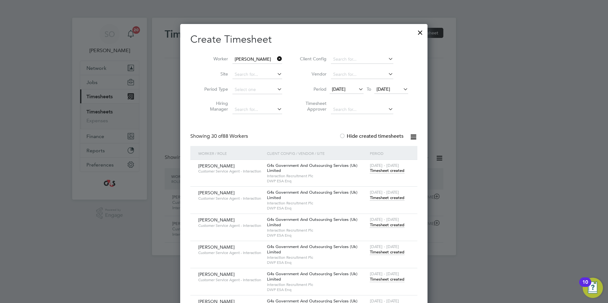
click at [272, 65] on b "Mc" at bounding box center [275, 67] width 6 height 5
type input "Alan Mcdonald"
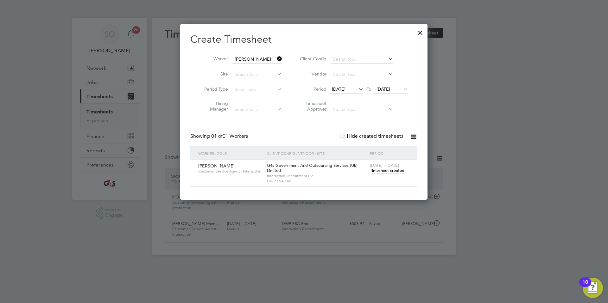
click at [379, 170] on span "Timesheet created" at bounding box center [387, 171] width 34 height 6
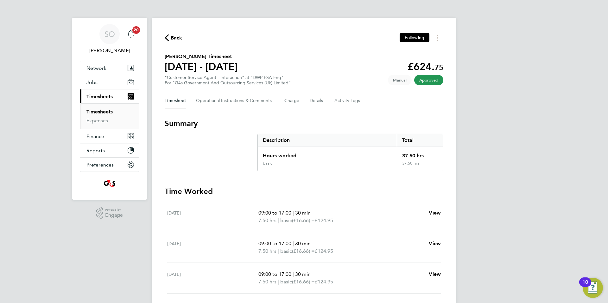
click at [165, 38] on icon "button" at bounding box center [167, 37] width 4 height 7
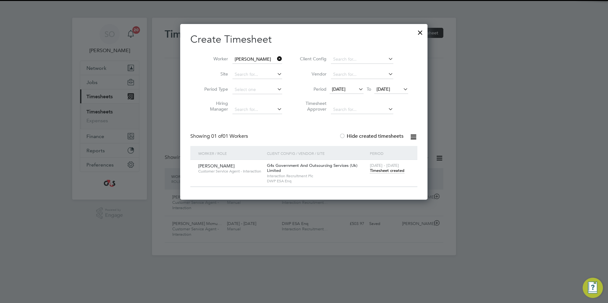
click at [245, 60] on input "Alan Mcdonald" at bounding box center [257, 59] width 50 height 9
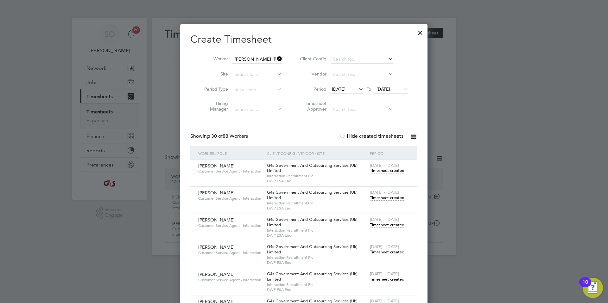
click at [272, 67] on b "Lou" at bounding box center [290, 67] width 37 height 5
type input "Carla Louah"
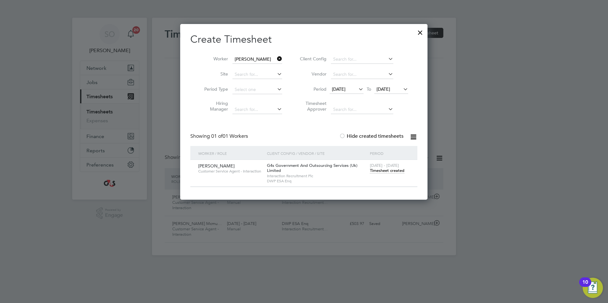
click at [389, 171] on span "Timesheet created" at bounding box center [387, 171] width 34 height 6
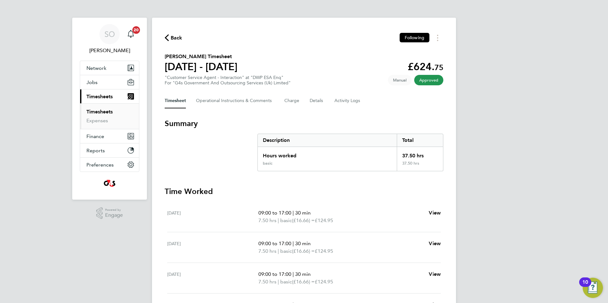
click at [167, 35] on icon "button" at bounding box center [167, 37] width 4 height 7
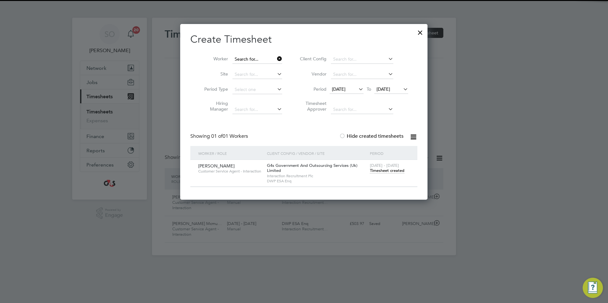
click at [245, 59] on input at bounding box center [257, 59] width 50 height 9
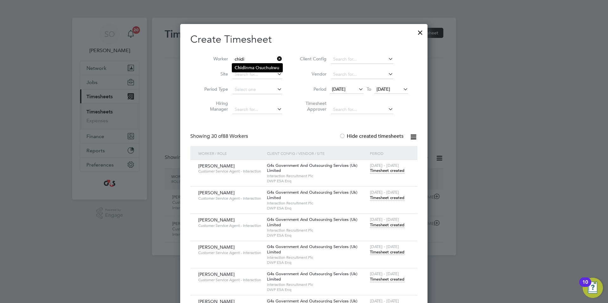
click at [252, 70] on li "Chidi nma Osuchukwu" at bounding box center [257, 68] width 50 height 9
type input "Chidinma Osuchukwu"
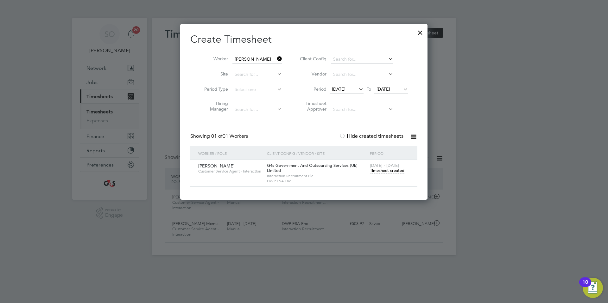
click at [374, 172] on span "Timesheet created" at bounding box center [387, 171] width 34 height 6
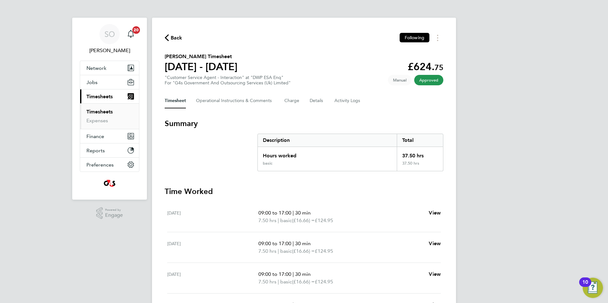
click at [165, 38] on icon "button" at bounding box center [167, 37] width 4 height 7
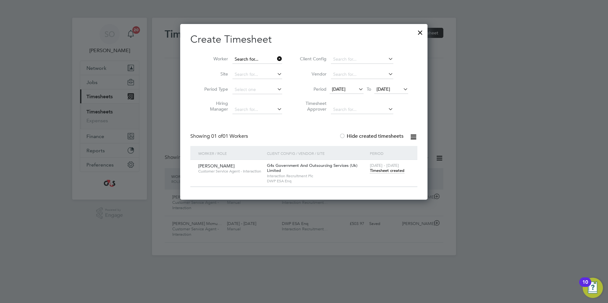
click at [247, 59] on input at bounding box center [257, 59] width 50 height 9
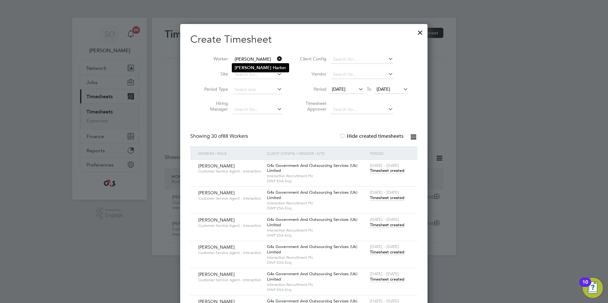
click at [266, 68] on li "Chloe Har ker" at bounding box center [260, 68] width 57 height 9
type input "Chloe Harker"
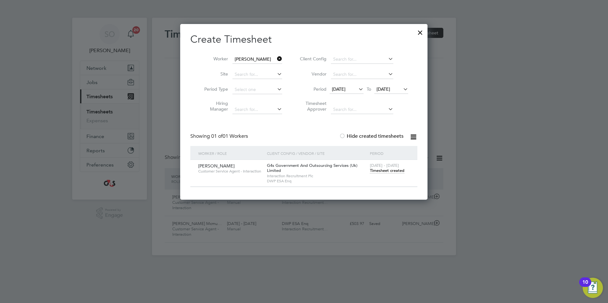
click at [385, 172] on span "Timesheet created" at bounding box center [387, 171] width 34 height 6
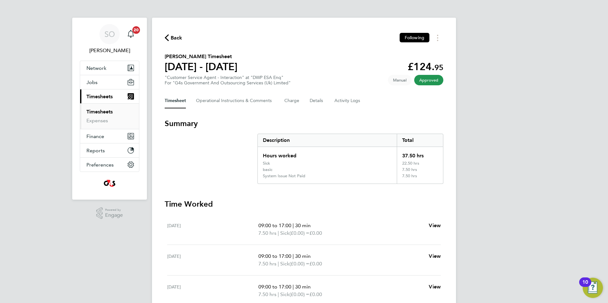
click at [166, 35] on icon "button" at bounding box center [167, 37] width 4 height 7
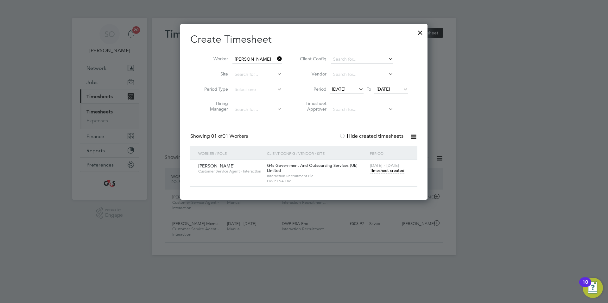
click at [256, 60] on input "Chloe Harker" at bounding box center [257, 59] width 50 height 9
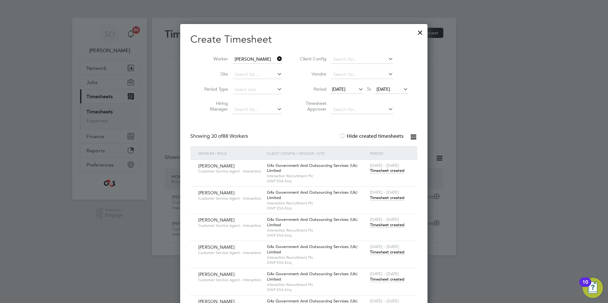
click at [266, 65] on li "Chloe Will s" at bounding box center [258, 68] width 53 height 9
type input "Chloe Wills"
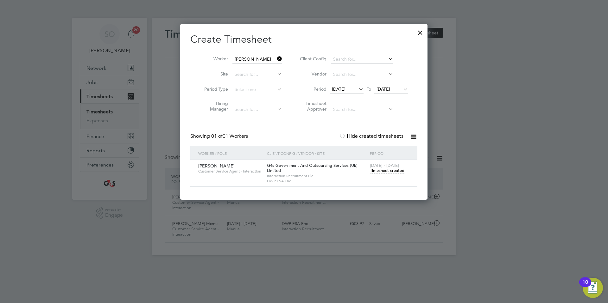
click at [374, 171] on span "Timesheet created" at bounding box center [387, 171] width 34 height 6
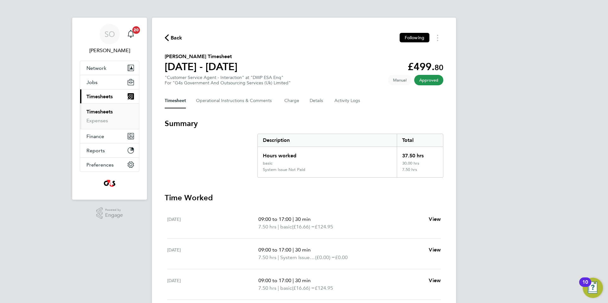
click at [166, 37] on icon "button" at bounding box center [167, 37] width 4 height 7
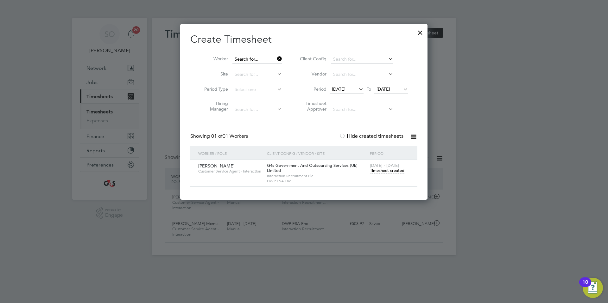
click at [245, 59] on input at bounding box center [257, 59] width 50 height 9
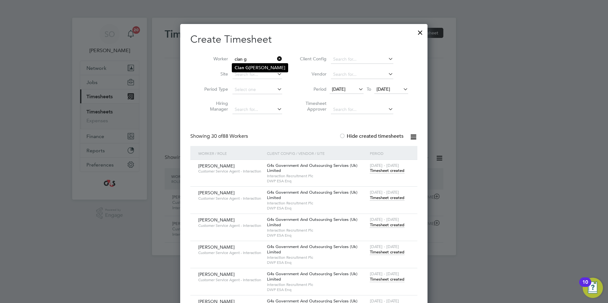
click at [248, 67] on li "Cian G alvin" at bounding box center [260, 68] width 56 height 9
type input "Cian Galvin"
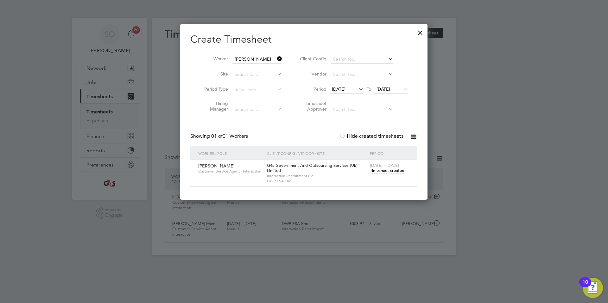
click at [390, 170] on span "Timesheet created" at bounding box center [387, 171] width 34 height 6
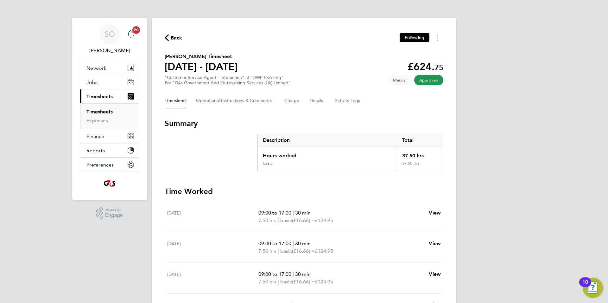
click at [167, 35] on icon "button" at bounding box center [167, 37] width 4 height 7
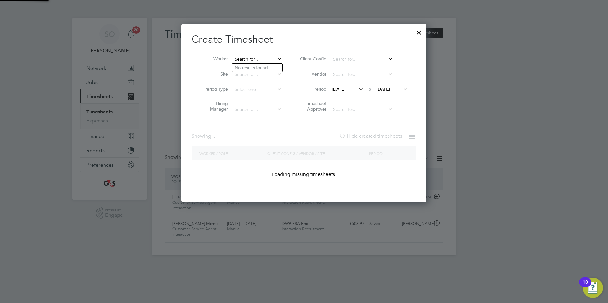
click at [257, 59] on input at bounding box center [257, 59] width 50 height 9
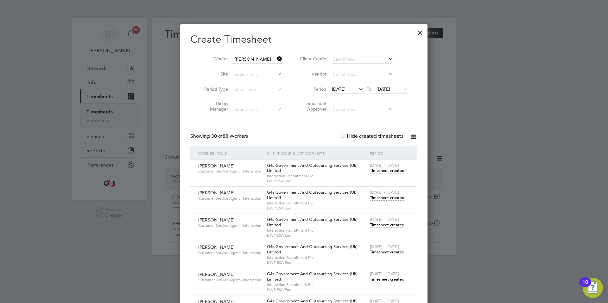
click at [259, 67] on li "Darryl Carver" at bounding box center [271, 68] width 78 height 9
type input "Darryl Carver"
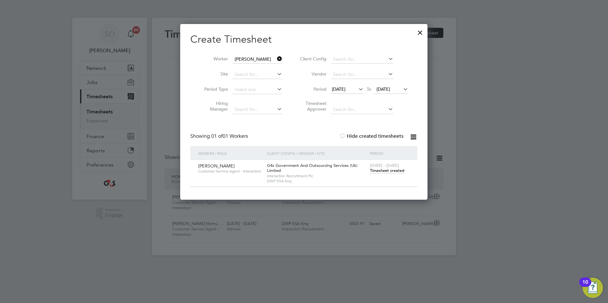
click at [391, 171] on span "Timesheet created" at bounding box center [387, 171] width 34 height 6
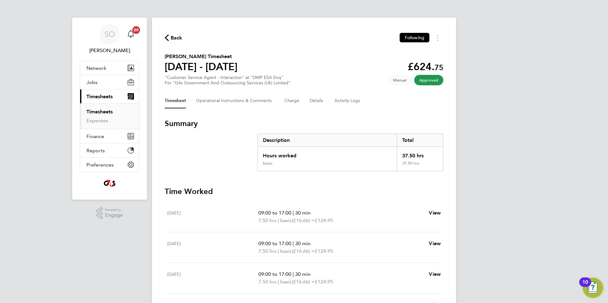
click at [166, 35] on icon "button" at bounding box center [167, 37] width 4 height 7
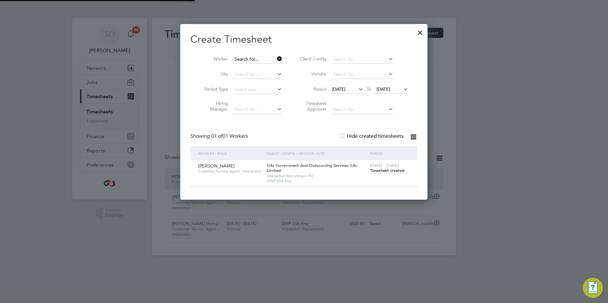
click at [243, 60] on input at bounding box center [257, 59] width 50 height 9
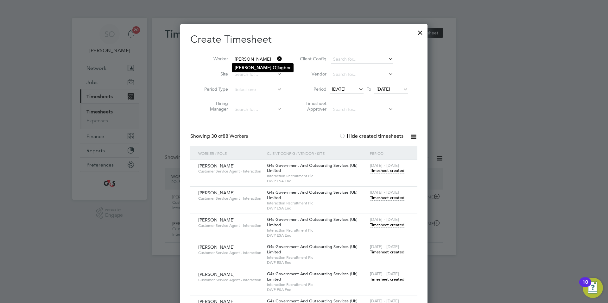
click at [272, 68] on b "Oj" at bounding box center [274, 67] width 5 height 5
type input "David Ojiagbor"
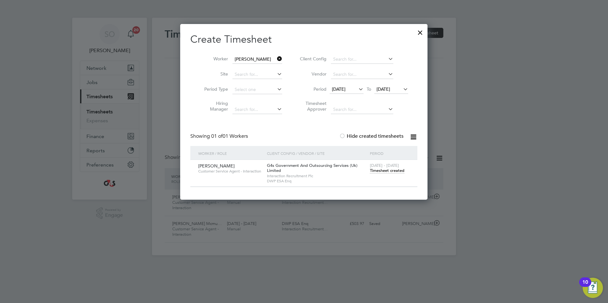
click at [384, 170] on span "Timesheet created" at bounding box center [387, 171] width 34 height 6
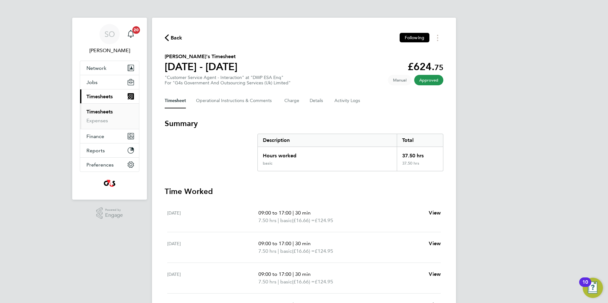
drag, startPoint x: 165, startPoint y: 35, endPoint x: 195, endPoint y: 45, distance: 30.9
click at [165, 35] on icon "button" at bounding box center [167, 37] width 4 height 7
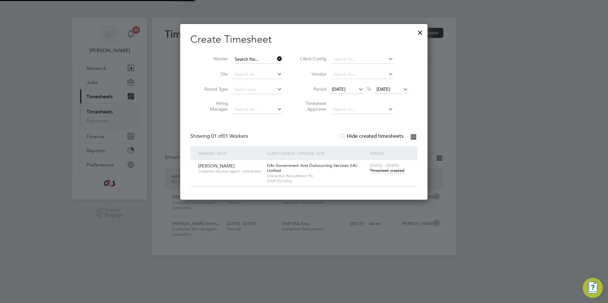
click at [242, 60] on input at bounding box center [257, 59] width 50 height 9
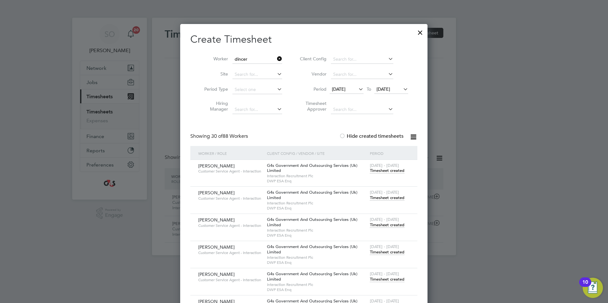
click at [254, 69] on li "Dincer Abdulla" at bounding box center [259, 68] width 55 height 9
type input "Dincer Abdulla"
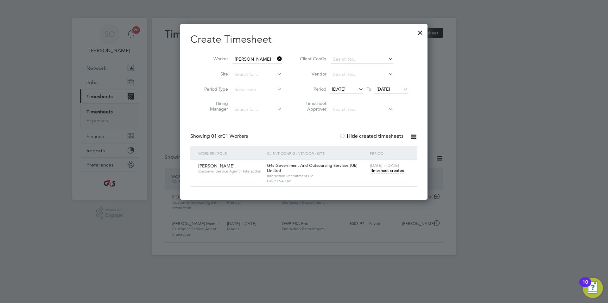
click at [394, 173] on span "Timesheet created" at bounding box center [387, 171] width 34 height 6
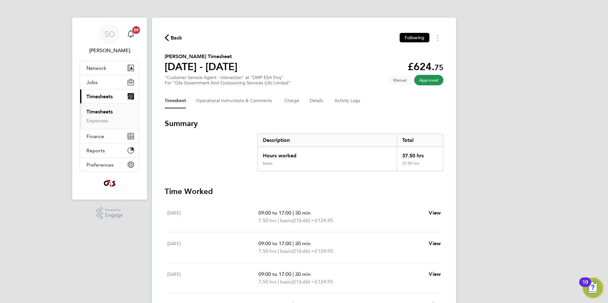
click at [167, 36] on icon "button" at bounding box center [167, 37] width 4 height 7
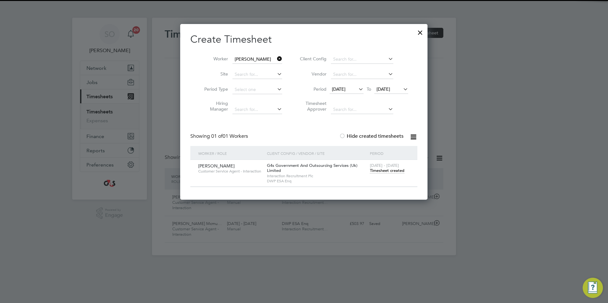
click at [244, 59] on input "Dincer Abdulla" at bounding box center [257, 59] width 50 height 9
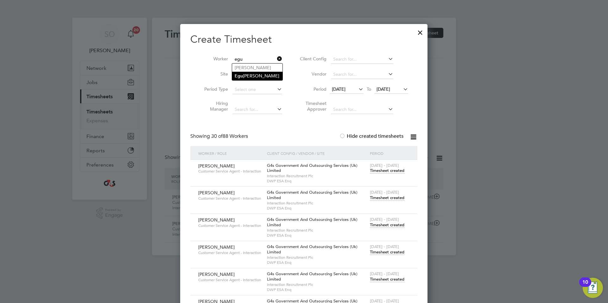
click at [247, 74] on li "Egu ono Eyaru" at bounding box center [257, 76] width 50 height 9
type input "Eguono Eyaru"
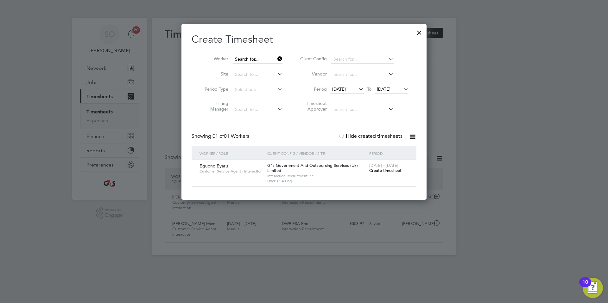
click at [242, 59] on input at bounding box center [258, 59] width 50 height 9
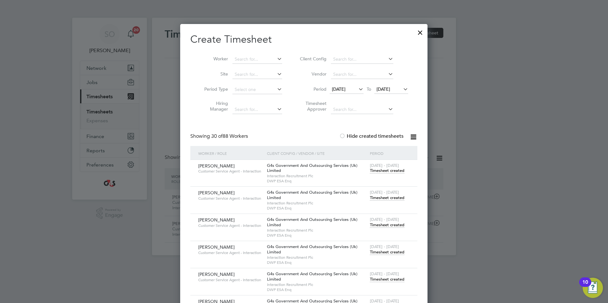
scroll to position [984, 247]
click at [244, 60] on input at bounding box center [257, 59] width 50 height 9
click at [248, 66] on b "Wil" at bounding box center [247, 67] width 7 height 5
type input "Elle Williamson"
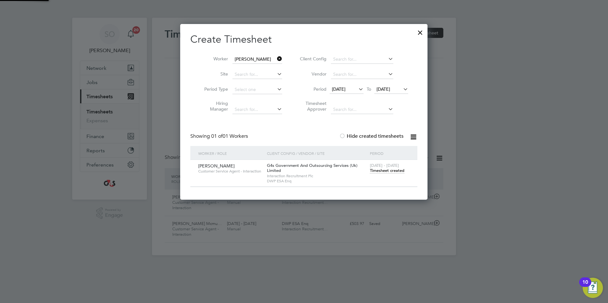
scroll to position [176, 247]
click at [376, 170] on span "Timesheet created" at bounding box center [387, 171] width 34 height 6
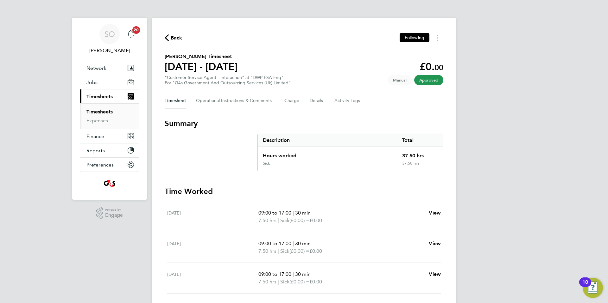
click at [166, 37] on icon "button" at bounding box center [167, 37] width 4 height 7
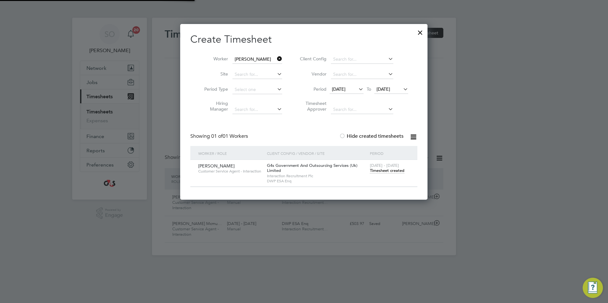
scroll to position [16, 55]
click at [248, 59] on input "Elle Williamson" at bounding box center [257, 59] width 50 height 9
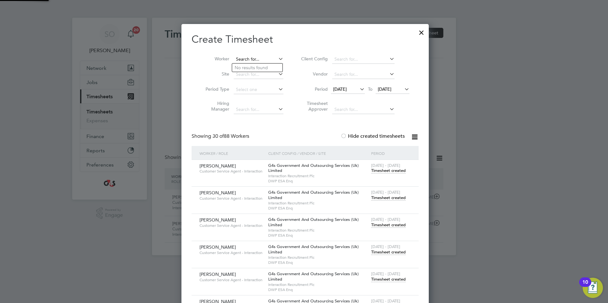
scroll to position [984, 247]
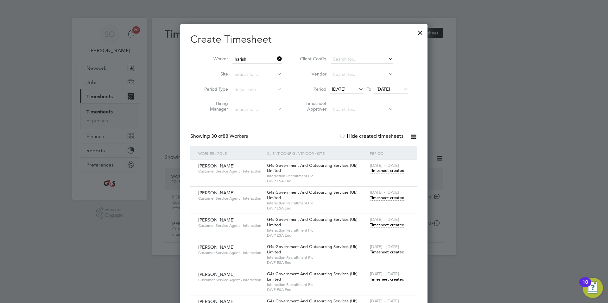
click at [270, 67] on li "Harish Duraisamy Saravanan" at bounding box center [259, 68] width 54 height 9
type input "Harish Duraisamy Saravanan"
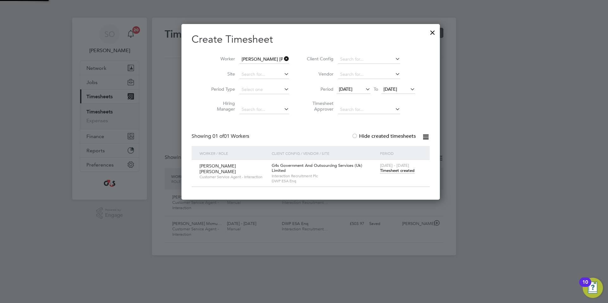
scroll to position [176, 247]
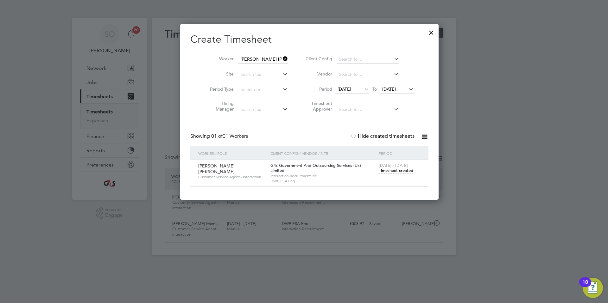
click at [378, 172] on span "Timesheet created" at bounding box center [395, 171] width 34 height 6
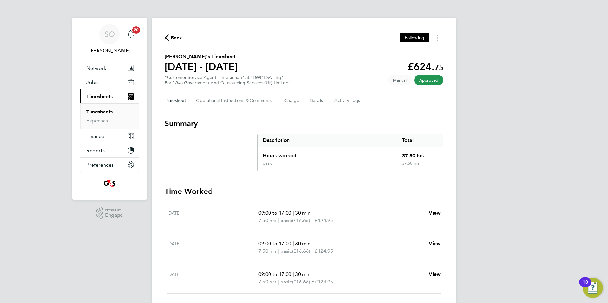
click at [167, 36] on icon "button" at bounding box center [167, 37] width 4 height 7
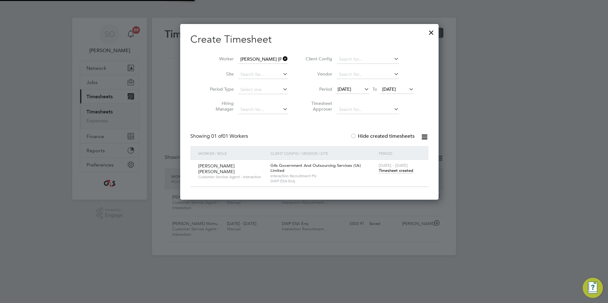
scroll to position [3, 3]
click at [250, 61] on input "Harish Duraisamy Saravanan" at bounding box center [263, 59] width 50 height 9
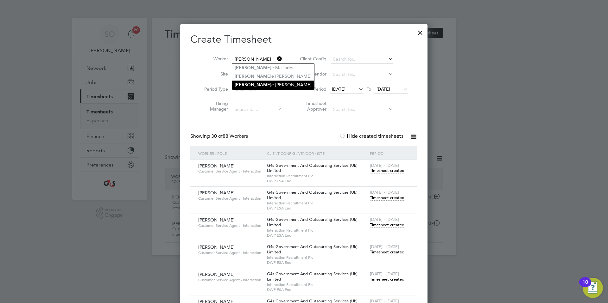
click at [259, 84] on li "Jeanett e Zaman-Browne" at bounding box center [273, 85] width 82 height 9
type input "Jeanette Zaman-Browne"
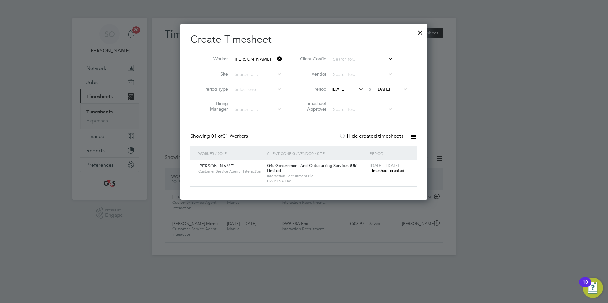
click at [374, 170] on span "Timesheet created" at bounding box center [387, 171] width 34 height 6
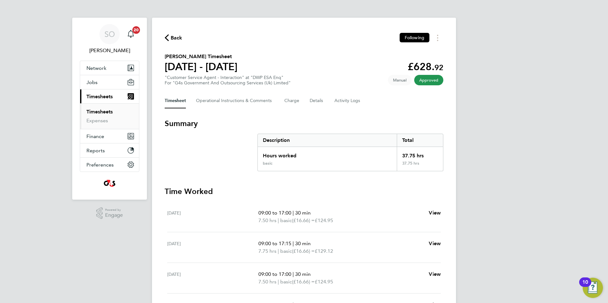
click at [166, 37] on icon "button" at bounding box center [167, 37] width 4 height 7
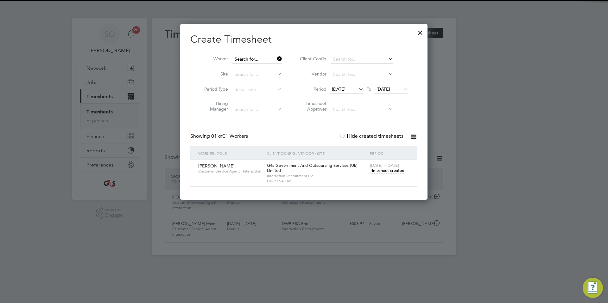
click at [251, 58] on input at bounding box center [257, 59] width 50 height 9
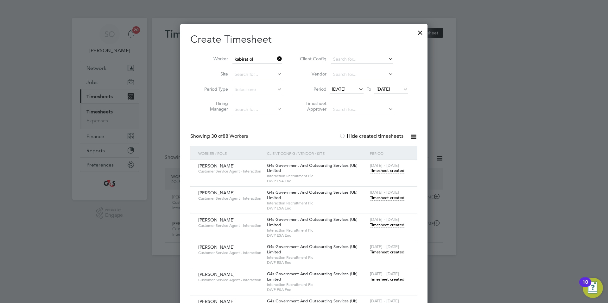
click at [255, 66] on b "Ol" at bounding box center [253, 67] width 5 height 5
type input "Kabirat Olatunde"
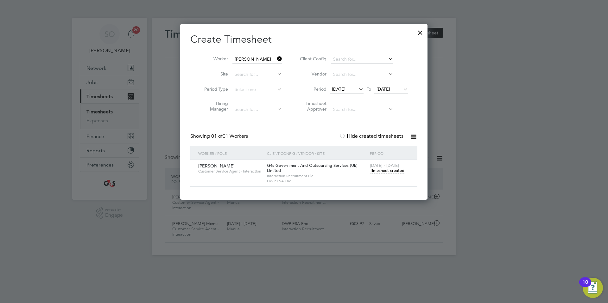
click at [388, 172] on span "Timesheet created" at bounding box center [387, 171] width 34 height 6
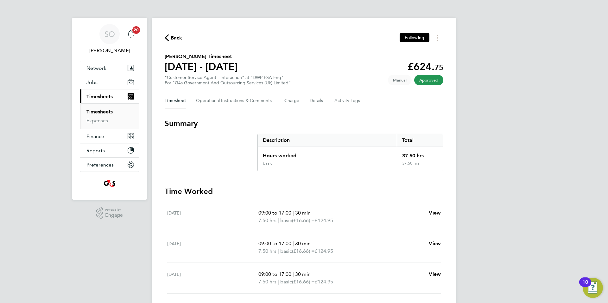
click at [167, 34] on icon "button" at bounding box center [167, 37] width 4 height 7
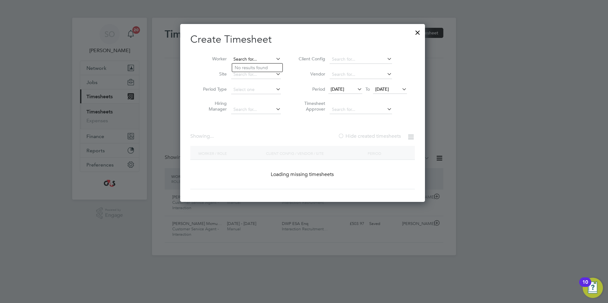
click at [253, 59] on input at bounding box center [256, 59] width 50 height 9
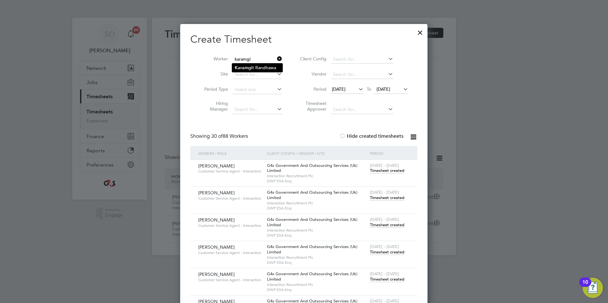
click at [259, 66] on li "Karamgi t Randhawa" at bounding box center [257, 68] width 50 height 9
type input "Karamgit Randhawa"
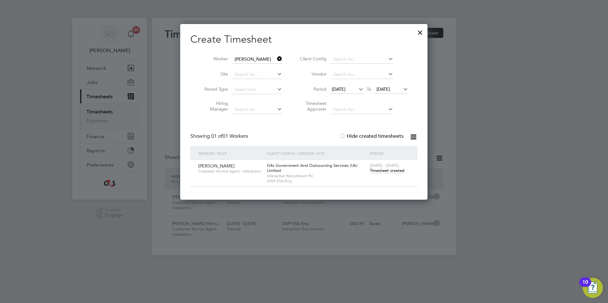
click at [374, 172] on span "Timesheet created" at bounding box center [387, 171] width 34 height 6
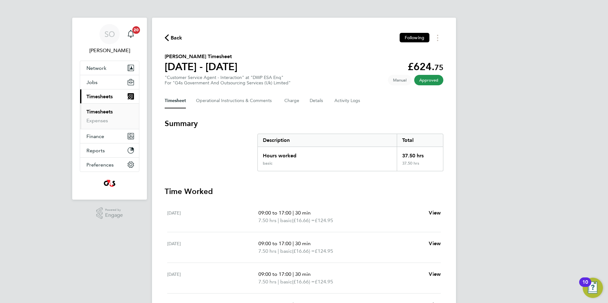
click at [168, 34] on button "Back" at bounding box center [174, 38] width 18 height 8
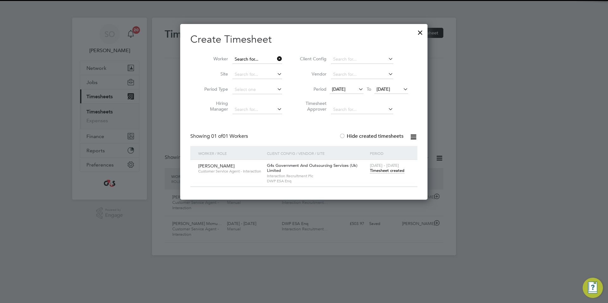
click at [248, 58] on input at bounding box center [257, 59] width 50 height 9
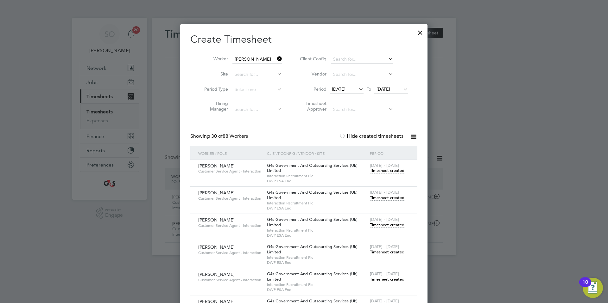
click at [259, 77] on li "Karen G roves" at bounding box center [260, 76] width 57 height 9
type input "Karen Groves"
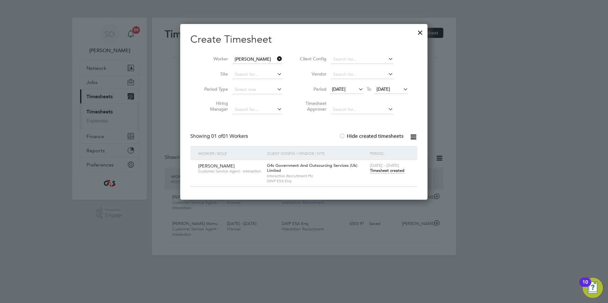
click at [392, 172] on span "Timesheet created" at bounding box center [387, 171] width 34 height 6
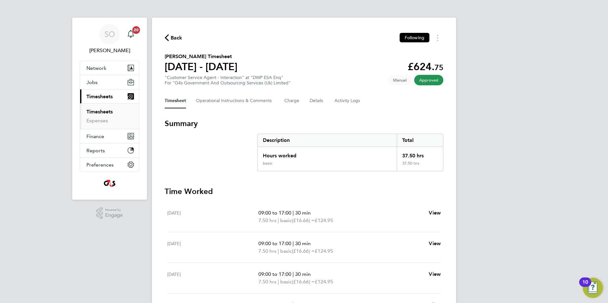
click at [166, 36] on icon "button" at bounding box center [167, 37] width 4 height 7
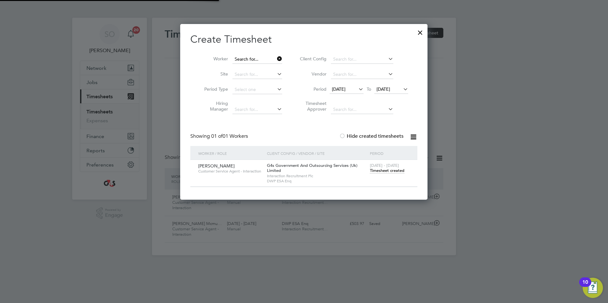
click at [247, 60] on input at bounding box center [257, 59] width 50 height 9
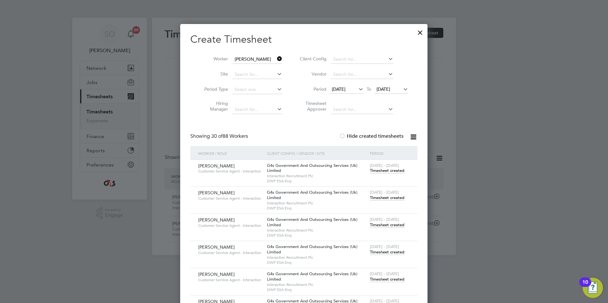
click at [253, 67] on li "Kate O 'Sullivan" at bounding box center [274, 68] width 84 height 9
type input "Kate O'Sullivan"
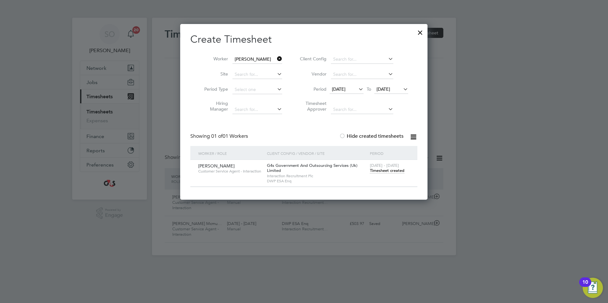
click at [389, 173] on span "Timesheet created" at bounding box center [387, 171] width 34 height 6
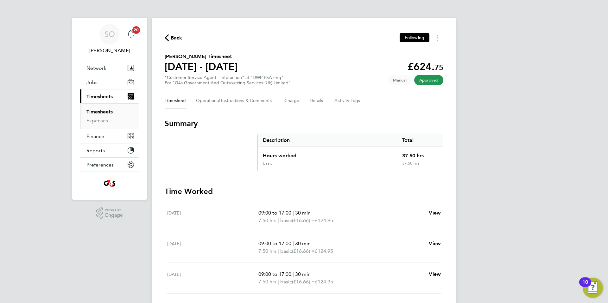
click at [167, 37] on icon "button" at bounding box center [167, 37] width 4 height 7
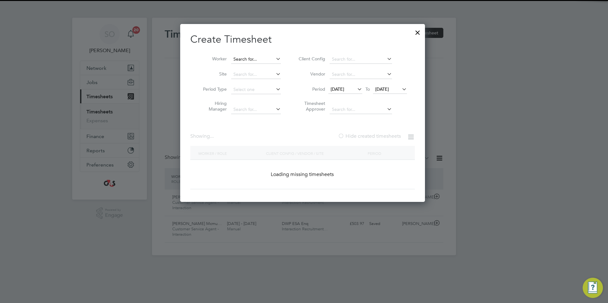
click at [248, 61] on input at bounding box center [256, 59] width 50 height 9
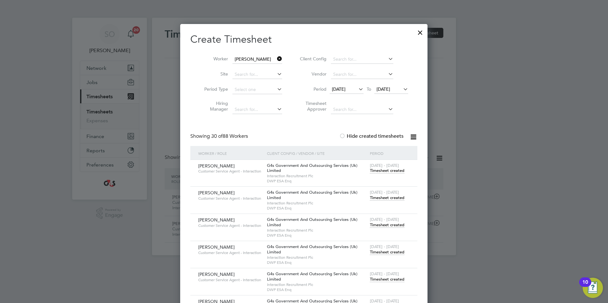
click at [272, 68] on b "Samud" at bounding box center [279, 67] width 14 height 5
type input "Kaya Samuda"
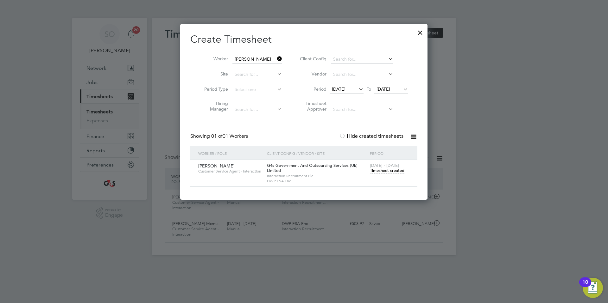
click at [383, 169] on span "Timesheet created" at bounding box center [387, 171] width 34 height 6
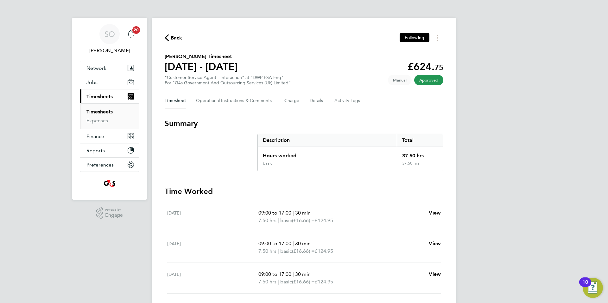
click at [167, 37] on icon "button" at bounding box center [167, 37] width 4 height 7
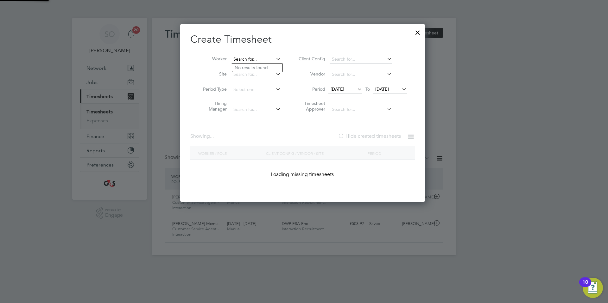
click at [252, 58] on input at bounding box center [256, 59] width 50 height 9
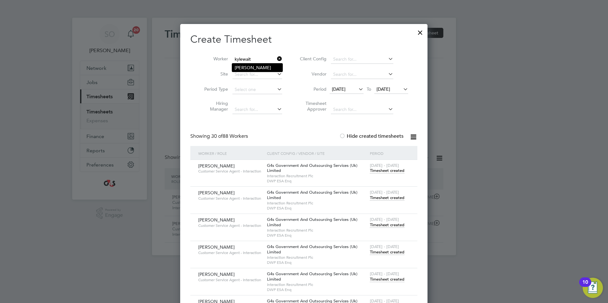
click at [254, 65] on li "Kyle Waite" at bounding box center [257, 68] width 50 height 8
type input "Kyle Waite"
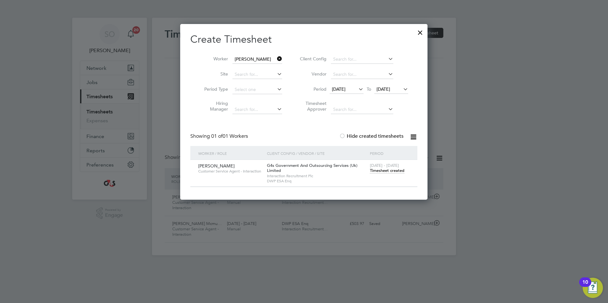
click at [380, 171] on span "Timesheet created" at bounding box center [387, 171] width 34 height 6
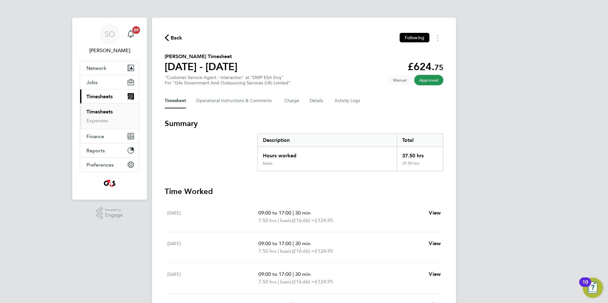
click at [167, 37] on icon "button" at bounding box center [167, 37] width 4 height 7
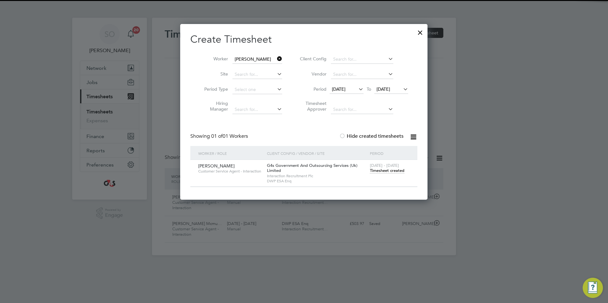
click at [244, 59] on input "Kyle Waite" at bounding box center [257, 59] width 50 height 9
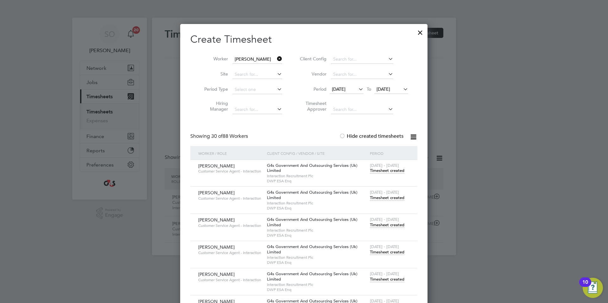
click at [256, 76] on li "Lauren Mc donough" at bounding box center [263, 76] width 63 height 9
type input "Lauren Mcdonough"
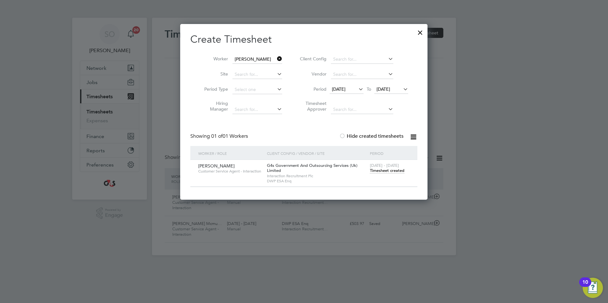
click at [382, 171] on span "Timesheet created" at bounding box center [387, 171] width 34 height 6
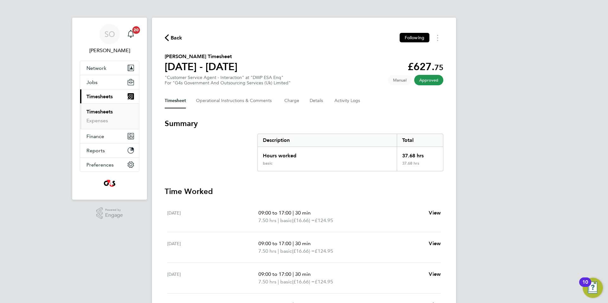
click at [167, 36] on icon "button" at bounding box center [167, 37] width 4 height 7
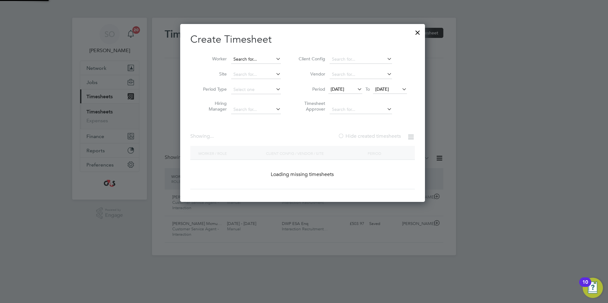
scroll to position [178, 245]
click at [253, 59] on input at bounding box center [256, 59] width 50 height 9
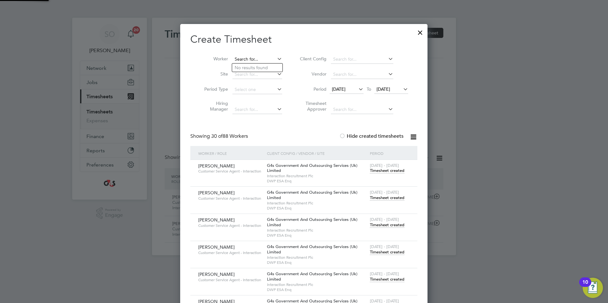
scroll to position [984, 247]
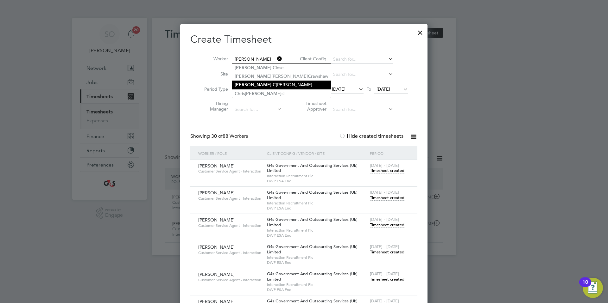
click at [253, 84] on li "Lisa C ollins" at bounding box center [281, 85] width 99 height 9
type input "Lisa Collins"
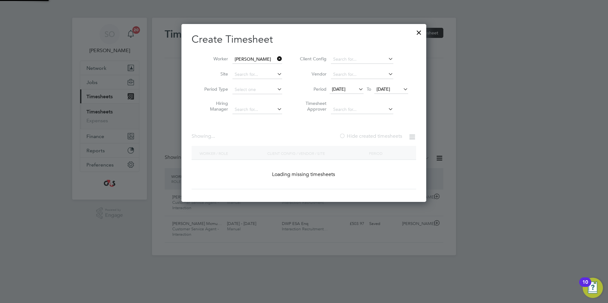
scroll to position [176, 247]
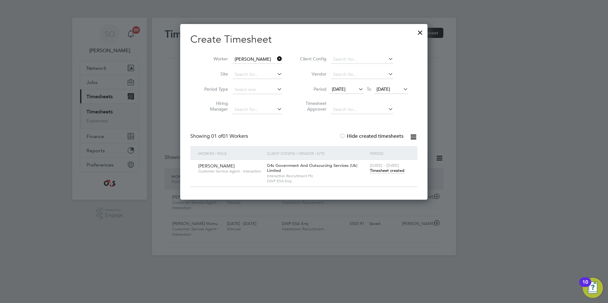
click at [388, 171] on span "Timesheet created" at bounding box center [387, 171] width 34 height 6
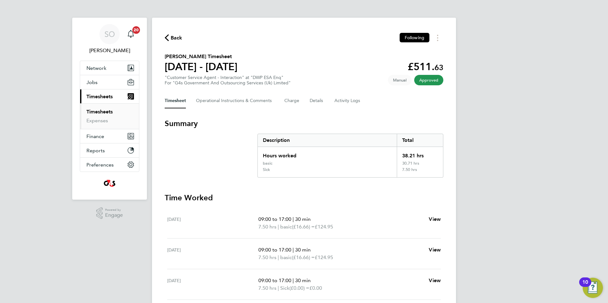
click at [167, 39] on icon "button" at bounding box center [167, 37] width 4 height 7
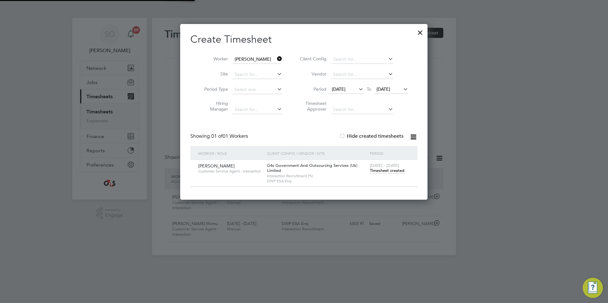
scroll to position [16, 55]
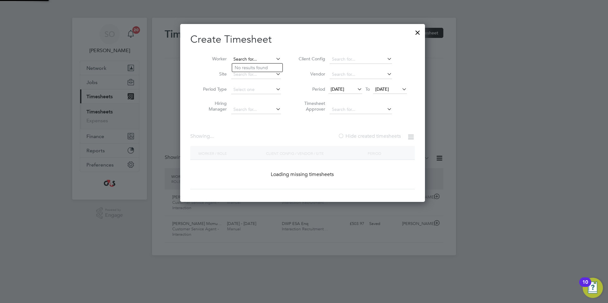
click at [245, 59] on input at bounding box center [256, 59] width 50 height 9
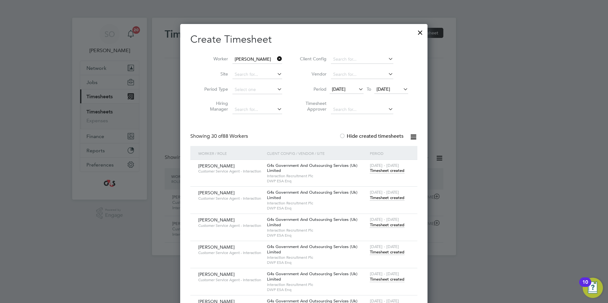
click at [254, 77] on b "Mo h ammad" at bounding box center [246, 76] width 25 height 5
type input "Mohammad Haque"
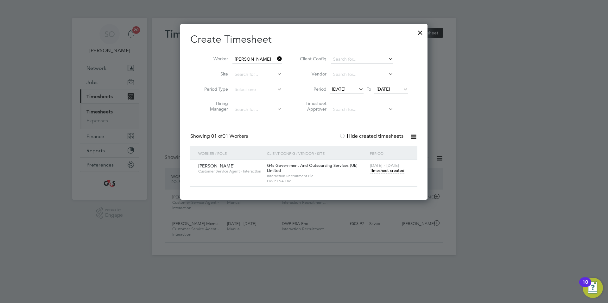
click at [383, 169] on span "Timesheet created" at bounding box center [387, 171] width 34 height 6
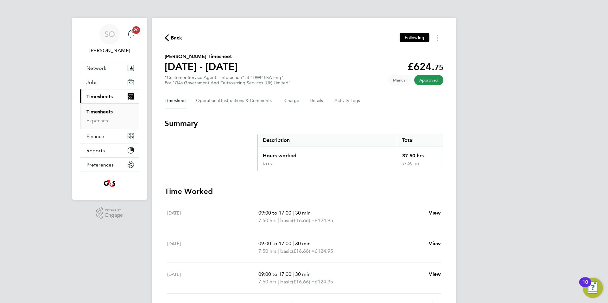
click at [168, 36] on icon "button" at bounding box center [167, 37] width 4 height 7
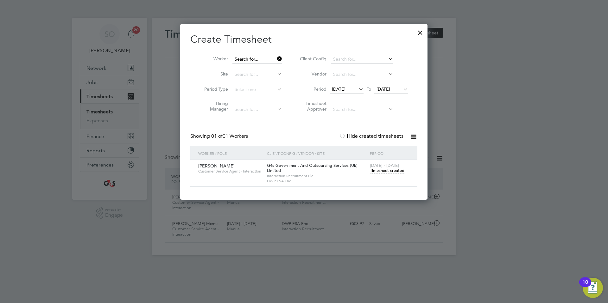
click at [254, 60] on input at bounding box center [257, 59] width 50 height 9
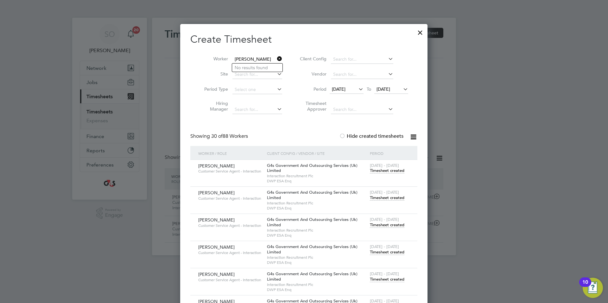
click at [243, 59] on input "mohmmed" at bounding box center [257, 59] width 50 height 9
click at [250, 75] on b "Mohammed" at bounding box center [252, 76] width 37 height 5
type input "Mohammed Kaleem"
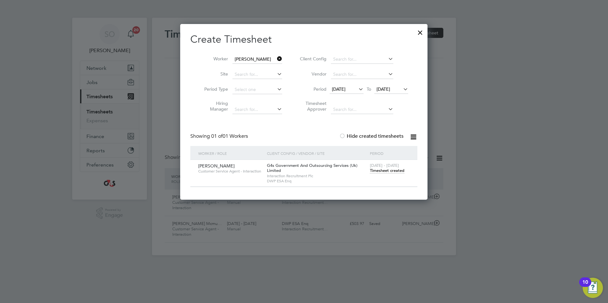
click at [377, 170] on span "Timesheet created" at bounding box center [387, 171] width 34 height 6
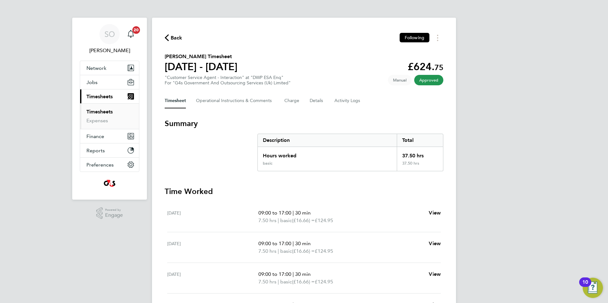
click at [167, 36] on icon "button" at bounding box center [167, 37] width 4 height 7
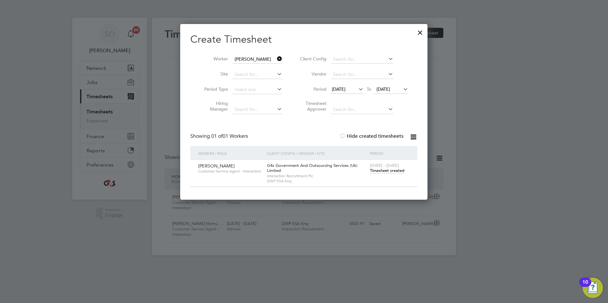
click at [248, 63] on input "Mohammed Kaleem" at bounding box center [257, 59] width 50 height 9
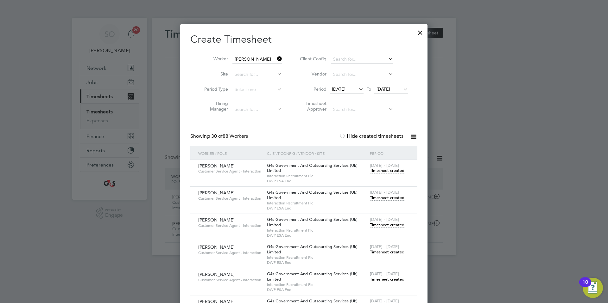
click at [253, 69] on li "Navjot Kaur" at bounding box center [257, 68] width 51 height 9
type input "Navjot Kaur"
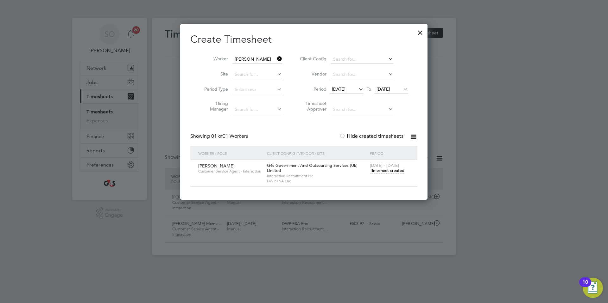
click at [394, 172] on span "Timesheet created" at bounding box center [387, 171] width 34 height 6
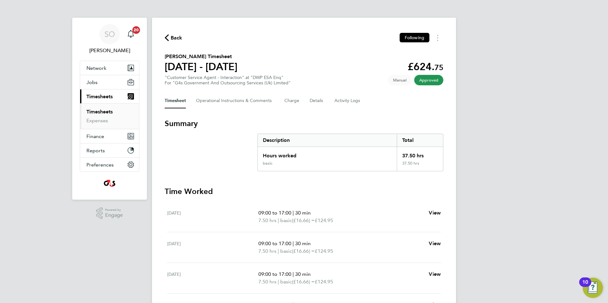
click at [165, 35] on icon "button" at bounding box center [167, 37] width 4 height 7
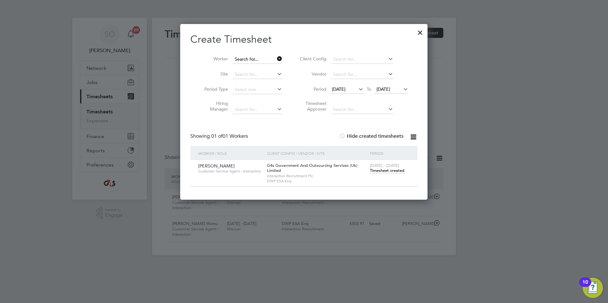
click at [251, 59] on input at bounding box center [257, 59] width 50 height 9
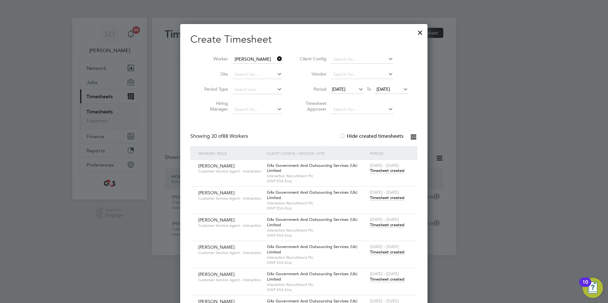
click at [253, 71] on li "Patrick Gr egory" at bounding box center [262, 68] width 60 height 9
type input "Patrick Gregory"
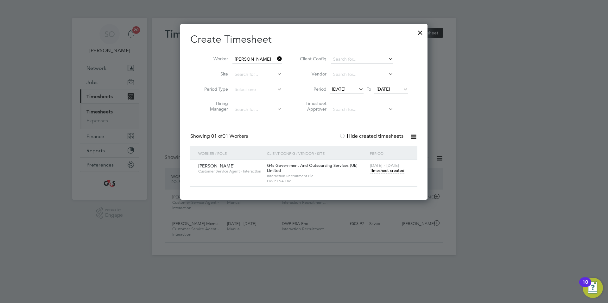
click at [392, 171] on span "Timesheet created" at bounding box center [387, 171] width 34 height 6
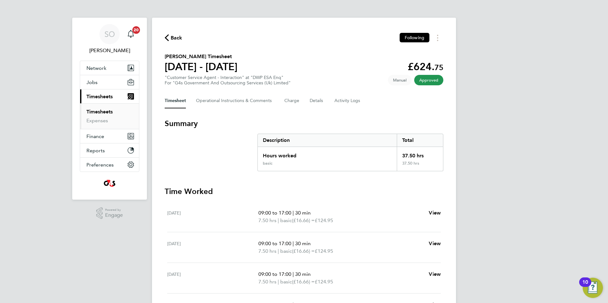
click at [165, 35] on icon "button" at bounding box center [167, 37] width 4 height 7
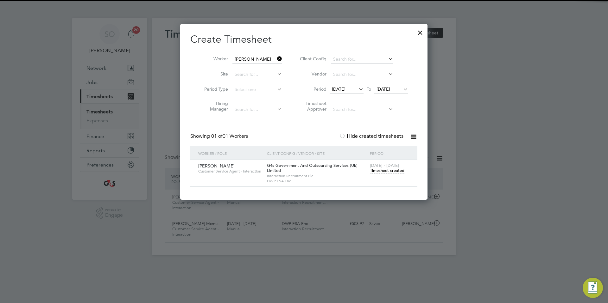
click at [257, 59] on input "Patrick Gregory" at bounding box center [257, 59] width 50 height 9
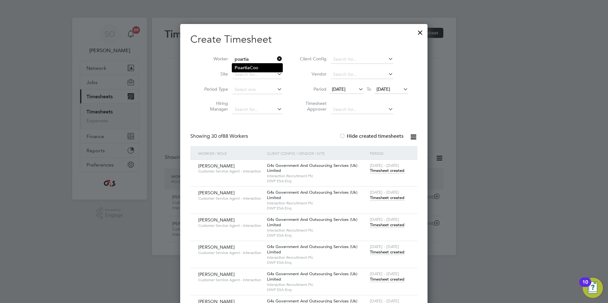
click at [269, 70] on li "Poartia Coo" at bounding box center [257, 68] width 50 height 9
type input "Poartia Coo"
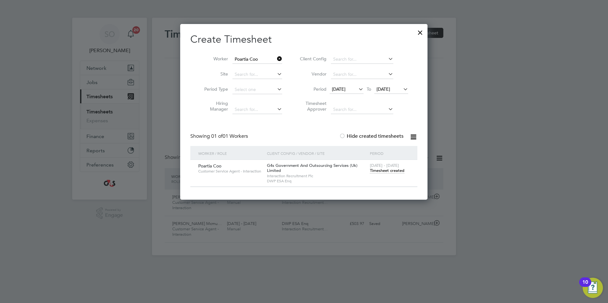
click at [396, 172] on span "Timesheet created" at bounding box center [387, 171] width 34 height 6
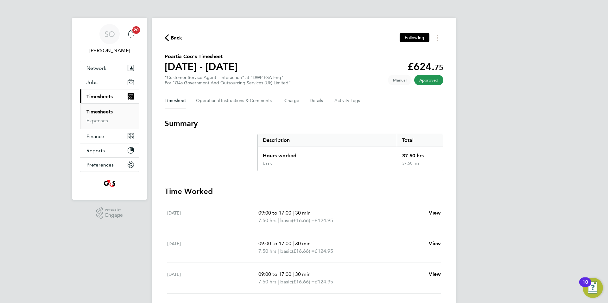
click at [166, 36] on icon "button" at bounding box center [167, 37] width 4 height 7
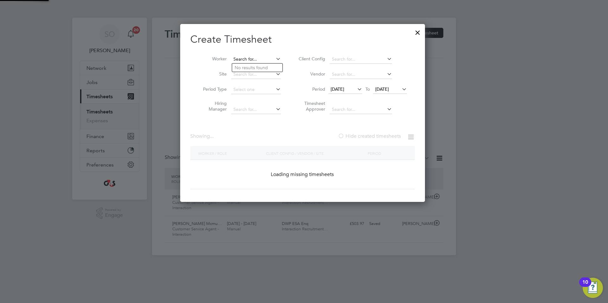
click at [260, 60] on input at bounding box center [256, 59] width 50 height 9
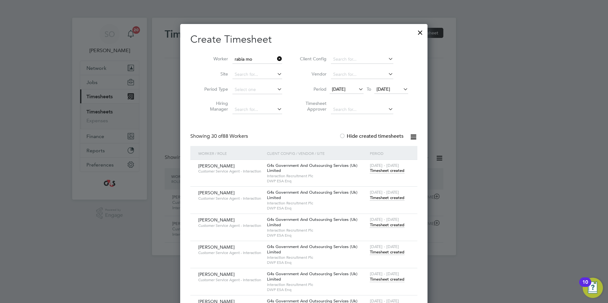
click at [258, 67] on li "Rabia Mo hammad" at bounding box center [257, 68] width 50 height 9
type input "Rabia Mohammad"
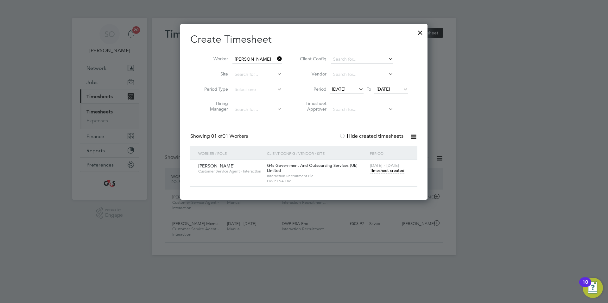
click at [379, 171] on span "Timesheet created" at bounding box center [387, 171] width 34 height 6
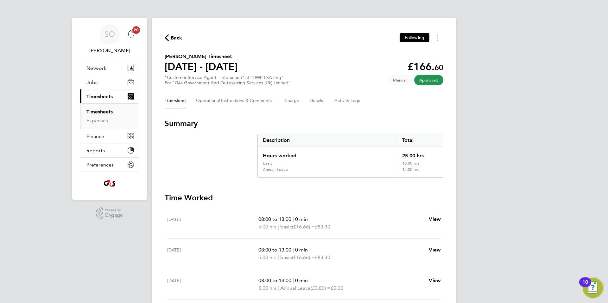
click at [166, 37] on icon "button" at bounding box center [167, 37] width 4 height 7
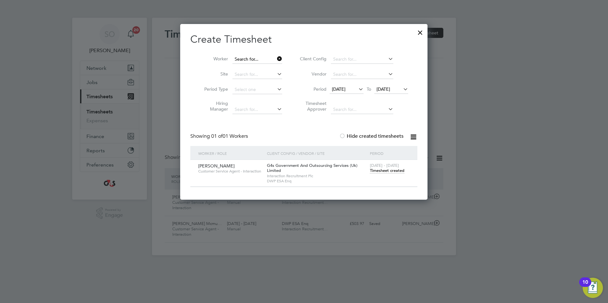
click at [241, 59] on input at bounding box center [257, 59] width 50 height 9
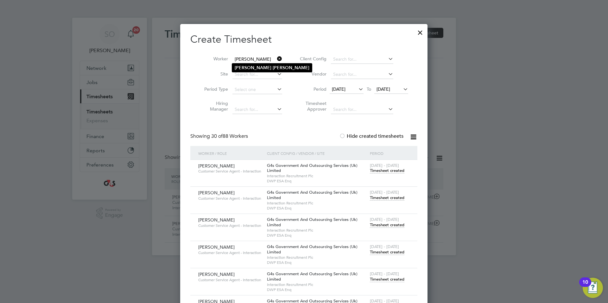
click at [242, 68] on b "Samira" at bounding box center [252, 67] width 37 height 5
type input "Samira Ali"
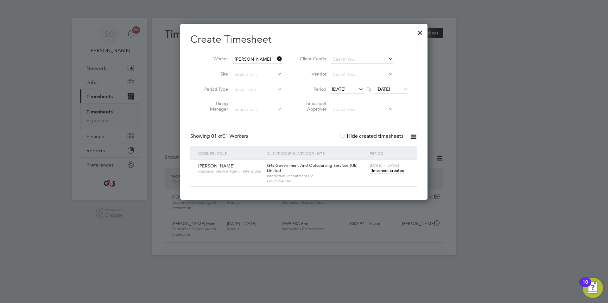
click at [380, 171] on span "Timesheet created" at bounding box center [387, 171] width 34 height 6
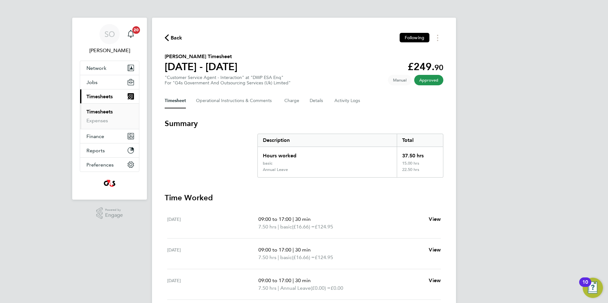
click at [166, 37] on icon "button" at bounding box center [167, 37] width 4 height 7
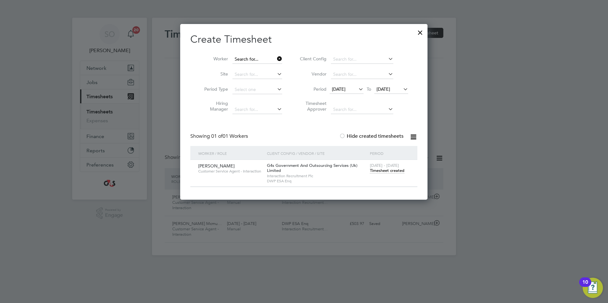
click at [247, 59] on input at bounding box center [257, 59] width 50 height 9
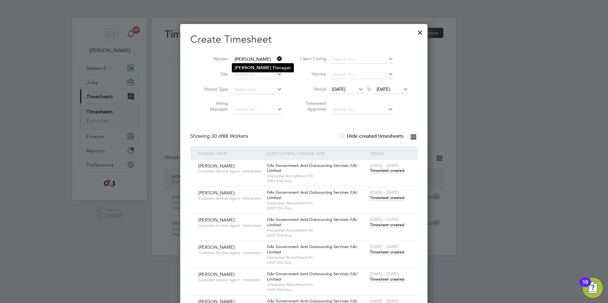
click at [249, 67] on b "Thomas" at bounding box center [252, 67] width 37 height 5
type input "Thomas Flanagan"
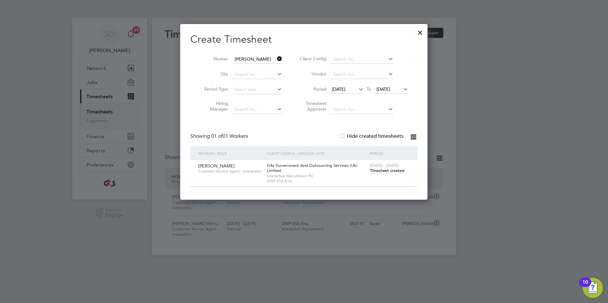
click at [391, 171] on span "Timesheet created" at bounding box center [387, 171] width 34 height 6
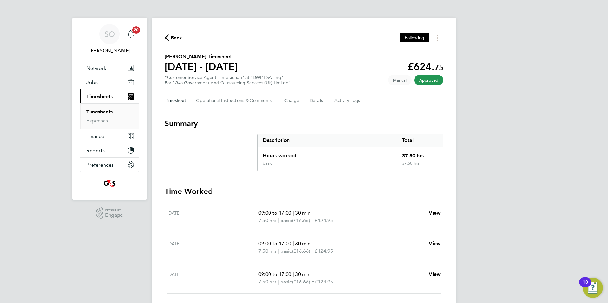
drag, startPoint x: 168, startPoint y: 37, endPoint x: 213, endPoint y: 66, distance: 53.0
click at [168, 36] on icon "button" at bounding box center [167, 37] width 4 height 7
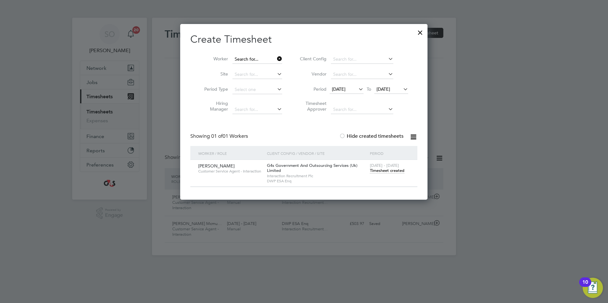
click at [256, 61] on input at bounding box center [257, 59] width 50 height 9
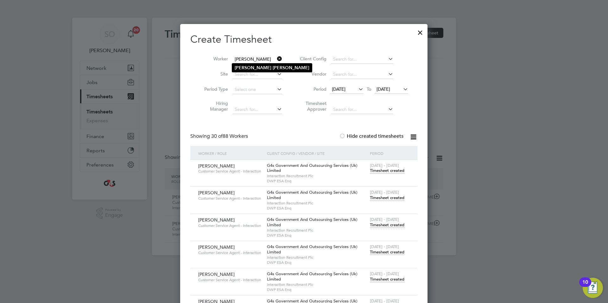
click at [272, 65] on b "Ryan" at bounding box center [290, 67] width 37 height 5
type input "Thomas Ryan"
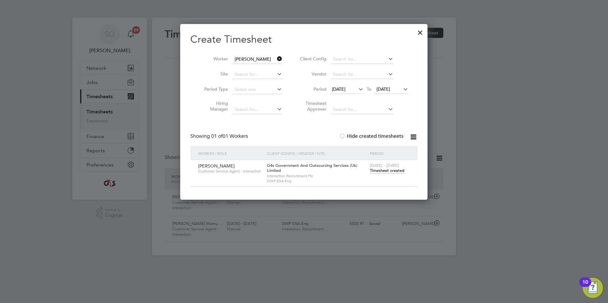
click at [392, 170] on span "Timesheet created" at bounding box center [387, 171] width 34 height 6
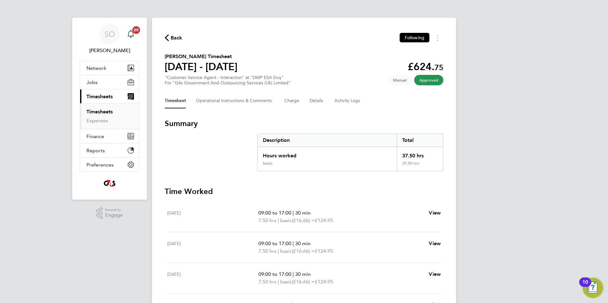
click at [167, 39] on icon "button" at bounding box center [167, 37] width 4 height 7
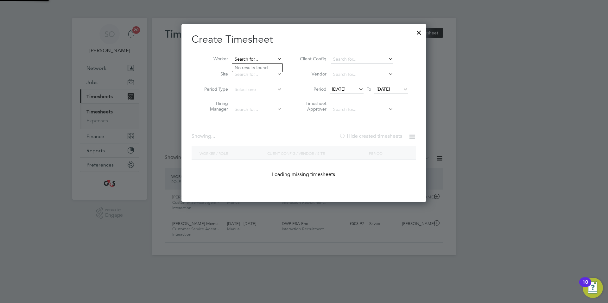
click at [250, 61] on input at bounding box center [257, 59] width 50 height 9
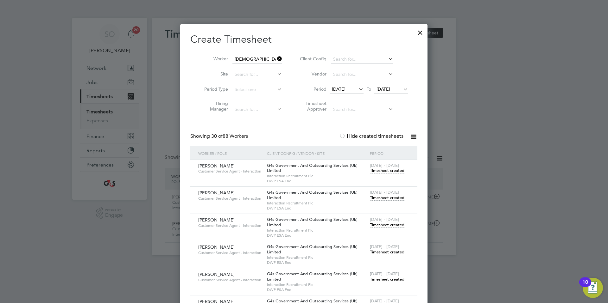
click at [256, 67] on li "Vaishna vi Thutupally" at bounding box center [272, 68] width 81 height 9
type input "Vaishnavi Thutupally"
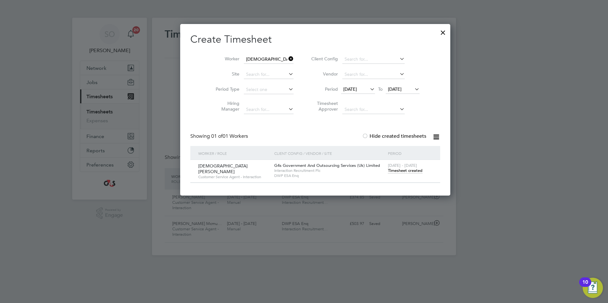
click at [391, 170] on span "Timesheet created" at bounding box center [405, 171] width 34 height 6
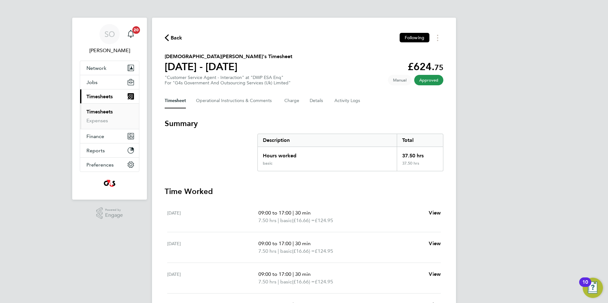
click at [167, 37] on icon "button" at bounding box center [167, 37] width 4 height 7
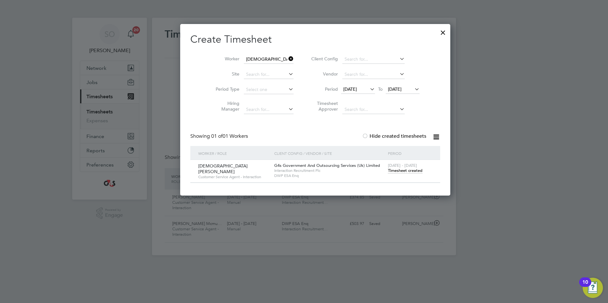
click at [437, 31] on div at bounding box center [442, 30] width 11 height 11
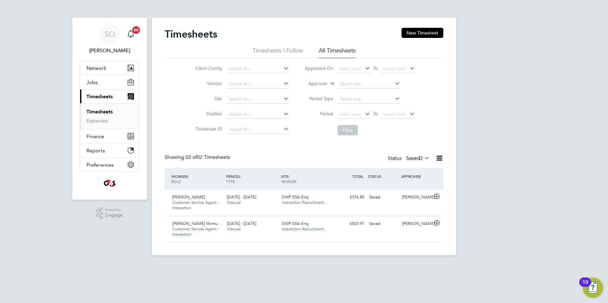
click at [298, 139] on div "Timesheets New Timesheet Timesheets I Follow All Timesheets Client Config Vendo…" at bounding box center [304, 135] width 278 height 215
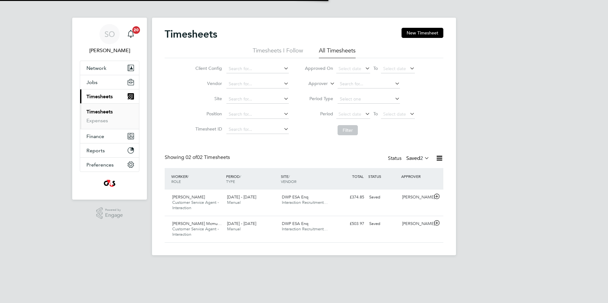
scroll to position [16, 55]
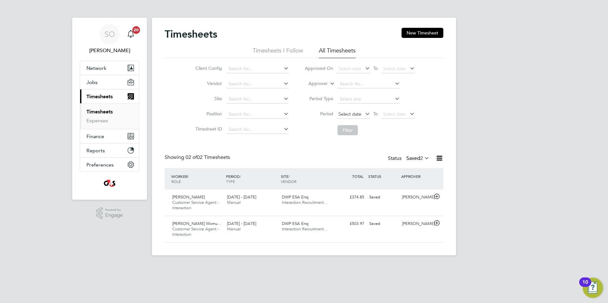
click at [346, 115] on span "Select date" at bounding box center [349, 114] width 23 height 6
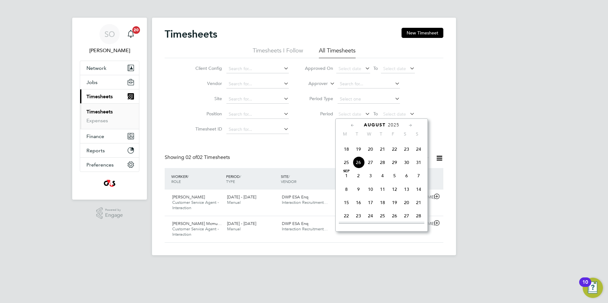
click at [348, 155] on span "18" at bounding box center [346, 149] width 12 height 12
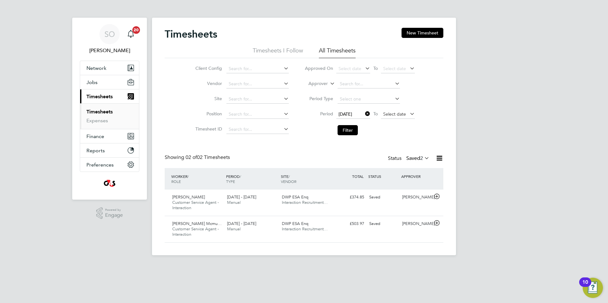
click at [396, 111] on span "Select date" at bounding box center [398, 114] width 34 height 9
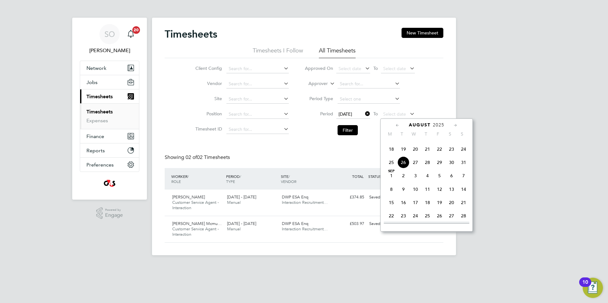
click at [464, 155] on span "24" at bounding box center [463, 149] width 12 height 12
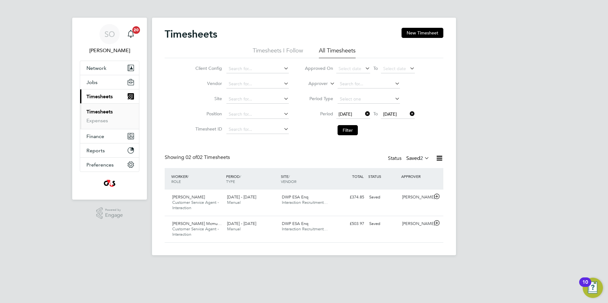
click at [423, 158] on icon at bounding box center [423, 158] width 0 height 9
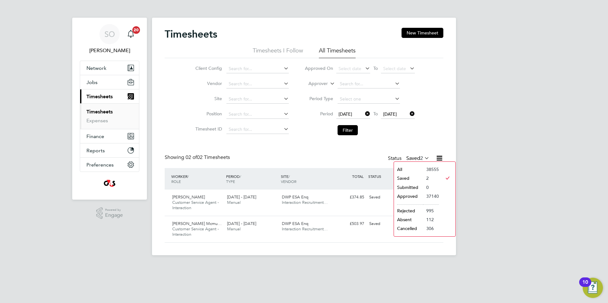
click at [418, 187] on li "Submitted" at bounding box center [408, 187] width 29 height 9
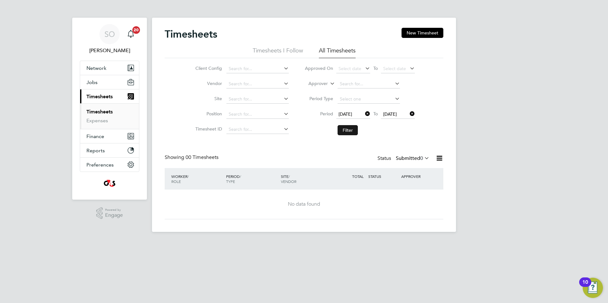
click at [348, 131] on button "Filter" at bounding box center [347, 130] width 20 height 10
click at [421, 37] on button "New Timesheet" at bounding box center [422, 33] width 42 height 10
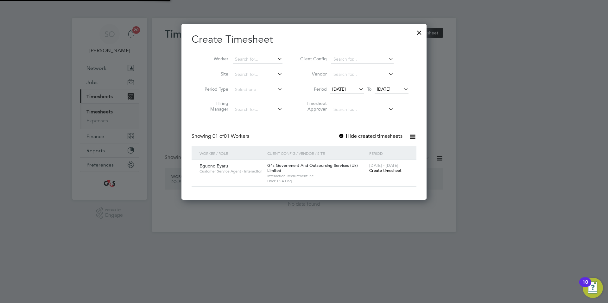
scroll to position [3, 3]
click at [346, 89] on span "[DATE]" at bounding box center [339, 89] width 14 height 6
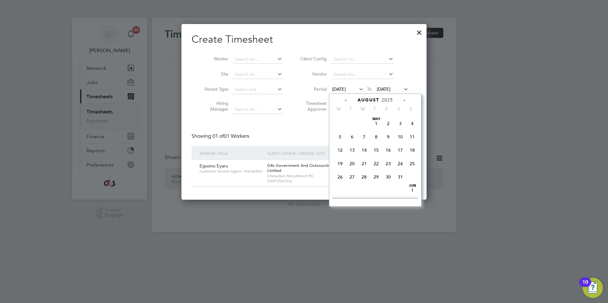
scroll to position [225, 0]
click at [340, 159] on span "18" at bounding box center [340, 153] width 12 height 12
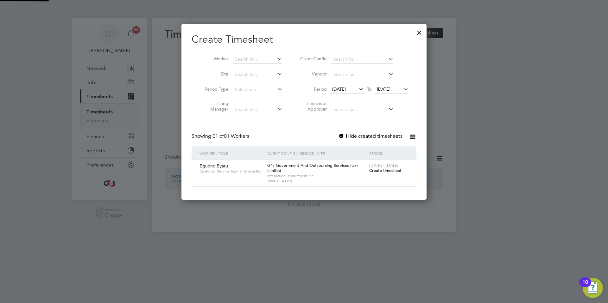
scroll to position [176, 245]
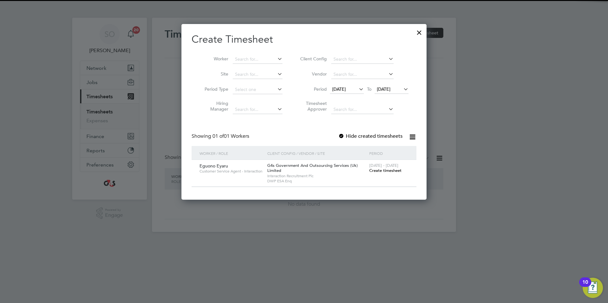
click at [379, 87] on span "[DATE]" at bounding box center [384, 89] width 14 height 6
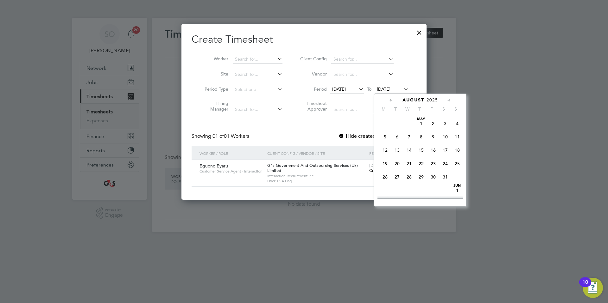
scroll to position [239, 0]
click at [459, 145] on span "24" at bounding box center [457, 139] width 12 height 12
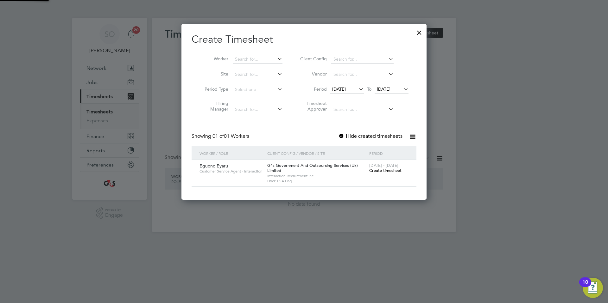
scroll to position [176, 245]
drag, startPoint x: 342, startPoint y: 136, endPoint x: 336, endPoint y: 132, distance: 7.7
click at [342, 136] on div at bounding box center [341, 137] width 6 height 6
click at [242, 59] on input at bounding box center [258, 59] width 50 height 9
click at [263, 67] on li "Eguo no [GEOGRAPHIC_DATA]" at bounding box center [257, 68] width 50 height 9
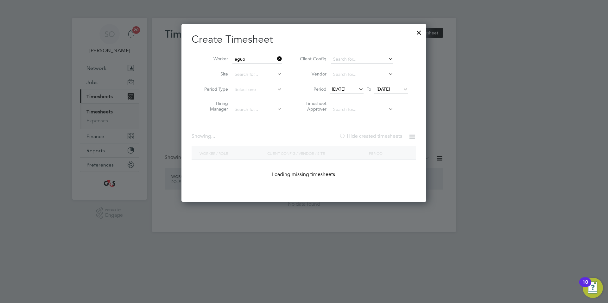
type input "Eguono Eyaru"
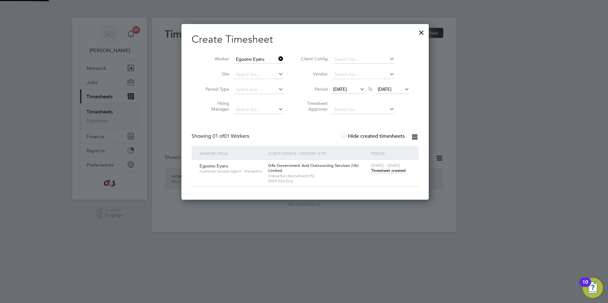
scroll to position [176, 247]
click at [422, 30] on div at bounding box center [419, 30] width 11 height 11
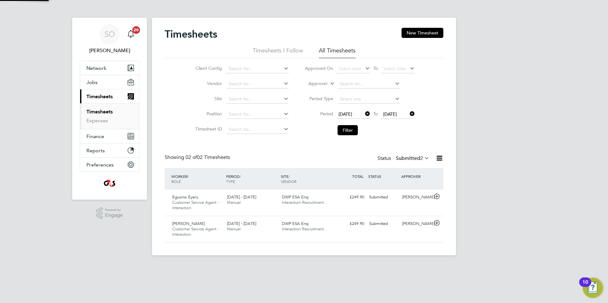
scroll to position [16, 55]
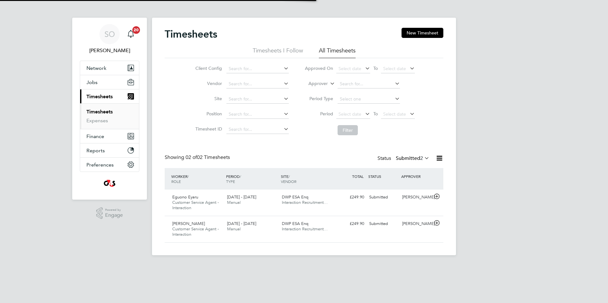
scroll to position [16, 55]
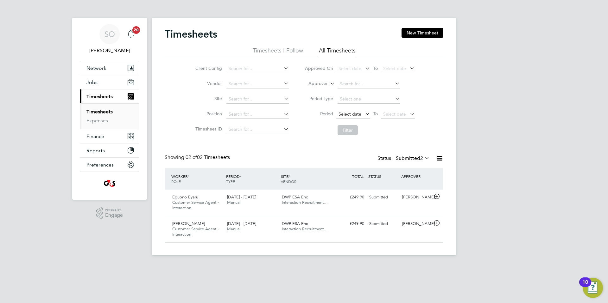
click at [351, 117] on span "Select date" at bounding box center [353, 114] width 34 height 9
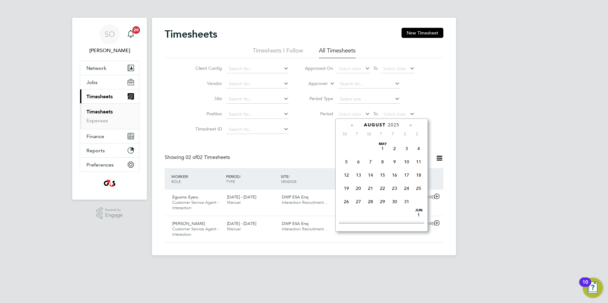
scroll to position [253, 0]
click at [347, 155] on span "18" at bounding box center [346, 149] width 12 height 12
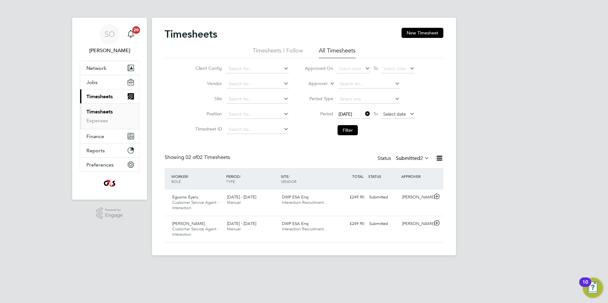
click at [397, 112] on span "Select date" at bounding box center [394, 114] width 23 height 6
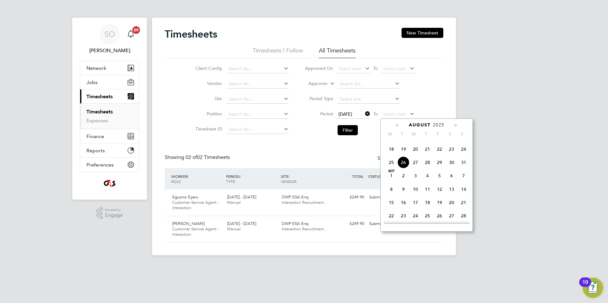
click at [464, 155] on span "24" at bounding box center [463, 149] width 12 height 12
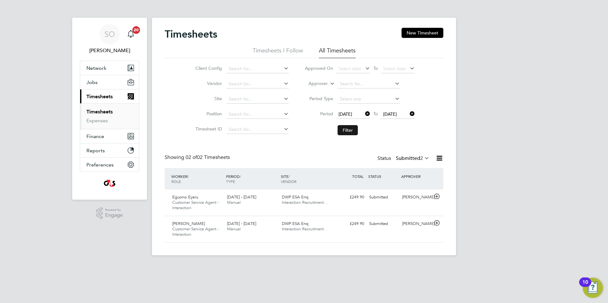
click at [348, 128] on button "Filter" at bounding box center [347, 130] width 20 height 10
click at [437, 222] on icon at bounding box center [437, 223] width 8 height 5
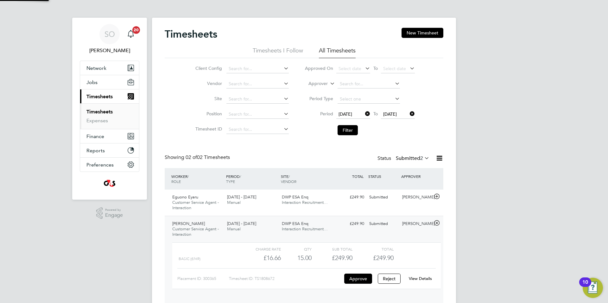
scroll to position [11, 62]
click at [417, 275] on div "View Details" at bounding box center [419, 279] width 31 height 10
click at [418, 278] on link "View Details" at bounding box center [419, 278] width 23 height 5
click at [436, 196] on icon at bounding box center [437, 196] width 8 height 5
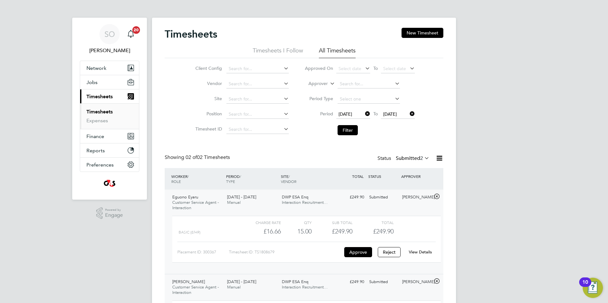
click at [422, 253] on link "View Details" at bounding box center [419, 252] width 23 height 5
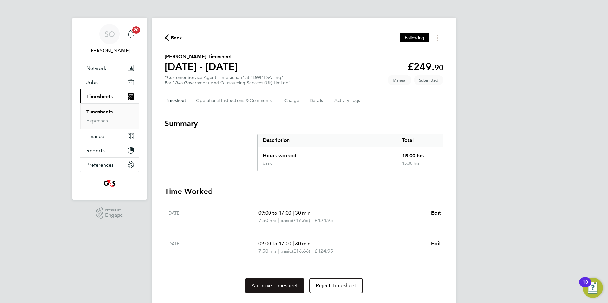
click at [275, 285] on span "Approve Timesheet" at bounding box center [274, 286] width 47 height 6
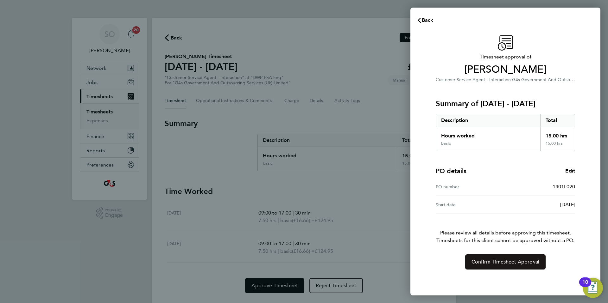
click at [504, 264] on span "Confirm Timesheet Approval" at bounding box center [505, 262] width 68 height 6
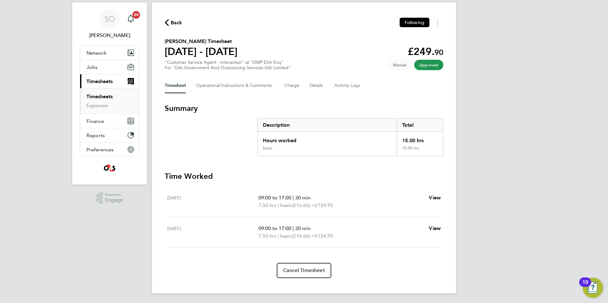
scroll to position [16, 0]
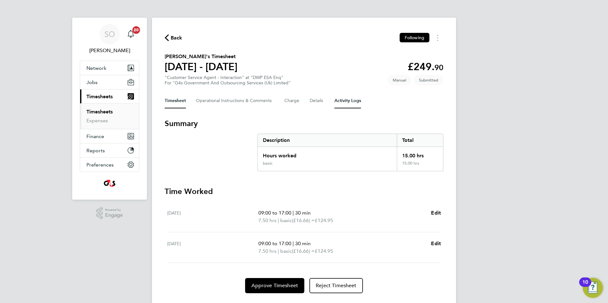
click at [353, 103] on Logs-tab "Activity Logs" at bounding box center [347, 100] width 27 height 15
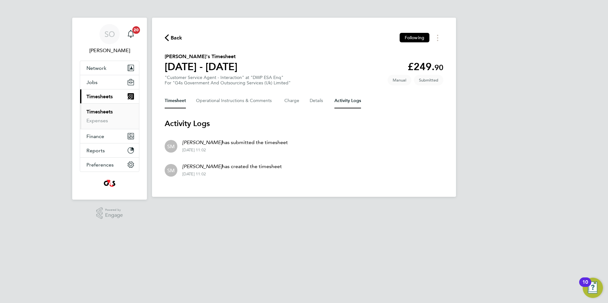
drag, startPoint x: 171, startPoint y: 99, endPoint x: 209, endPoint y: 99, distance: 37.7
click at [171, 99] on button "Timesheet" at bounding box center [175, 100] width 21 height 15
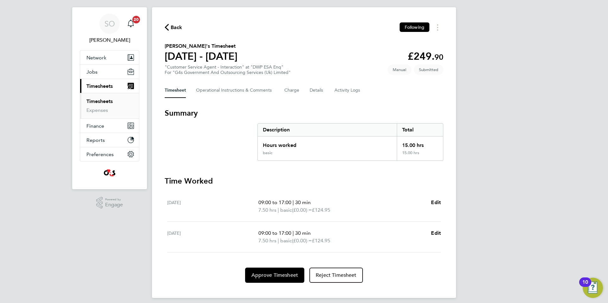
scroll to position [16, 0]
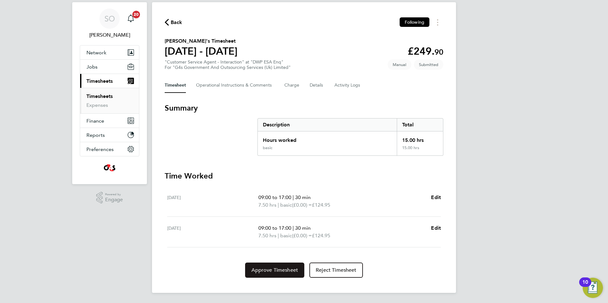
click at [270, 269] on span "Approve Timesheet" at bounding box center [274, 270] width 47 height 6
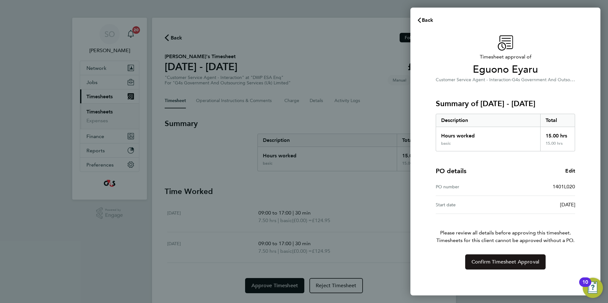
click at [495, 260] on span "Confirm Timesheet Approval" at bounding box center [505, 262] width 68 height 6
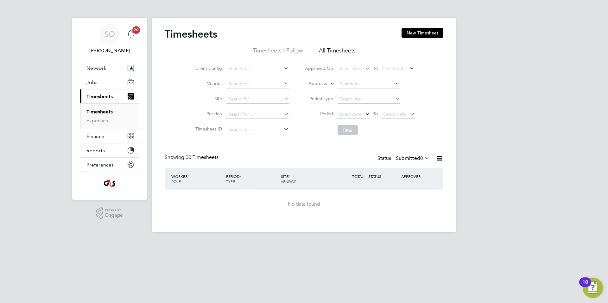
click at [423, 158] on icon at bounding box center [423, 158] width 0 height 9
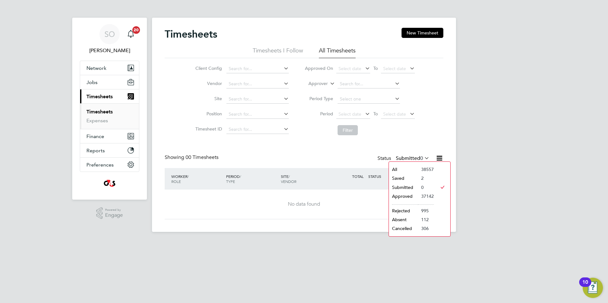
click at [410, 178] on li "Saved" at bounding box center [403, 178] width 29 height 9
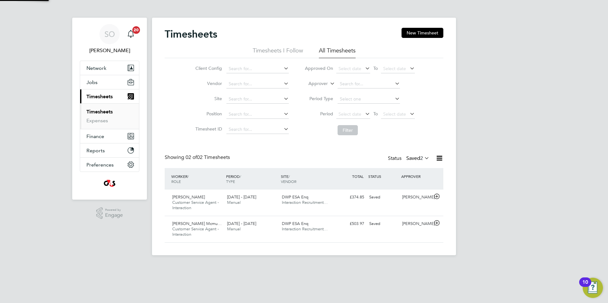
scroll to position [16, 55]
click at [436, 222] on icon at bounding box center [437, 223] width 8 height 5
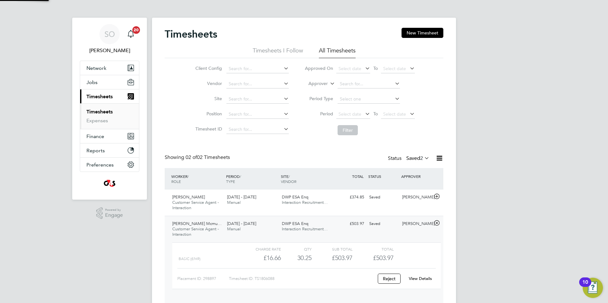
scroll to position [11, 62]
click at [424, 279] on link "View Details" at bounding box center [419, 278] width 23 height 5
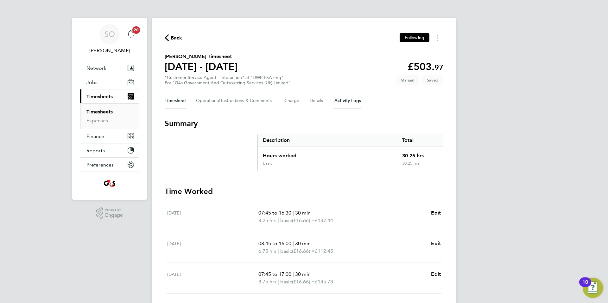
click at [351, 102] on Logs-tab "Activity Logs" at bounding box center [347, 100] width 27 height 15
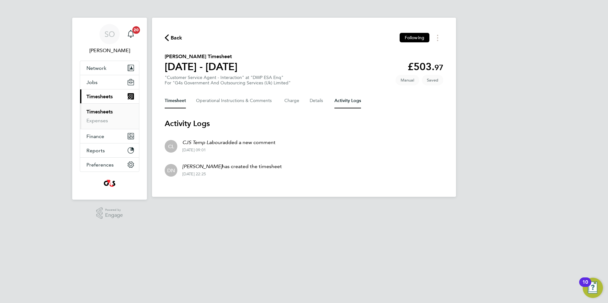
click at [173, 101] on button "Timesheet" at bounding box center [175, 100] width 21 height 15
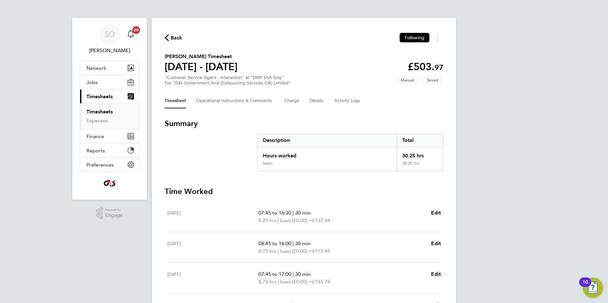
click at [166, 36] on icon "button" at bounding box center [167, 37] width 4 height 7
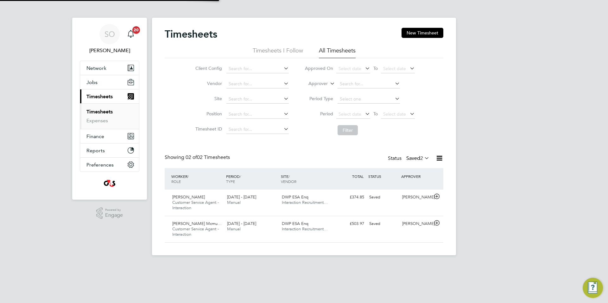
scroll to position [16, 55]
click at [423, 158] on icon at bounding box center [423, 158] width 0 height 9
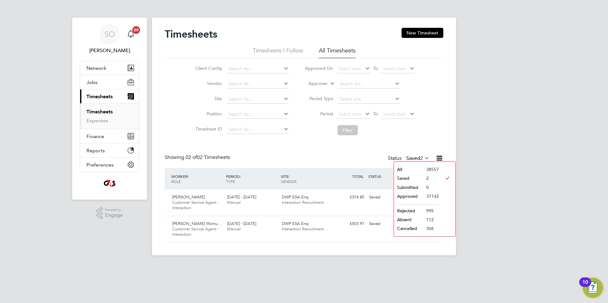
click at [415, 185] on li "Submitted" at bounding box center [408, 187] width 29 height 9
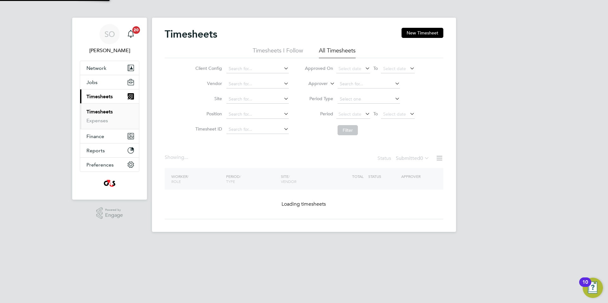
click at [423, 157] on icon at bounding box center [423, 158] width 0 height 9
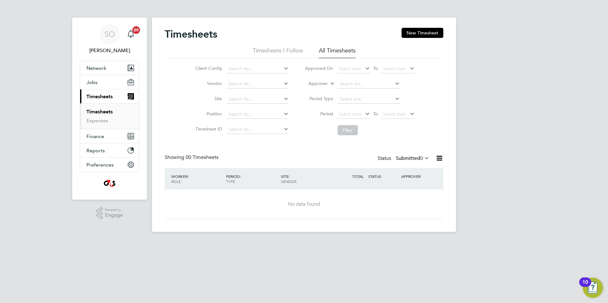
click at [423, 156] on icon at bounding box center [423, 158] width 0 height 9
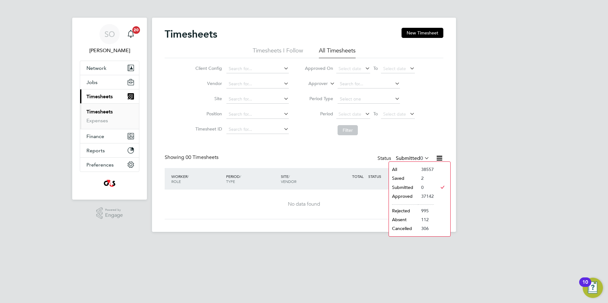
click at [411, 177] on li "Saved" at bounding box center [403, 178] width 29 height 9
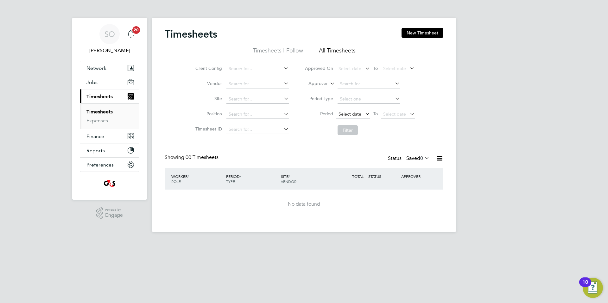
click at [351, 114] on span "Select date" at bounding box center [349, 114] width 23 height 6
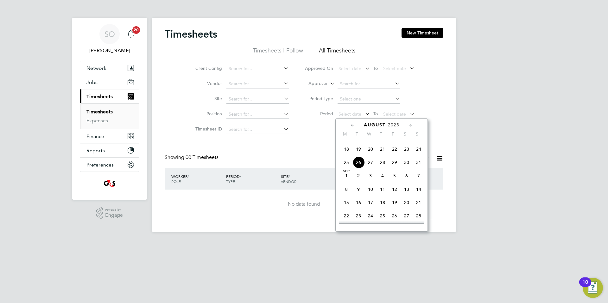
click at [346, 155] on span "18" at bounding box center [346, 149] width 12 height 12
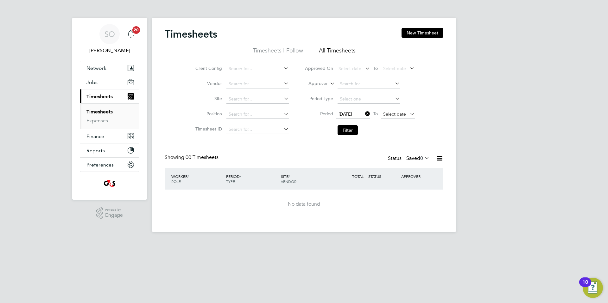
click at [396, 113] on span "Select date" at bounding box center [394, 114] width 23 height 6
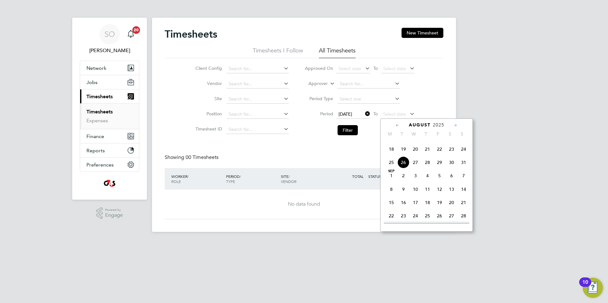
click at [463, 155] on span "24" at bounding box center [463, 149] width 12 height 12
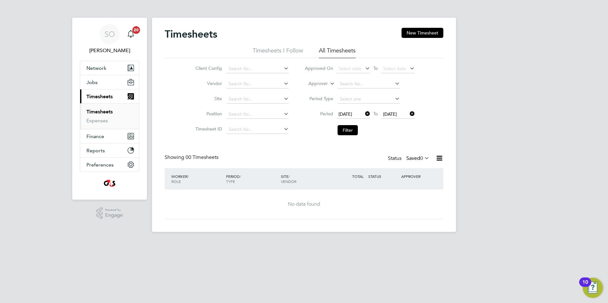
drag, startPoint x: 353, startPoint y: 130, endPoint x: 358, endPoint y: 126, distance: 6.0
click at [353, 129] on button "Filter" at bounding box center [347, 130] width 20 height 10
click at [423, 159] on icon at bounding box center [423, 158] width 0 height 9
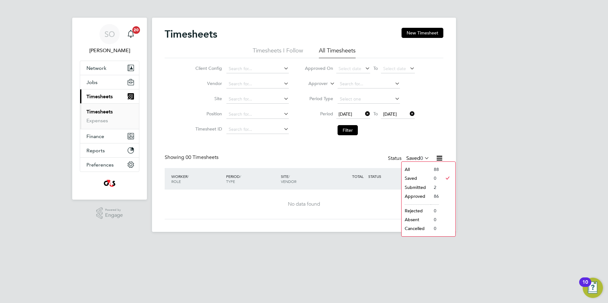
click at [414, 184] on li "Submitted" at bounding box center [415, 187] width 29 height 9
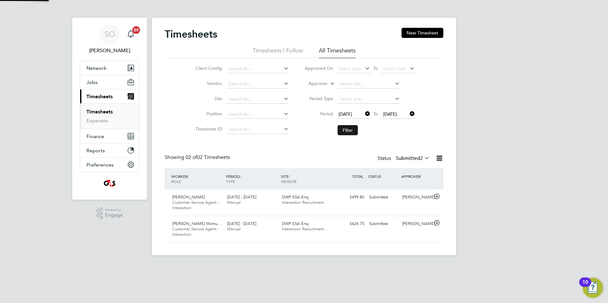
scroll to position [16, 55]
click at [346, 129] on button "Filter" at bounding box center [347, 130] width 20 height 10
click at [436, 223] on icon at bounding box center [437, 223] width 8 height 5
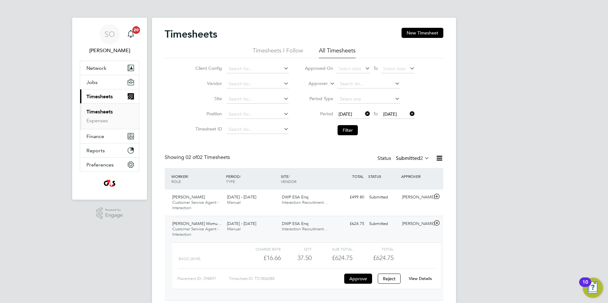
click at [421, 281] on link "View Details" at bounding box center [419, 278] width 23 height 5
click at [437, 194] on icon at bounding box center [437, 196] width 8 height 5
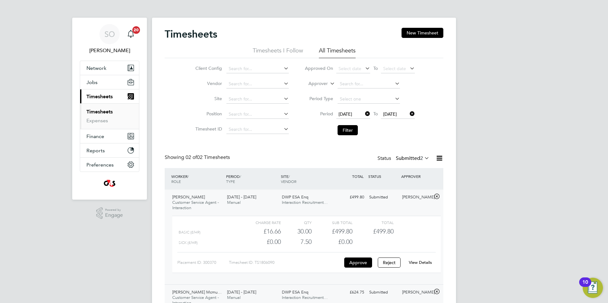
click at [421, 261] on link "View Details" at bounding box center [419, 262] width 23 height 5
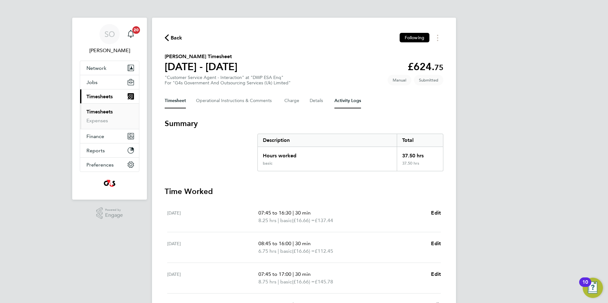
click at [352, 102] on Logs-tab "Activity Logs" at bounding box center [347, 100] width 27 height 15
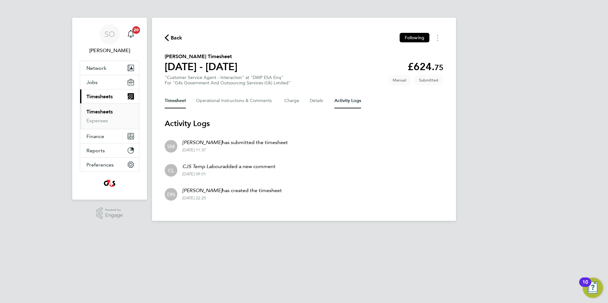
click at [175, 100] on button "Timesheet" at bounding box center [175, 100] width 21 height 15
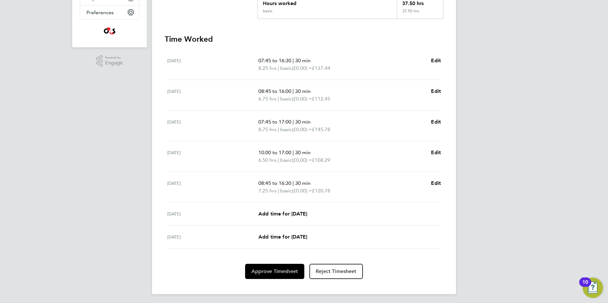
scroll to position [154, 0]
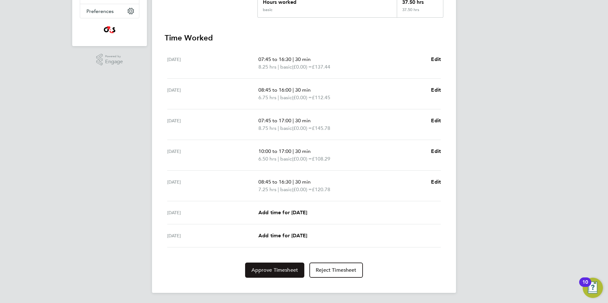
drag, startPoint x: 262, startPoint y: 275, endPoint x: 296, endPoint y: 271, distance: 33.8
click at [262, 275] on button "Approve Timesheet" at bounding box center [274, 270] width 59 height 15
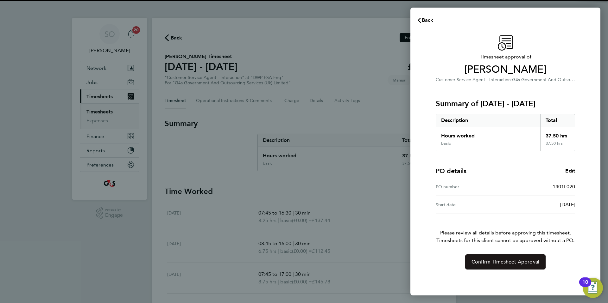
click at [503, 267] on button "Confirm Timesheet Approval" at bounding box center [505, 262] width 80 height 15
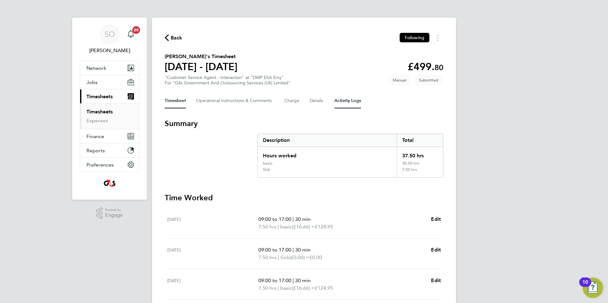
click at [352, 103] on Logs-tab "Activity Logs" at bounding box center [347, 100] width 27 height 15
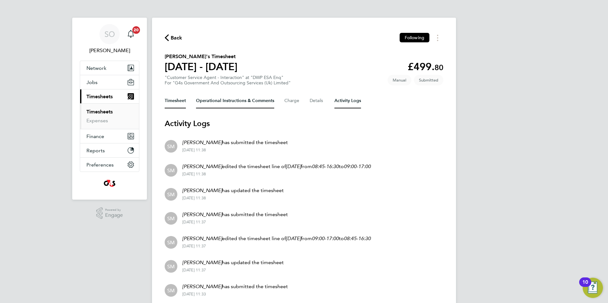
drag, startPoint x: 175, startPoint y: 101, endPoint x: 206, endPoint y: 100, distance: 31.4
click at [175, 101] on button "Timesheet" at bounding box center [175, 100] width 21 height 15
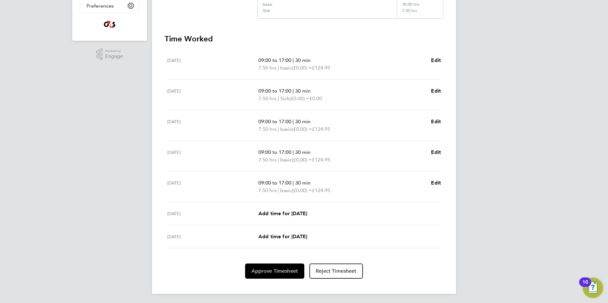
scroll to position [160, 0]
click at [262, 270] on span "Approve Timesheet" at bounding box center [274, 270] width 47 height 6
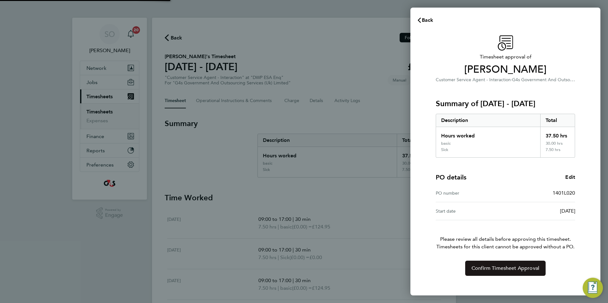
click at [482, 270] on span "Confirm Timesheet Approval" at bounding box center [505, 268] width 68 height 6
